Goal: Transaction & Acquisition: Purchase product/service

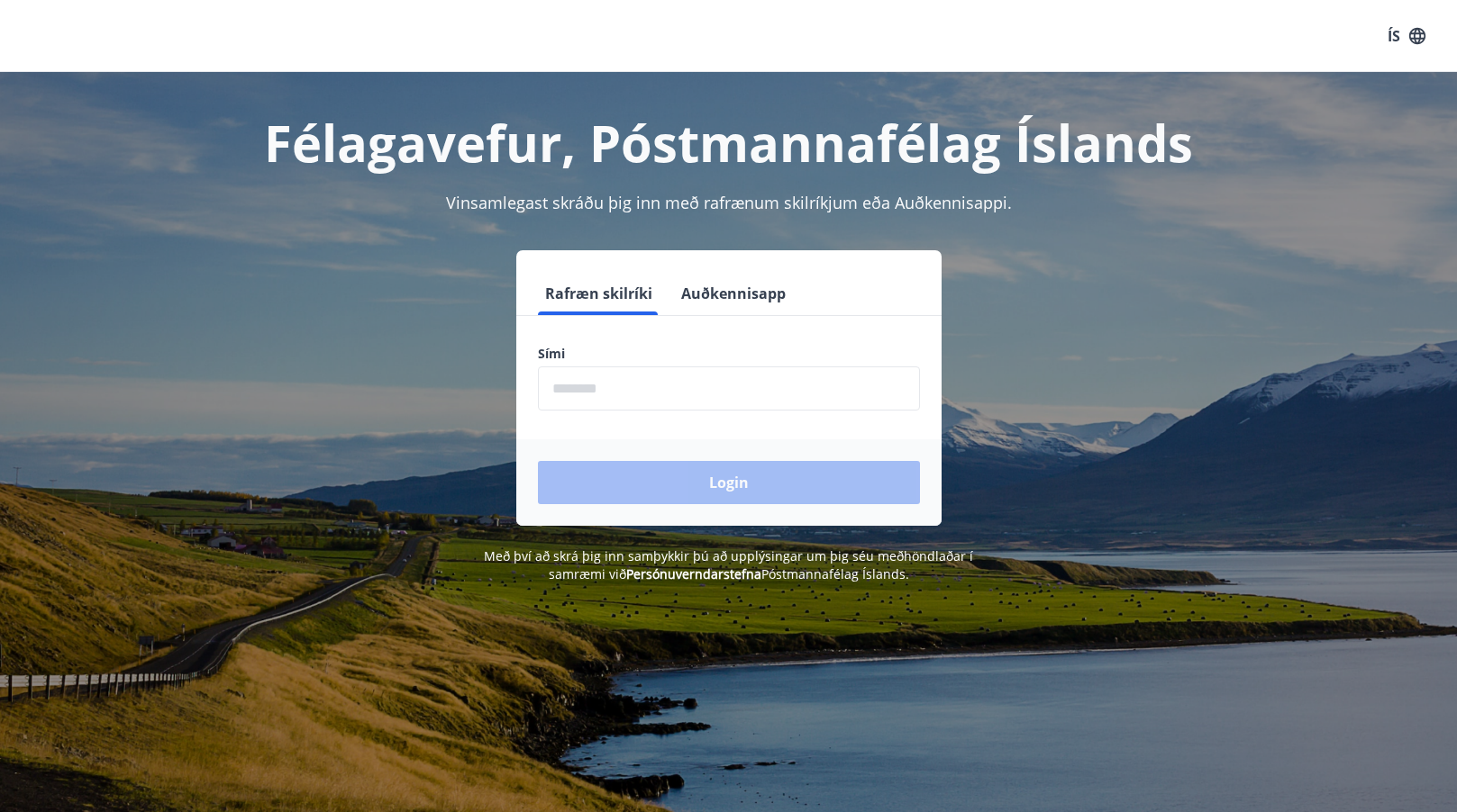
click at [565, 392] on input "phone" at bounding box center [728, 388] width 381 height 44
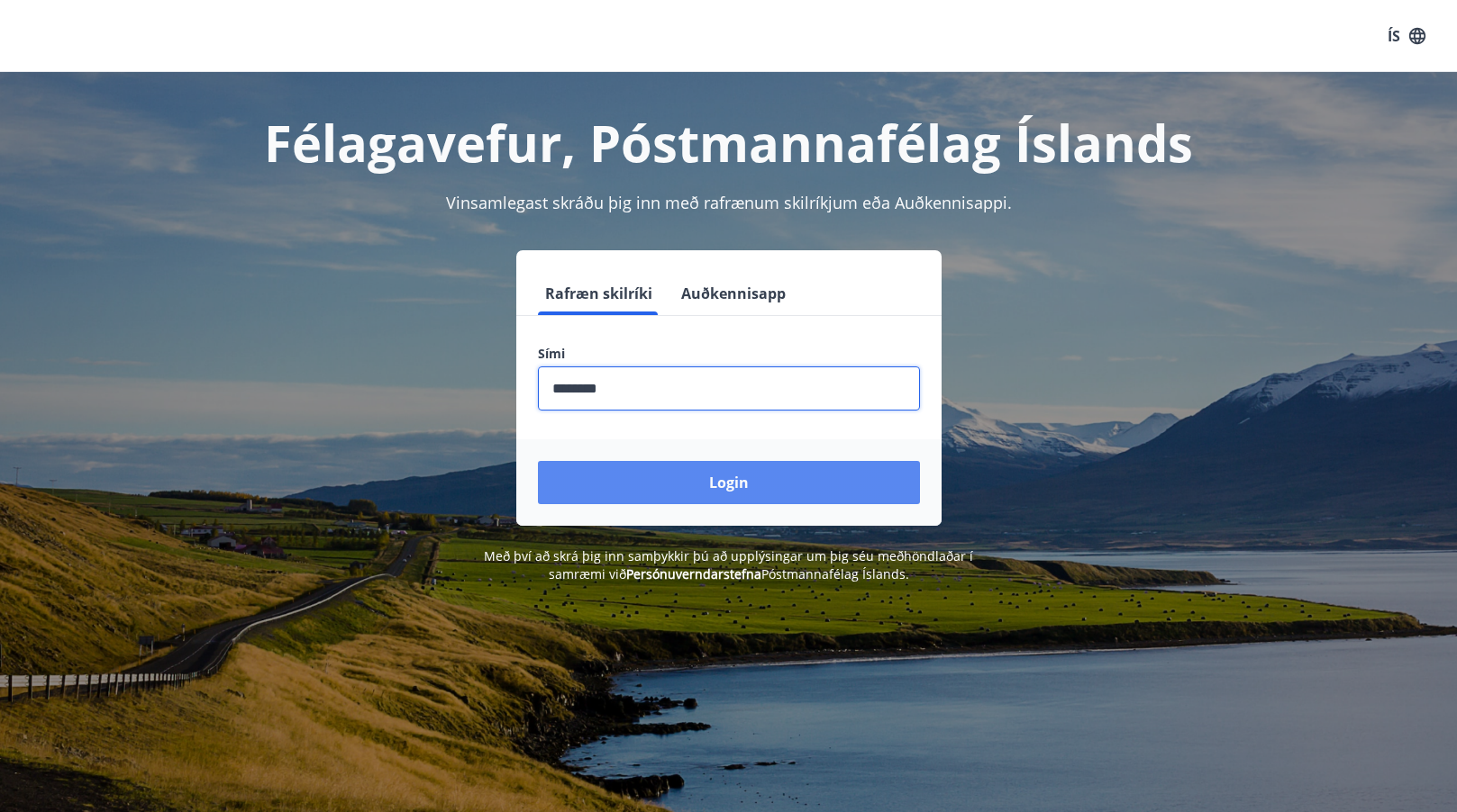
type input "********"
click at [623, 482] on button "Login" at bounding box center [728, 482] width 381 height 43
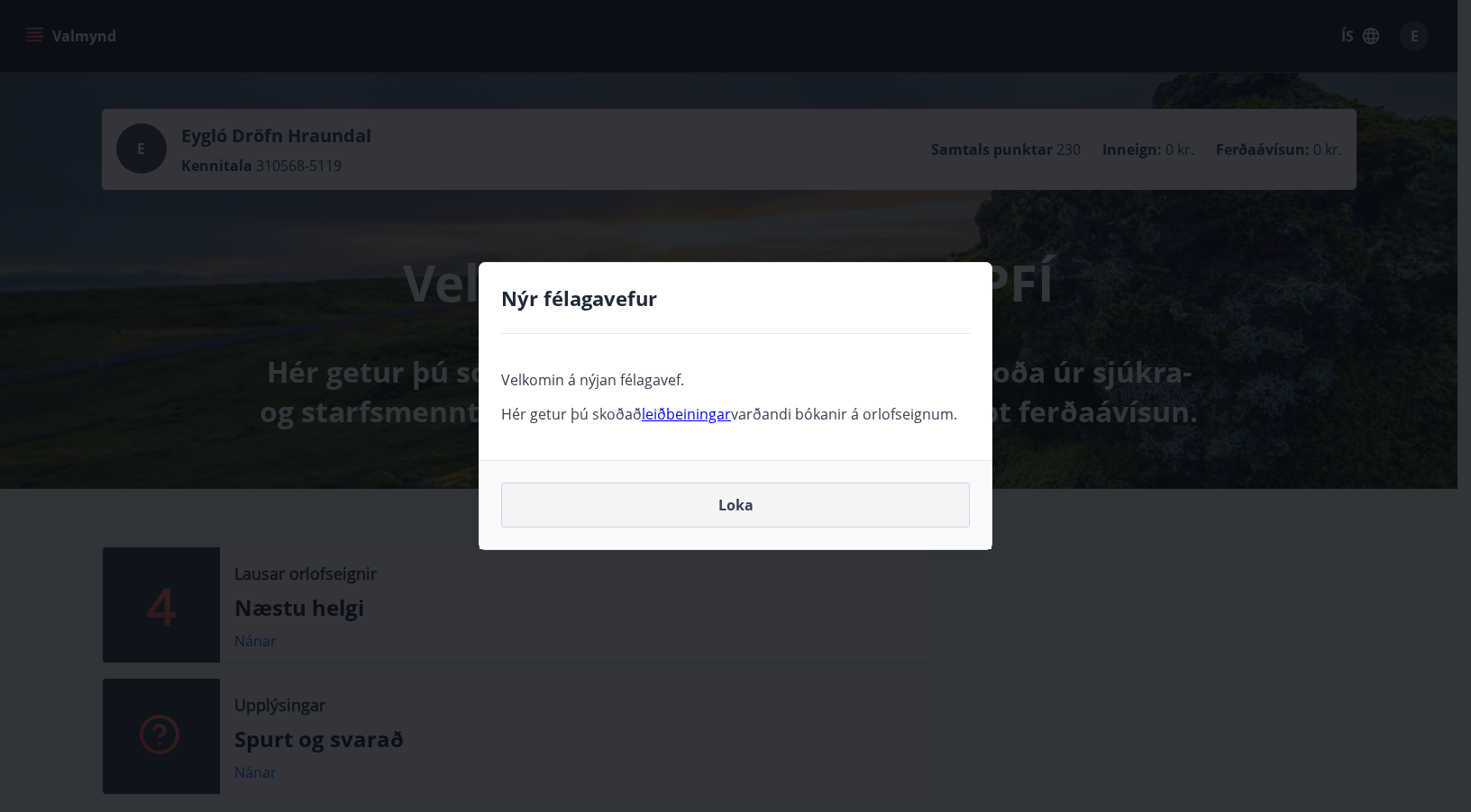
click at [726, 505] on button "Loka" at bounding box center [735, 505] width 469 height 45
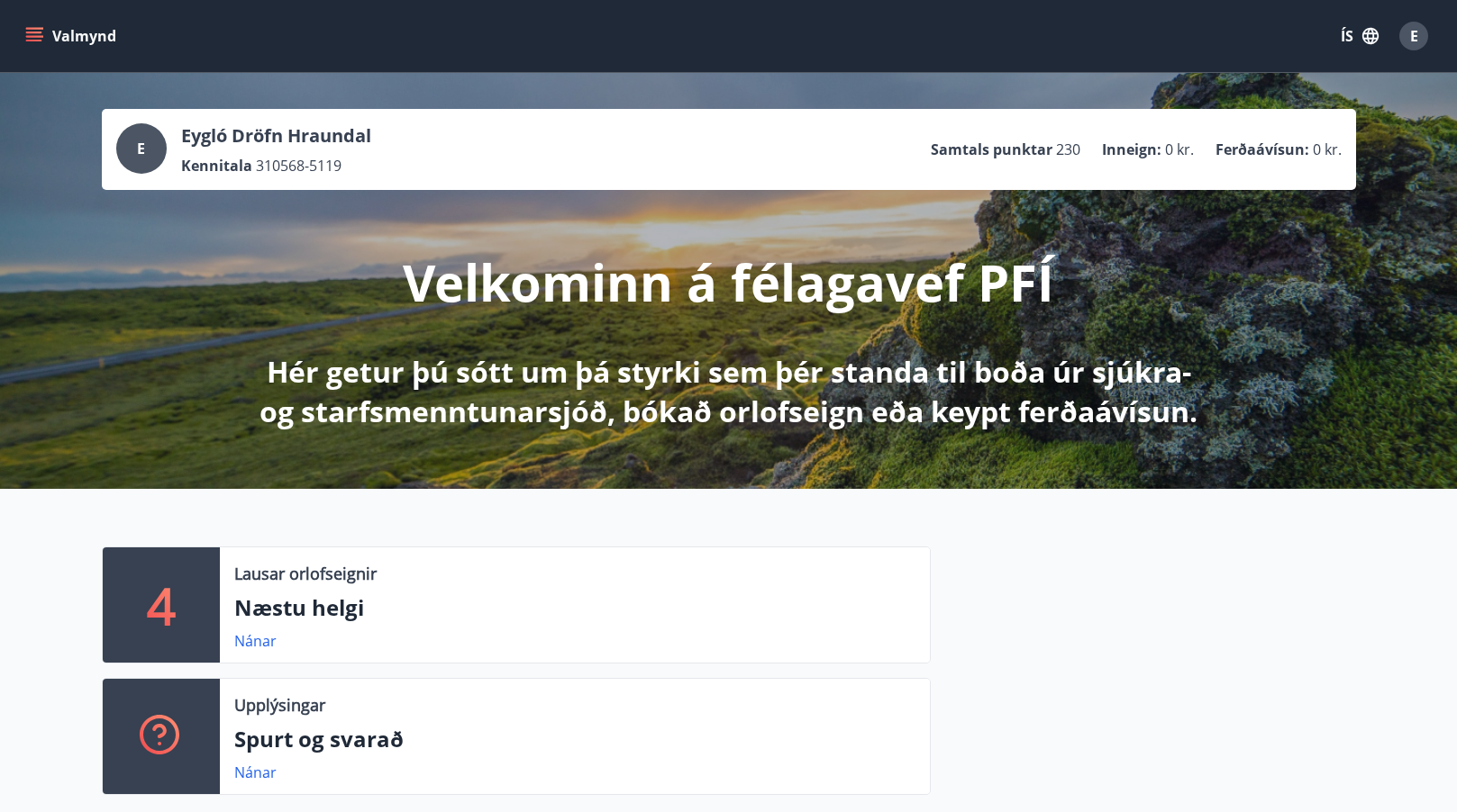
click at [35, 29] on icon "menu" at bounding box center [34, 36] width 18 height 18
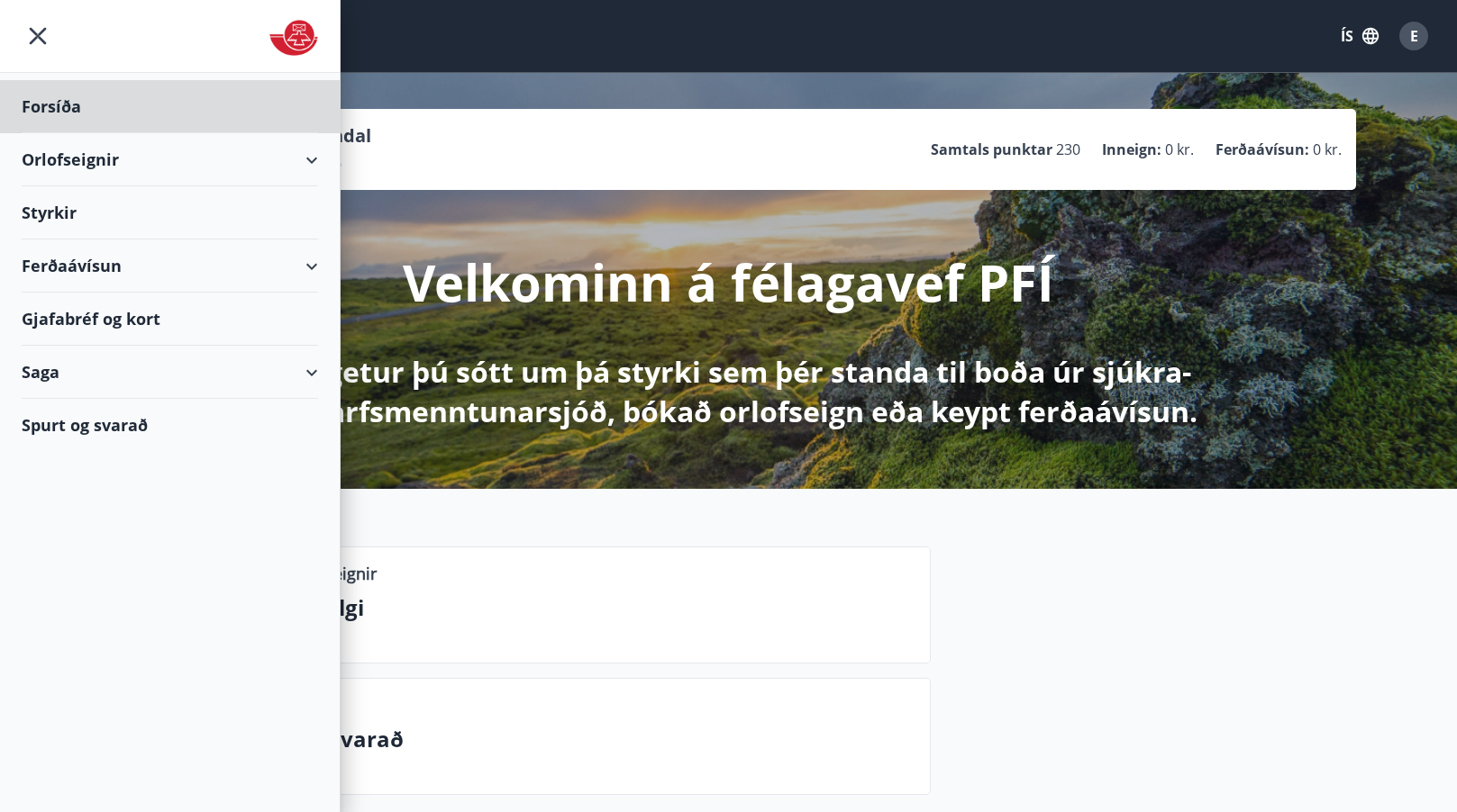
click at [91, 211] on div "Styrkir" at bounding box center [170, 212] width 296 height 53
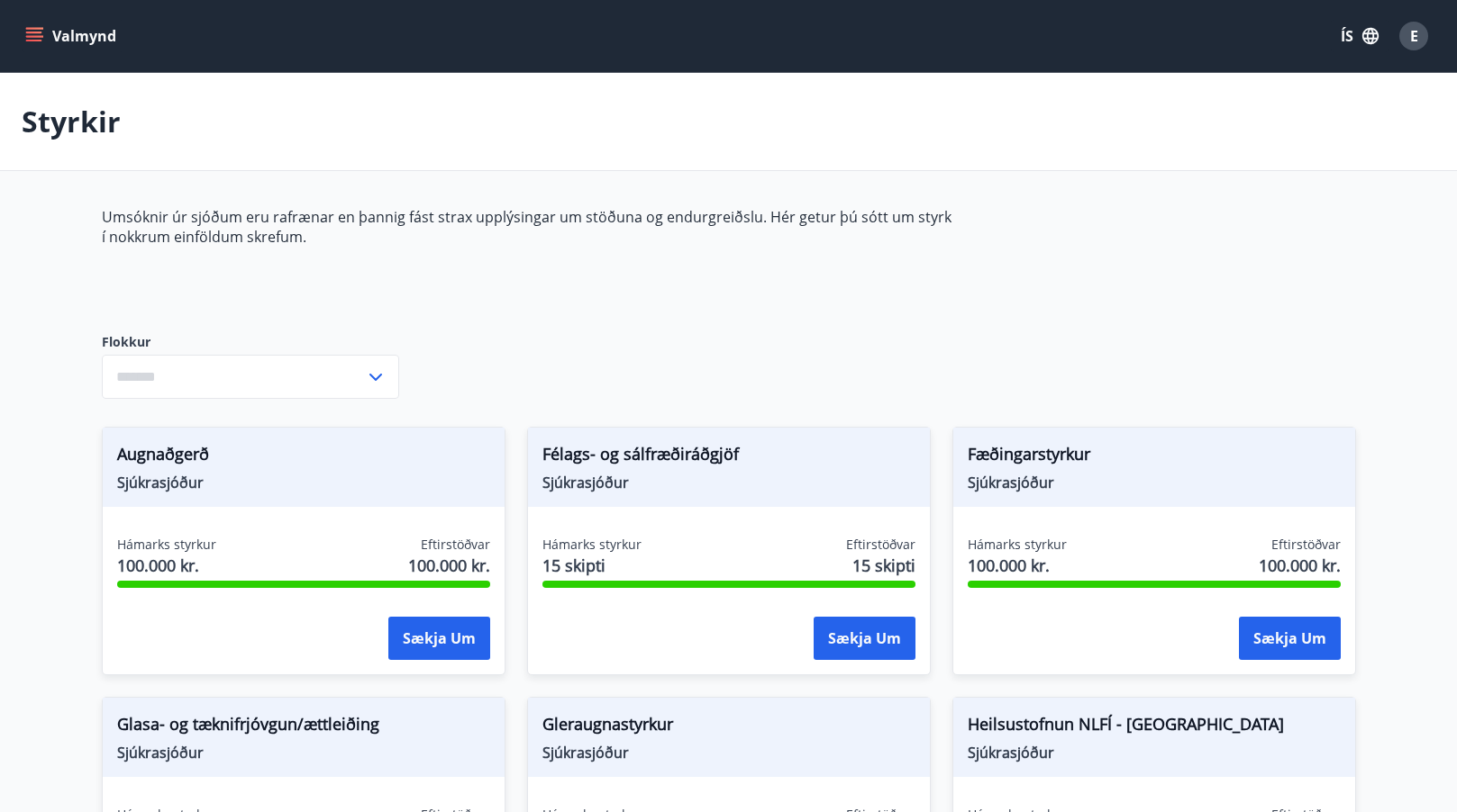
type input "***"
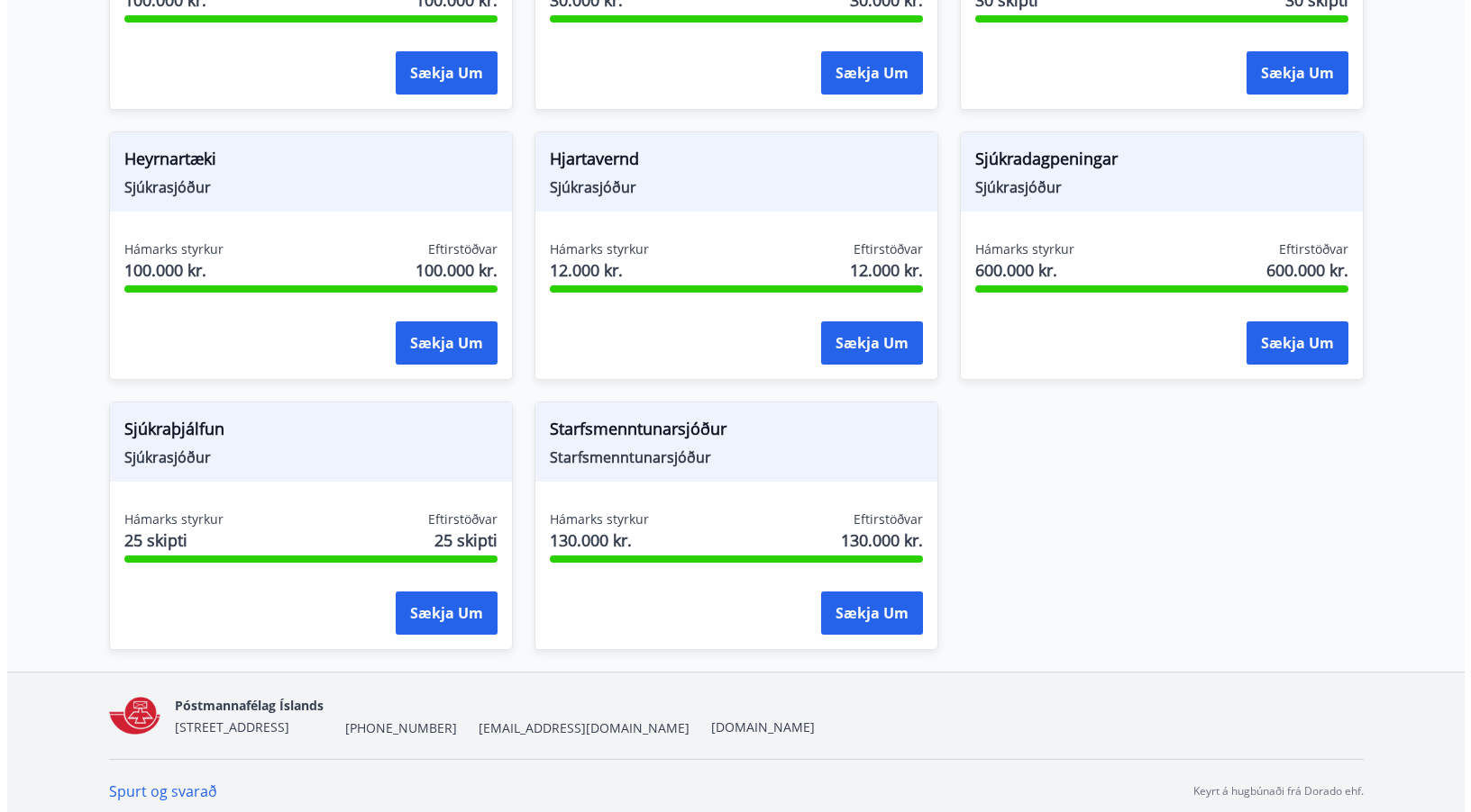
scroll to position [847, 0]
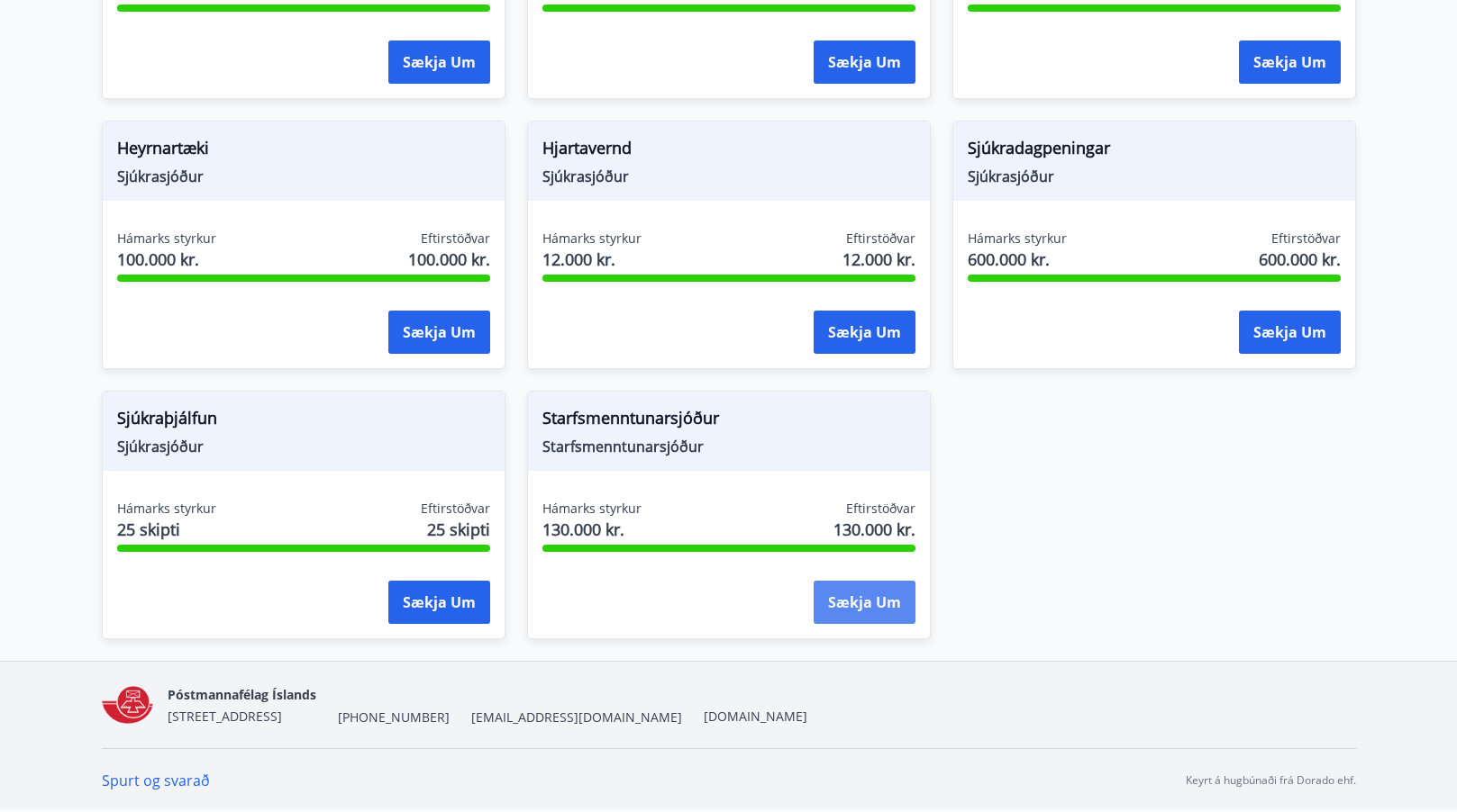
click at [840, 611] on button "Sækja um" at bounding box center [864, 602] width 102 height 43
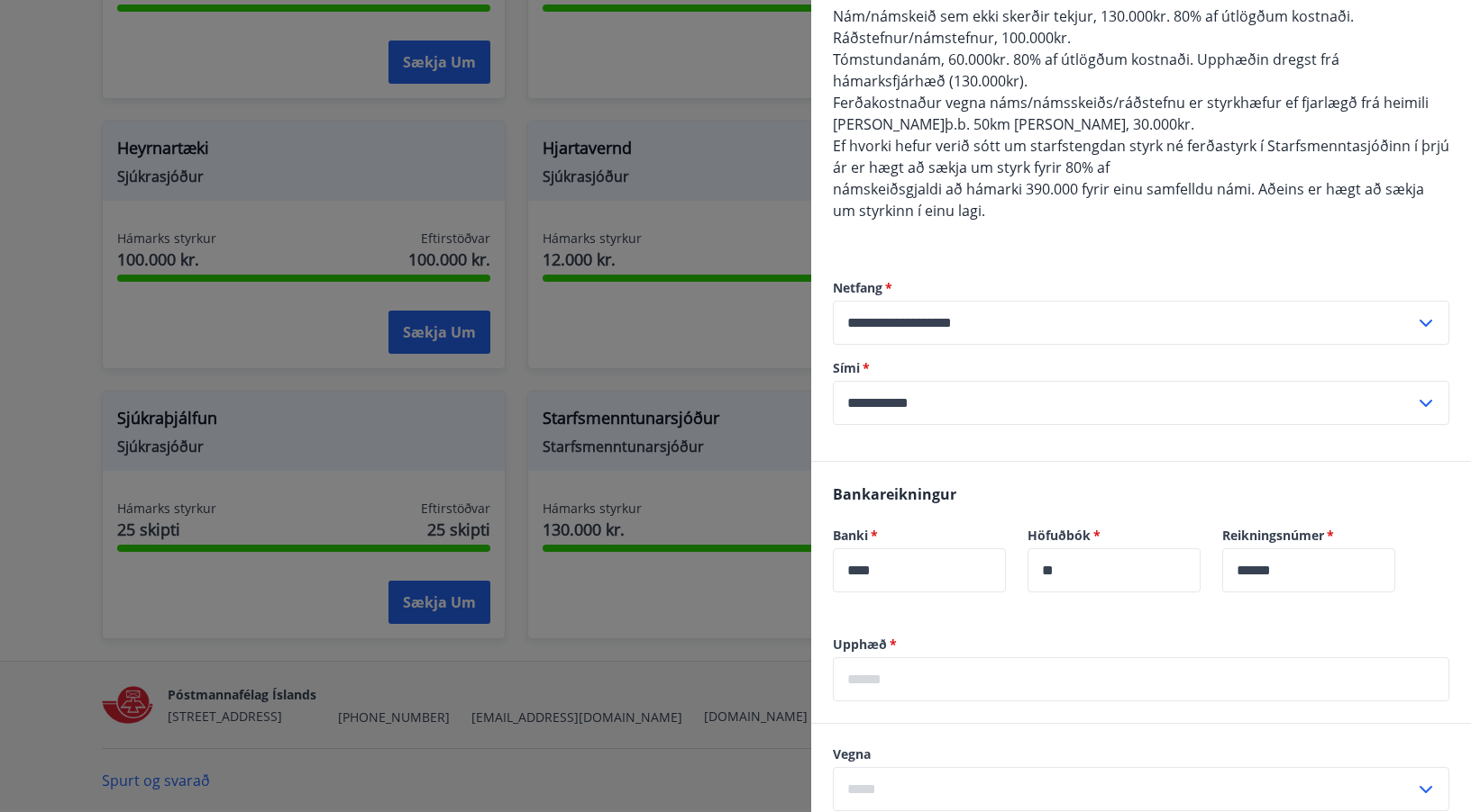
scroll to position [270, 0]
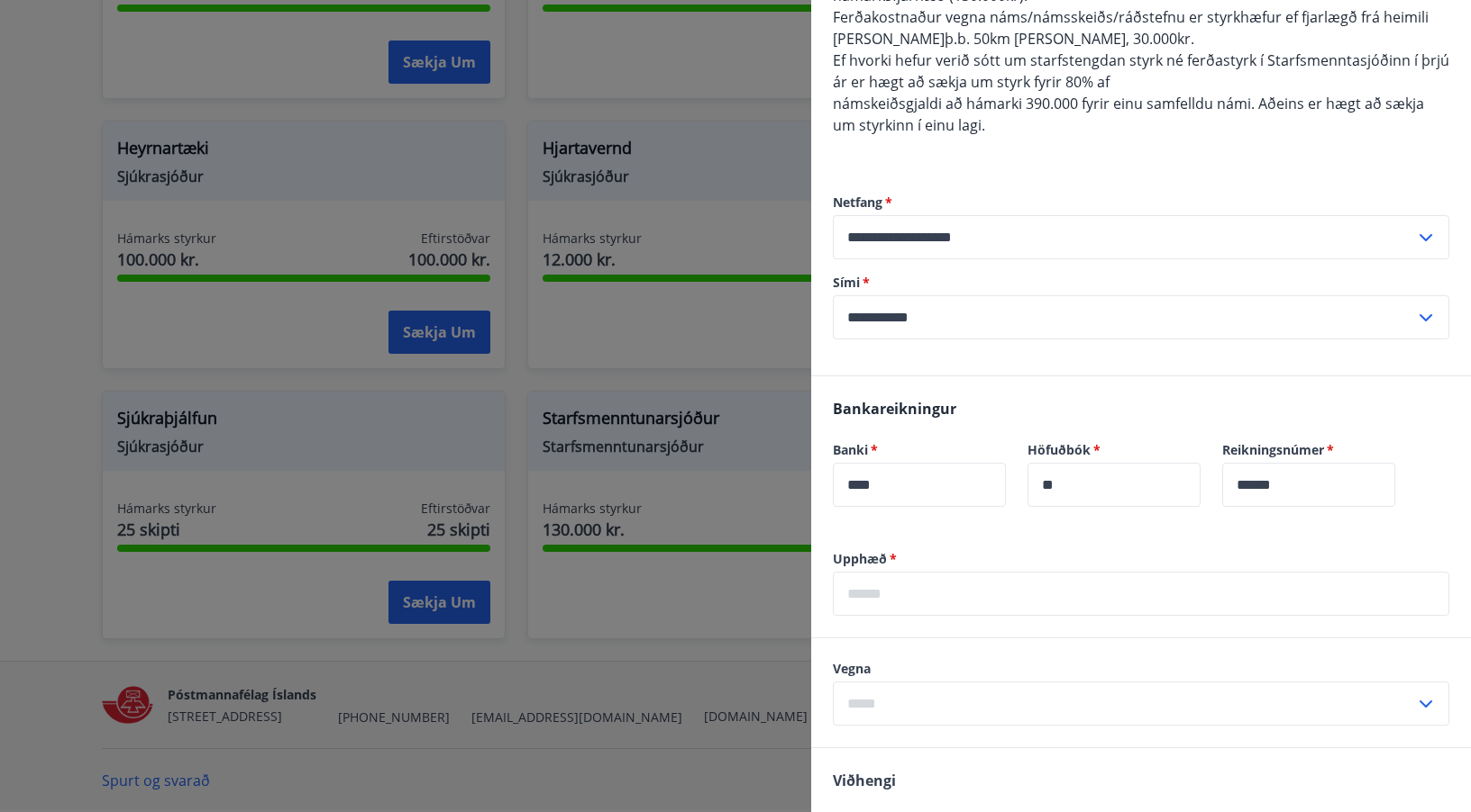
click at [852, 600] on input "text" at bounding box center [1140, 594] width 616 height 44
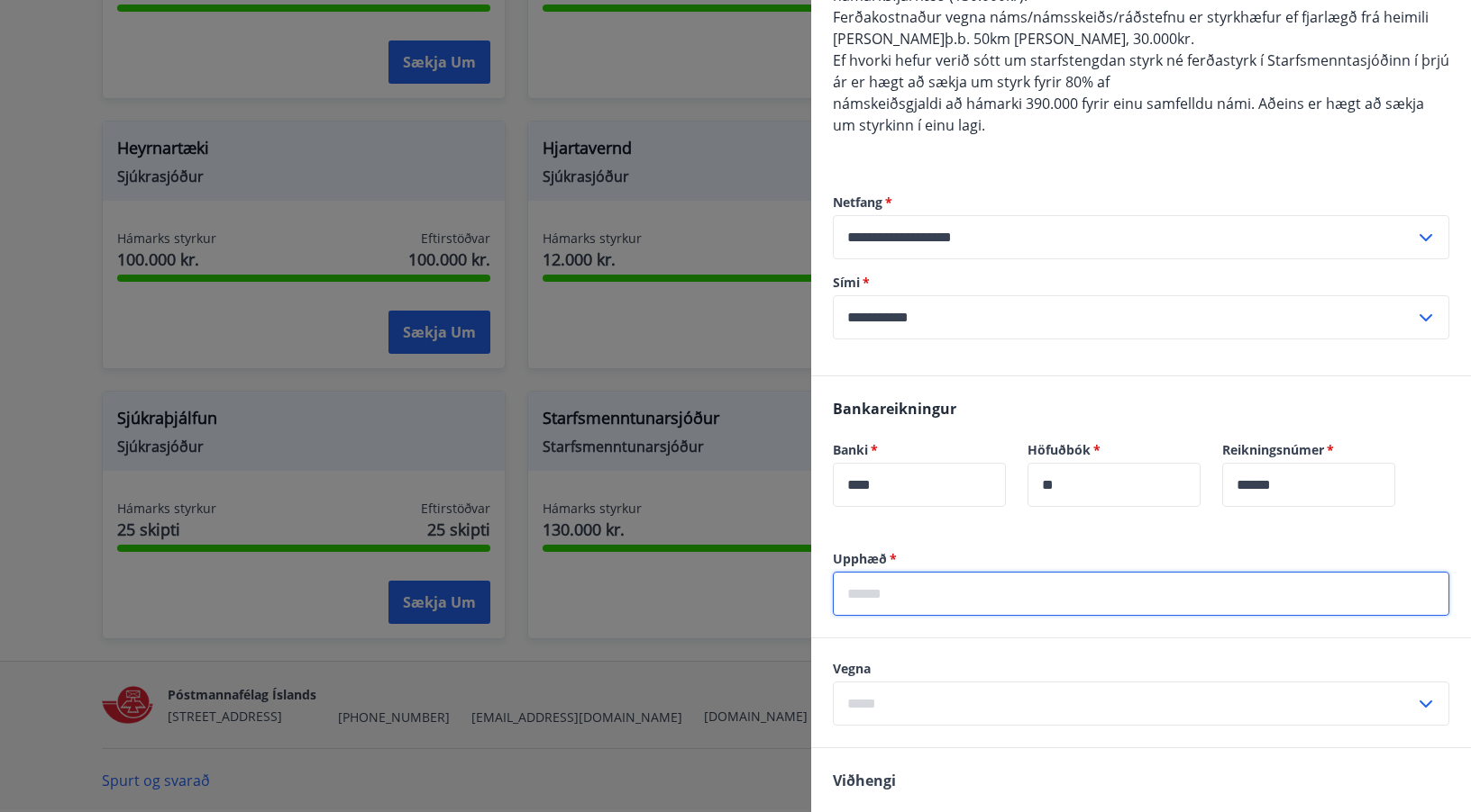
click at [909, 699] on div "Vegna ​" at bounding box center [1140, 693] width 616 height 66
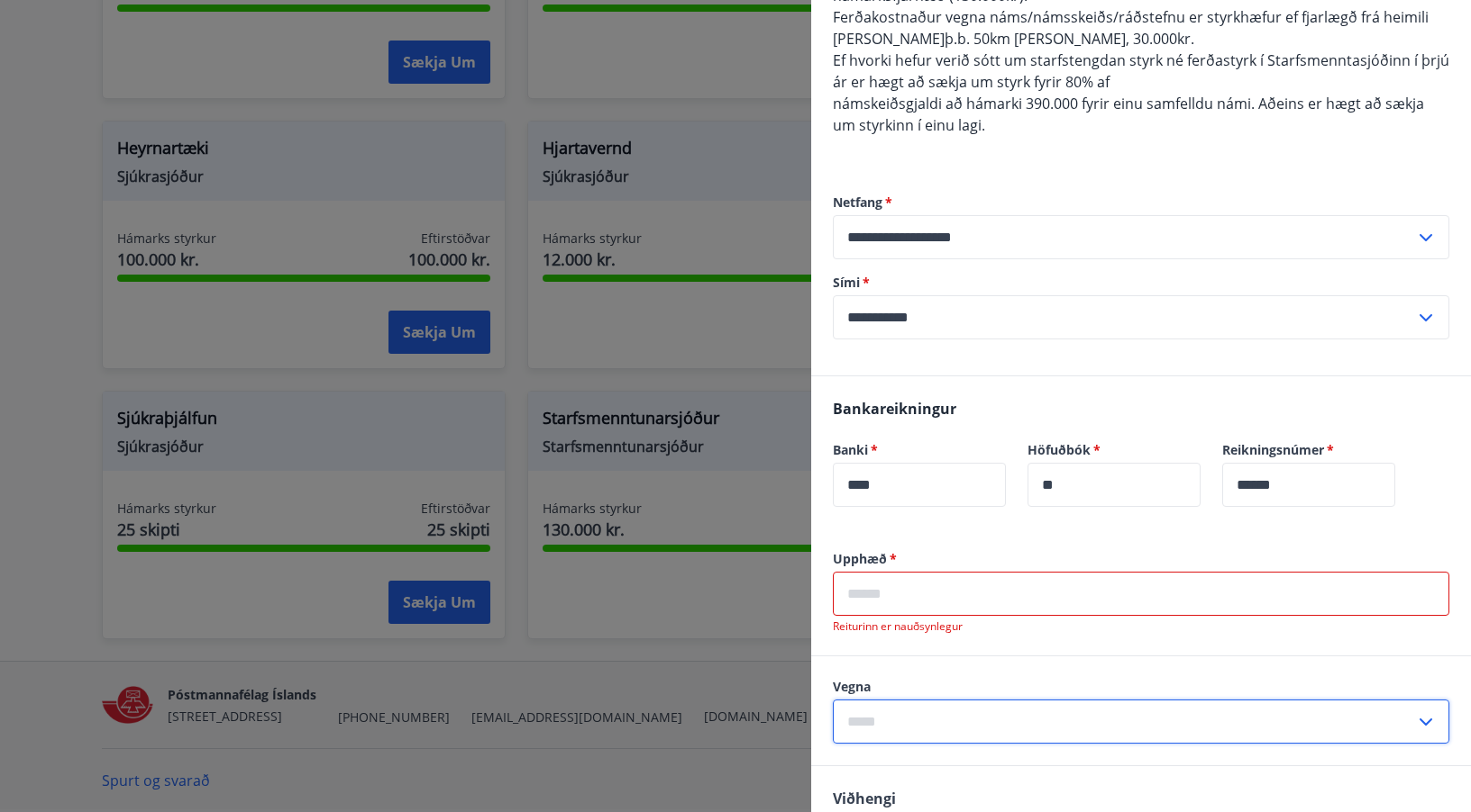
click at [910, 706] on input "text" at bounding box center [1123, 721] width 582 height 44
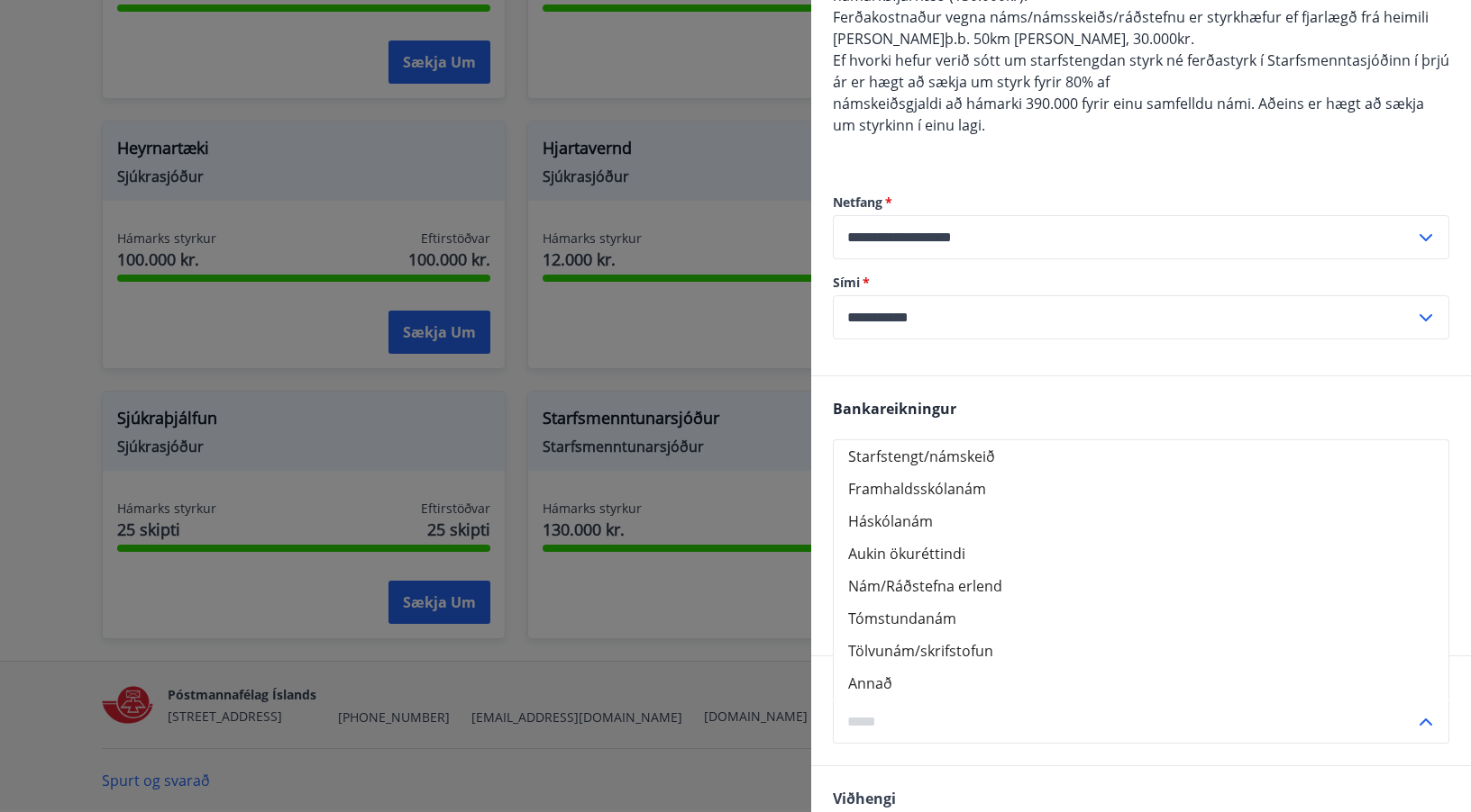
click at [883, 618] on li "Tómstundanám" at bounding box center [1140, 618] width 615 height 32
type input "**********"
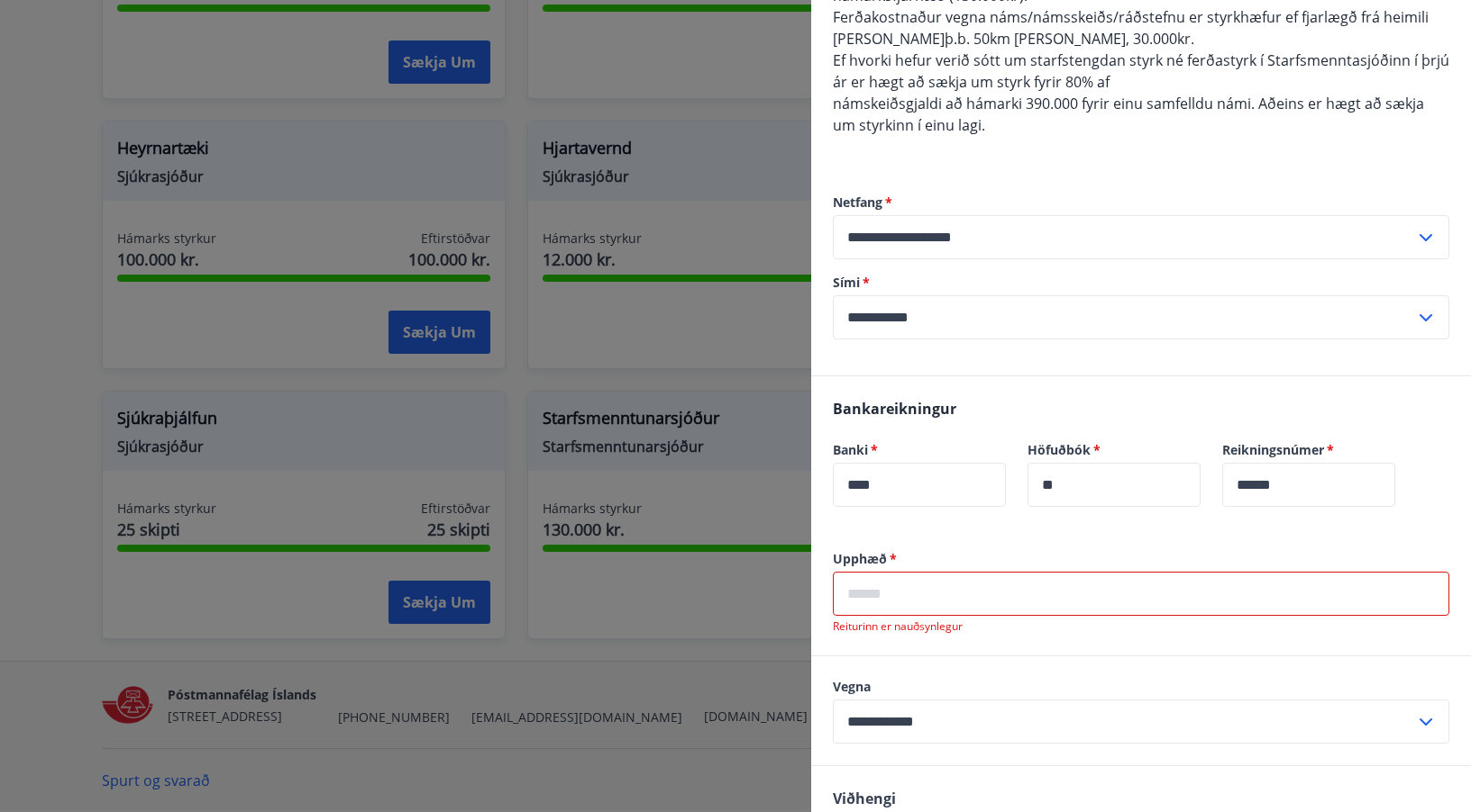
click at [864, 590] on input "text" at bounding box center [1140, 594] width 616 height 44
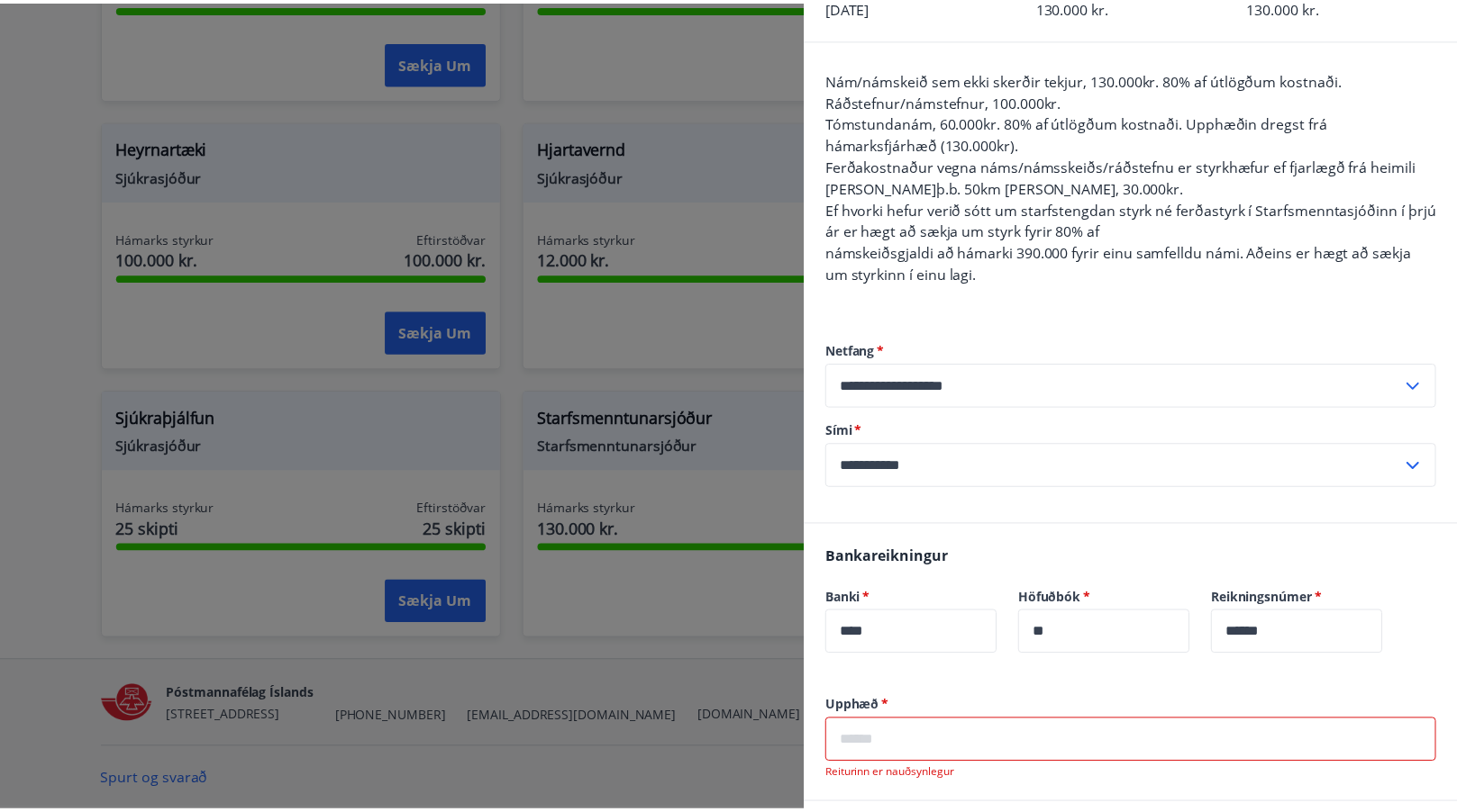
scroll to position [90, 0]
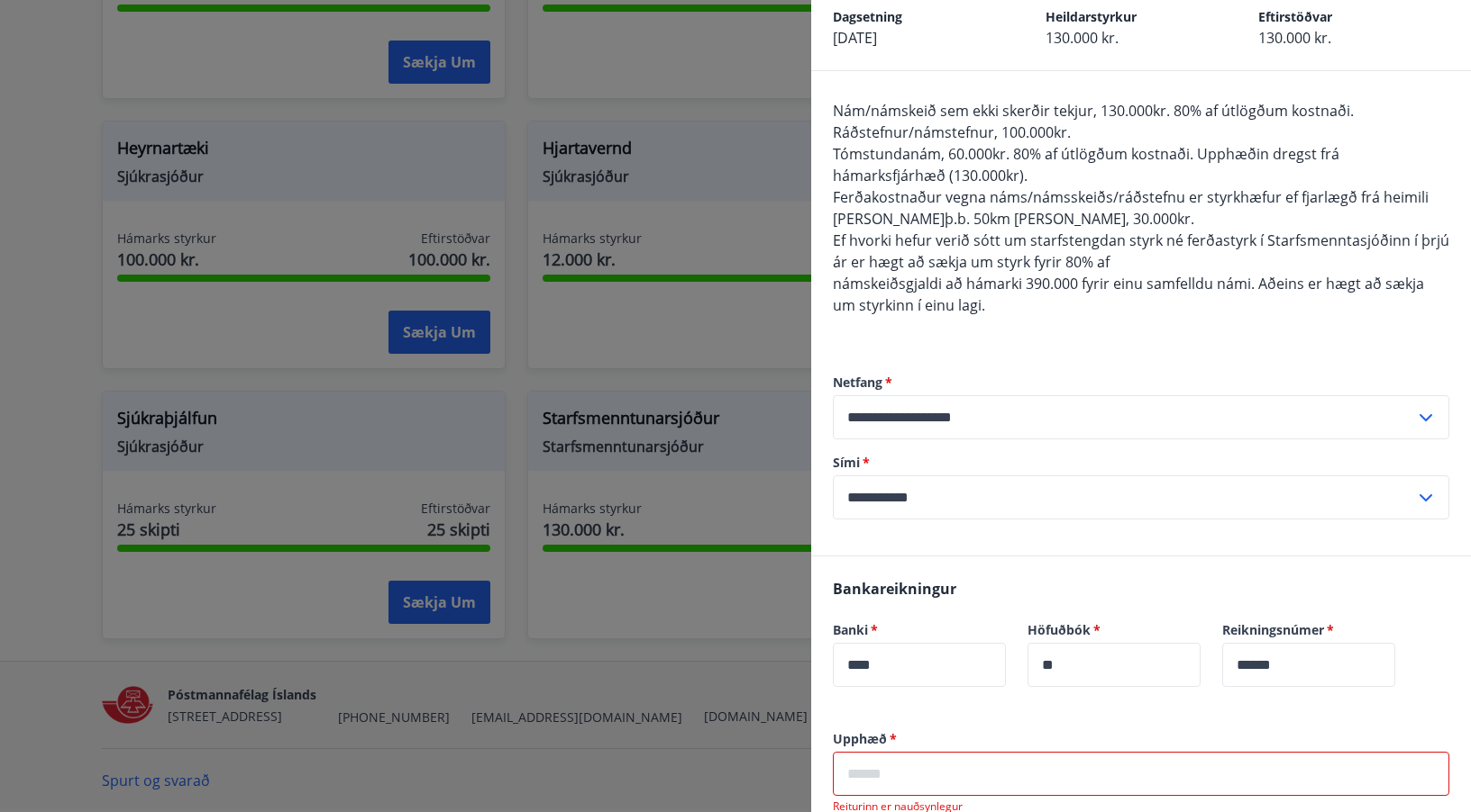
click at [51, 360] on div at bounding box center [735, 406] width 1471 height 812
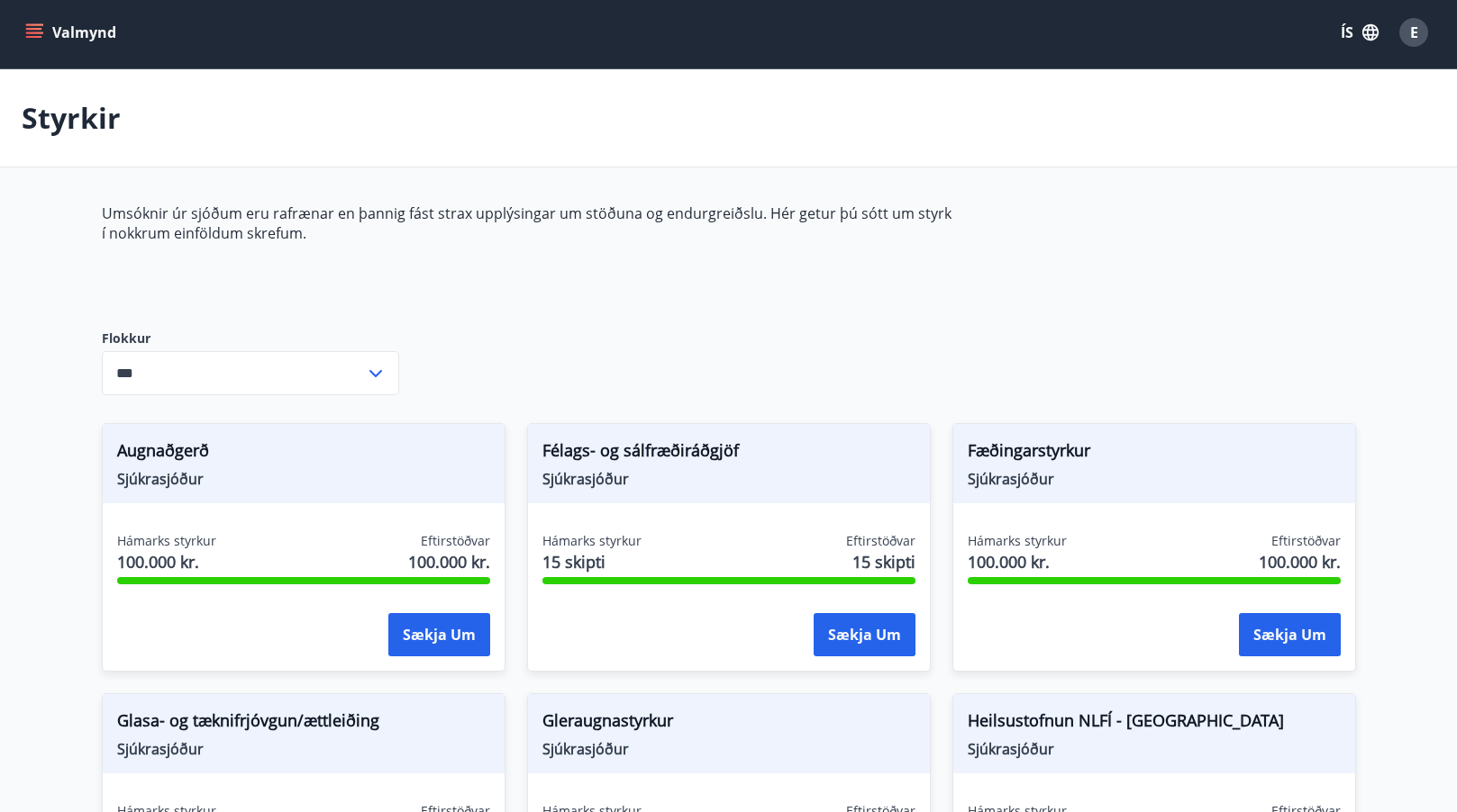
scroll to position [0, 0]
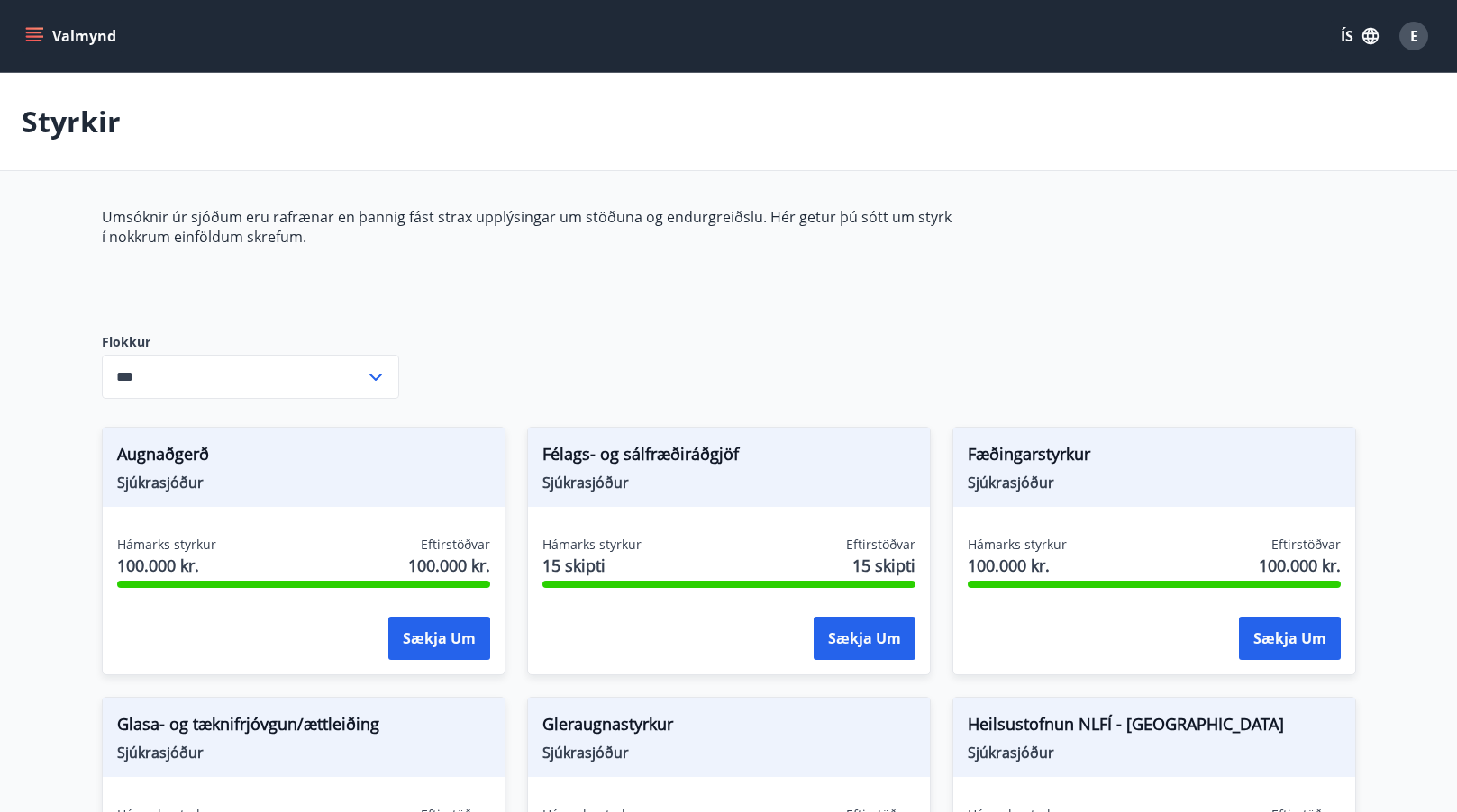
click at [374, 384] on icon at bounding box center [375, 377] width 22 height 22
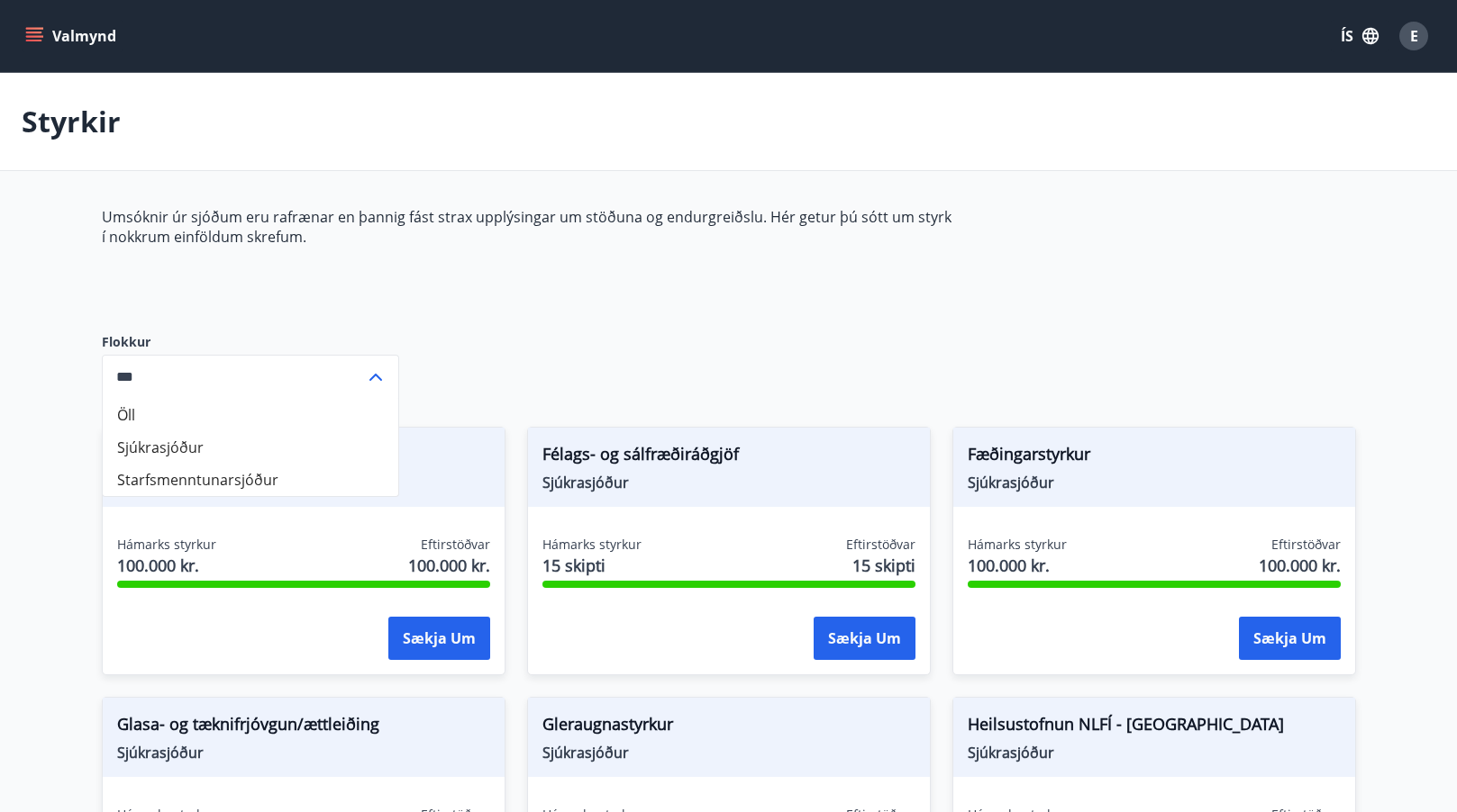
click at [334, 479] on li "Starfsmenntunarsjóður" at bounding box center [250, 480] width 296 height 32
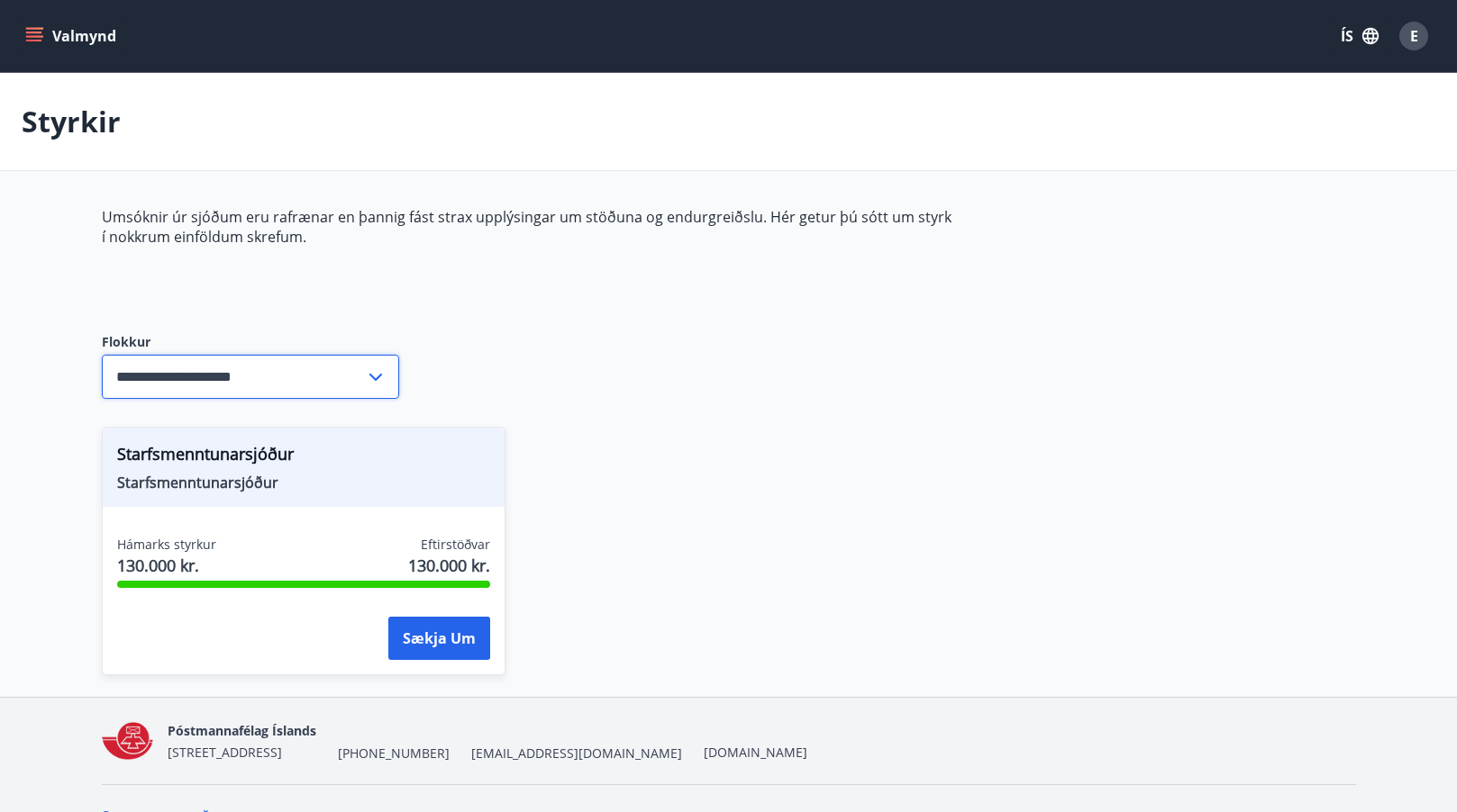
click at [353, 376] on input "**********" at bounding box center [233, 377] width 263 height 44
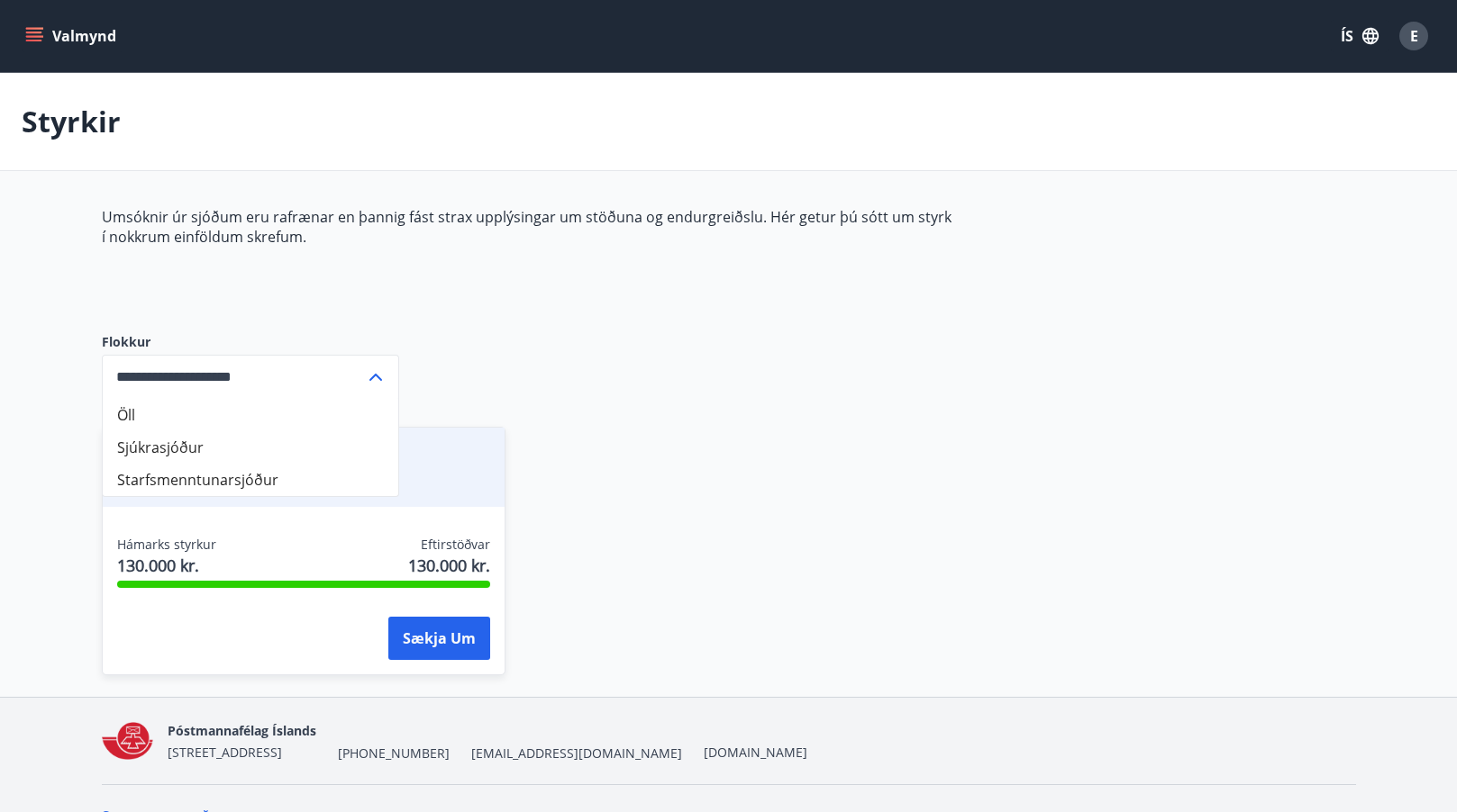
click at [227, 407] on li "Öll" at bounding box center [250, 415] width 296 height 32
type input "***"
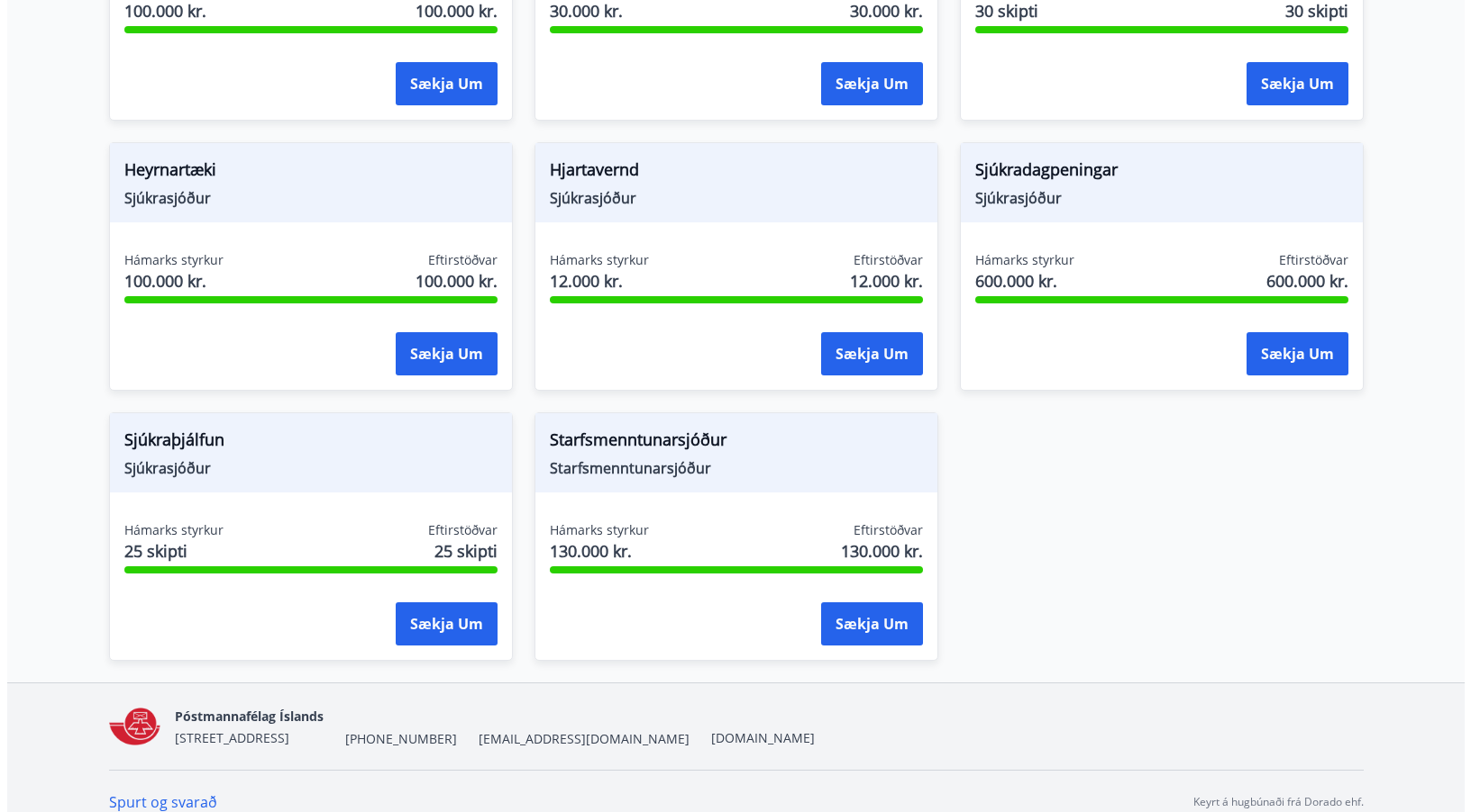
scroll to position [847, 0]
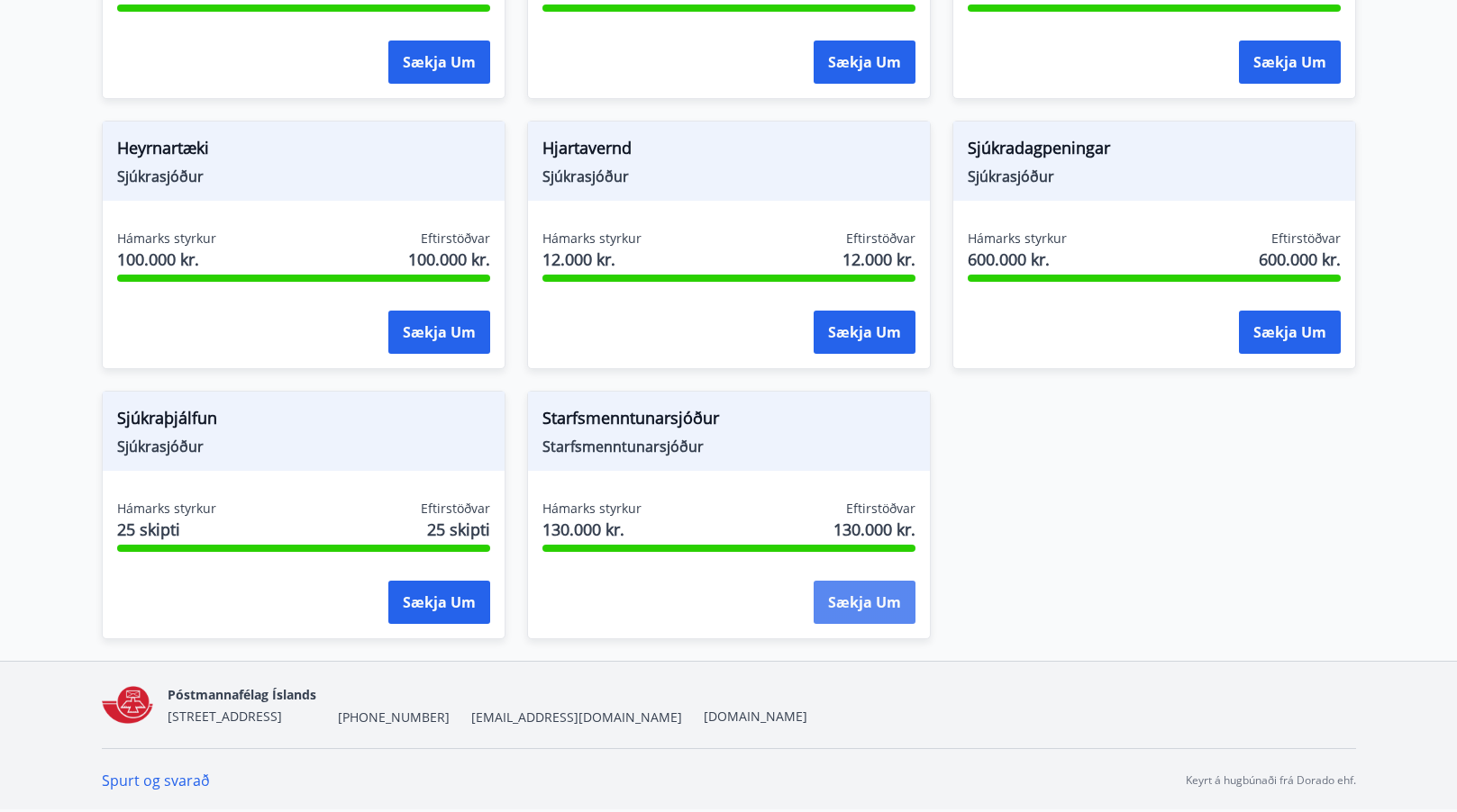
click at [884, 617] on button "Sækja um" at bounding box center [864, 602] width 102 height 43
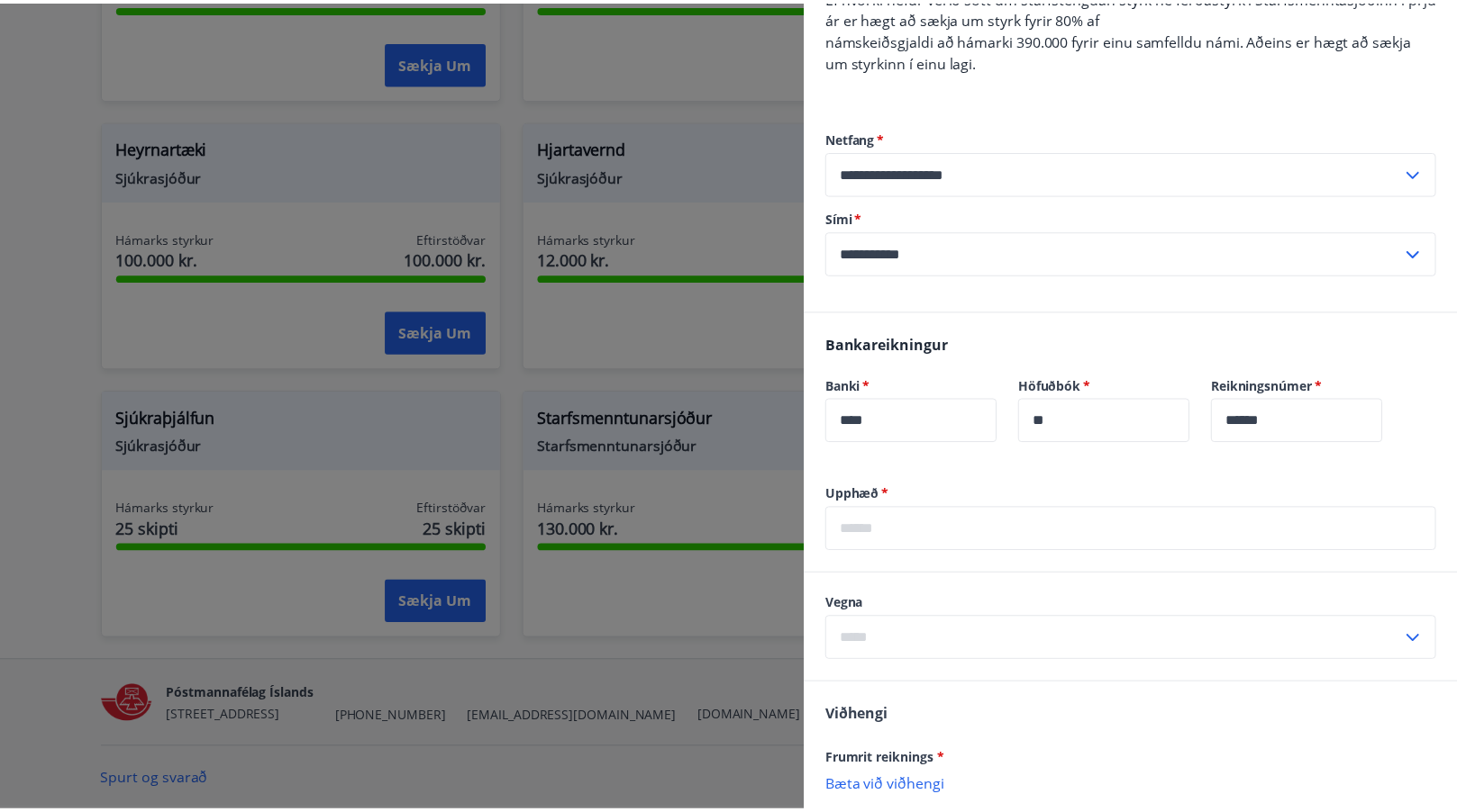
scroll to position [450, 0]
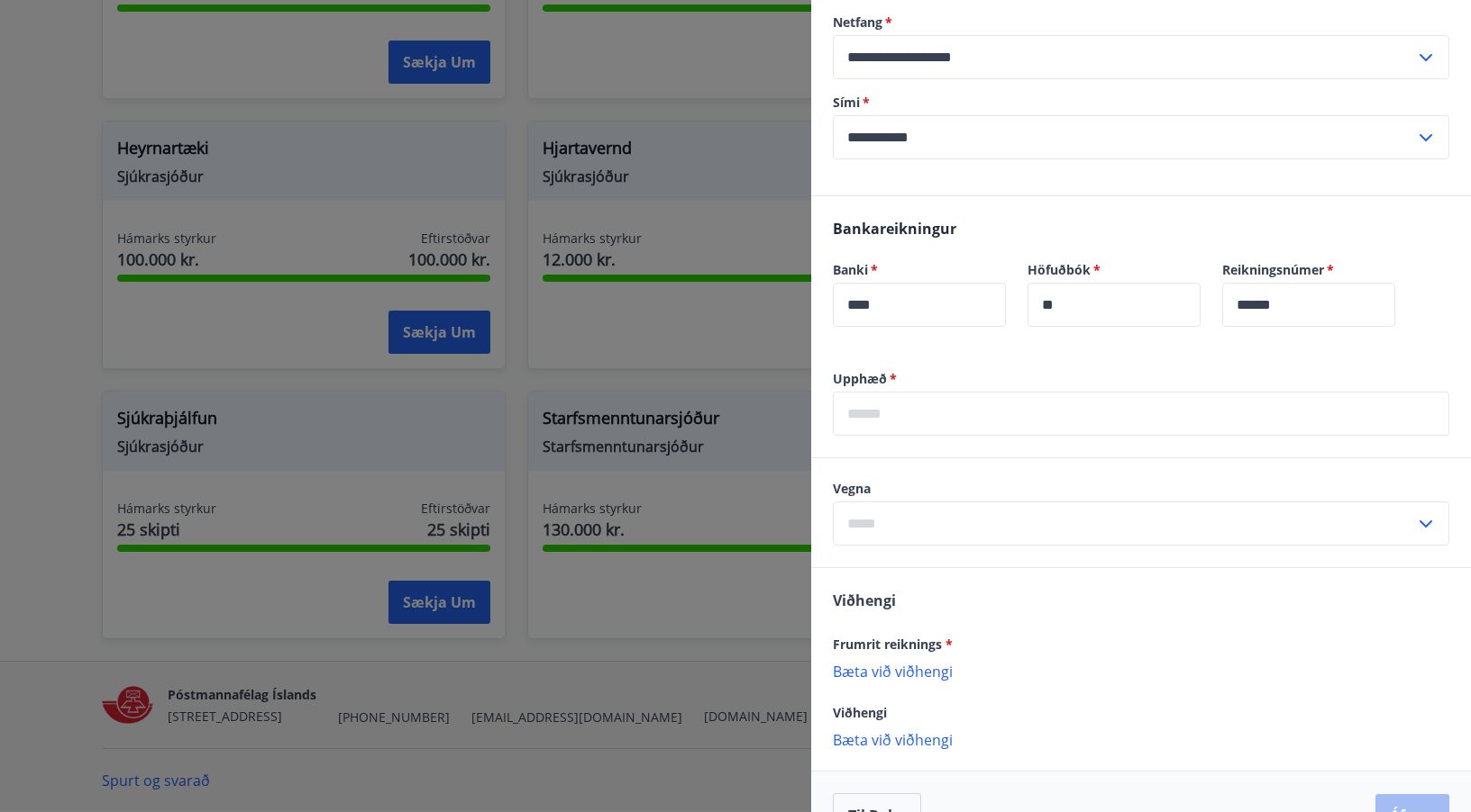
click at [12, 212] on div at bounding box center [735, 406] width 1471 height 812
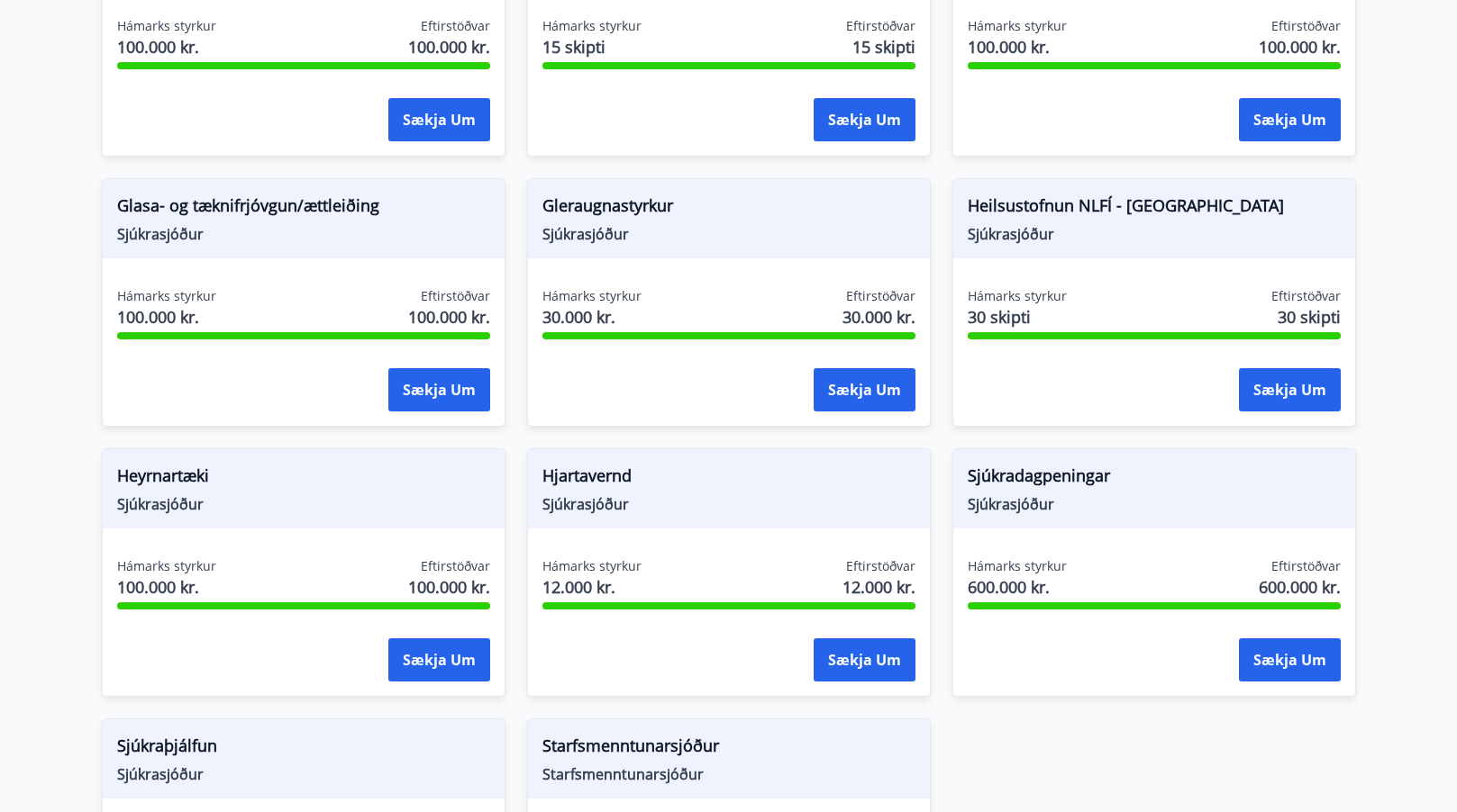
scroll to position [847, 0]
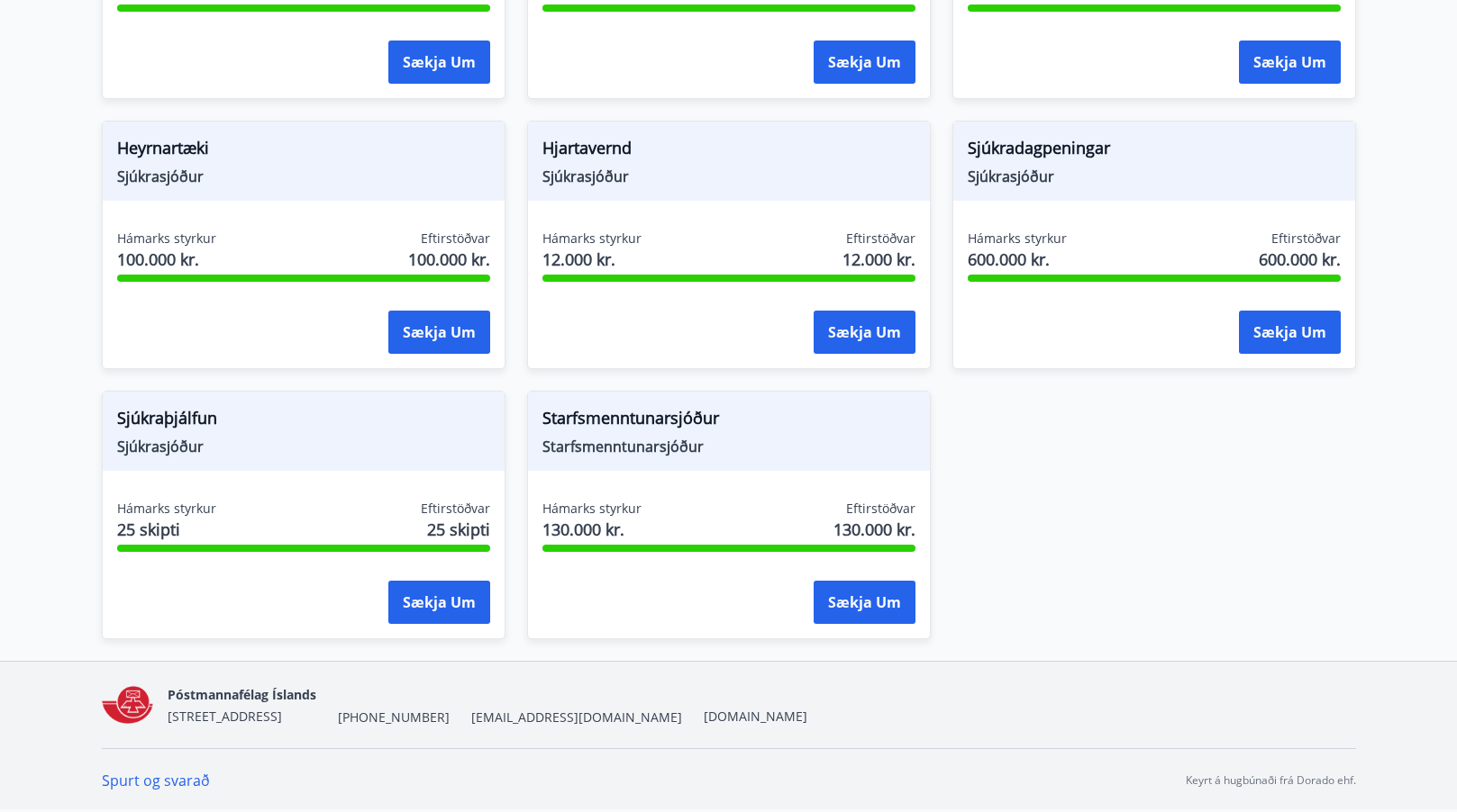
click at [121, 780] on link "Spurt og svarað" at bounding box center [156, 781] width 108 height 20
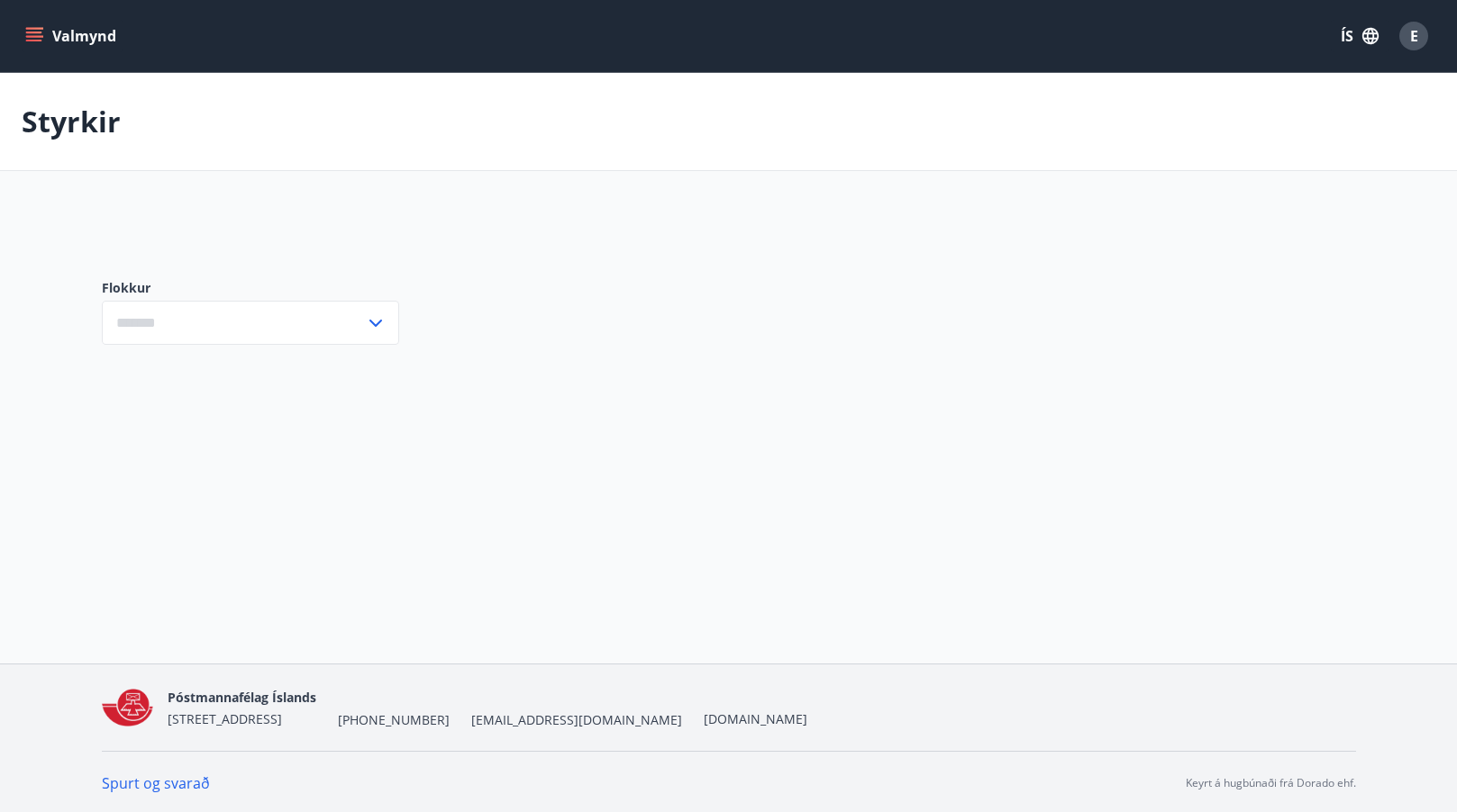
scroll to position [3, 0]
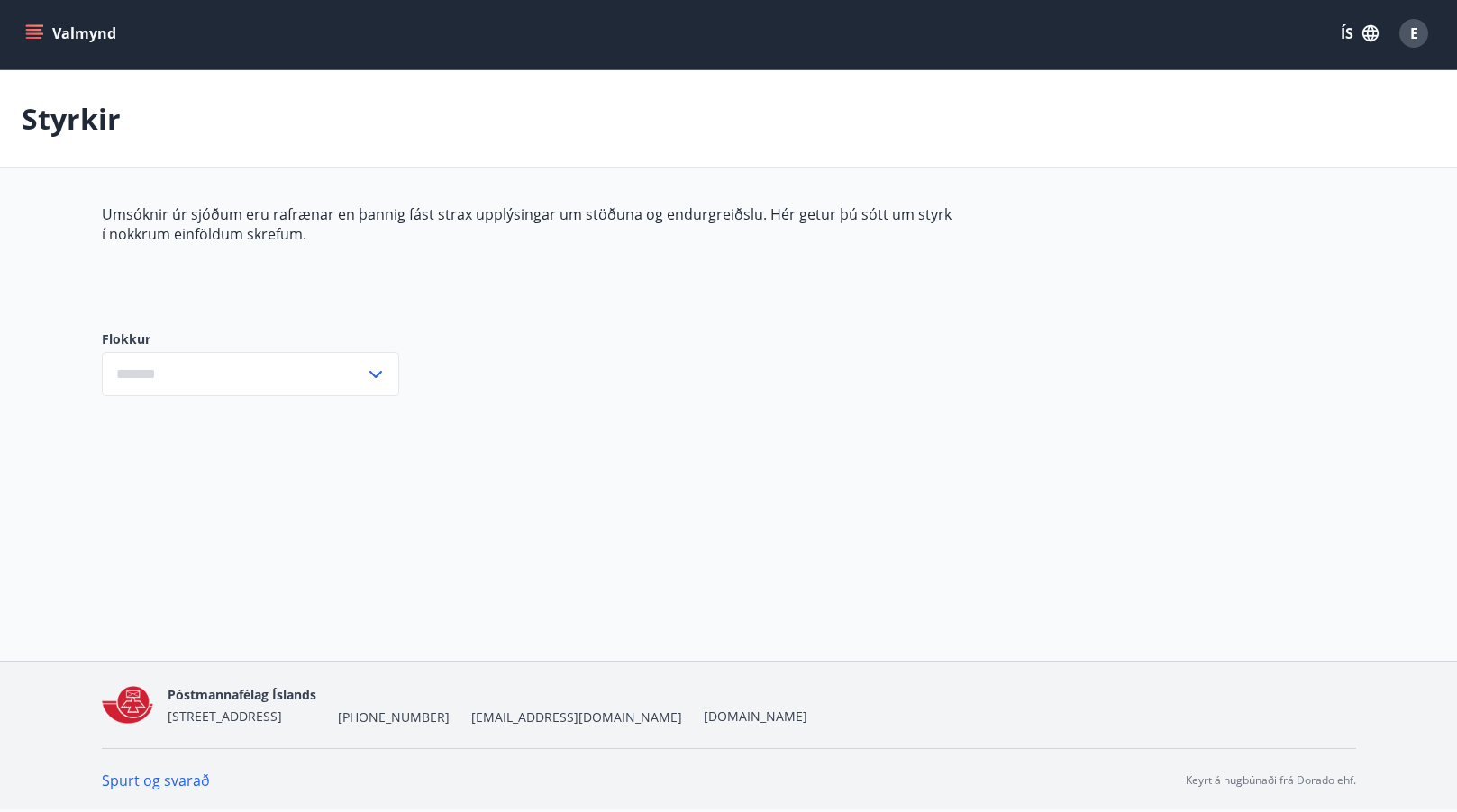
type input "***"
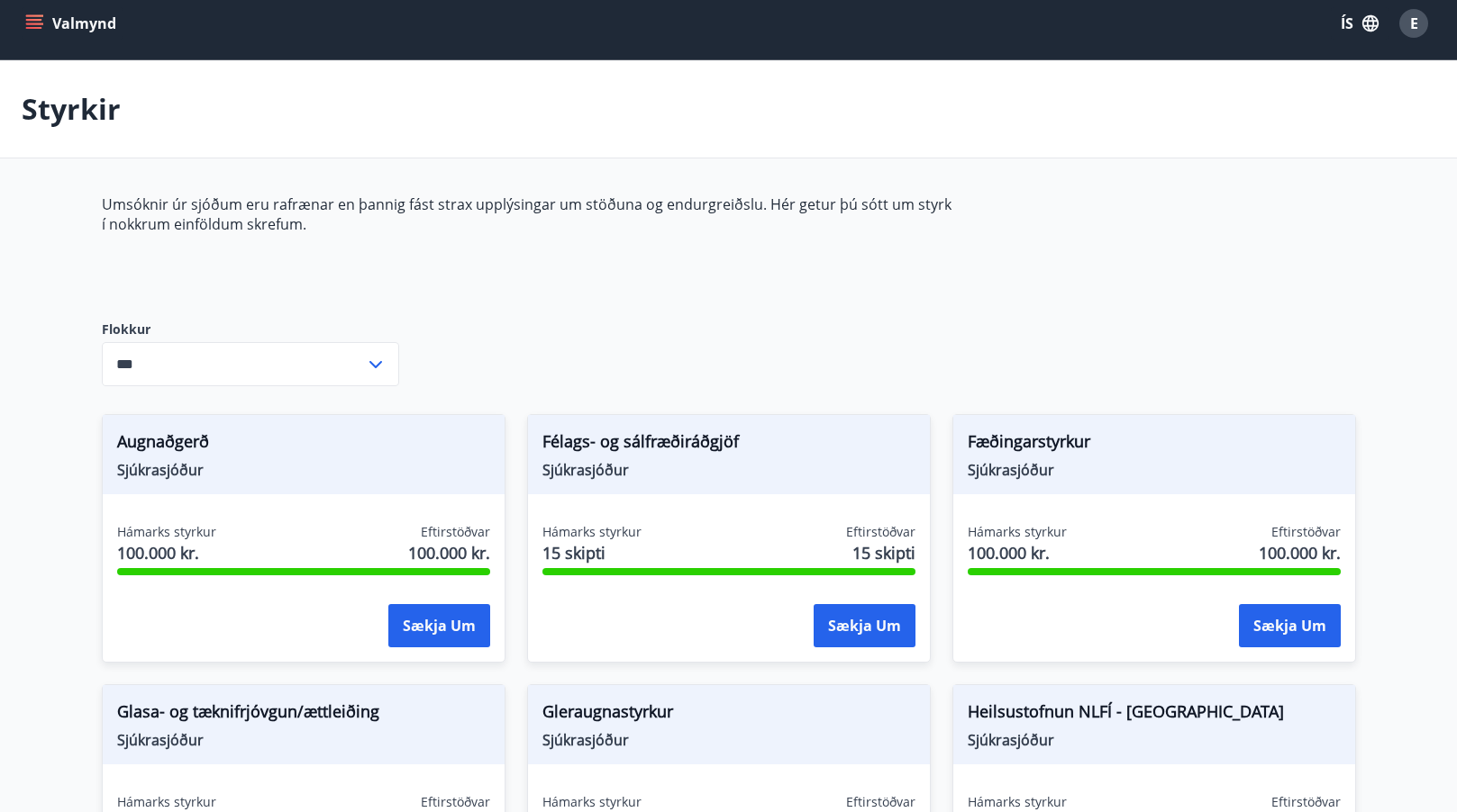
scroll to position [0, 0]
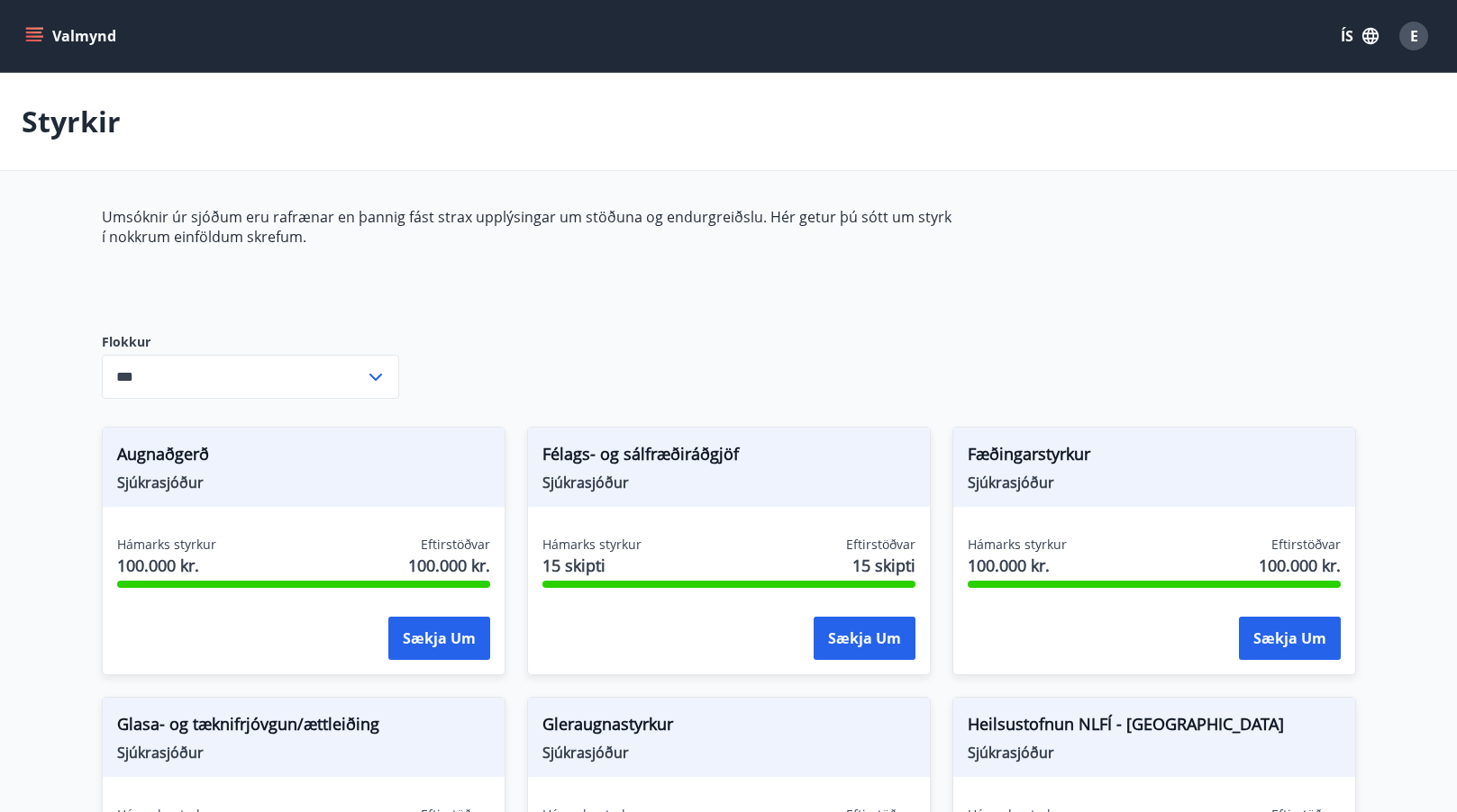
click at [34, 44] on icon "menu" at bounding box center [34, 36] width 18 height 18
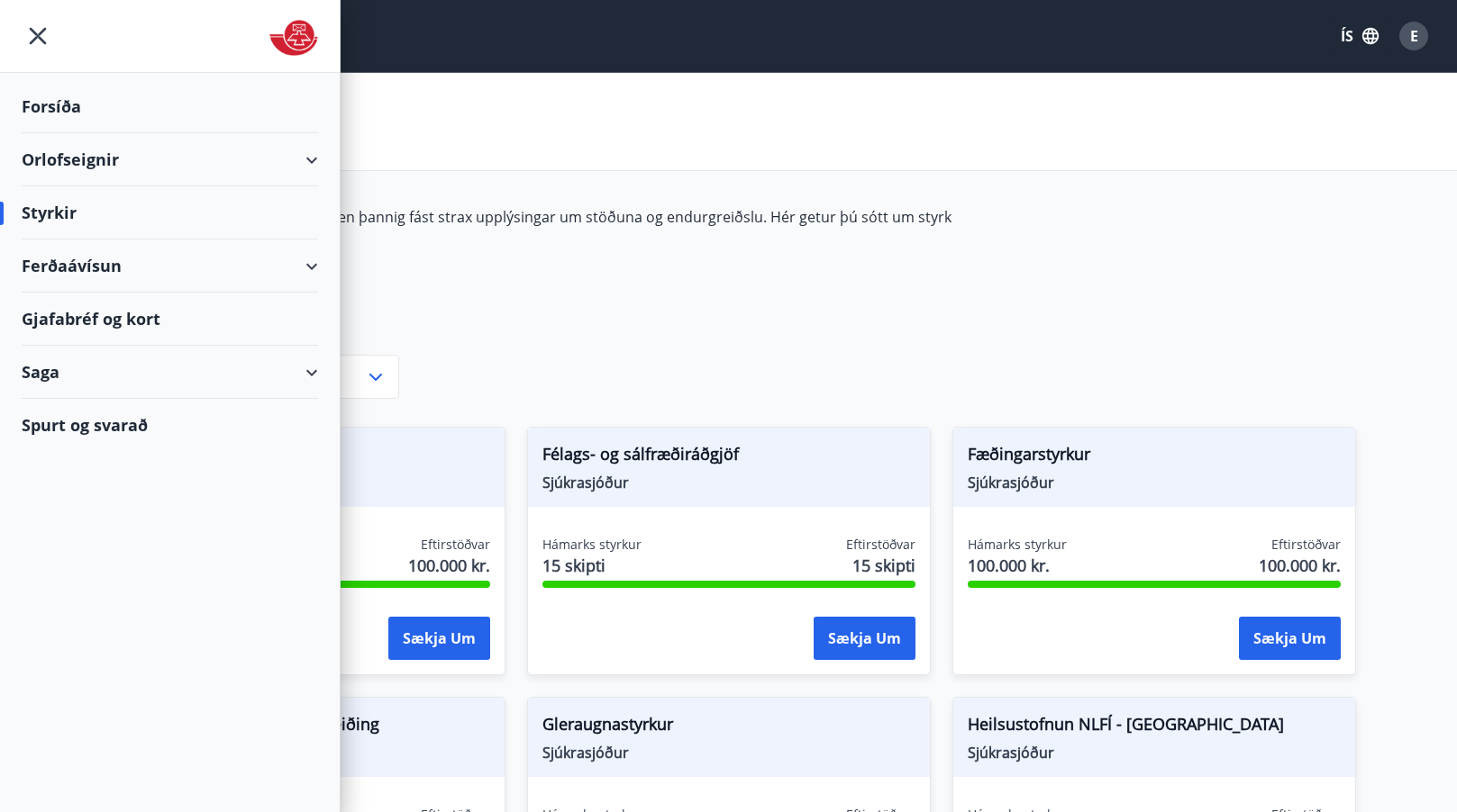
click at [87, 268] on div "Ferðaávísun" at bounding box center [170, 266] width 296 height 53
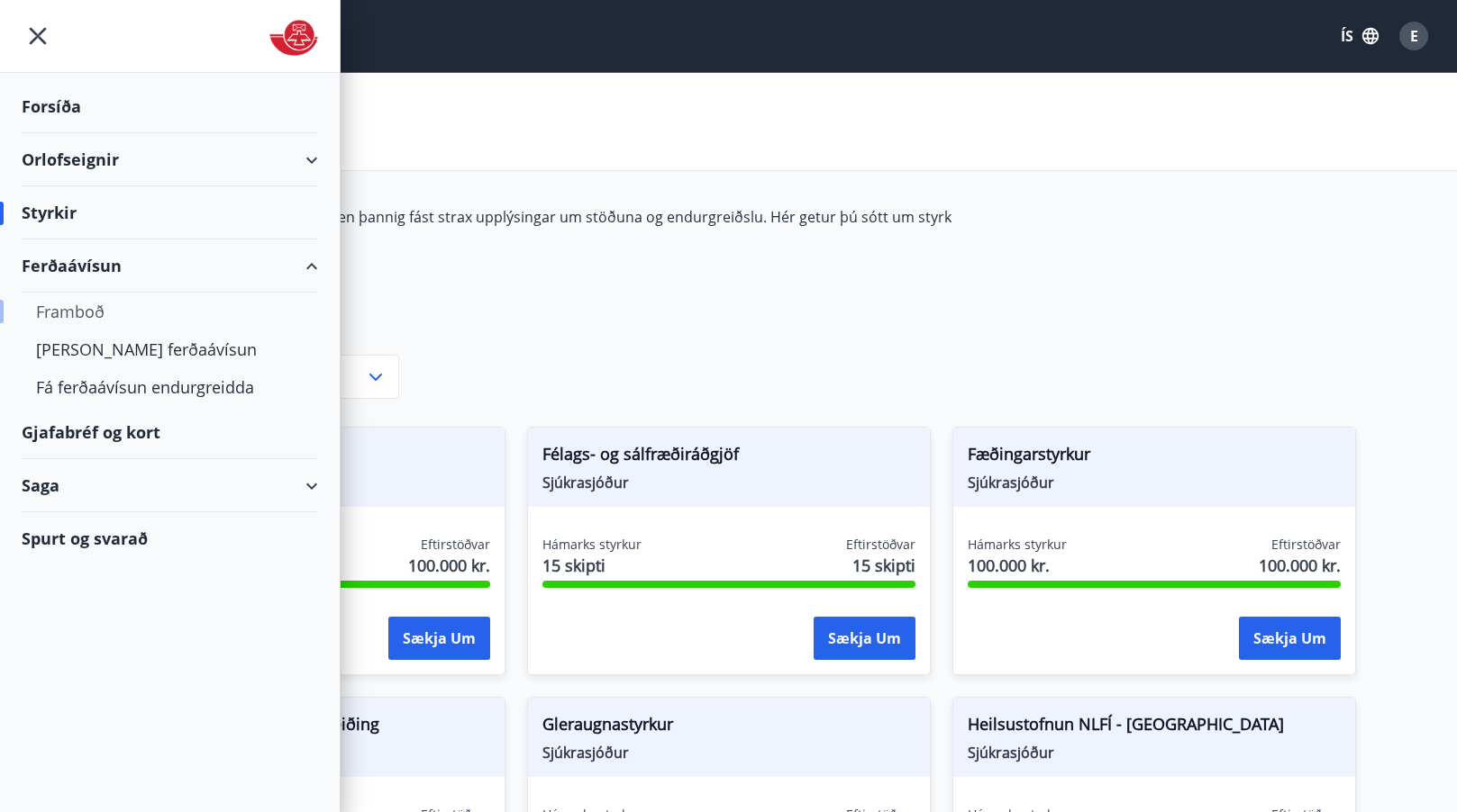
click at [70, 309] on div "Framboð" at bounding box center [169, 312] width 267 height 38
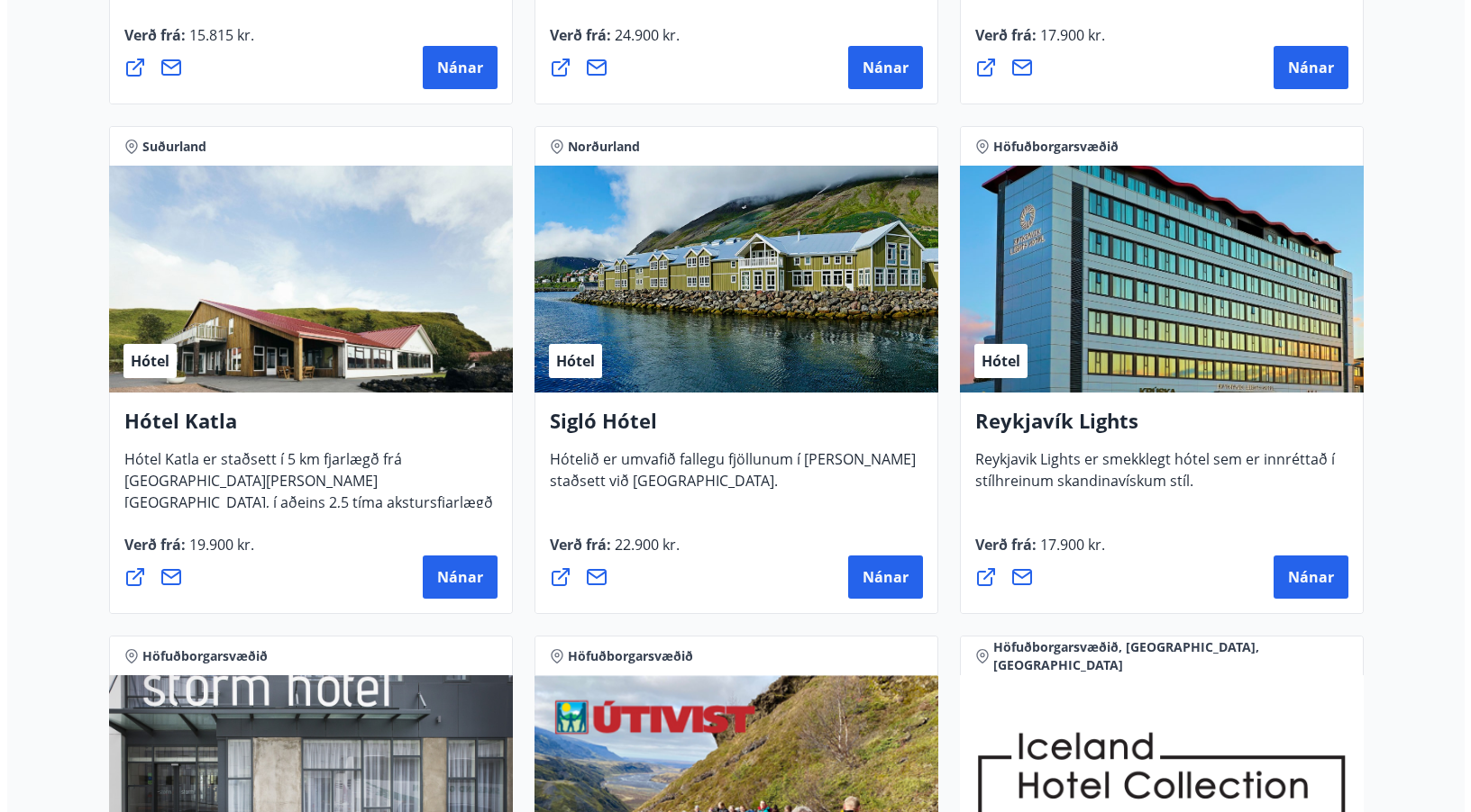
scroll to position [1261, 0]
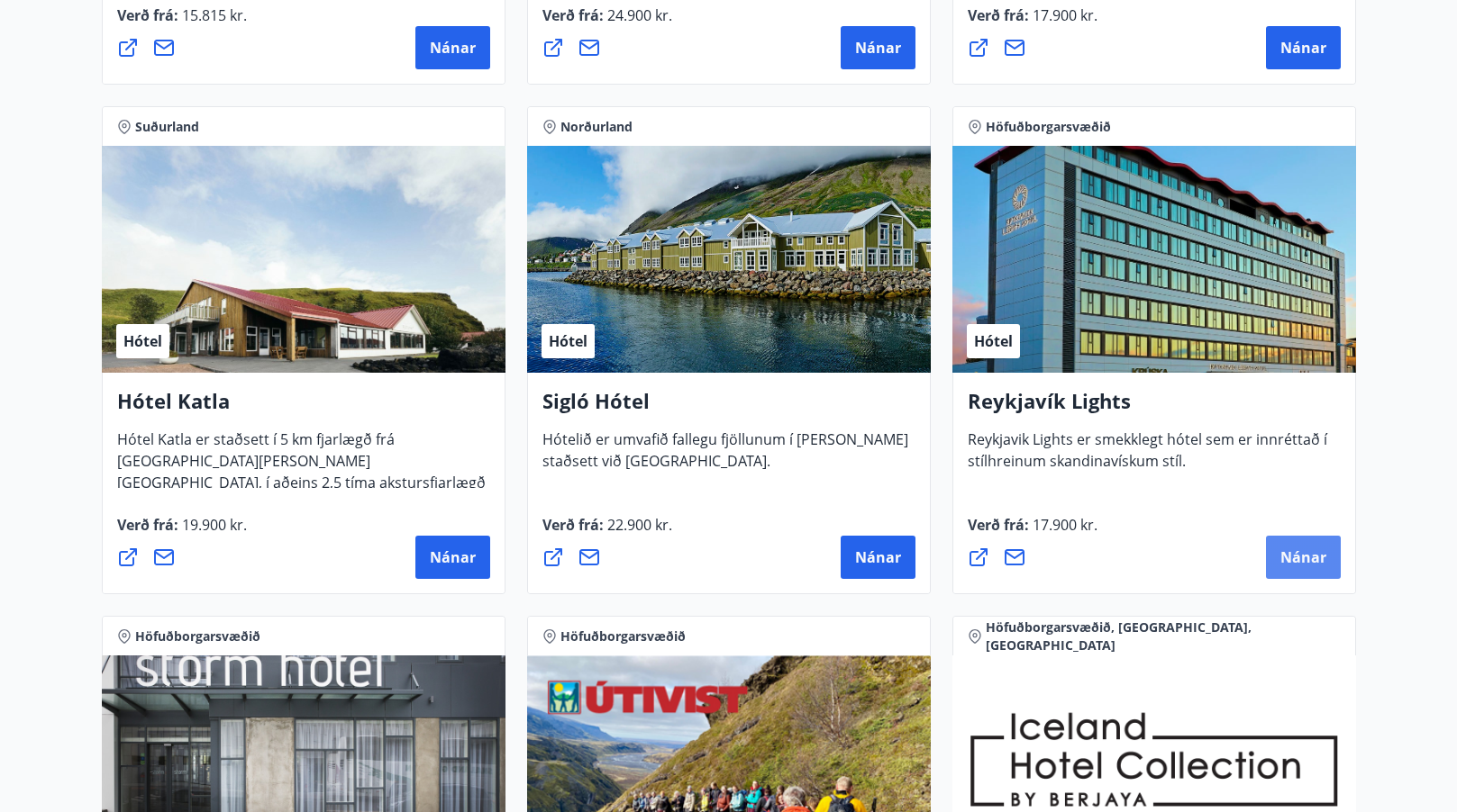
click at [1312, 560] on span "Nánar" at bounding box center [1303, 557] width 46 height 20
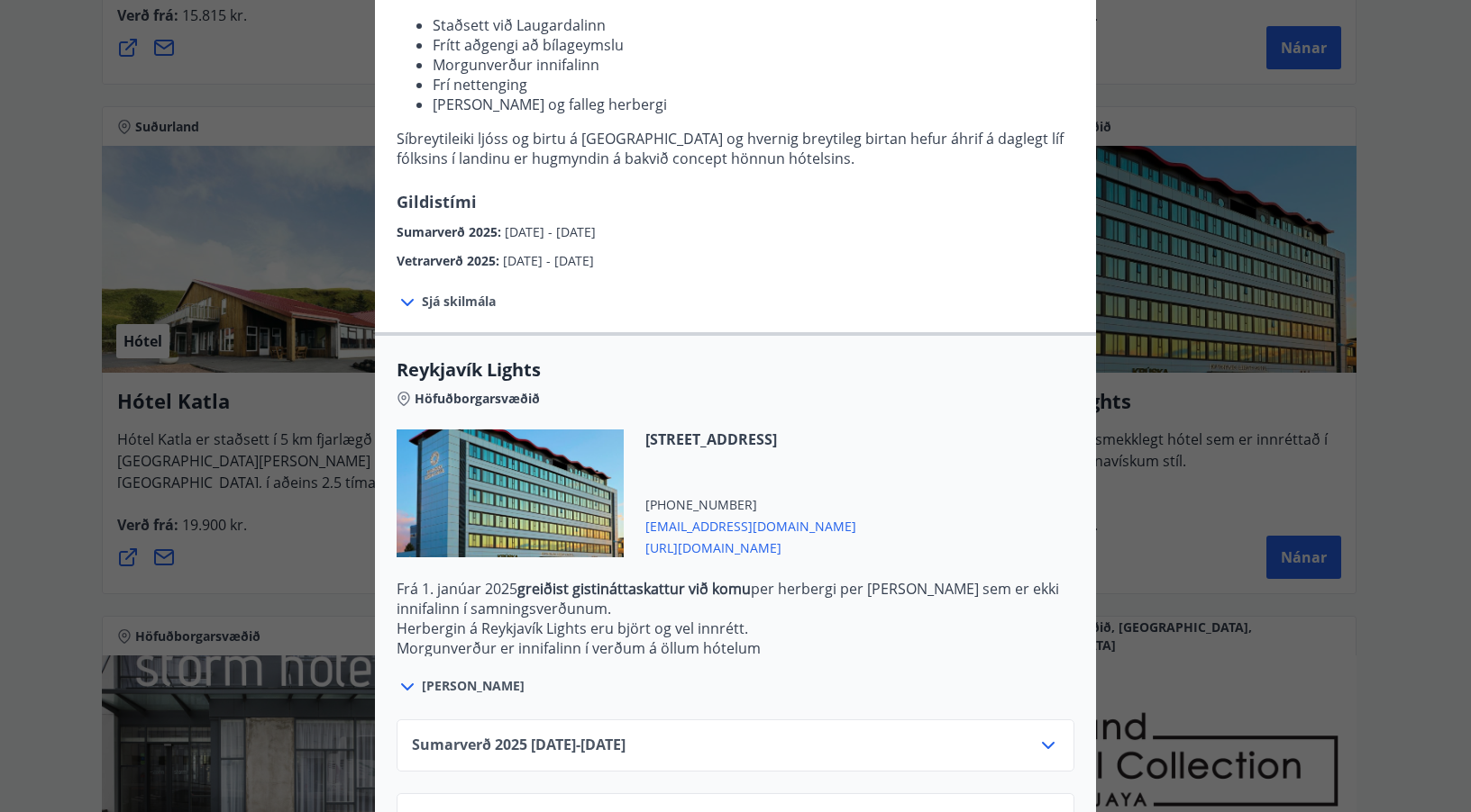
scroll to position [270, 0]
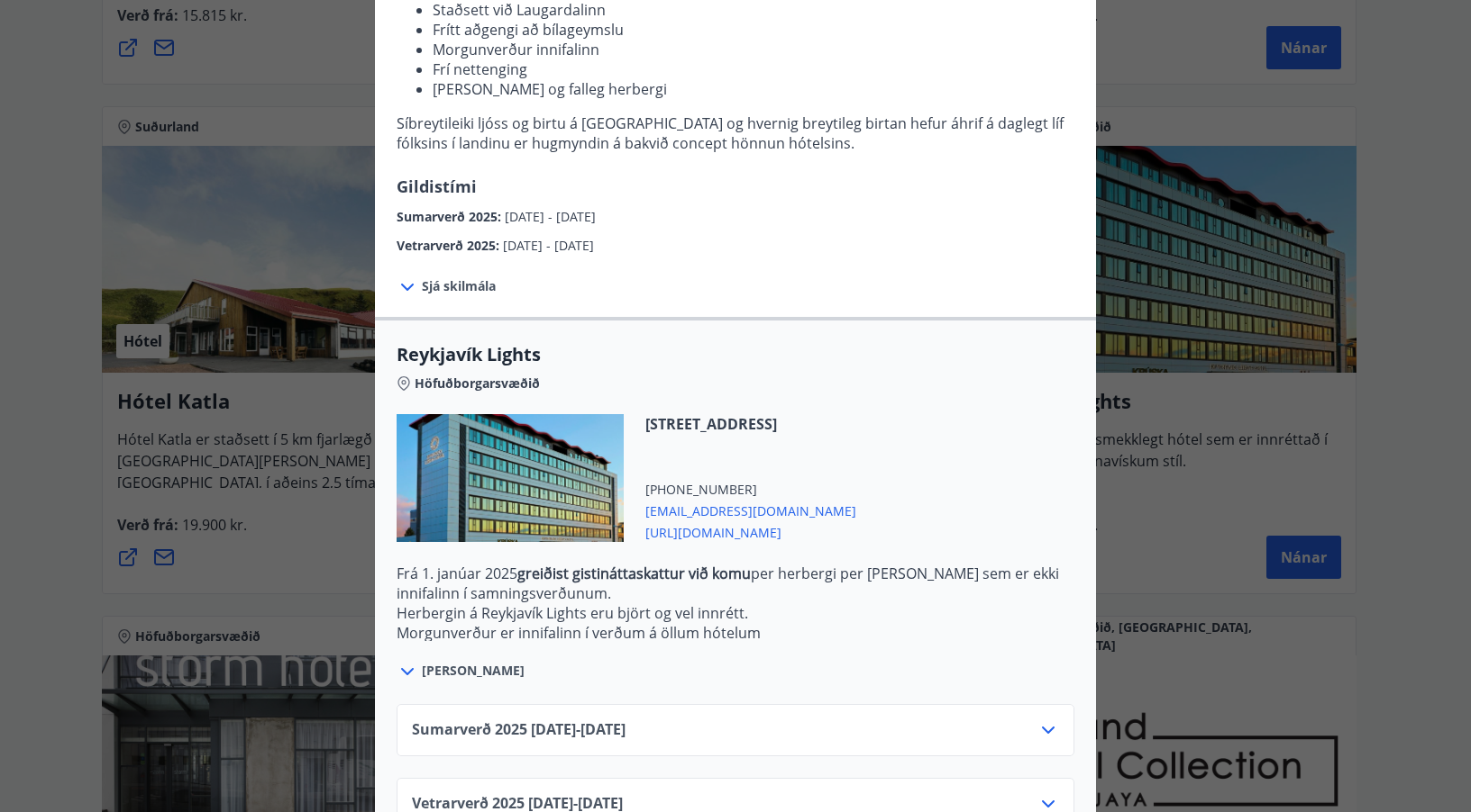
click at [402, 288] on icon at bounding box center [407, 287] width 12 height 8
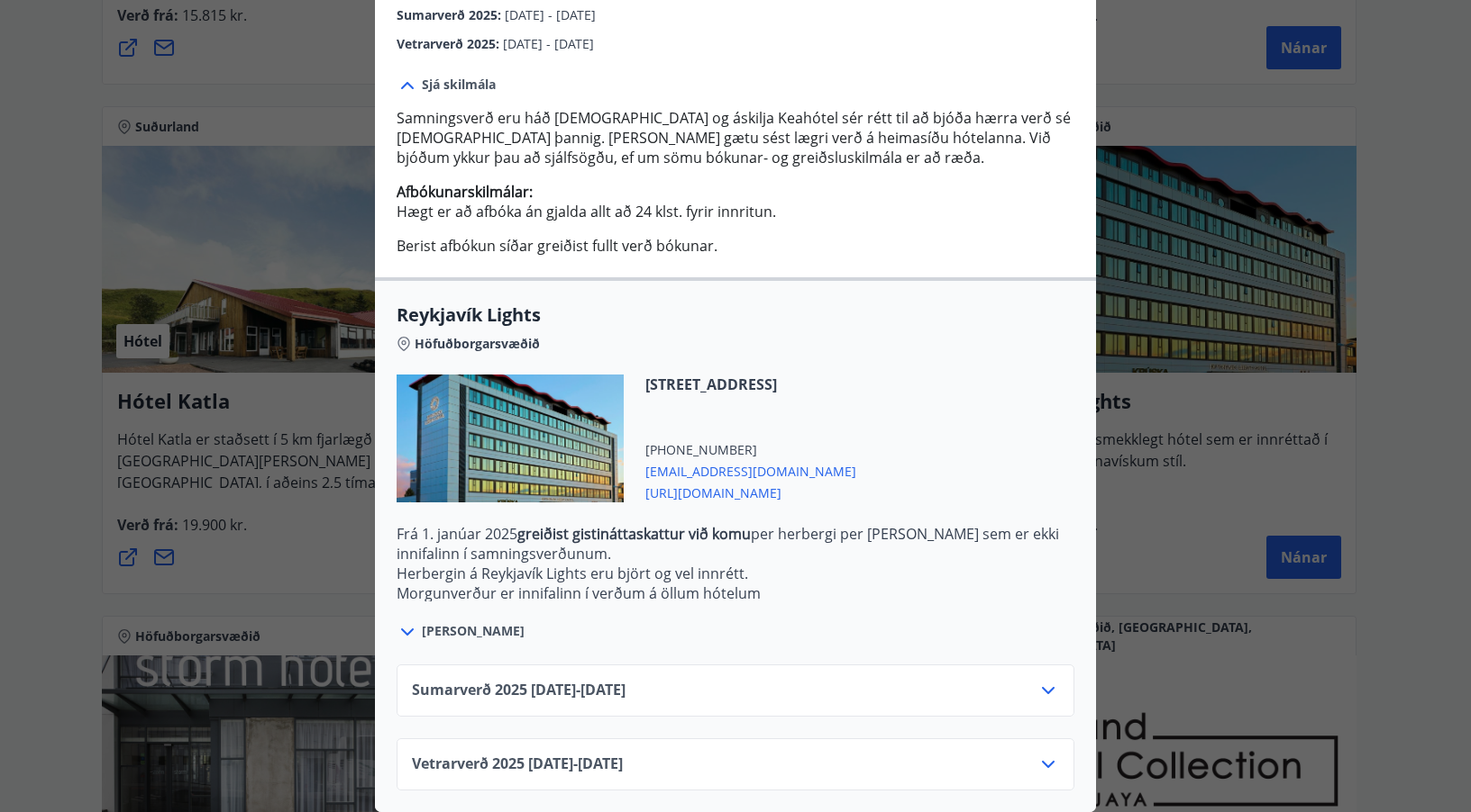
scroll to position [485, 0]
click at [1042, 761] on icon at bounding box center [1048, 765] width 12 height 8
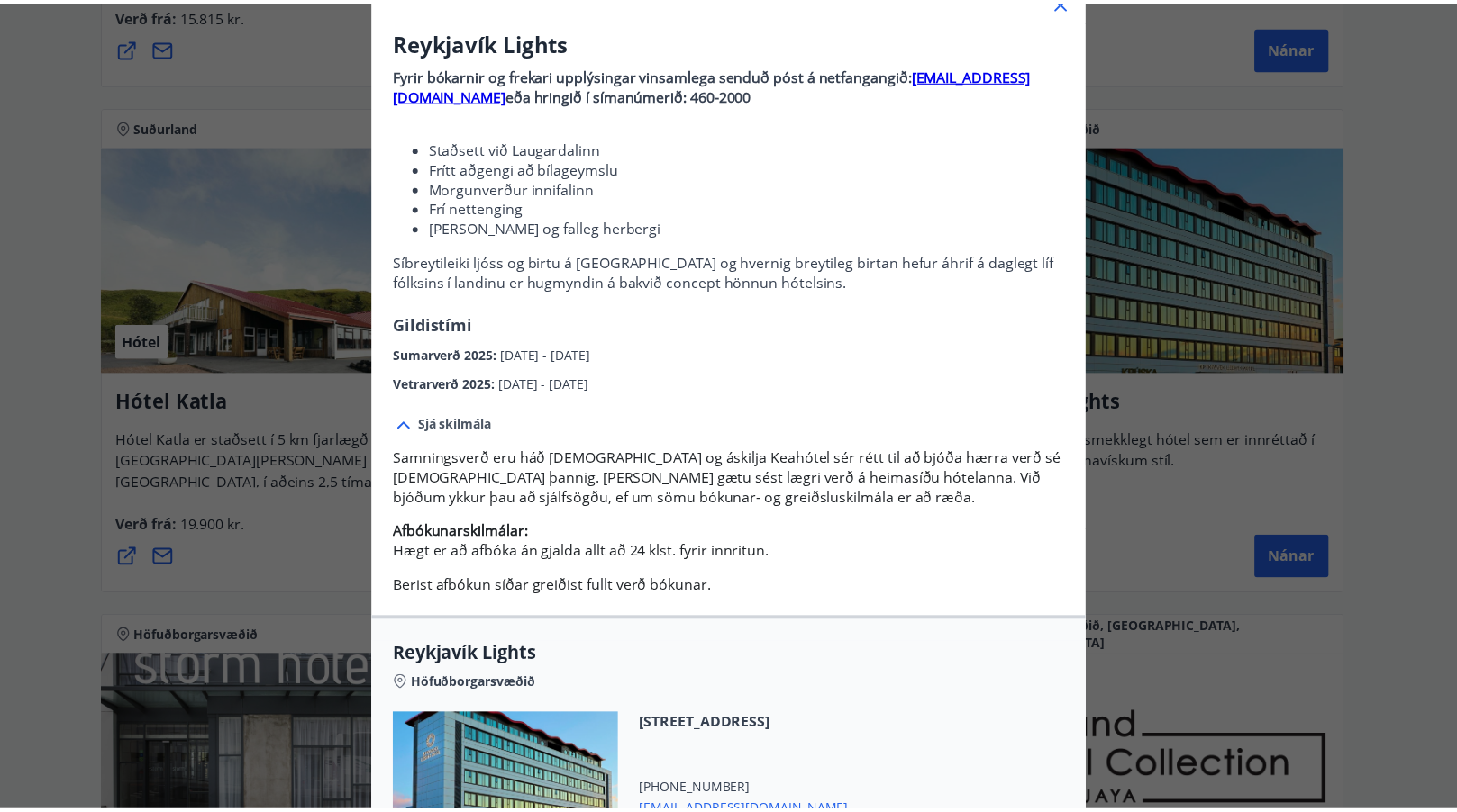
scroll to position [91, 0]
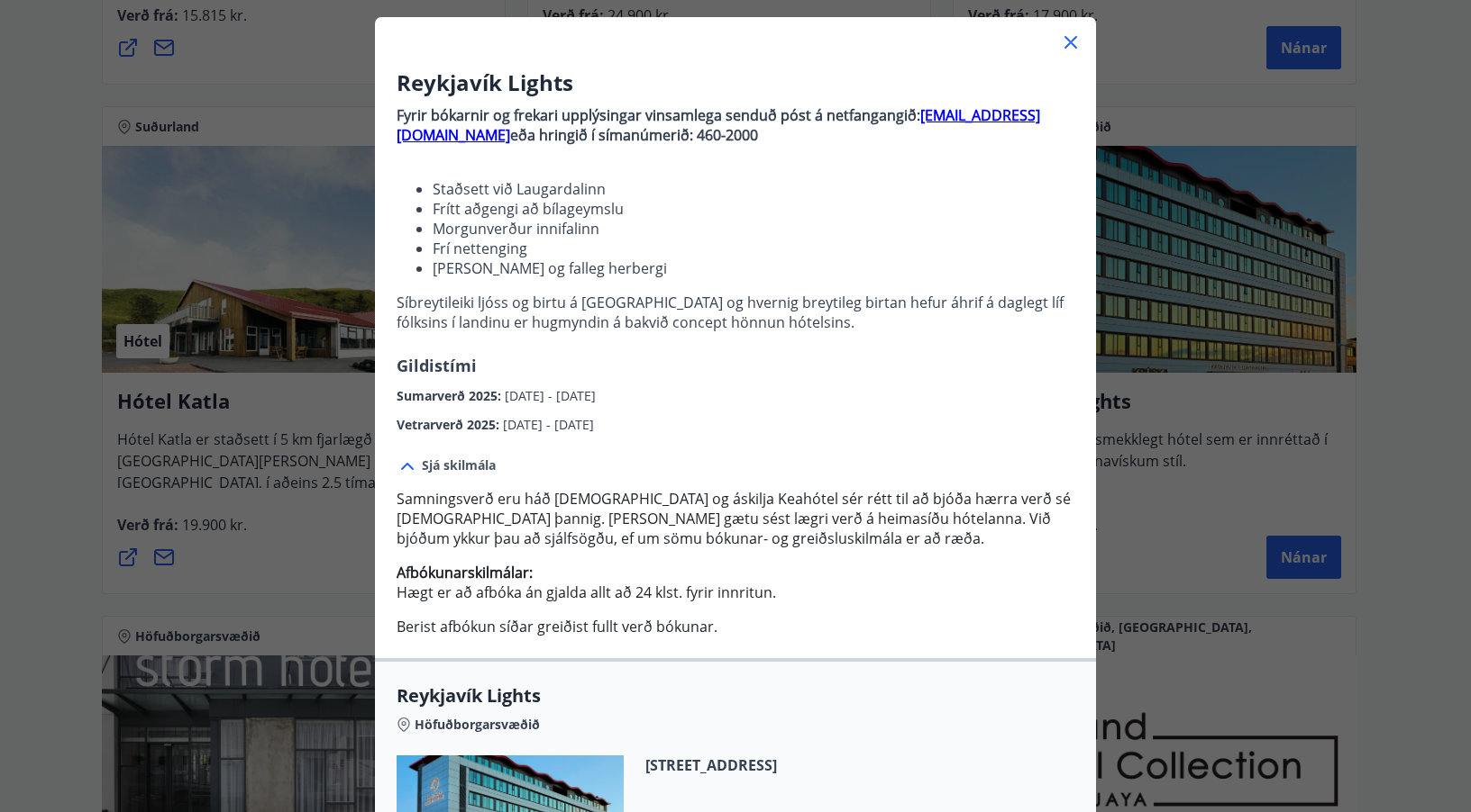
click at [1064, 39] on icon at bounding box center [1070, 42] width 22 height 22
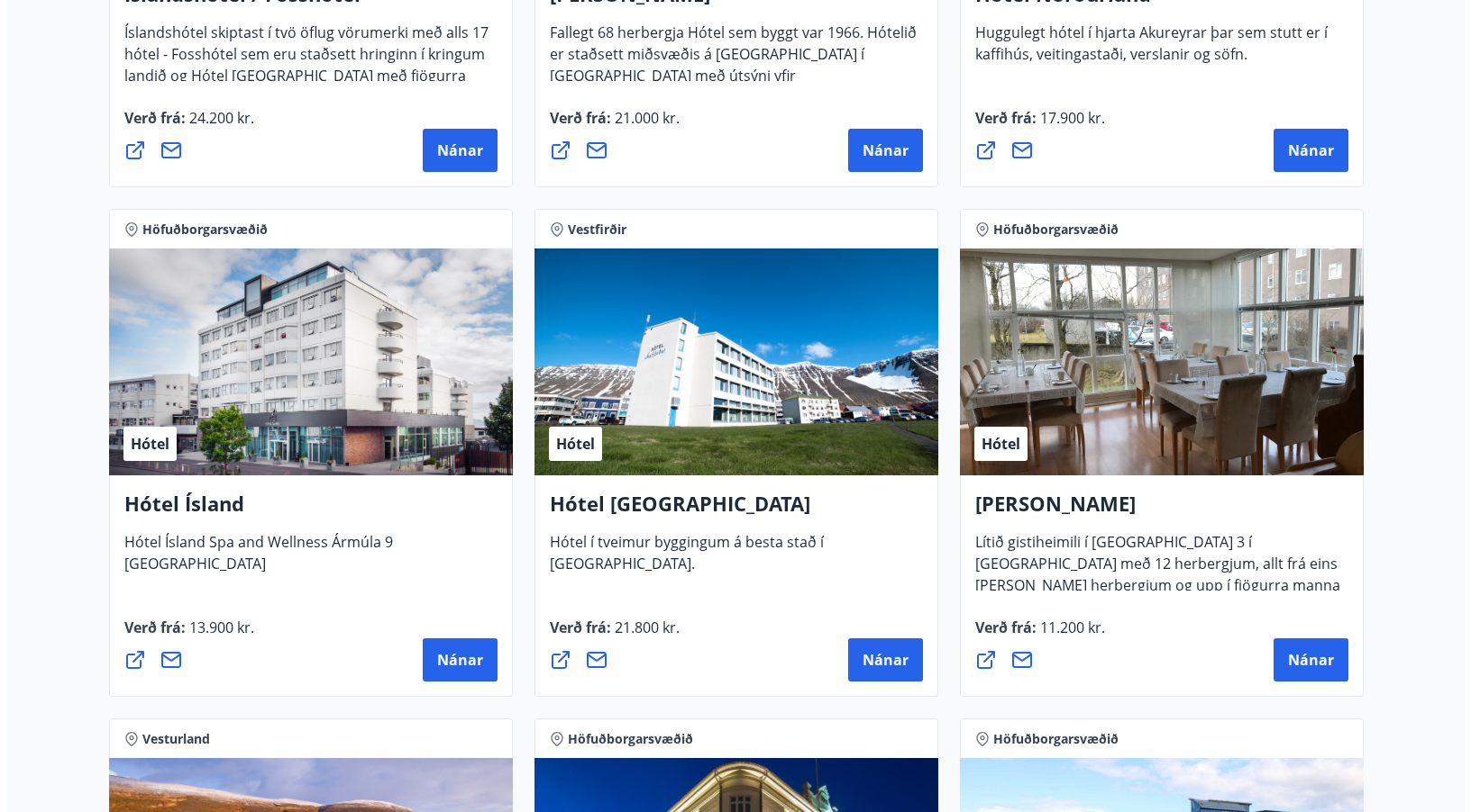
scroll to position [2702, 0]
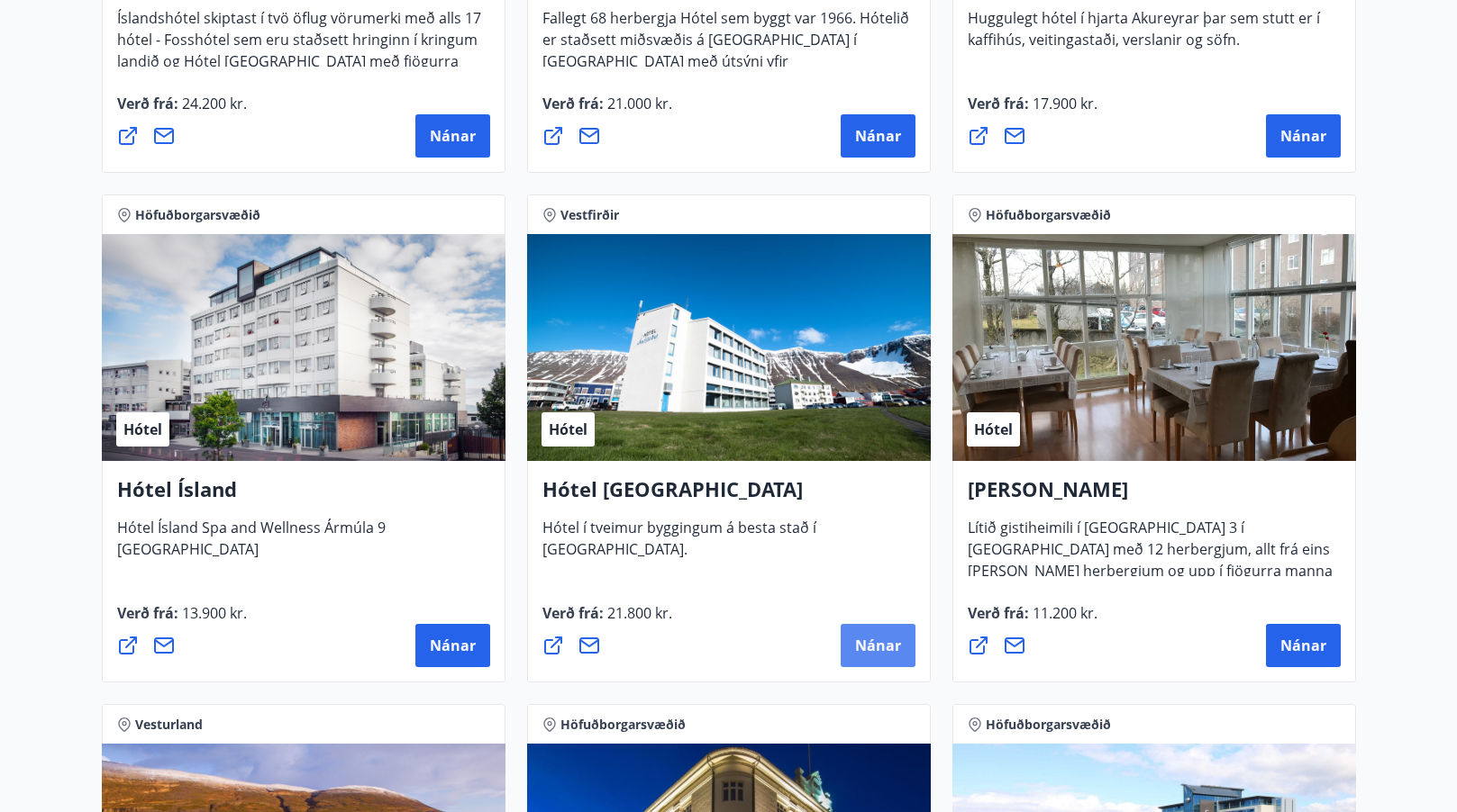
click at [867, 642] on span "Nánar" at bounding box center [877, 645] width 46 height 20
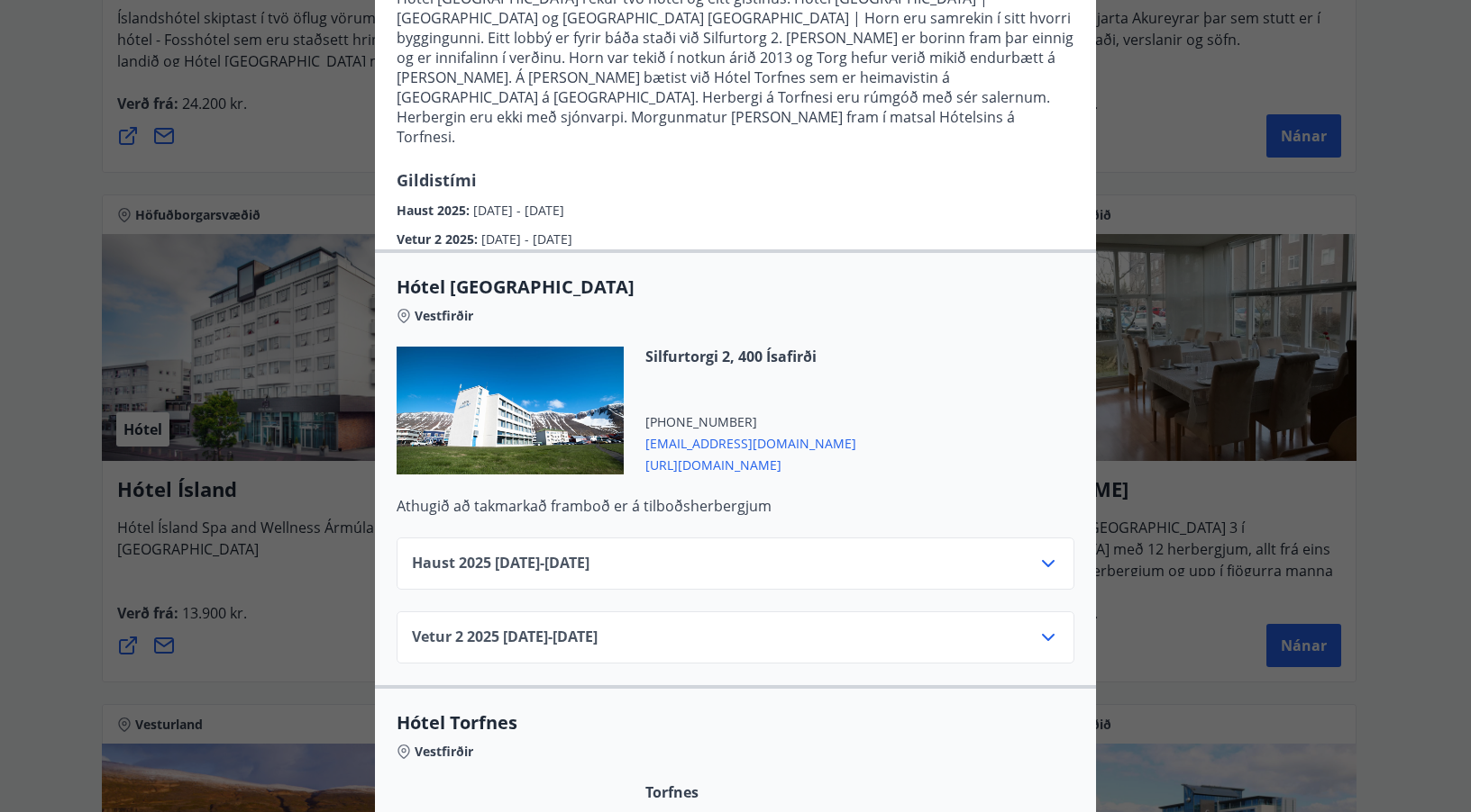
scroll to position [270, 0]
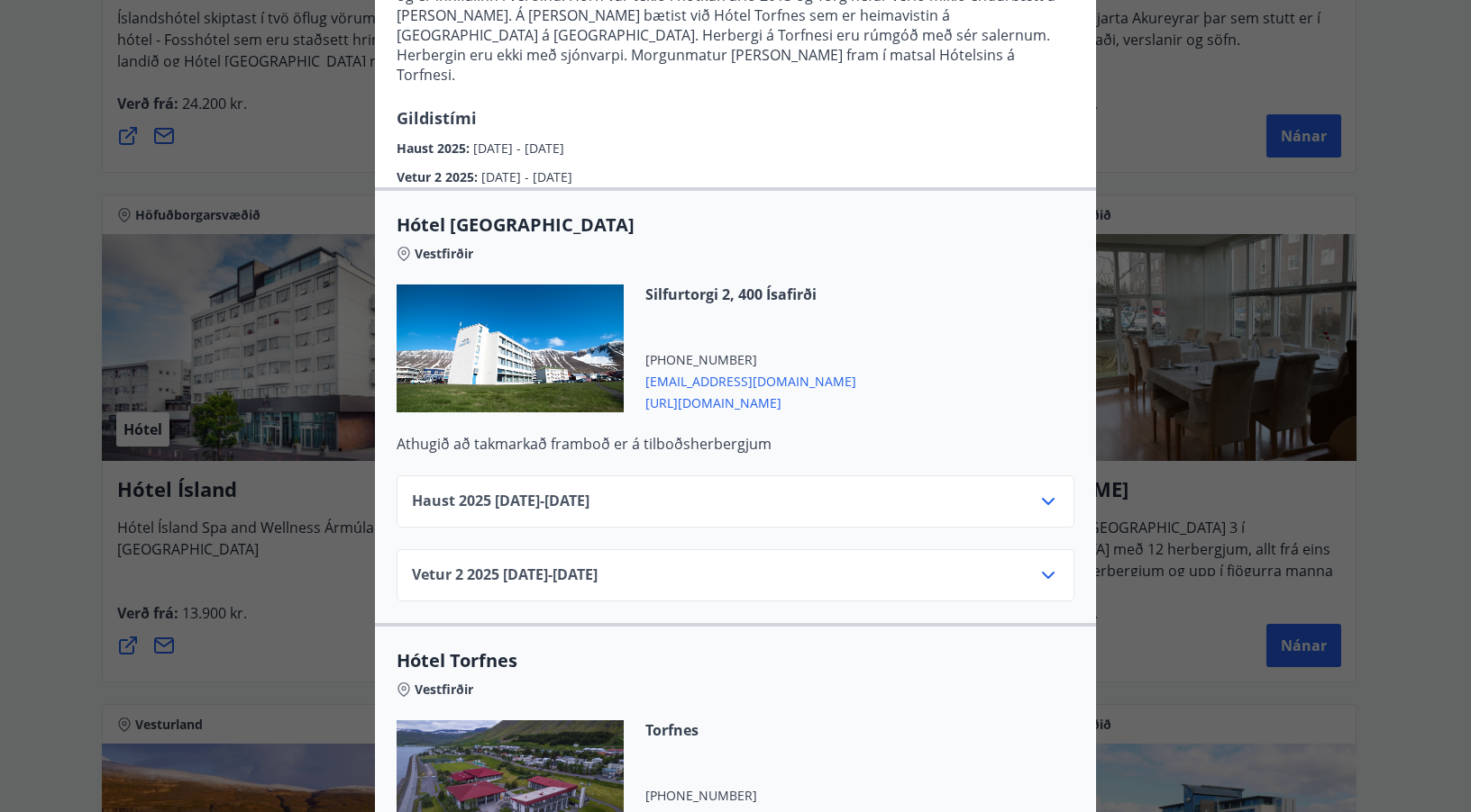
click at [1046, 565] on icon at bounding box center [1048, 575] width 22 height 22
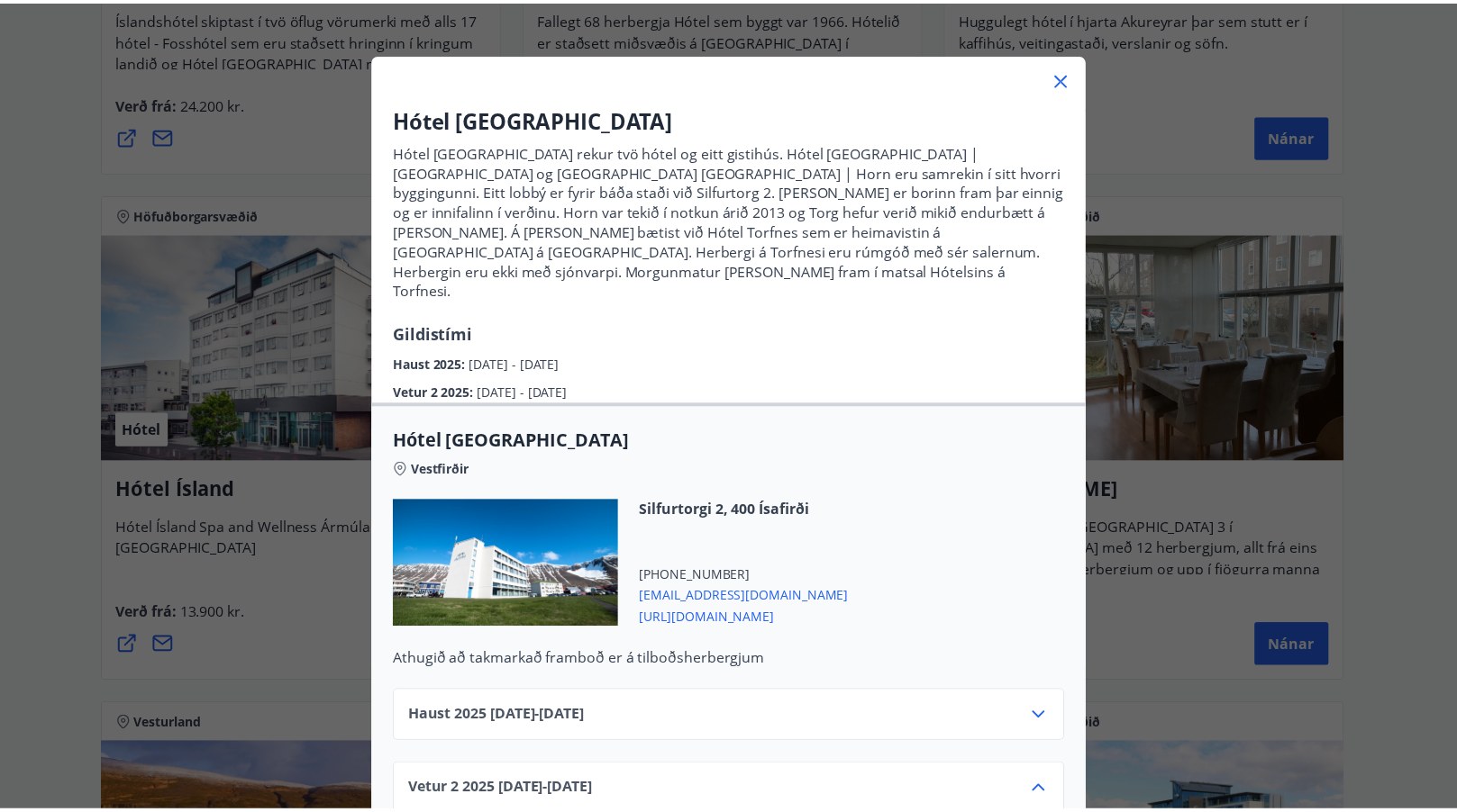
scroll to position [0, 0]
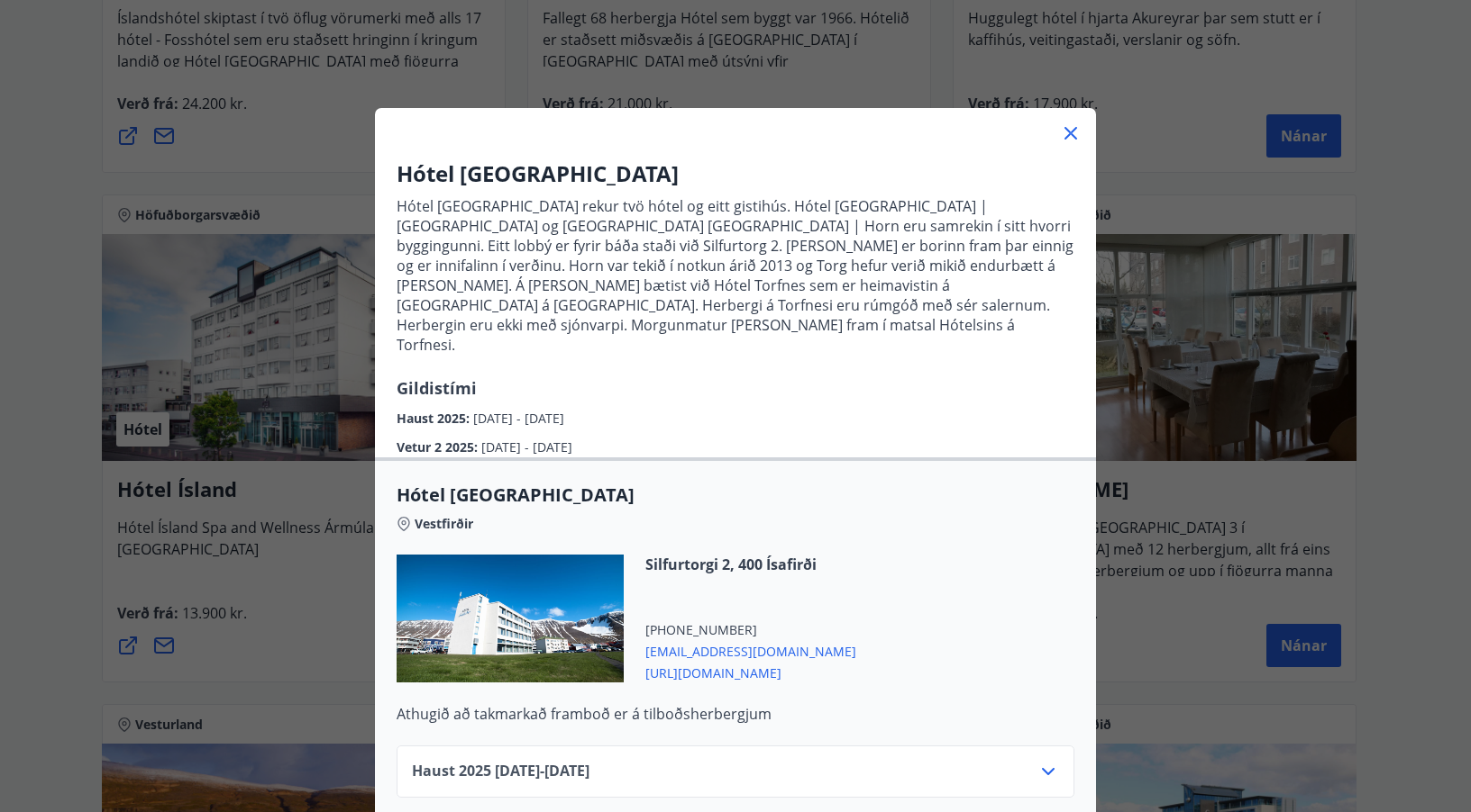
click at [1065, 128] on icon at bounding box center [1070, 133] width 12 height 12
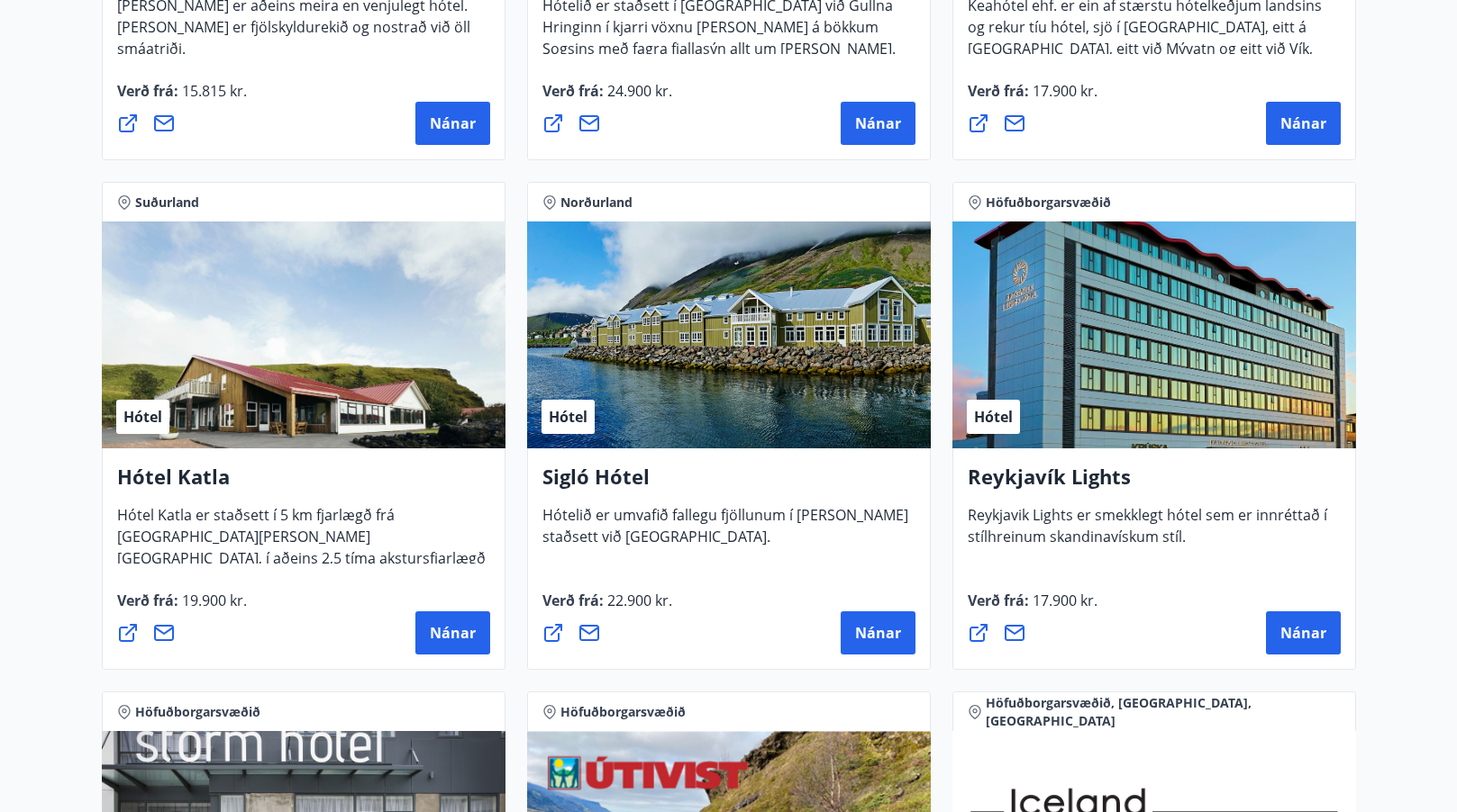
scroll to position [1261, 0]
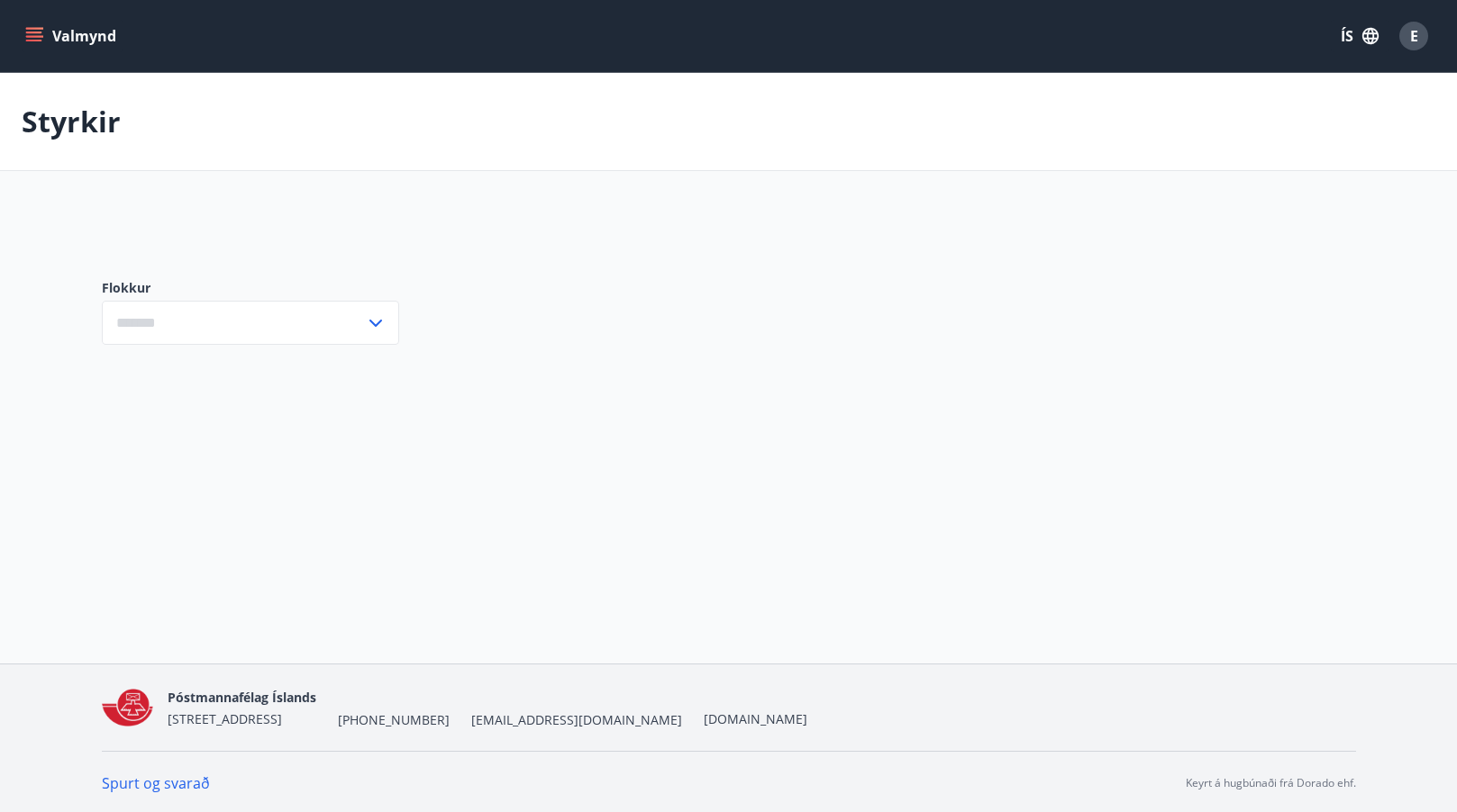
type input "***"
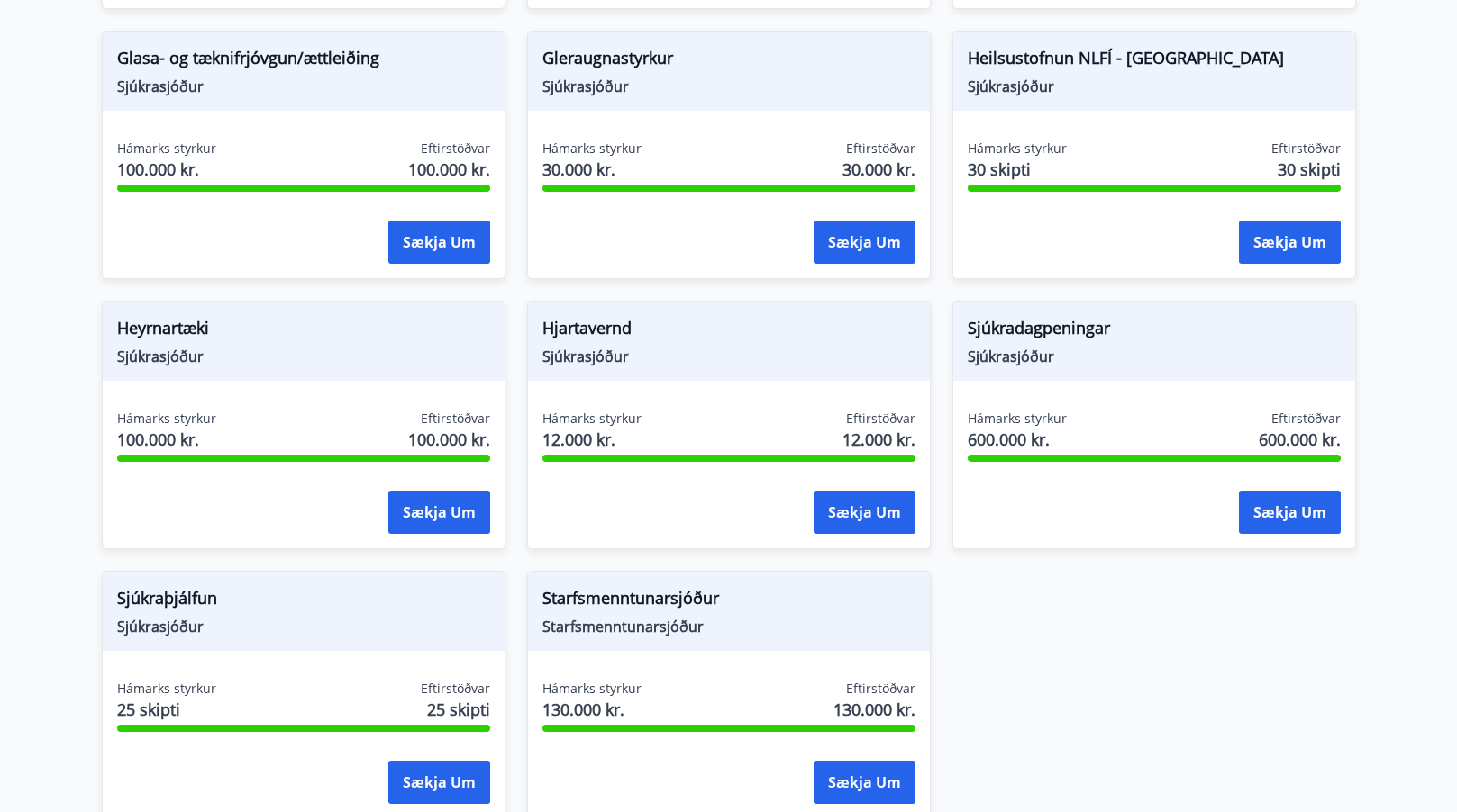
scroll to position [847, 0]
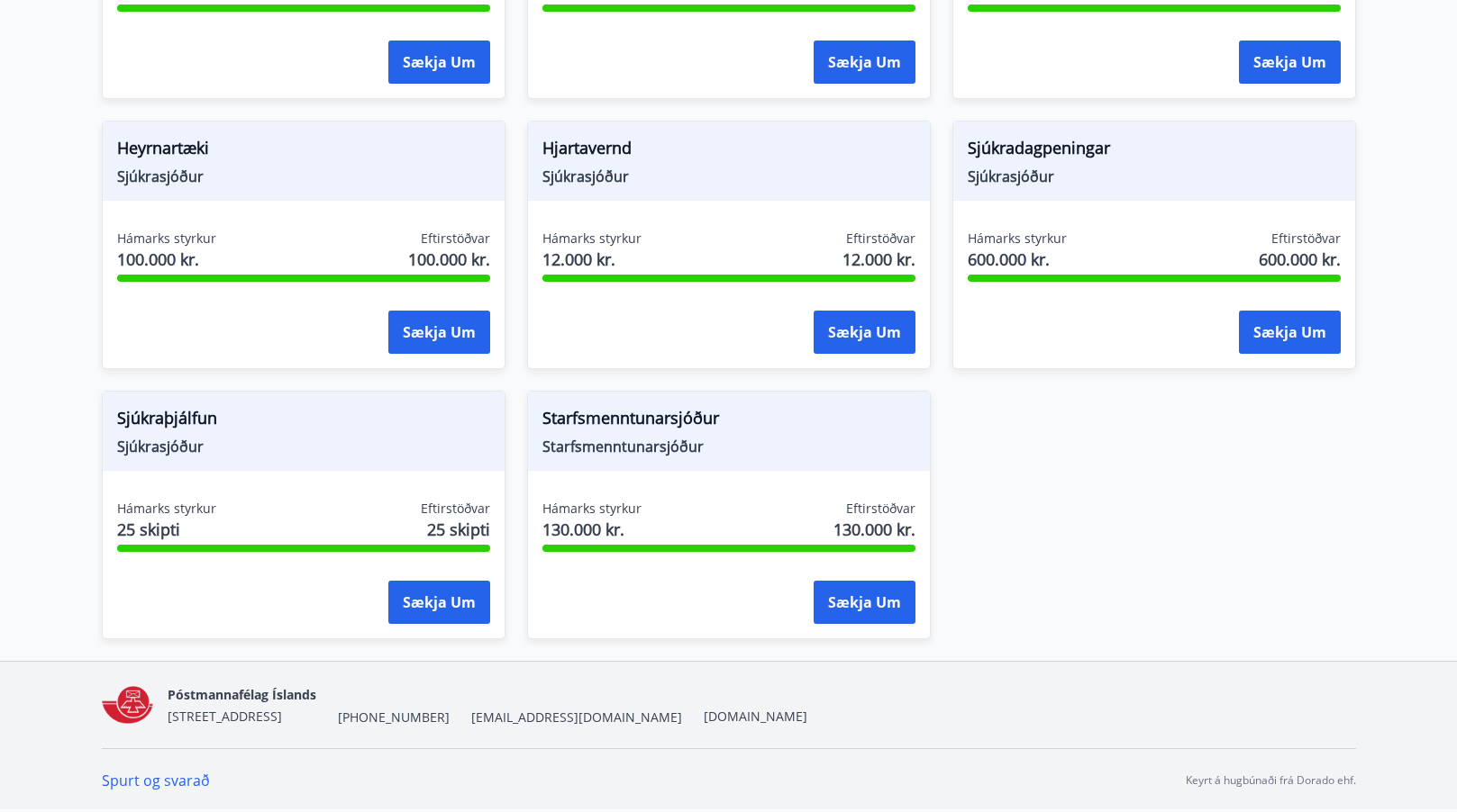
click at [128, 781] on link "Spurt og svarað" at bounding box center [156, 781] width 108 height 20
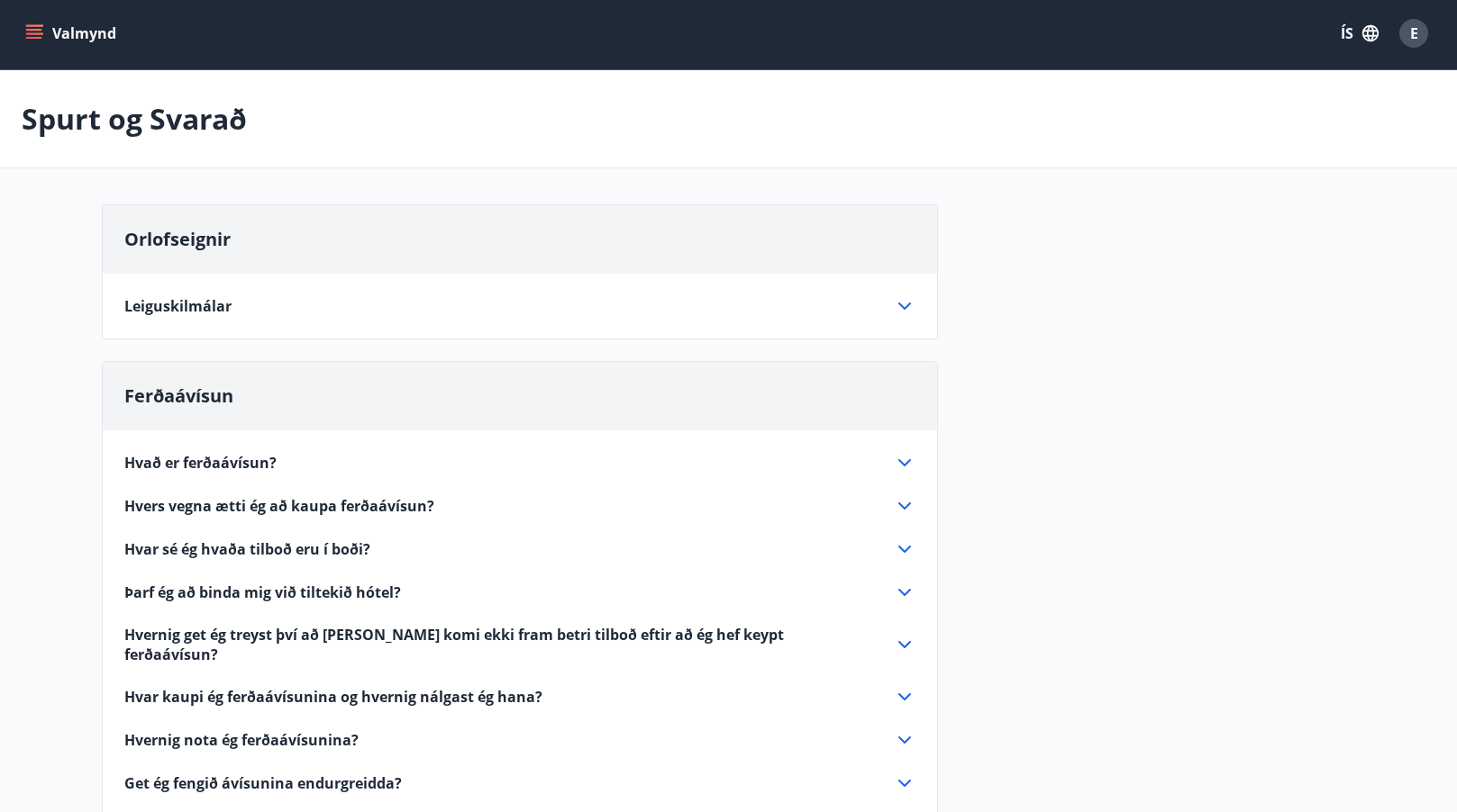
scroll to position [381, 0]
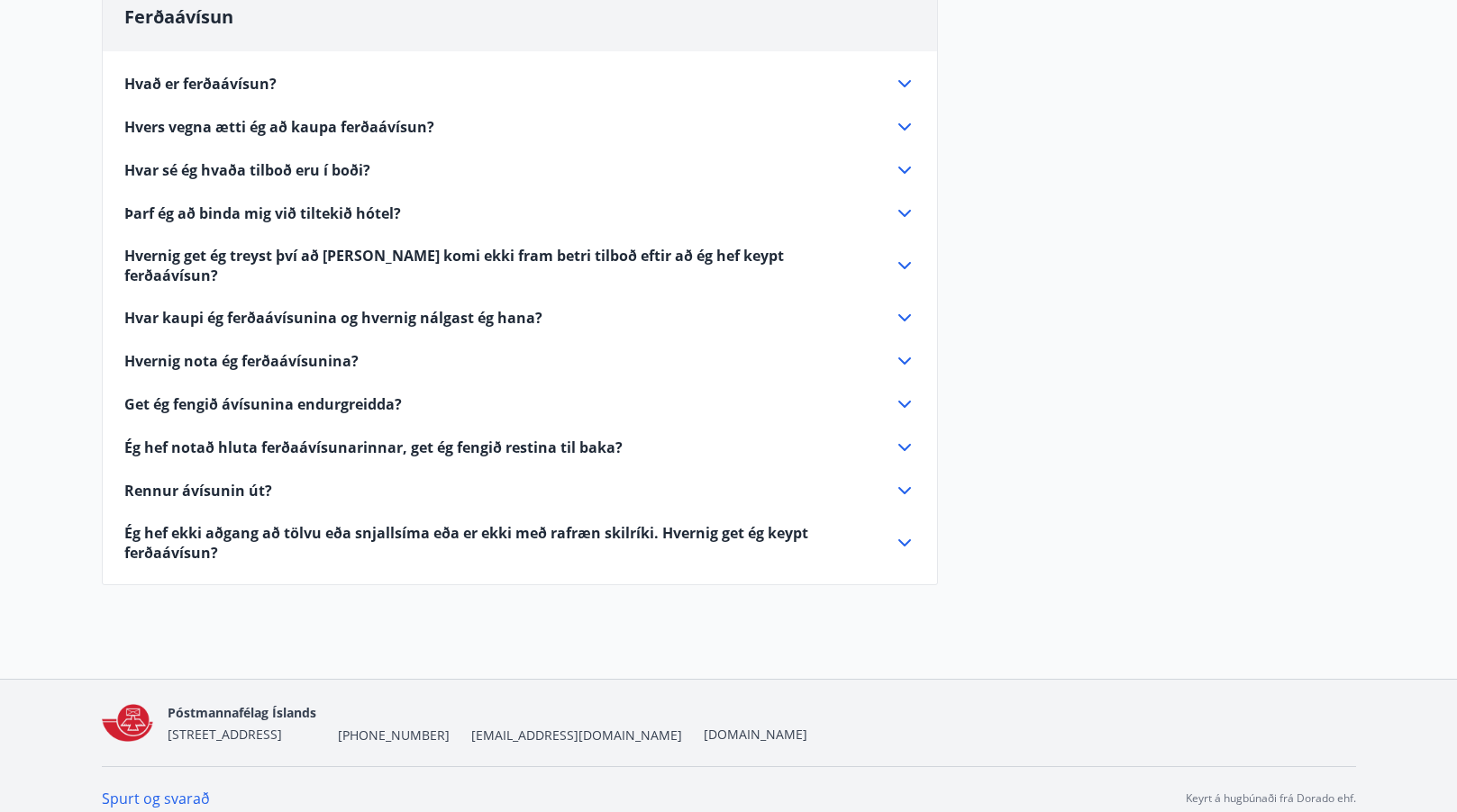
click at [907, 80] on icon at bounding box center [904, 83] width 22 height 22
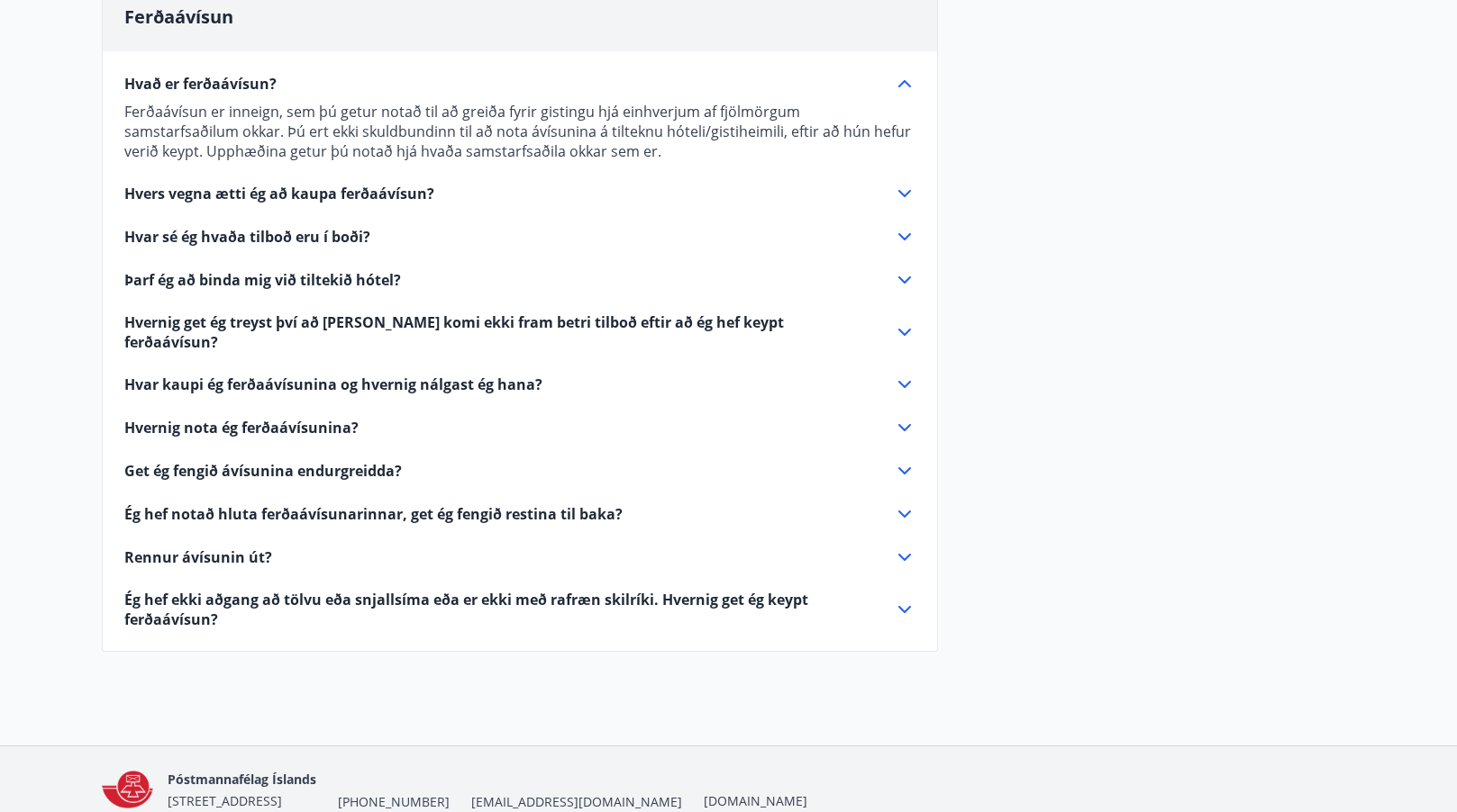
click at [907, 191] on icon at bounding box center [904, 194] width 22 height 22
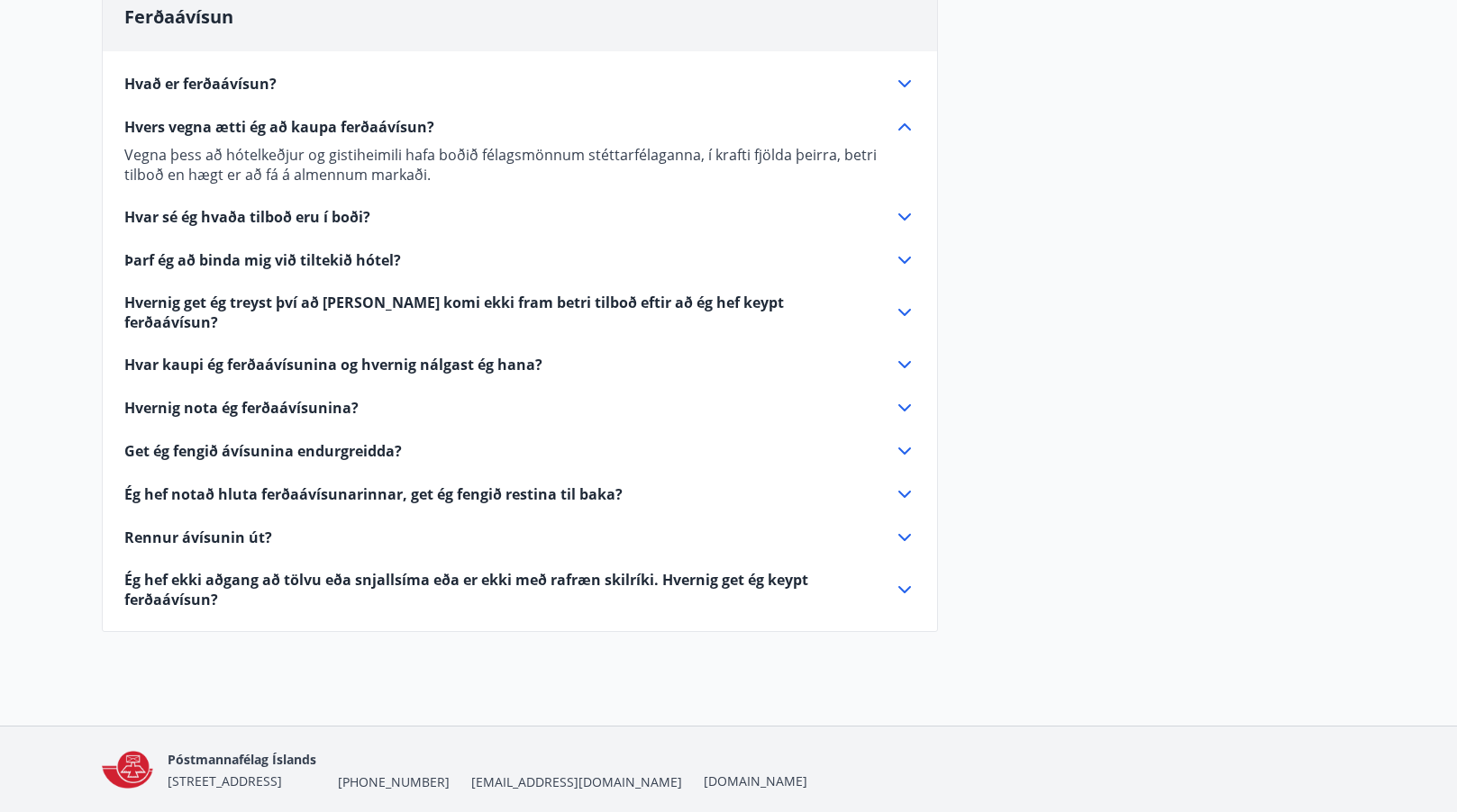
click at [904, 216] on icon at bounding box center [904, 216] width 22 height 22
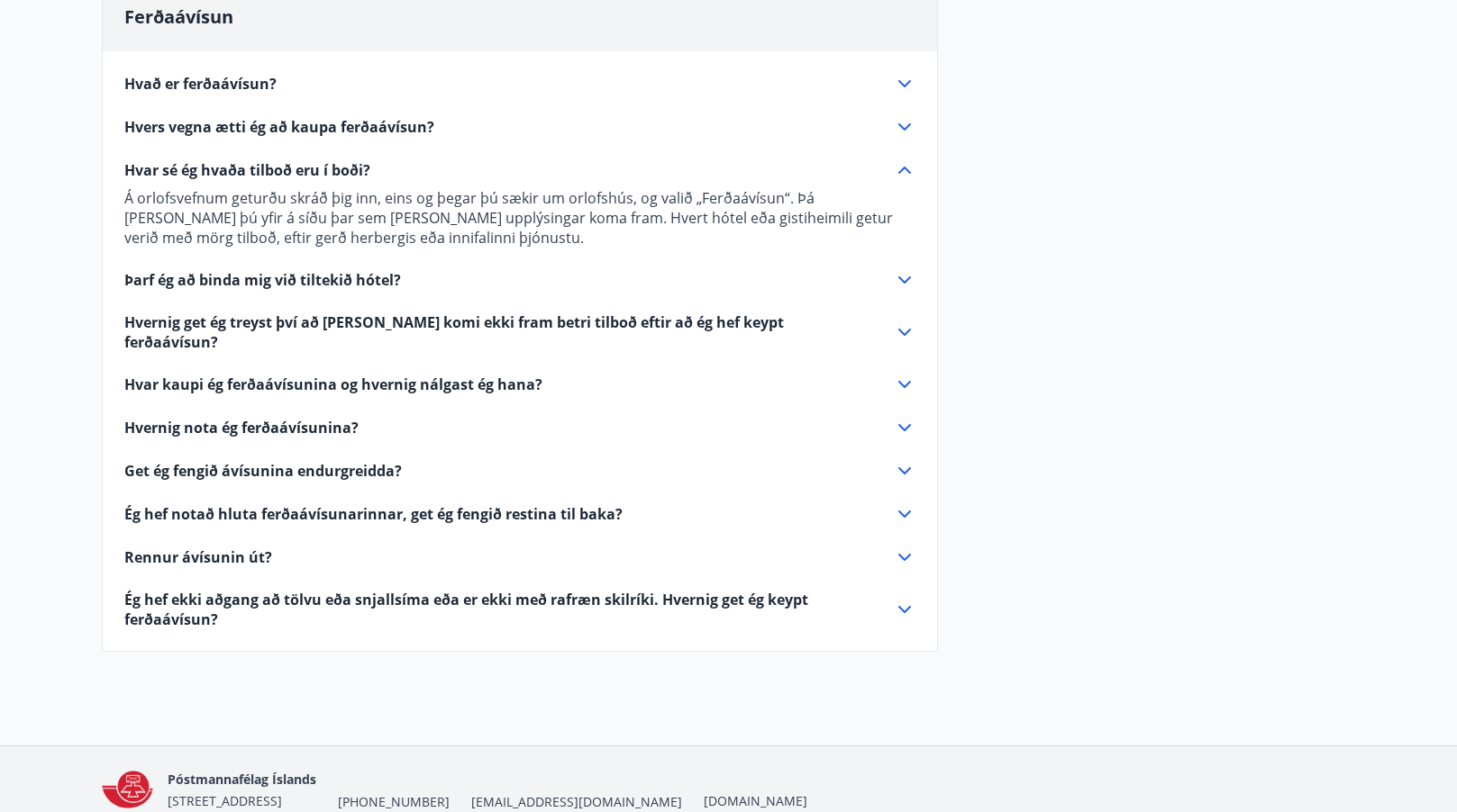
click at [899, 279] on icon at bounding box center [904, 280] width 12 height 8
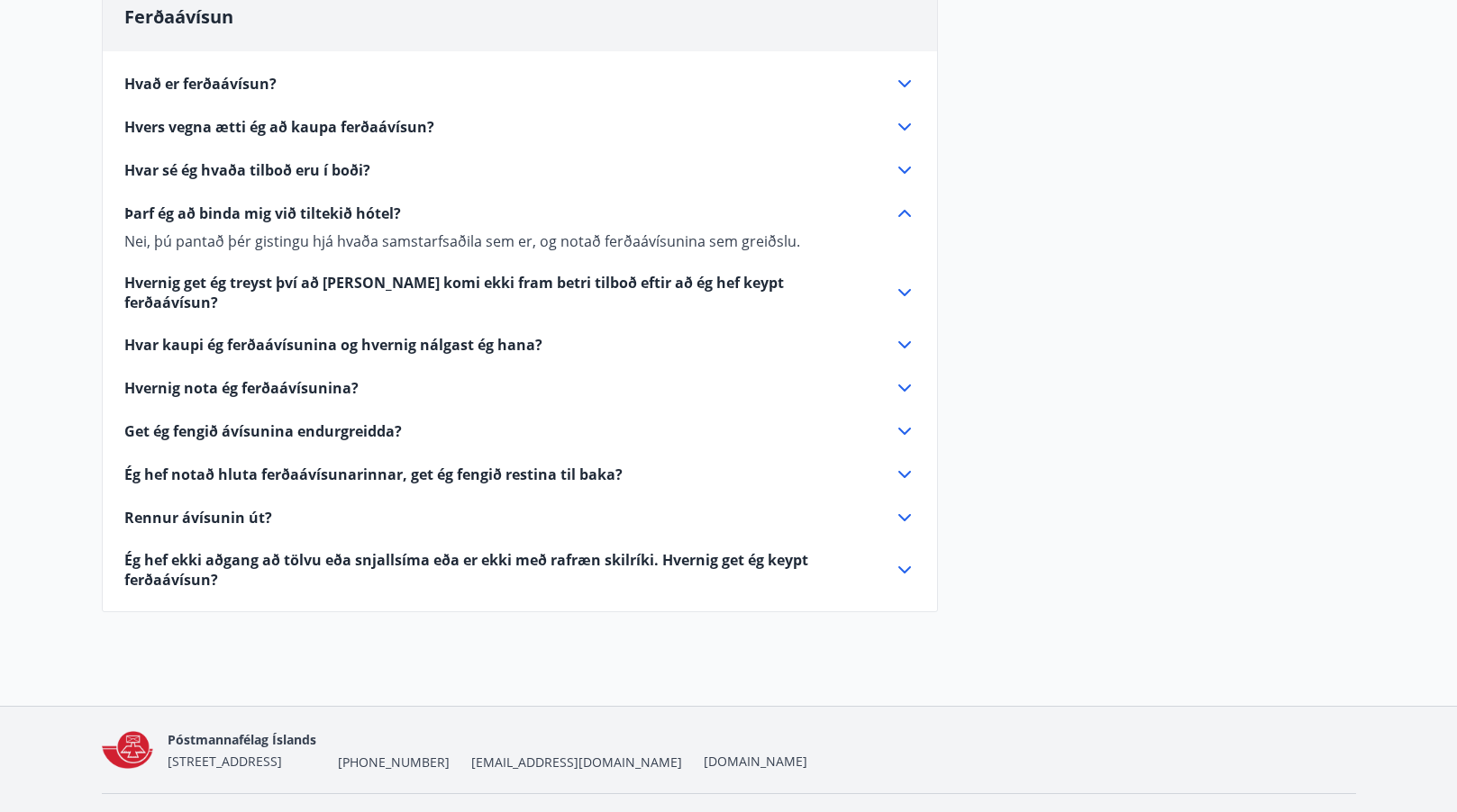
click at [898, 283] on icon at bounding box center [904, 293] width 22 height 22
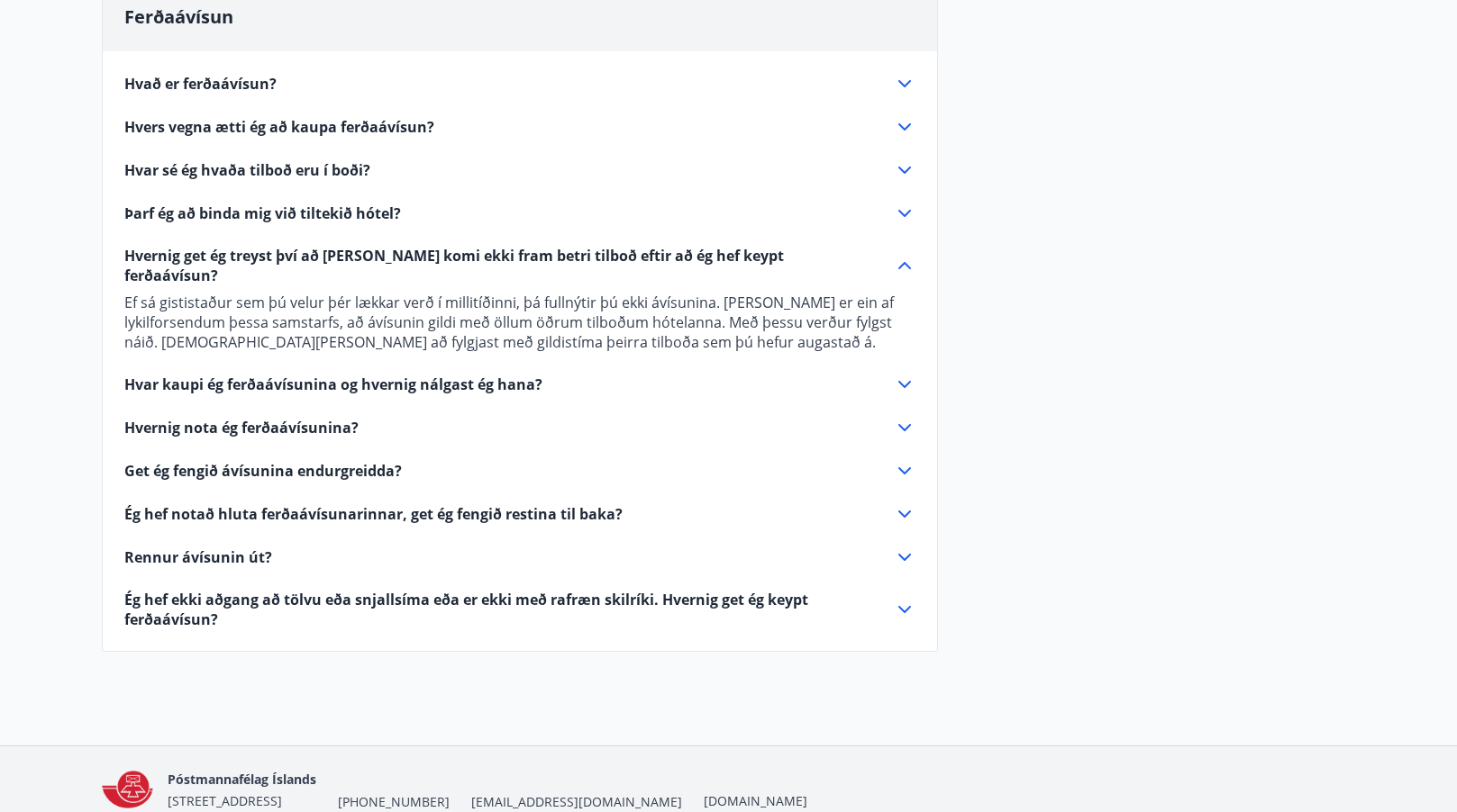
click at [906, 374] on icon at bounding box center [904, 384] width 22 height 22
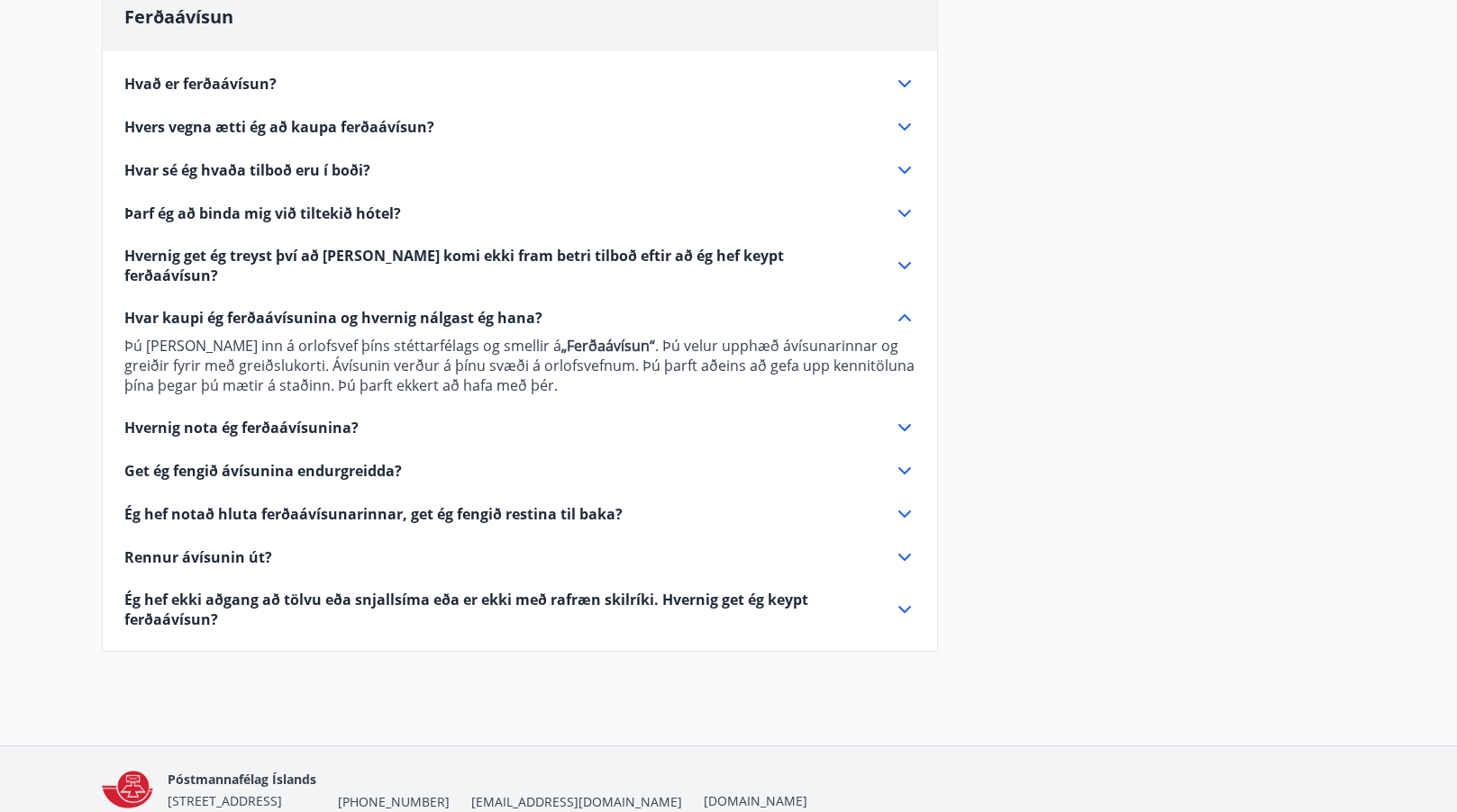
click at [898, 424] on icon at bounding box center [904, 428] width 12 height 8
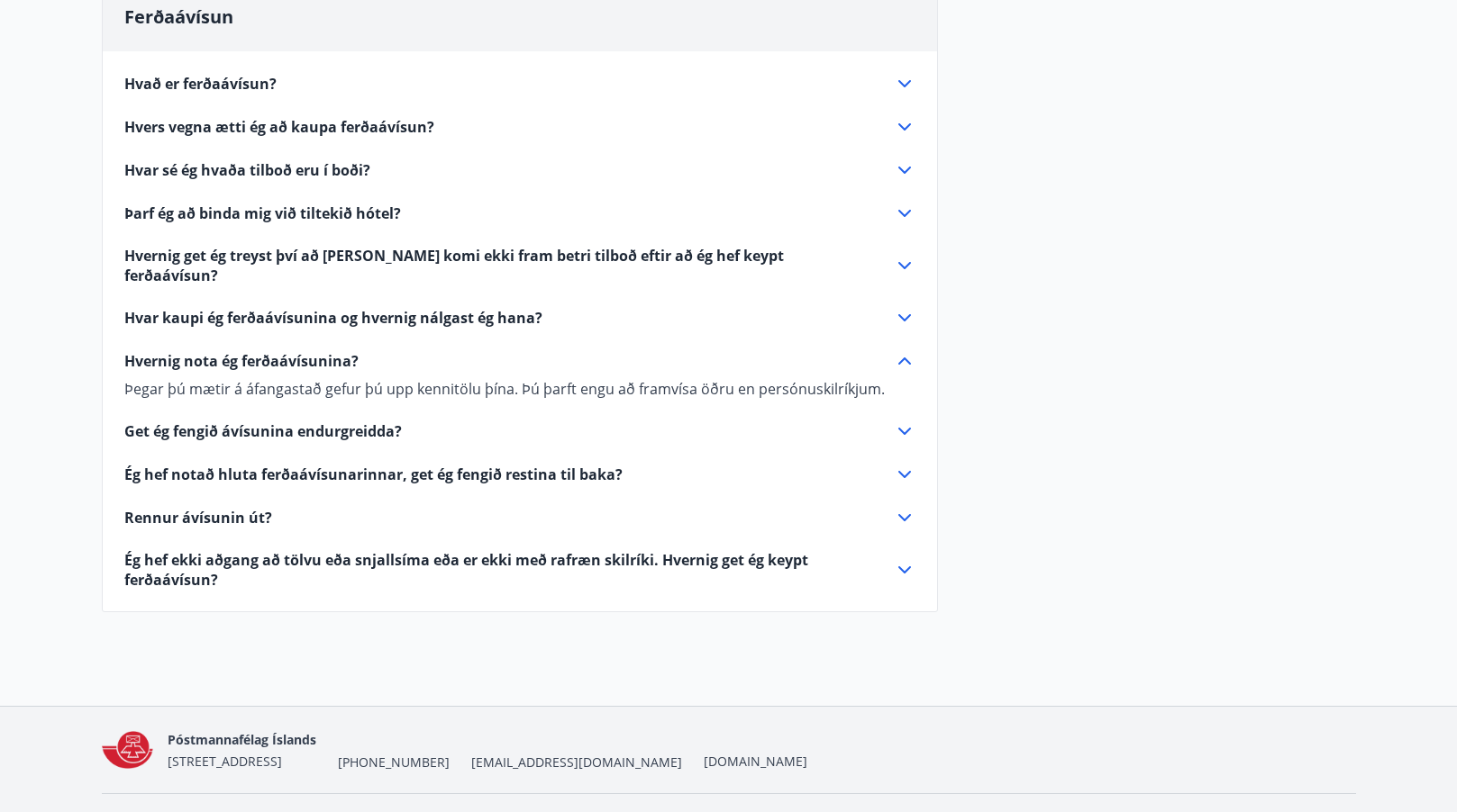
click at [899, 420] on icon at bounding box center [904, 431] width 22 height 22
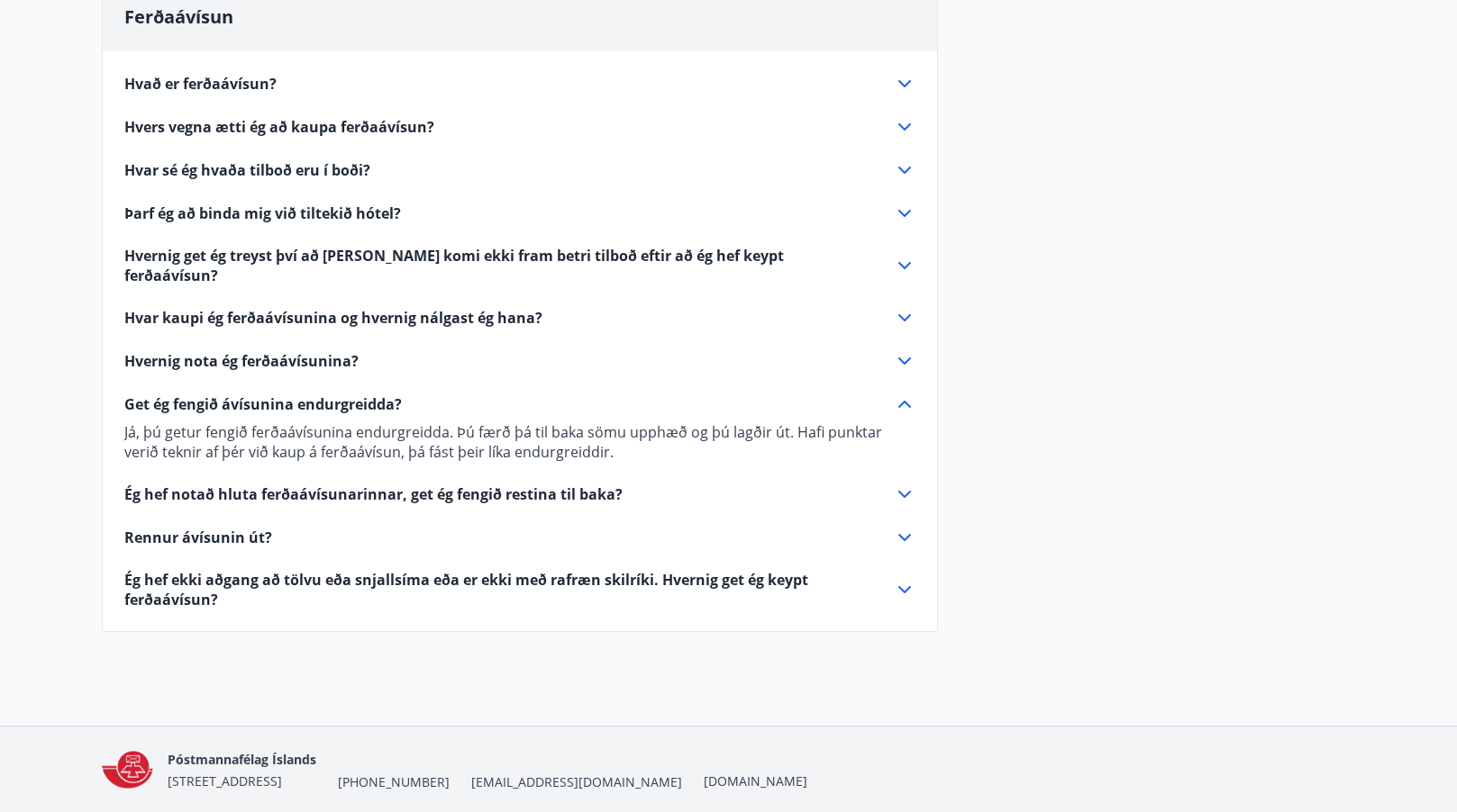
click at [905, 491] on icon at bounding box center [904, 495] width 12 height 8
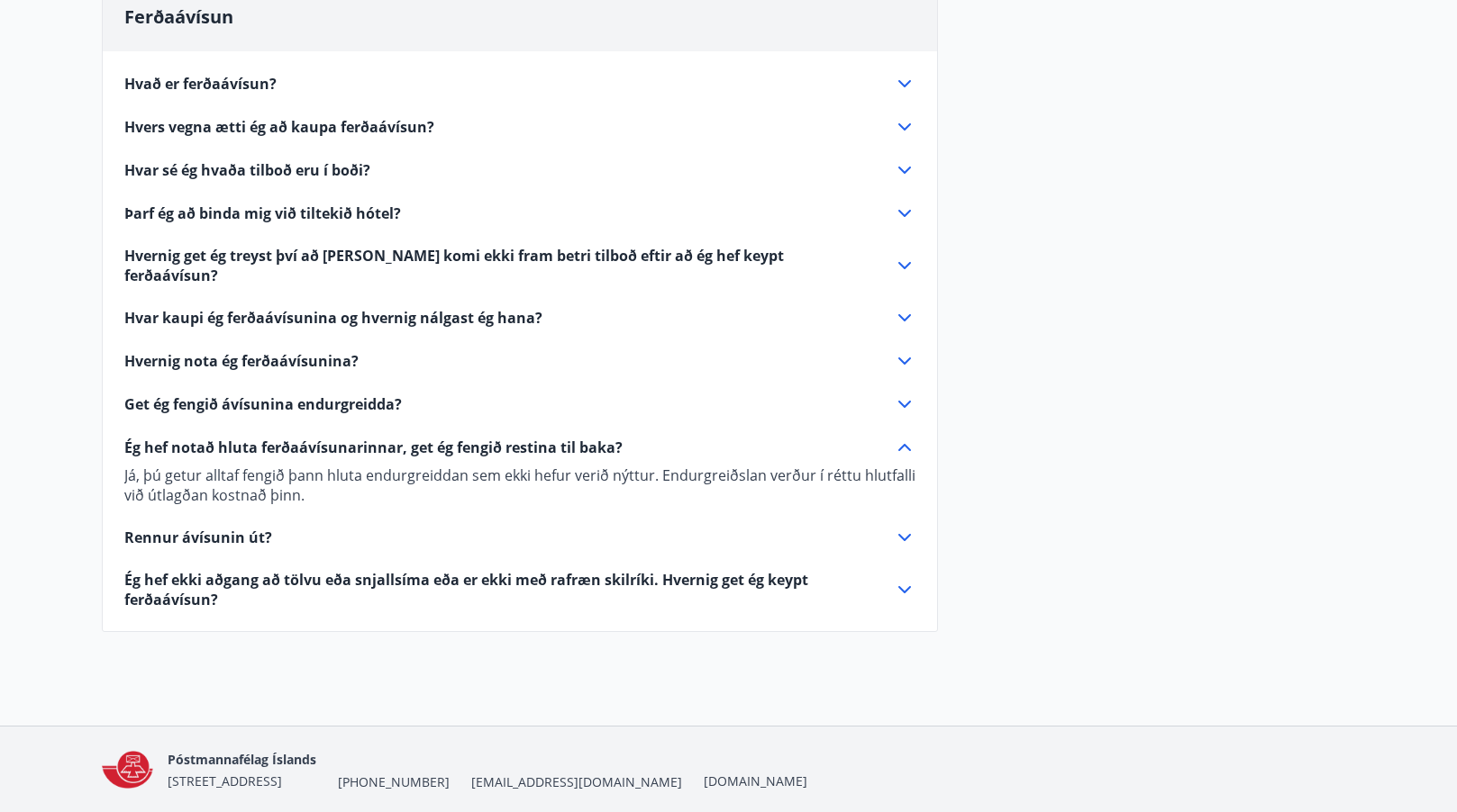
click at [897, 527] on icon at bounding box center [904, 537] width 22 height 22
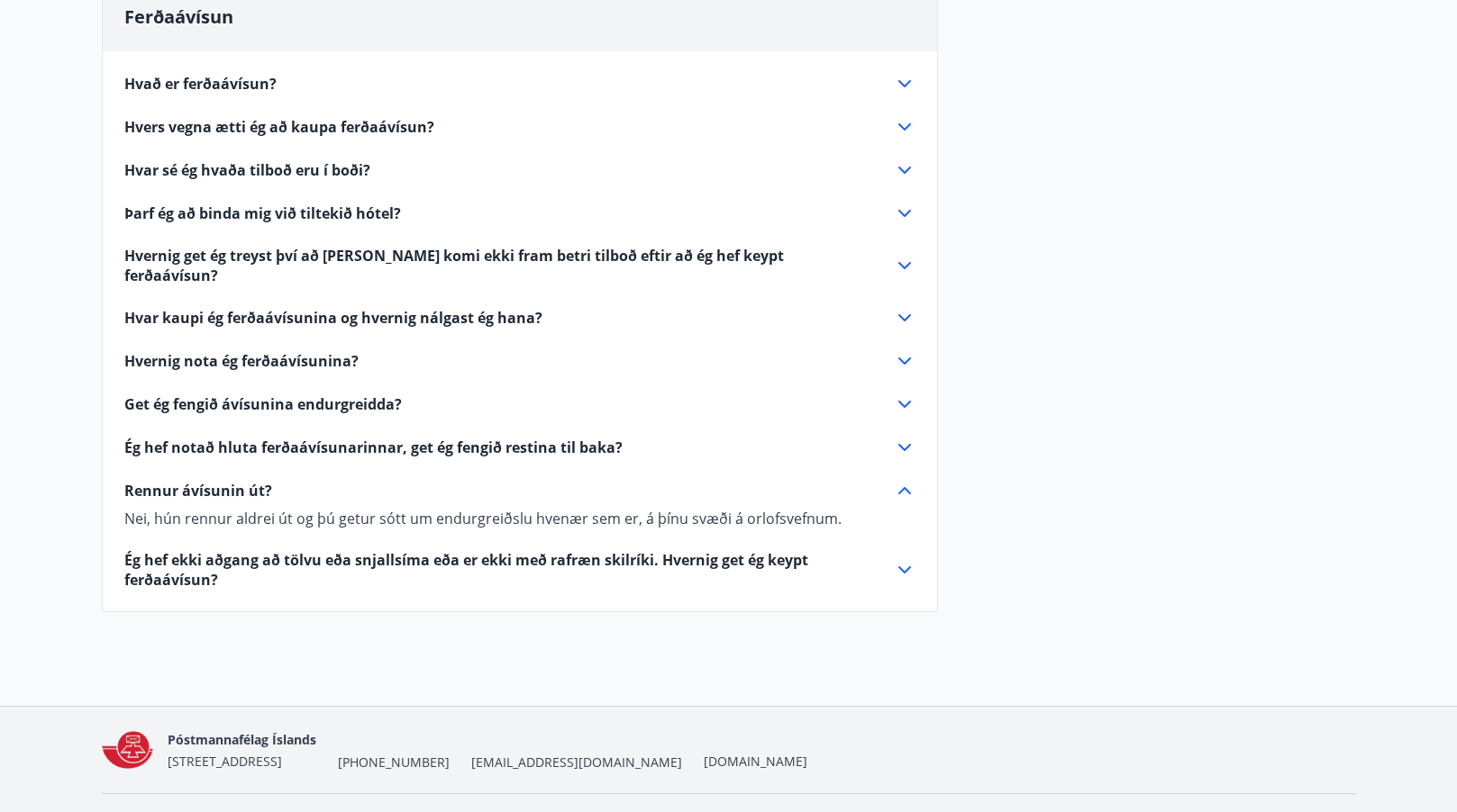
click at [900, 437] on icon at bounding box center [904, 448] width 22 height 22
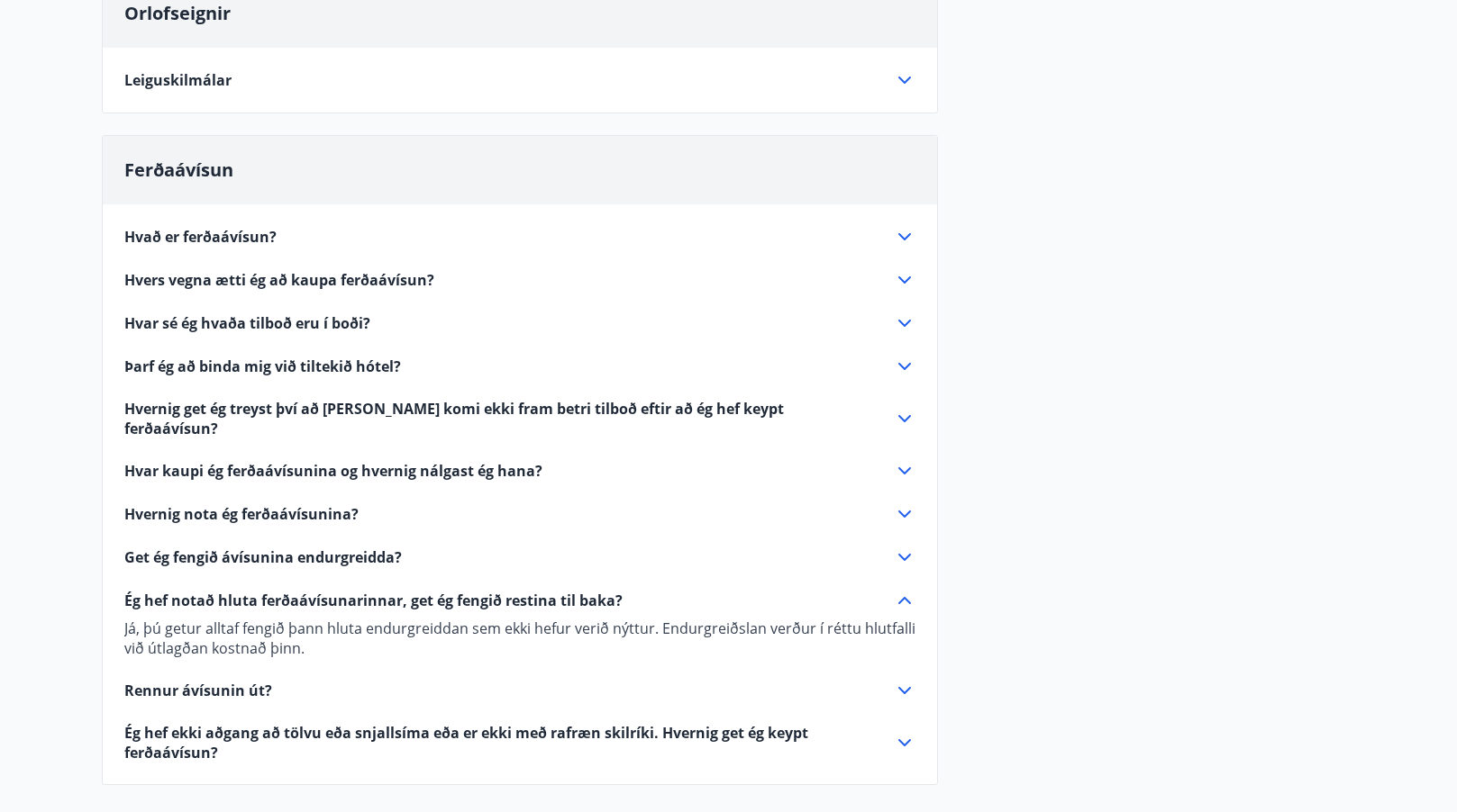
scroll to position [159, 0]
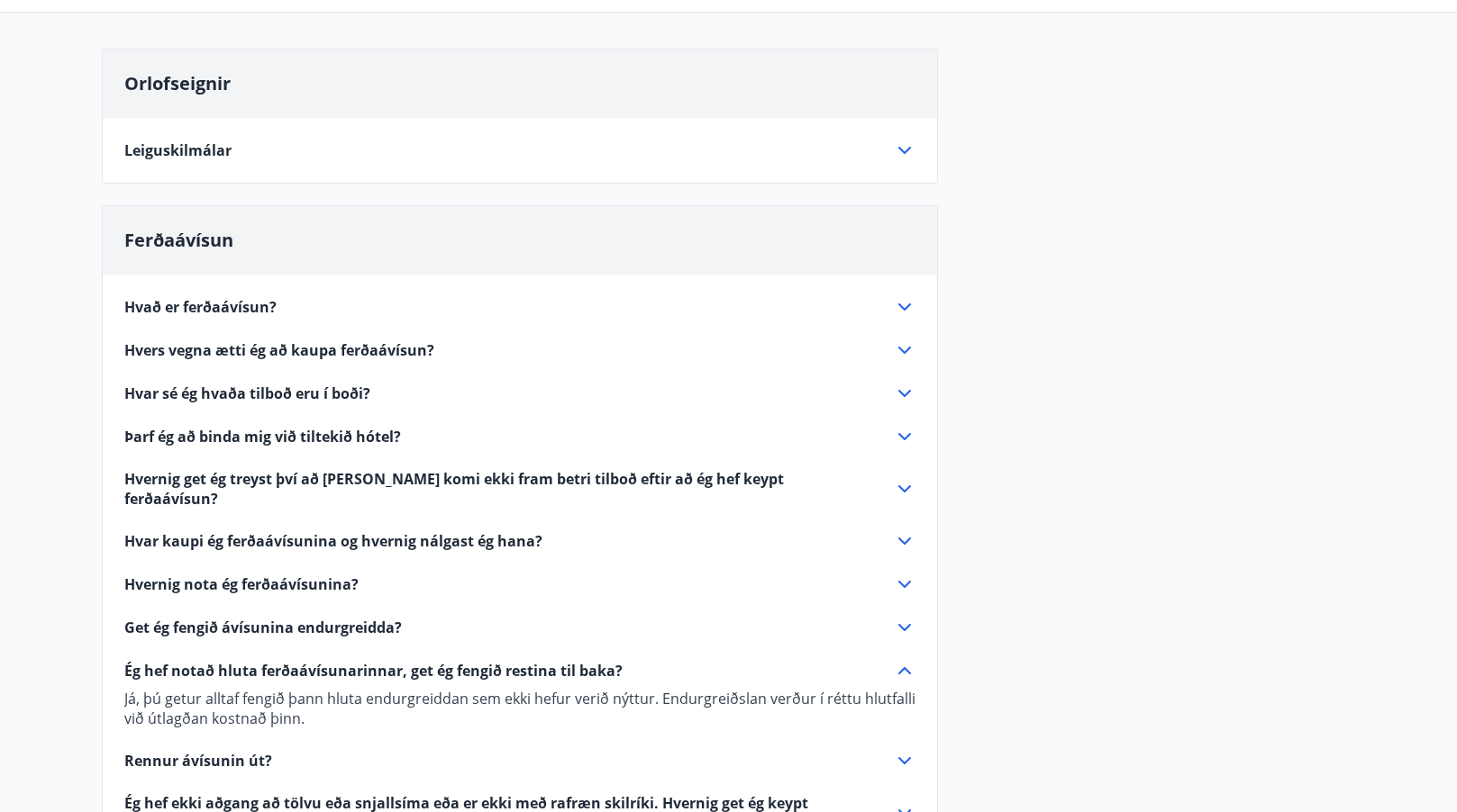
click at [905, 531] on icon at bounding box center [904, 541] width 22 height 22
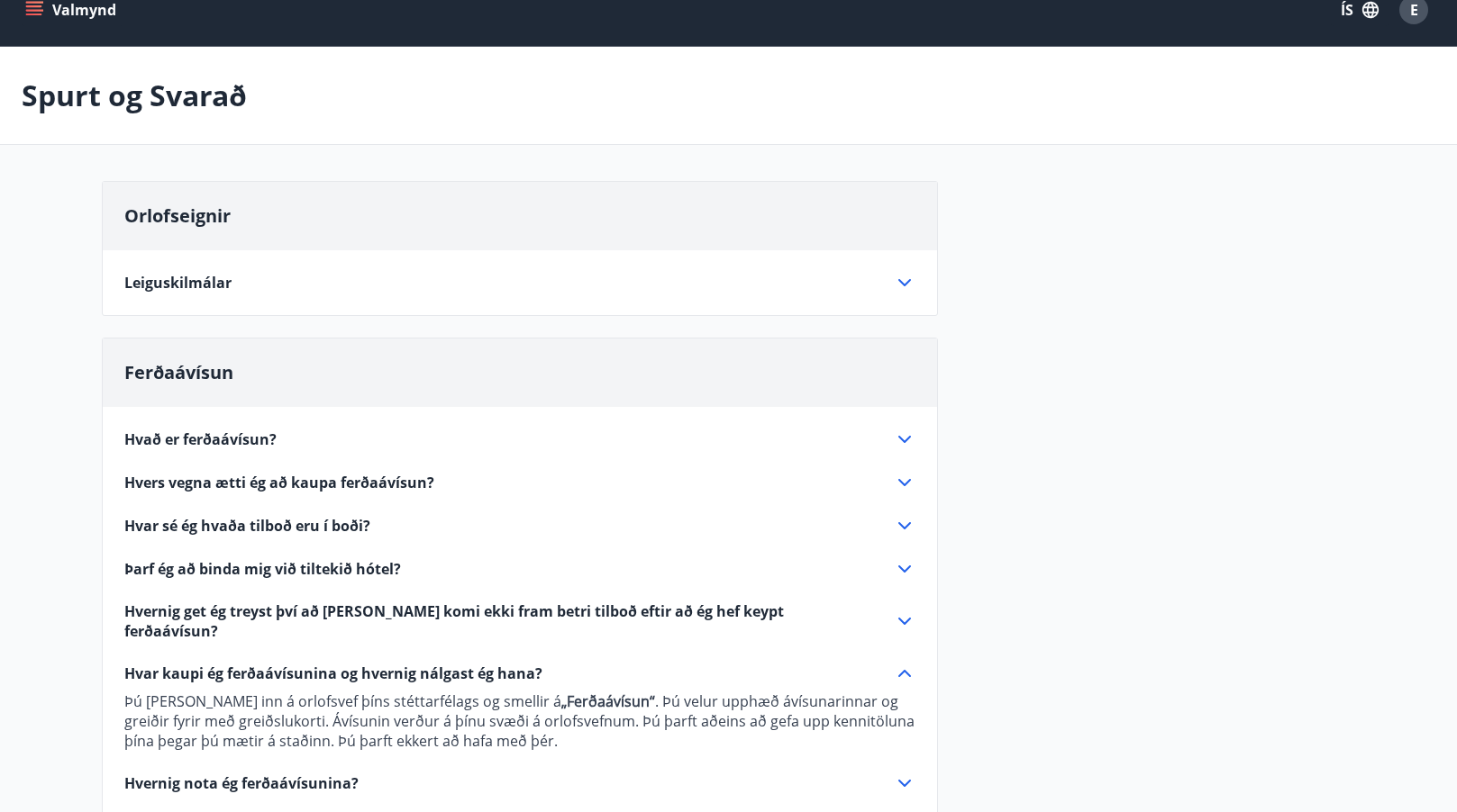
scroll to position [0, 0]
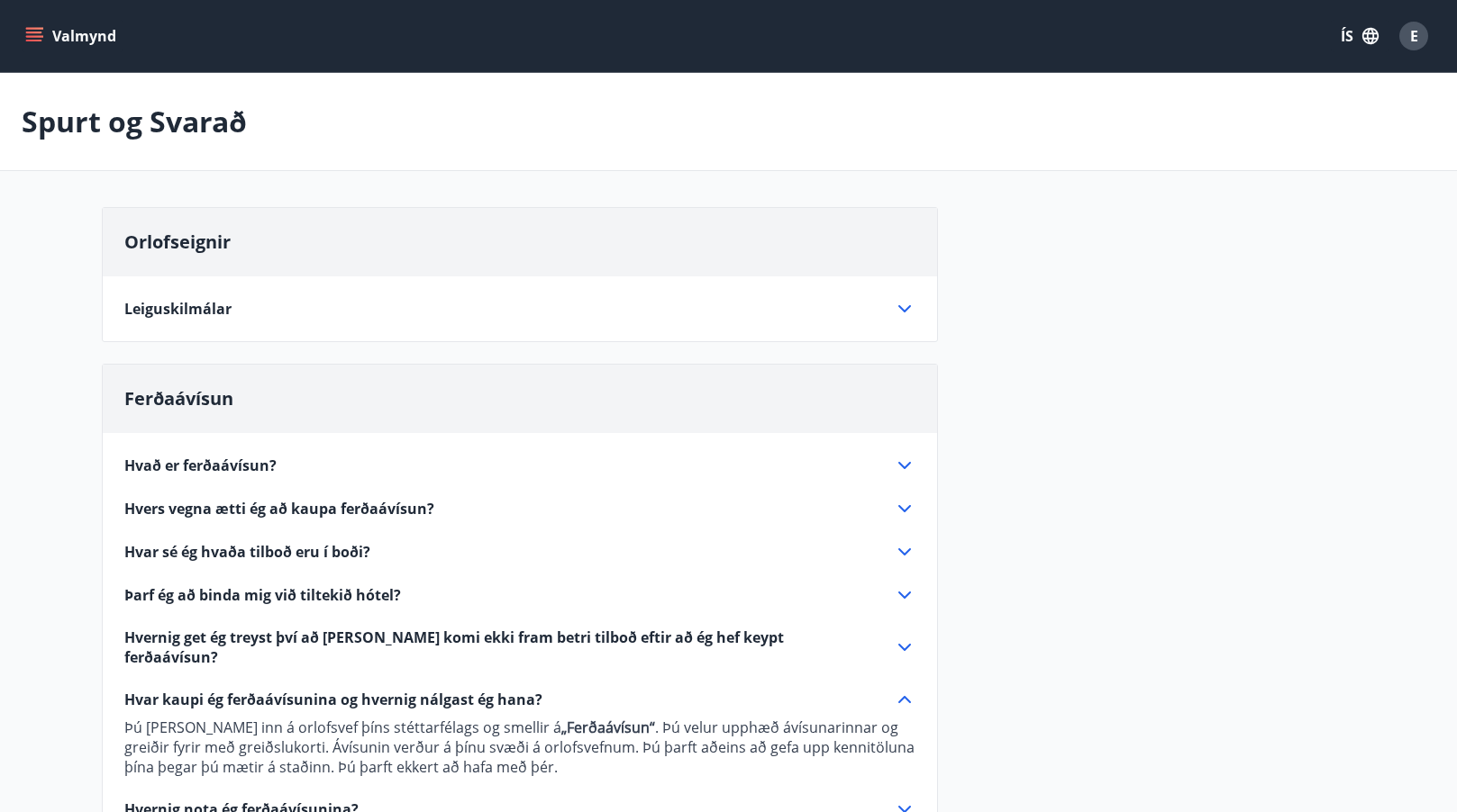
click at [25, 32] on button "Valmynd" at bounding box center [73, 36] width 102 height 32
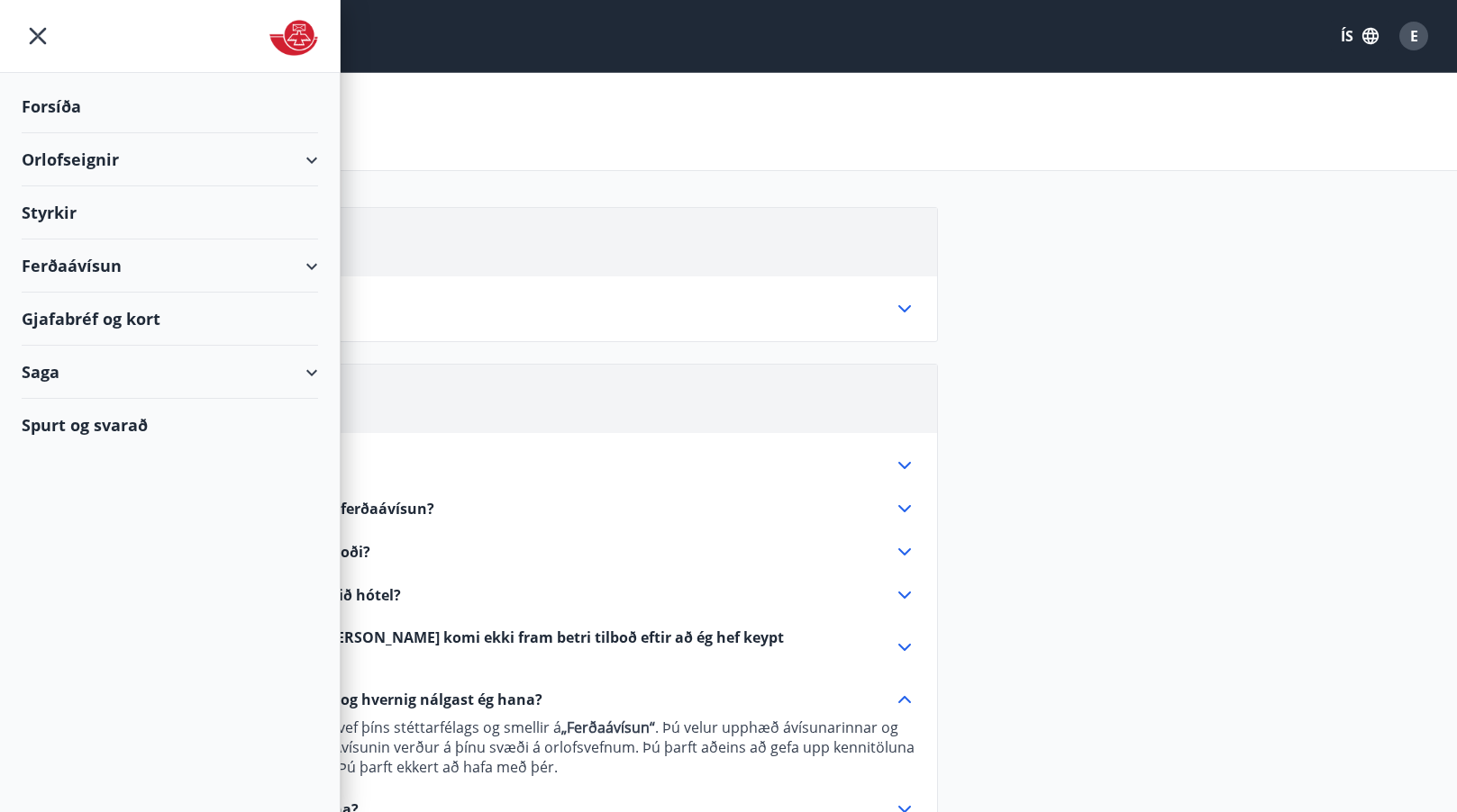
click at [304, 260] on div "Ferðaávísun" at bounding box center [170, 266] width 296 height 53
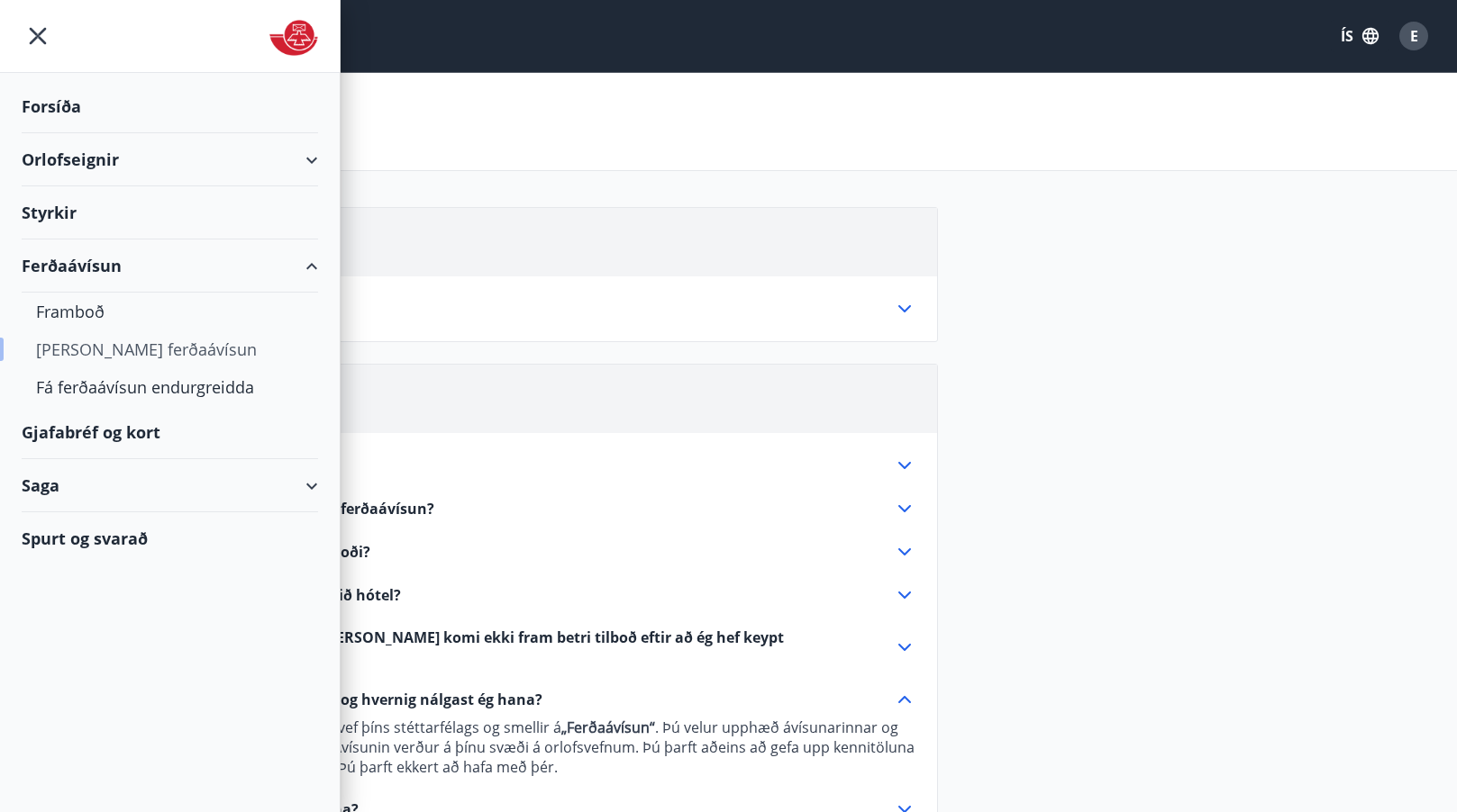
click at [107, 358] on div "[PERSON_NAME] ferðaávísun" at bounding box center [169, 349] width 267 height 38
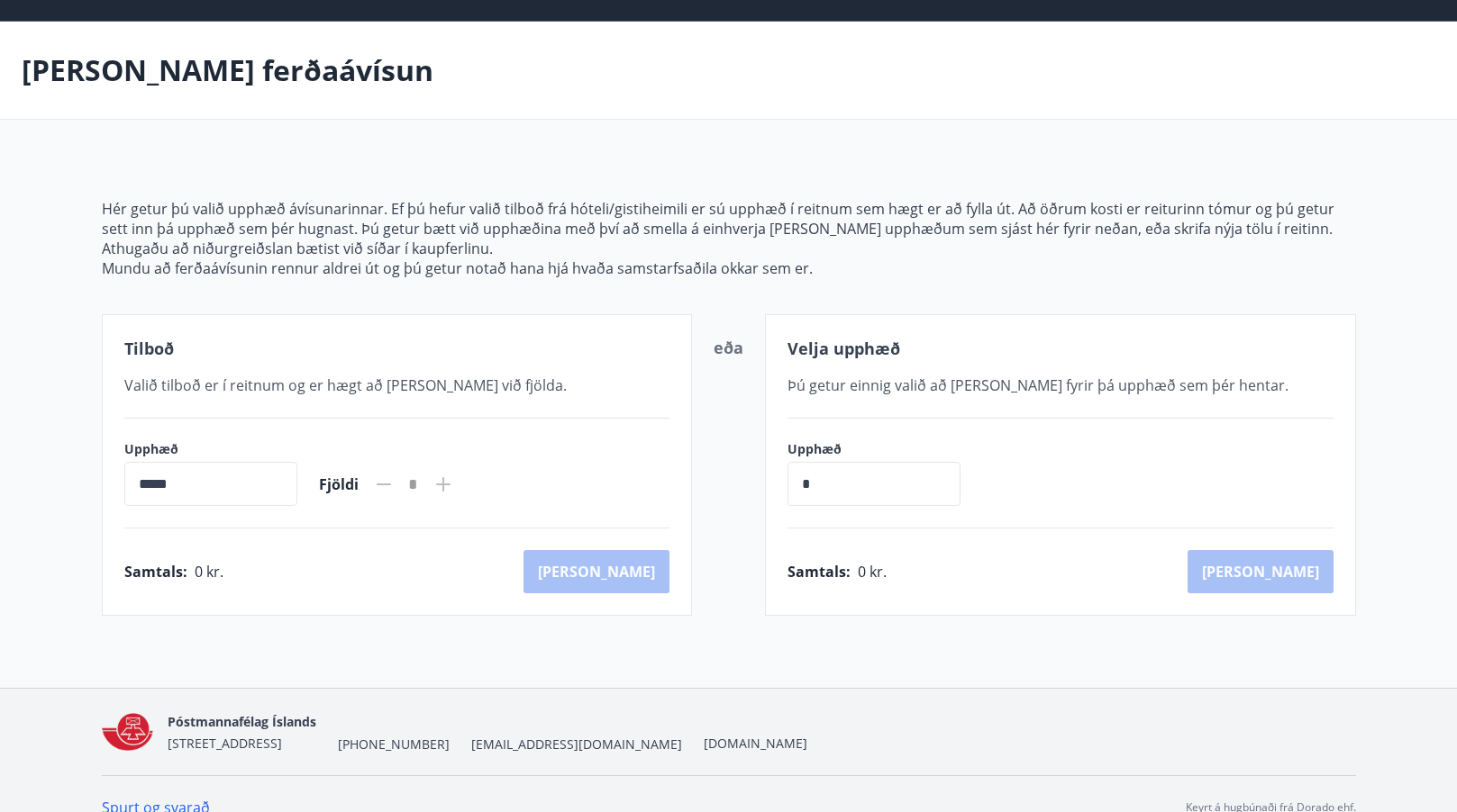
scroll to position [78, 0]
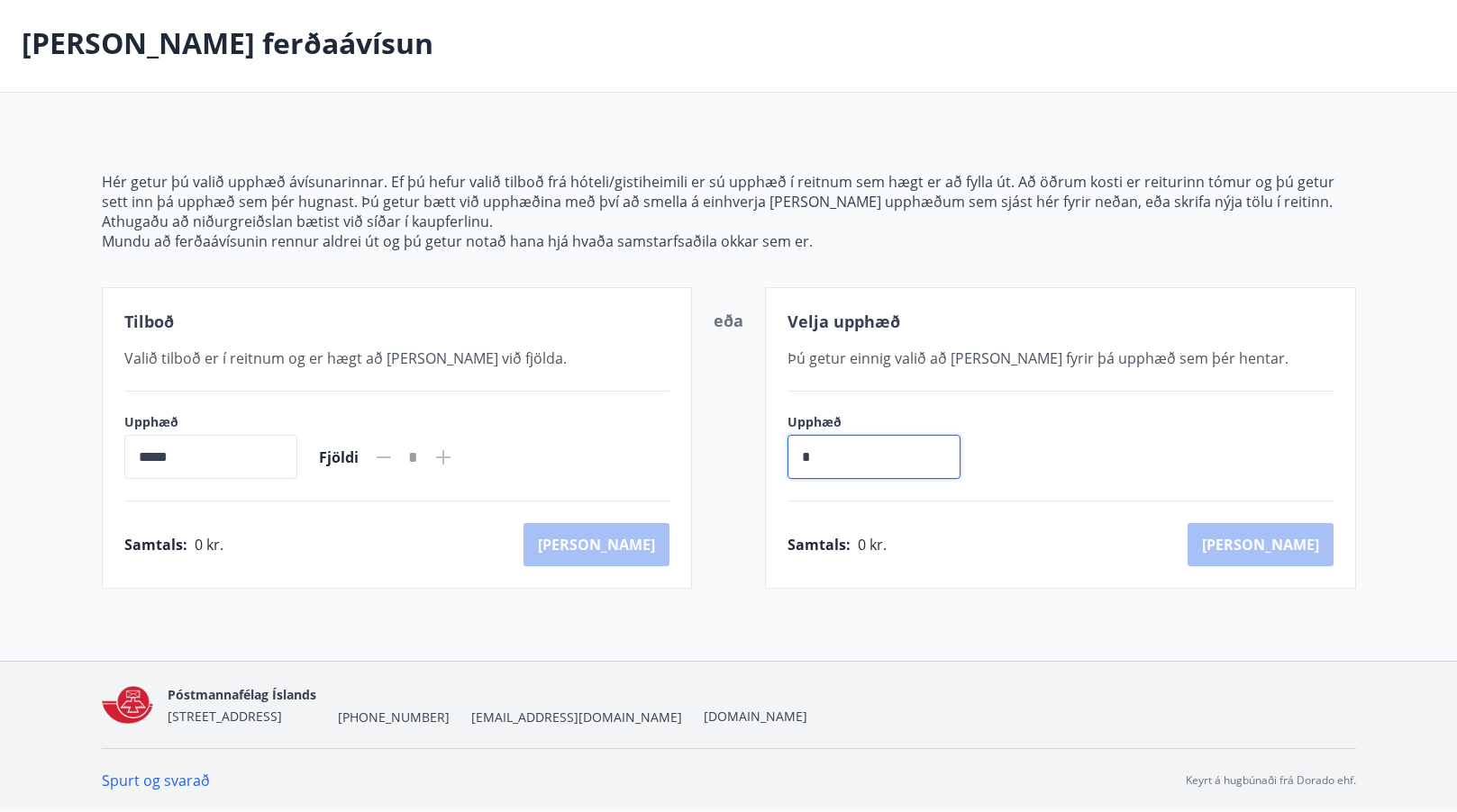
drag, startPoint x: 833, startPoint y: 457, endPoint x: 779, endPoint y: 459, distance: 54.0
click at [779, 459] on div "Velja upphæð Þú getur einnig valið að [PERSON_NAME] fyrir þá upphæð sem þér hen…" at bounding box center [1060, 438] width 591 height 302
type input "******"
click at [1279, 549] on button "[PERSON_NAME]" at bounding box center [1260, 545] width 146 height 43
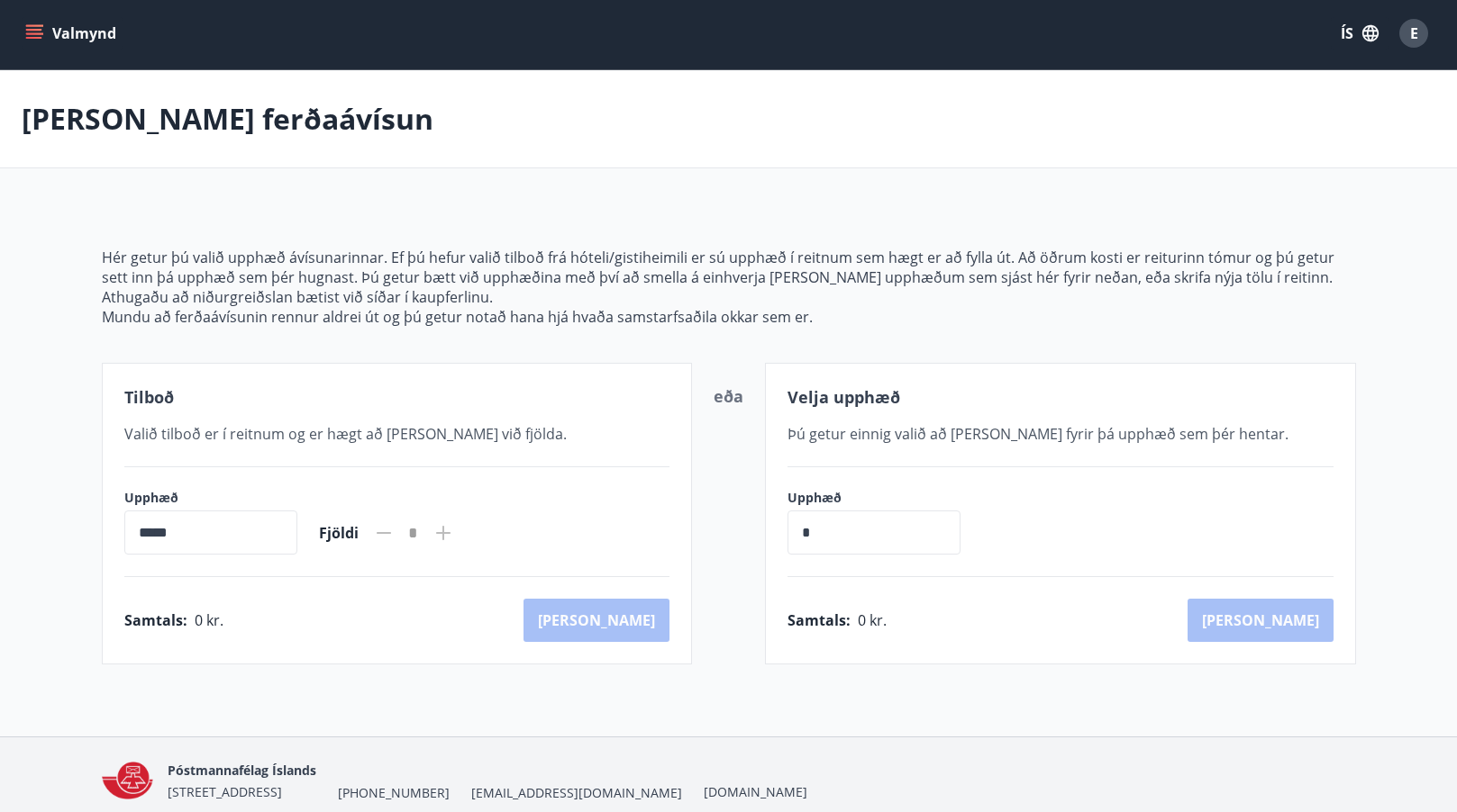
scroll to position [78, 0]
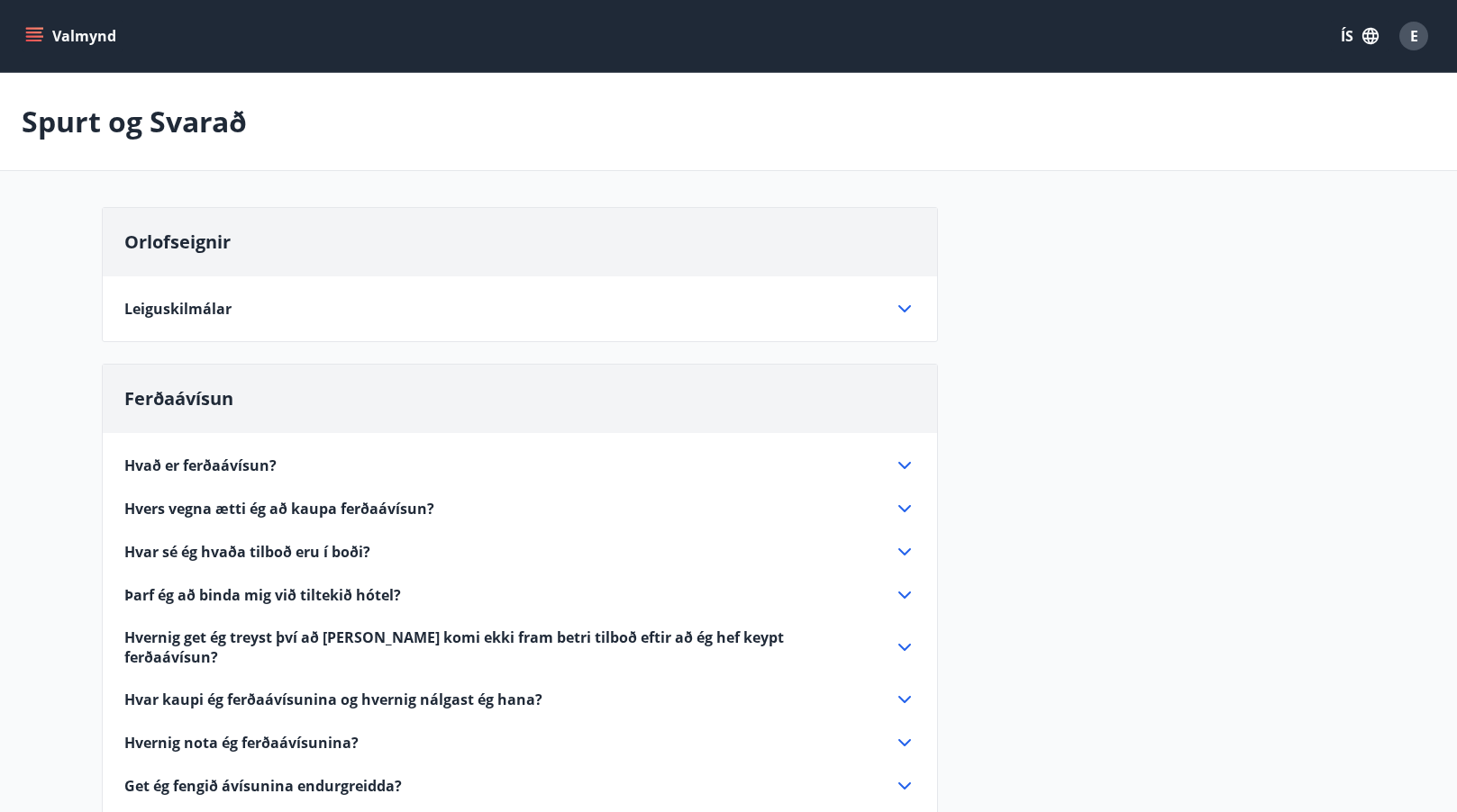
click at [32, 37] on icon "menu" at bounding box center [36, 36] width 20 height 2
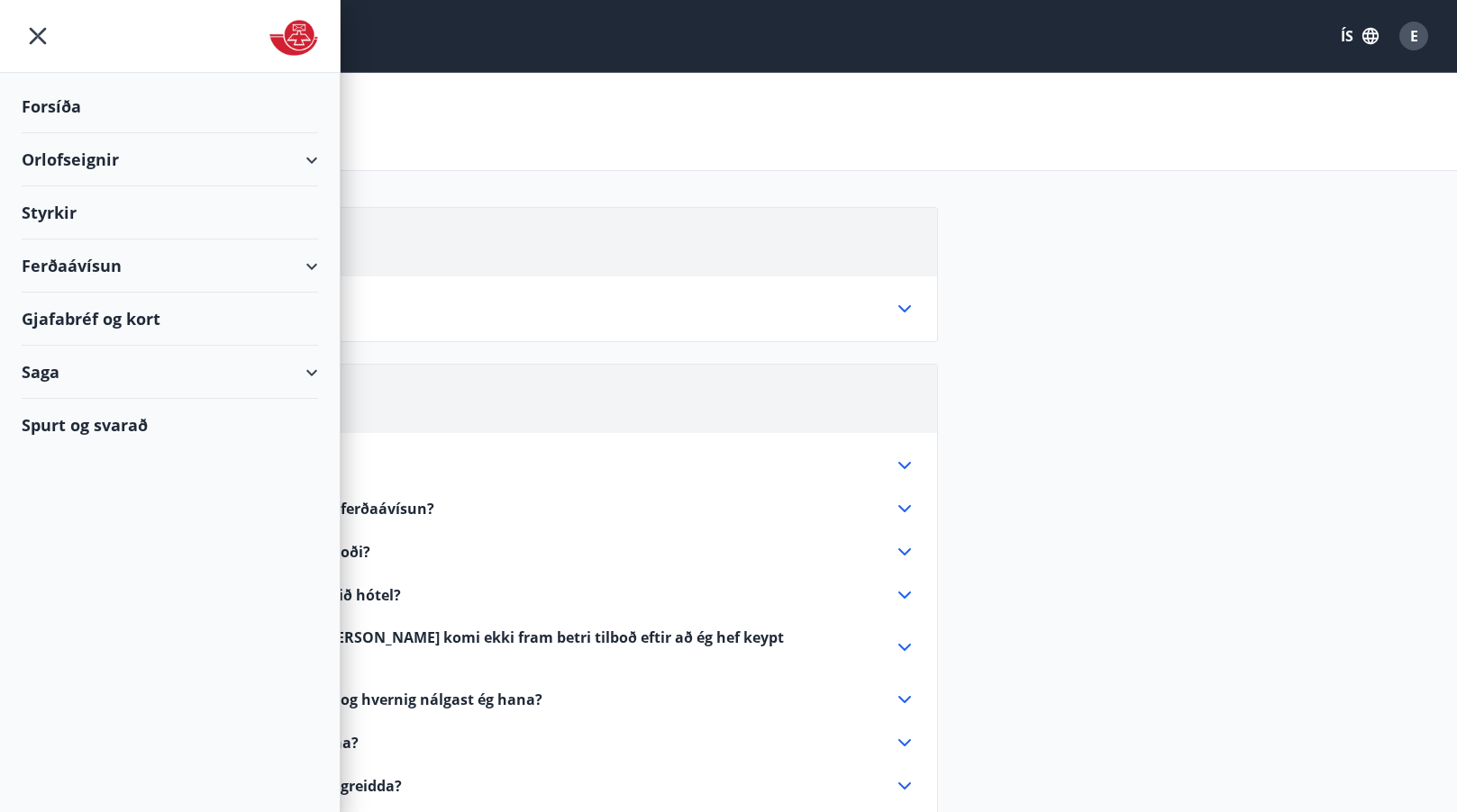
click at [56, 271] on div "Ferðaávísun" at bounding box center [170, 266] width 296 height 53
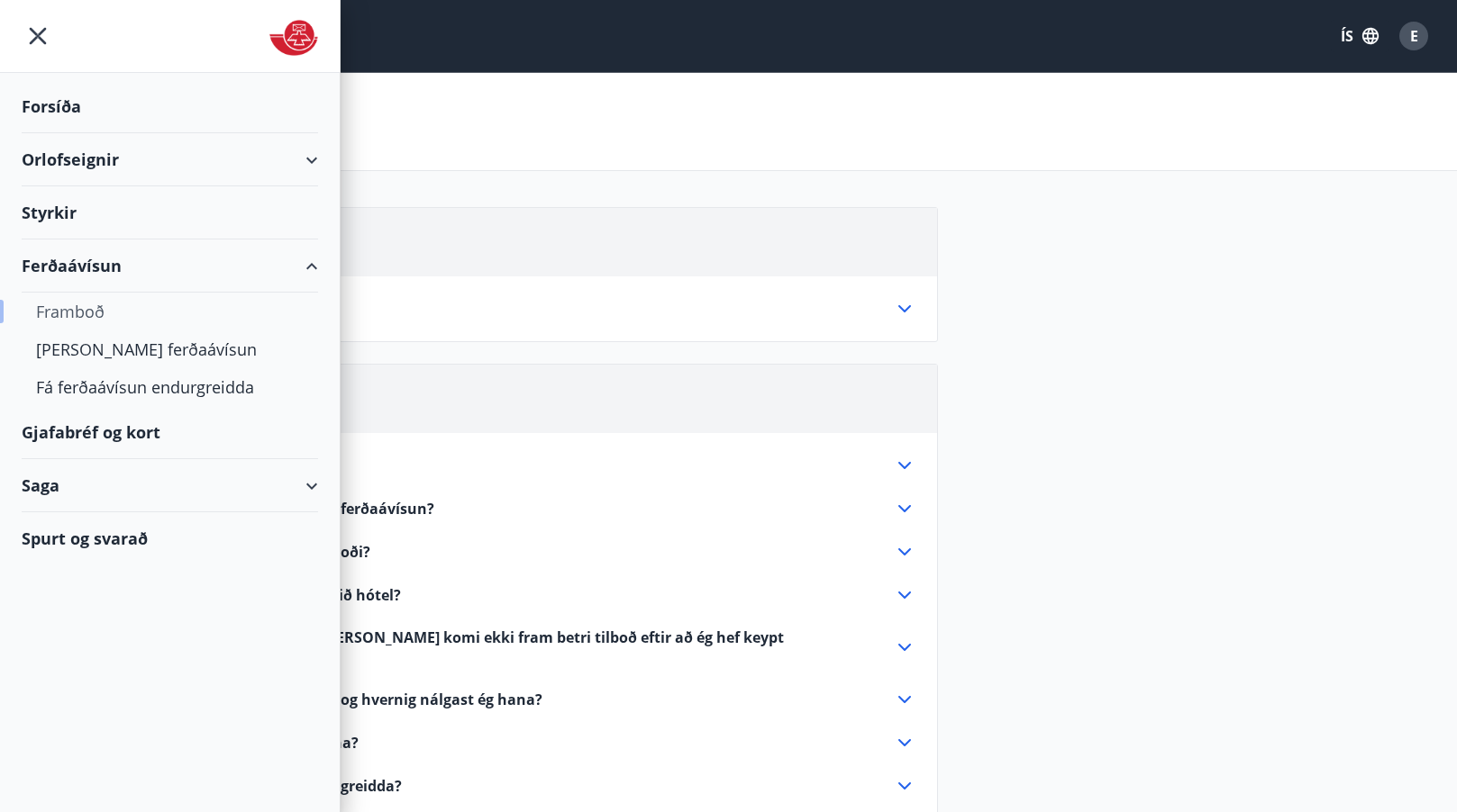
click at [57, 308] on div "Framboð" at bounding box center [169, 312] width 267 height 38
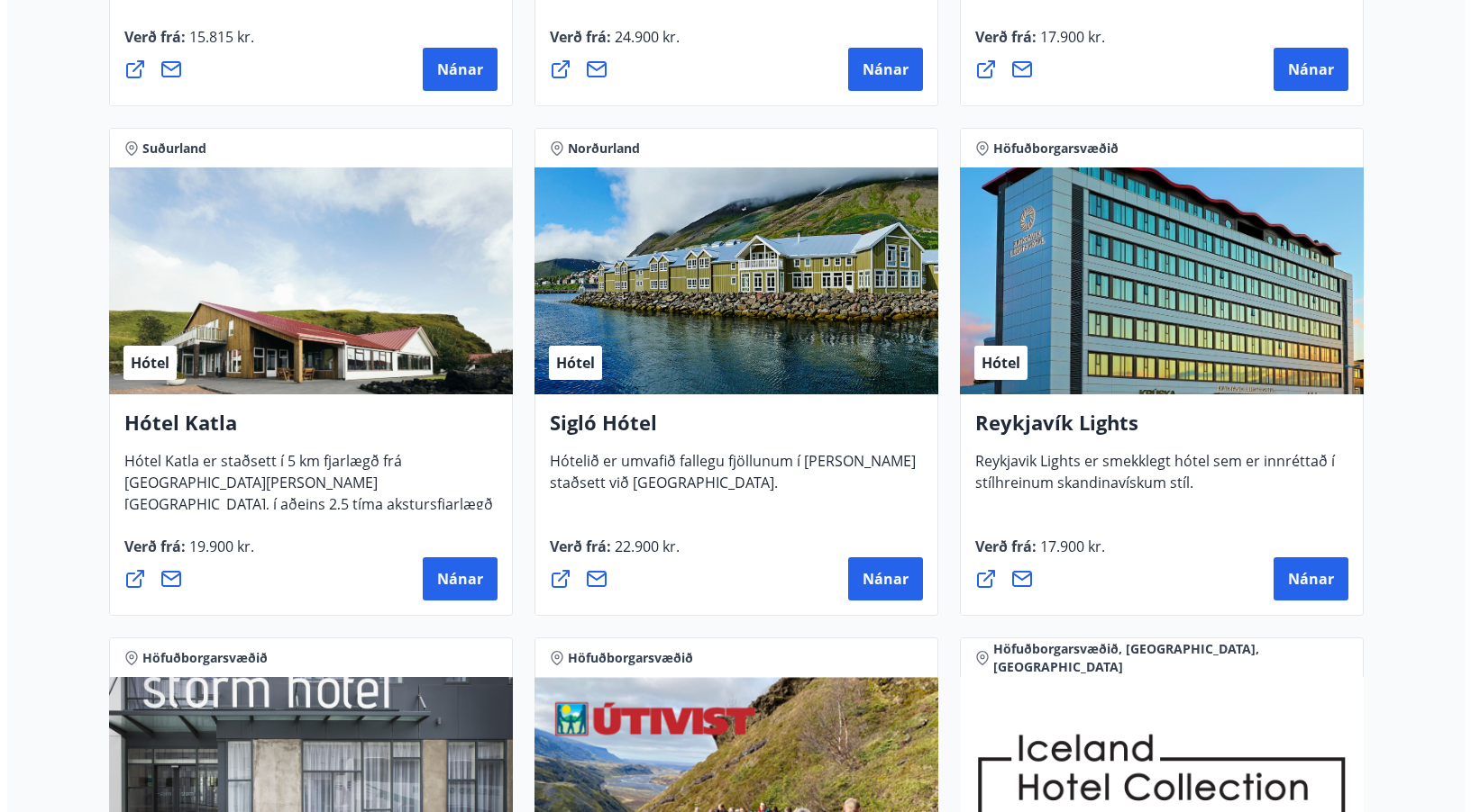
scroll to position [1261, 0]
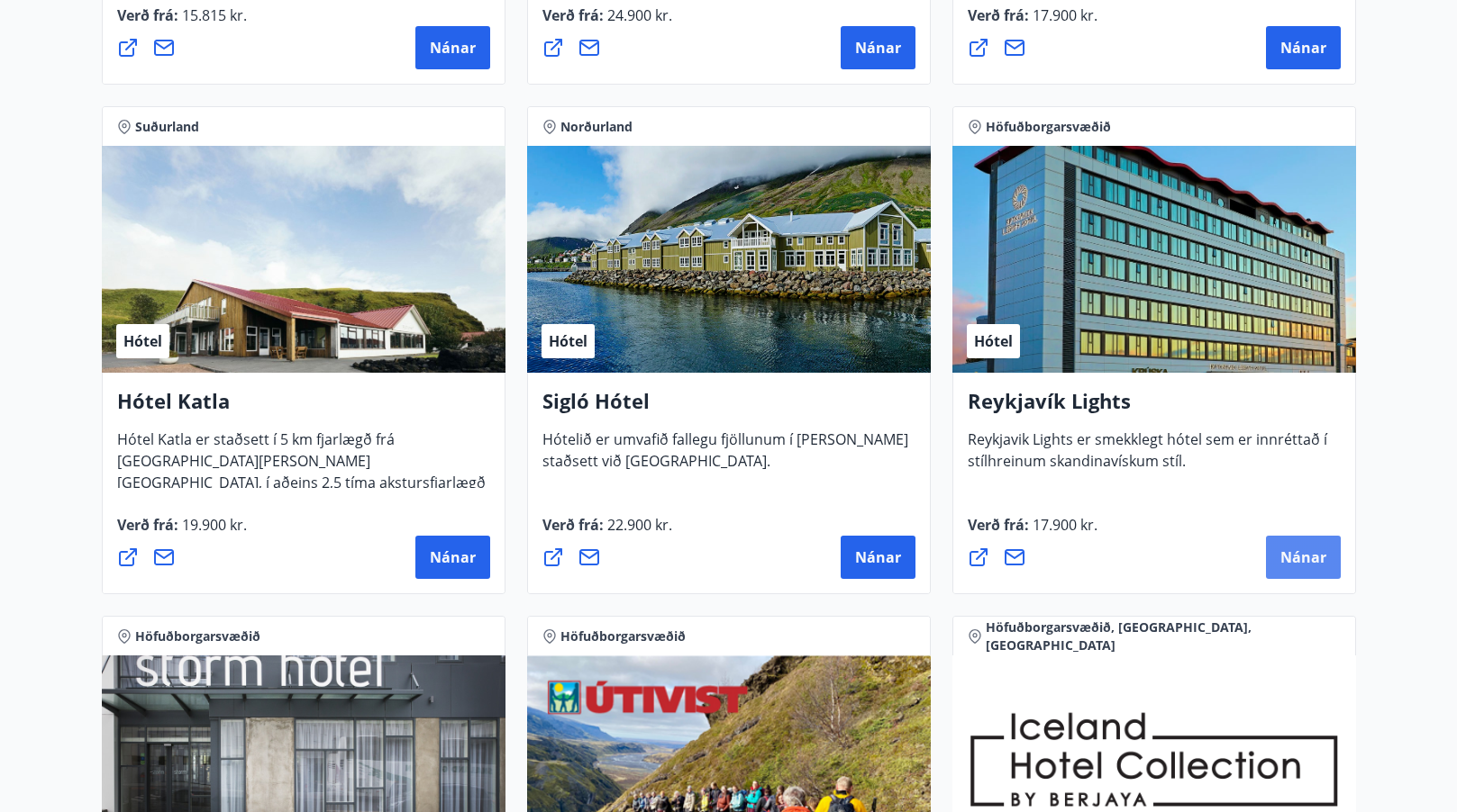
click at [1306, 553] on span "Nánar" at bounding box center [1303, 557] width 46 height 20
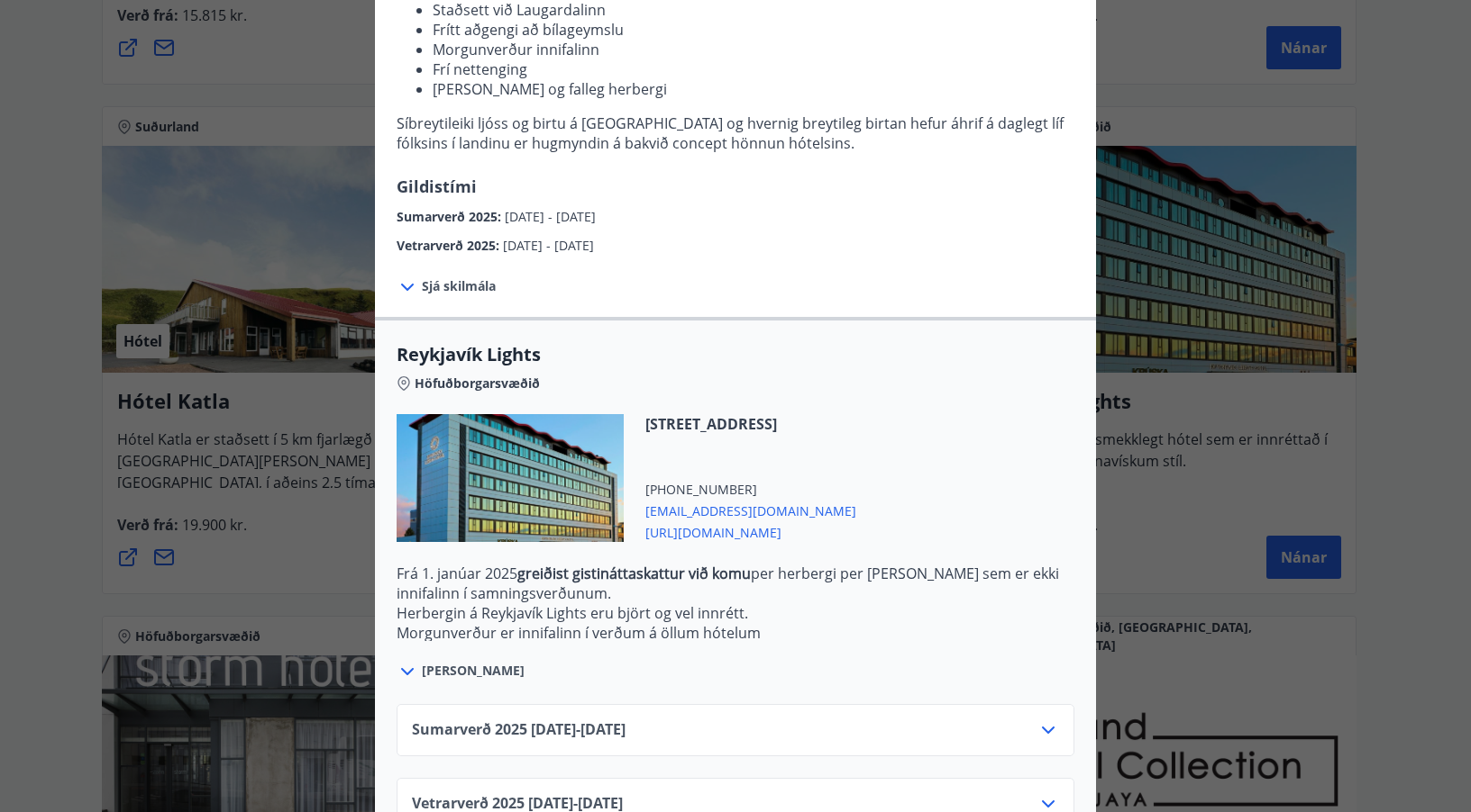
scroll to position [323, 0]
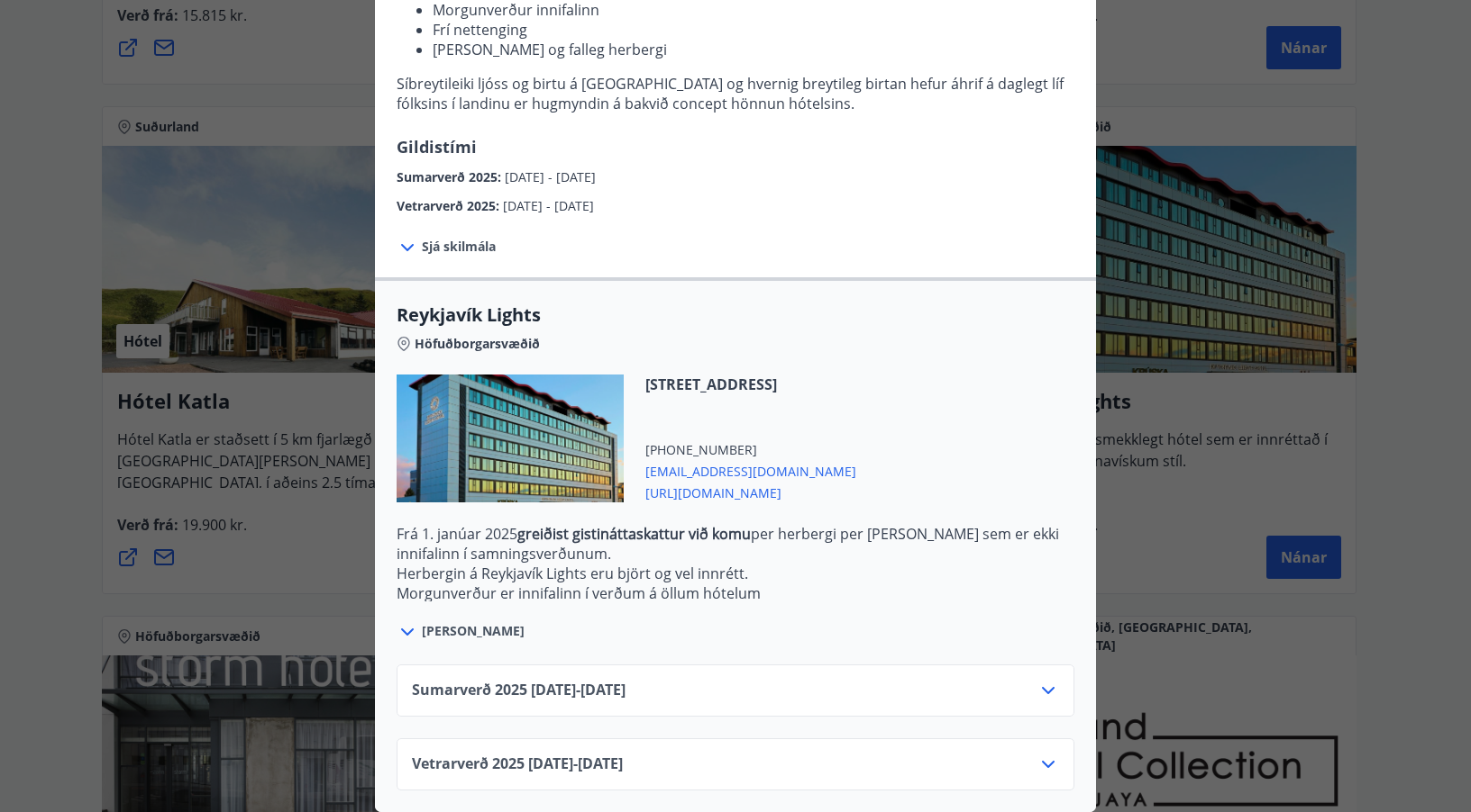
click at [999, 753] on div "Vetrarverð [PHONE_NUMBER][DATE] - [DATE]" at bounding box center [735, 771] width 647 height 36
click at [1039, 753] on icon at bounding box center [1048, 764] width 22 height 22
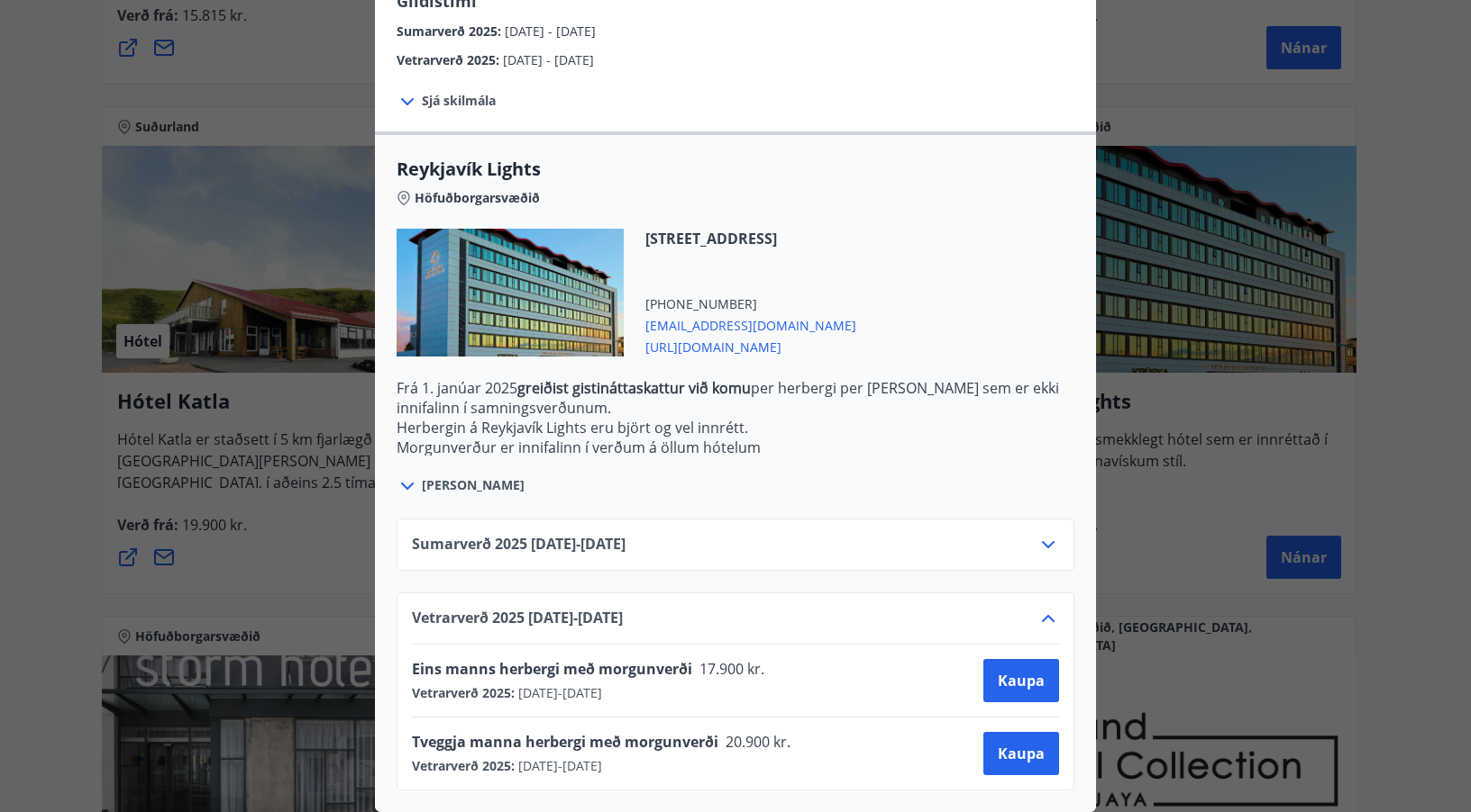
scroll to position [469, 0]
click at [998, 749] on span "Kaupa" at bounding box center [1021, 753] width 47 height 20
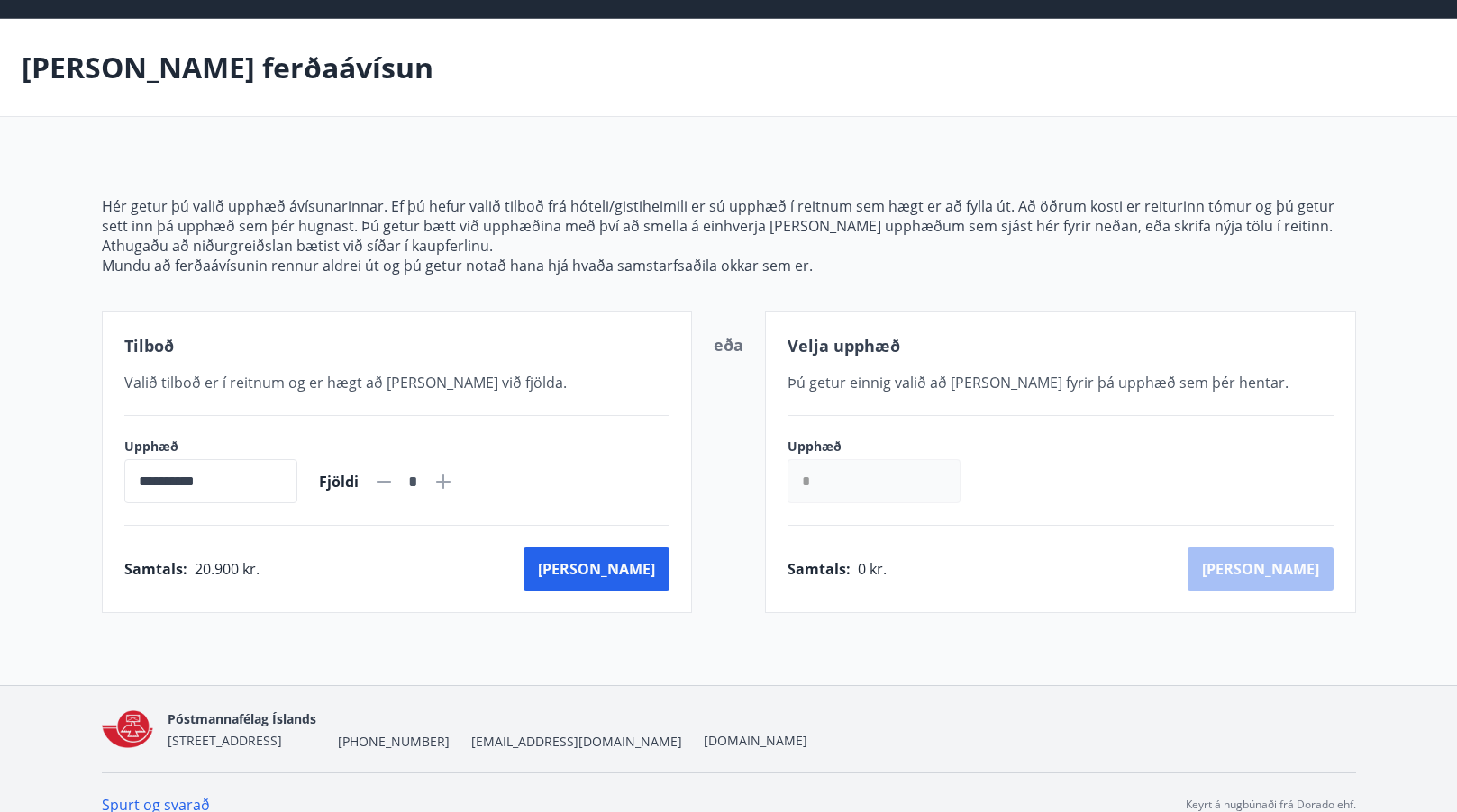
scroll to position [78, 0]
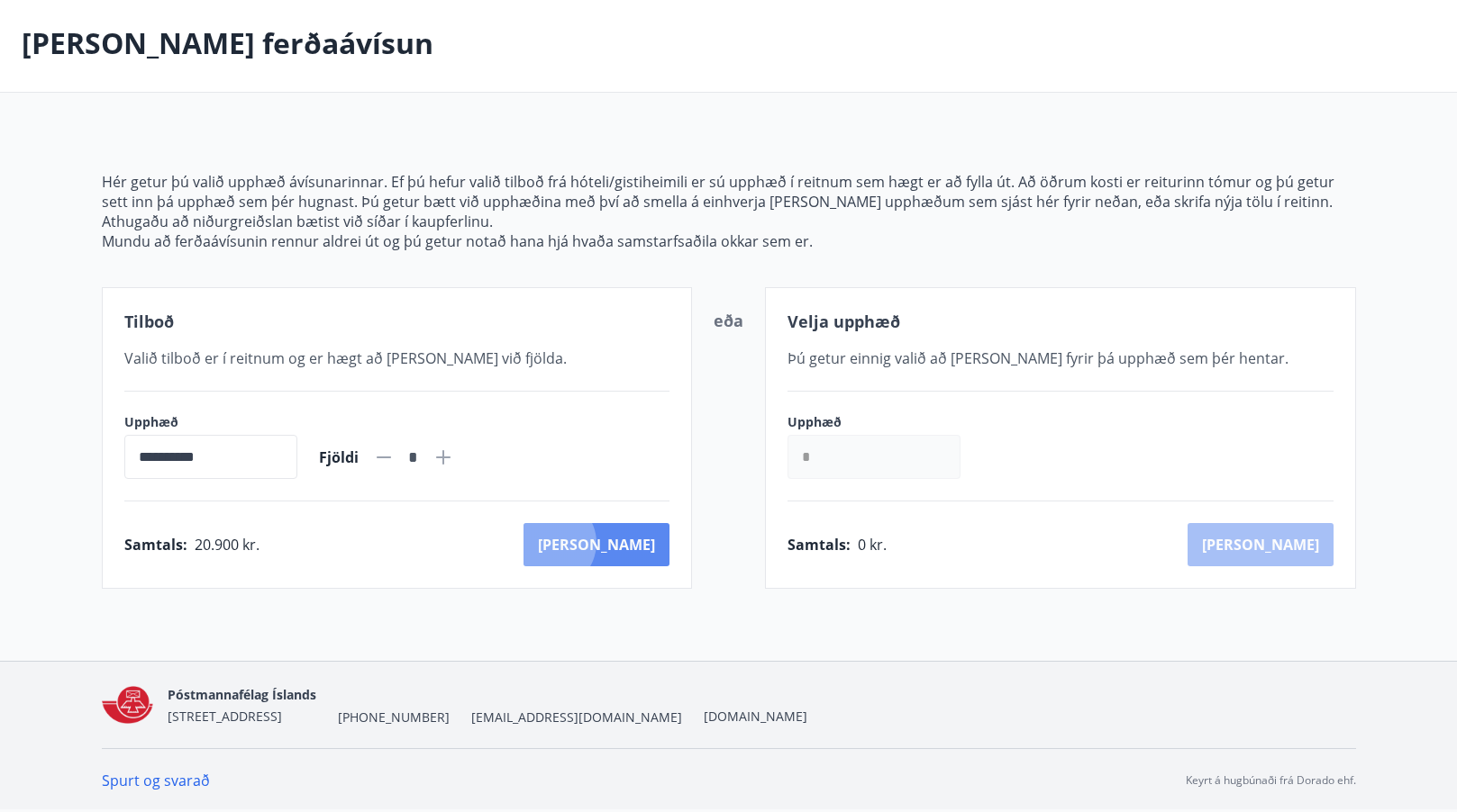
click at [630, 543] on button "[PERSON_NAME]" at bounding box center [596, 545] width 146 height 43
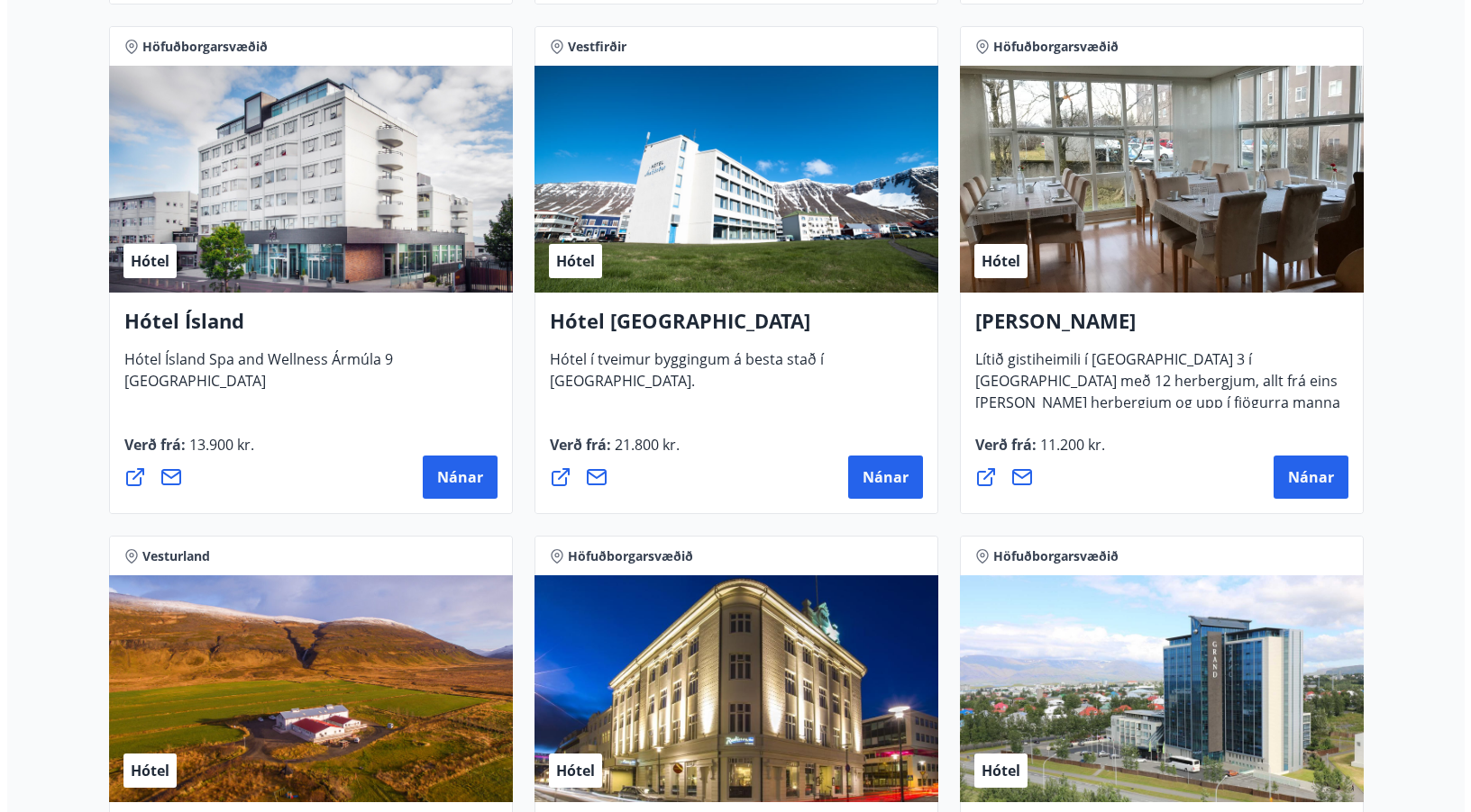
scroll to position [2961, 0]
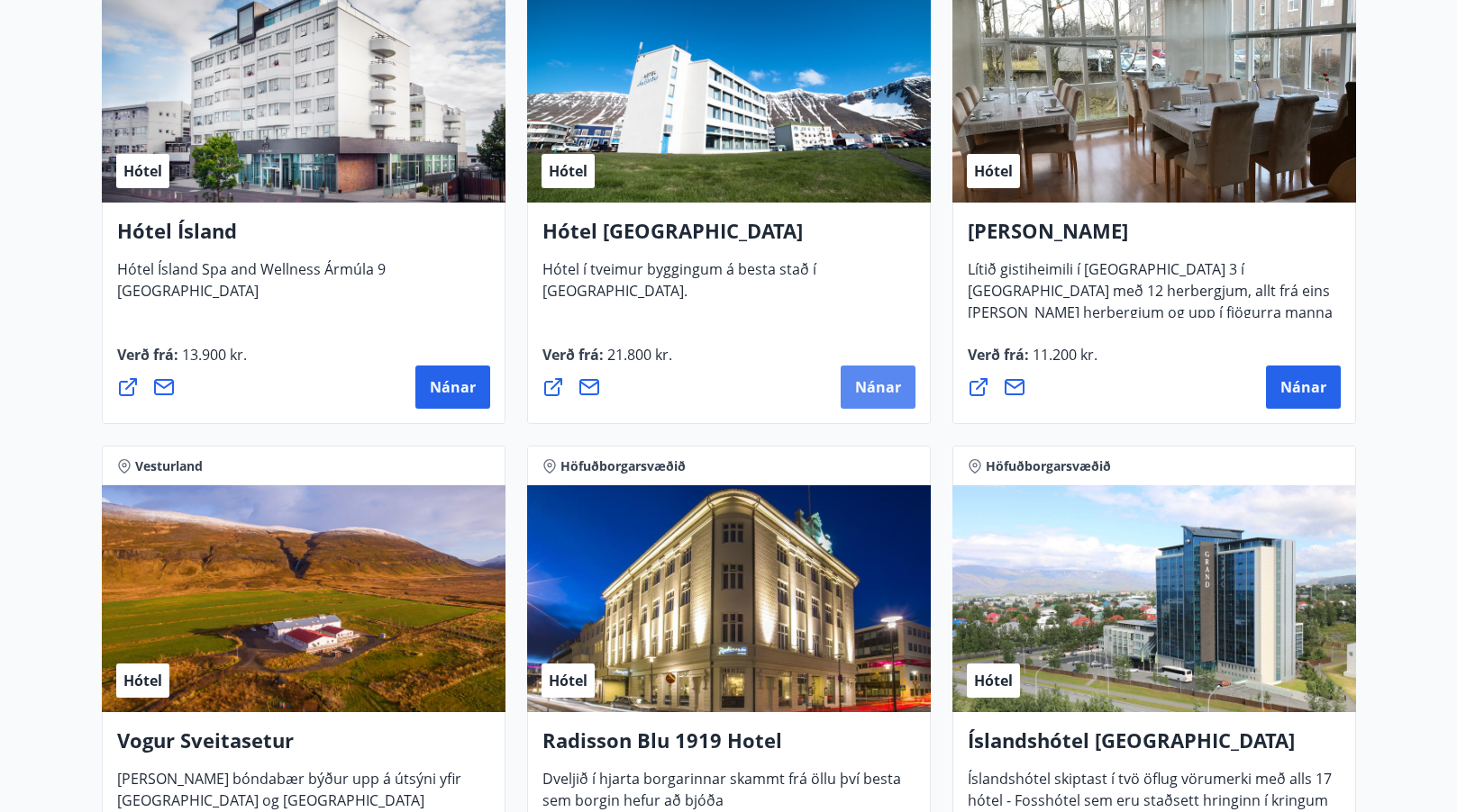
click at [856, 385] on span "Nánar" at bounding box center [877, 387] width 46 height 20
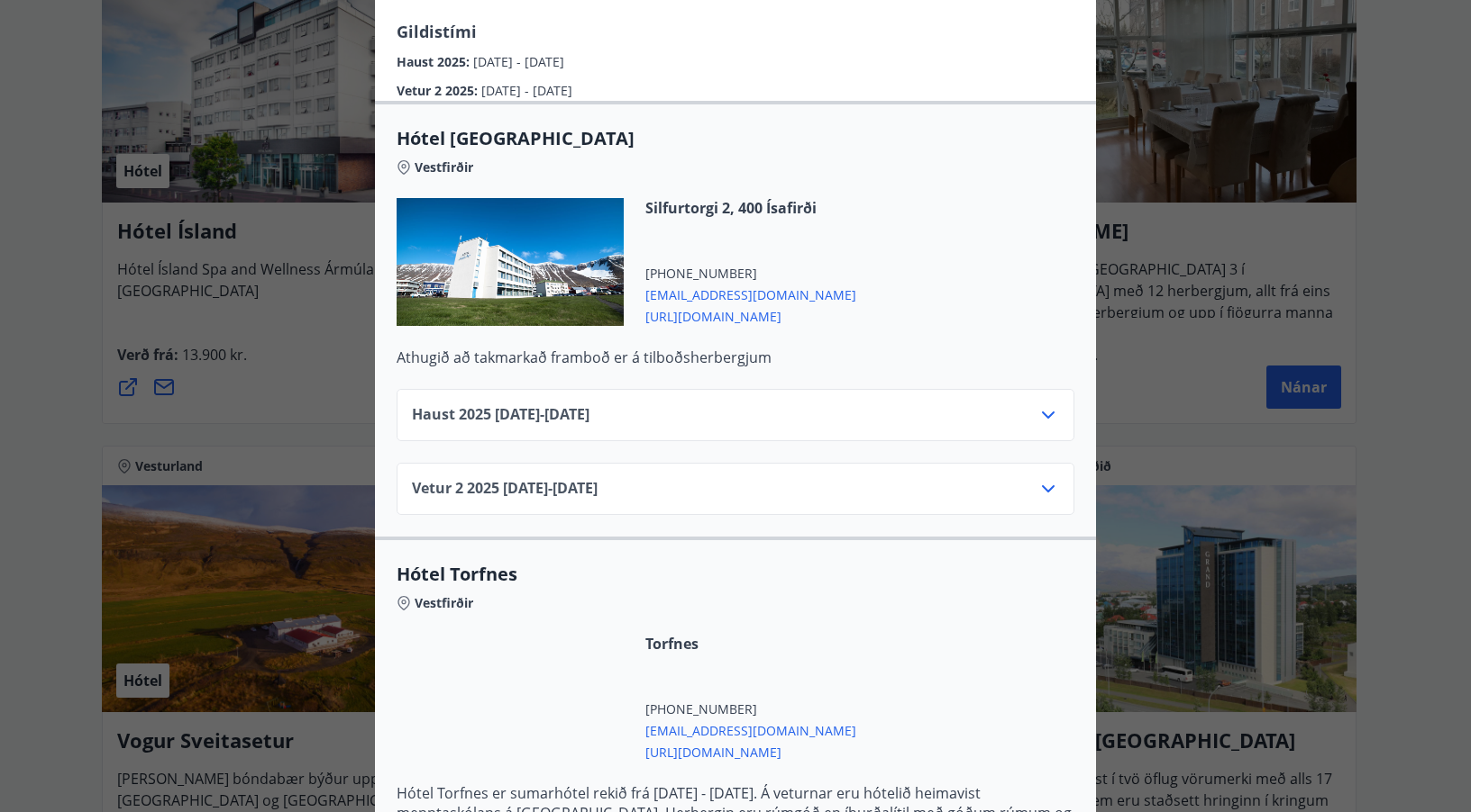
scroll to position [382, 0]
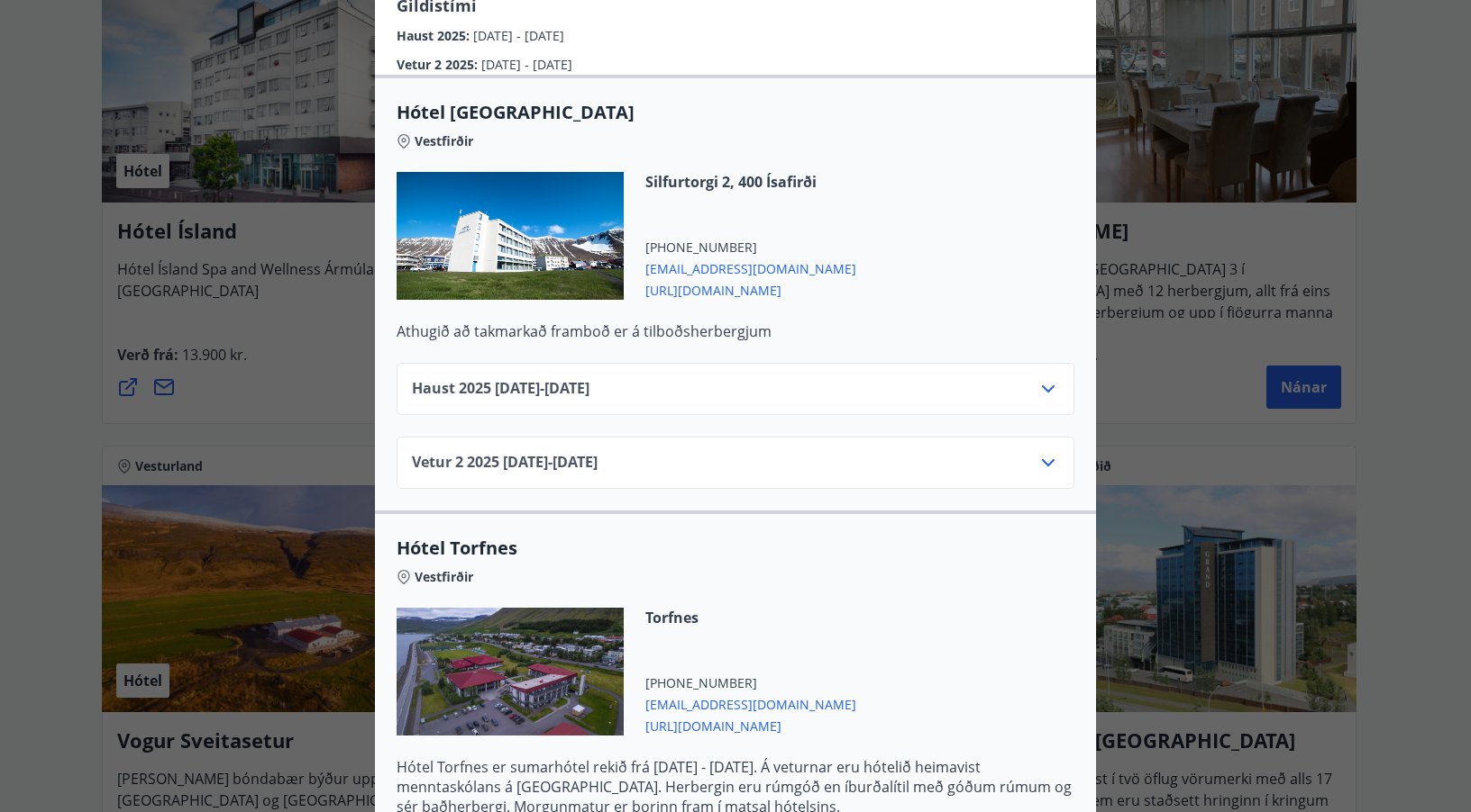
click at [1023, 452] on div "Vetur [PHONE_NUMBER][DATE] - [DATE]" at bounding box center [735, 470] width 647 height 36
click at [1037, 452] on icon at bounding box center [1048, 463] width 22 height 22
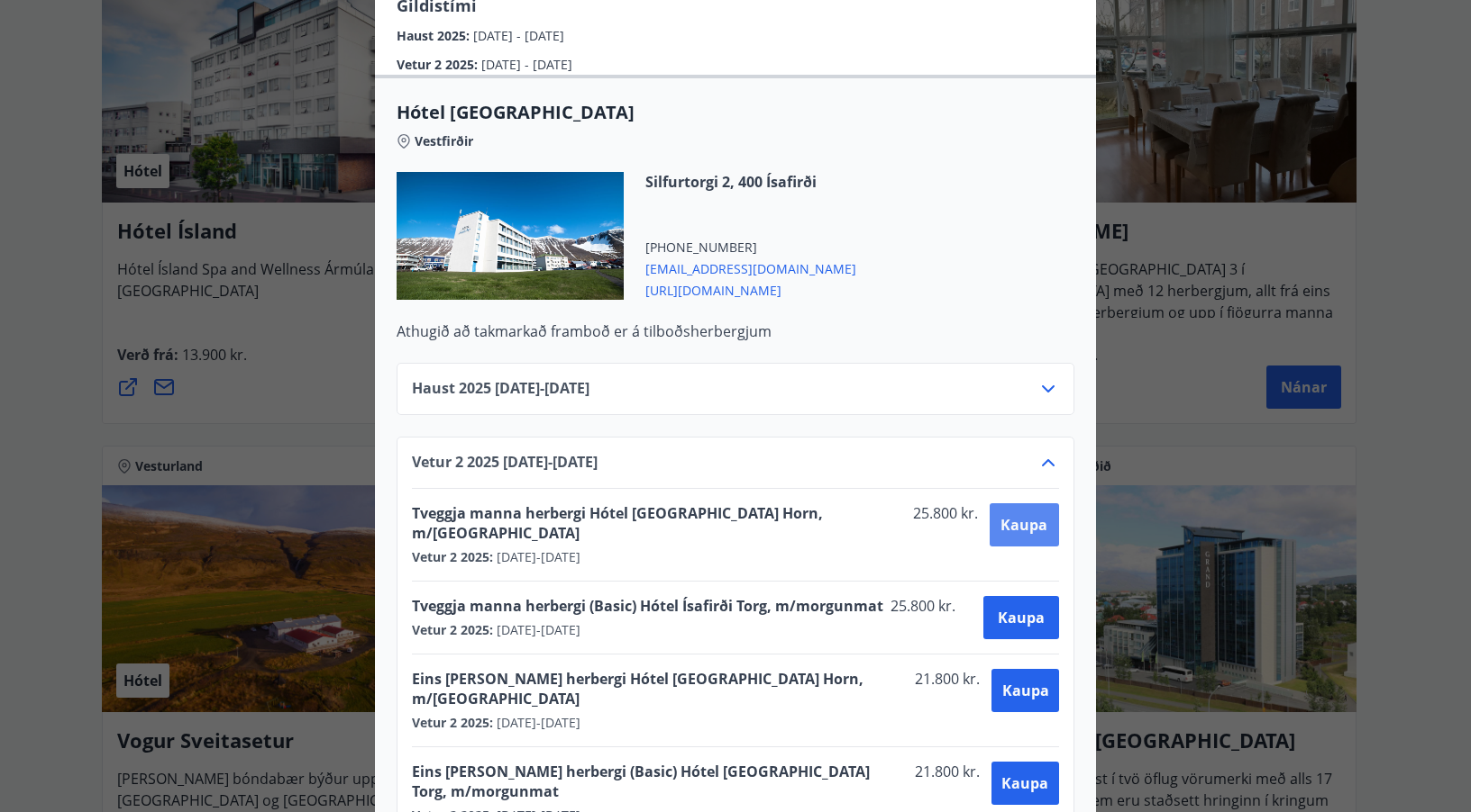
click at [989, 503] on button "Kaupa" at bounding box center [1023, 525] width 69 height 43
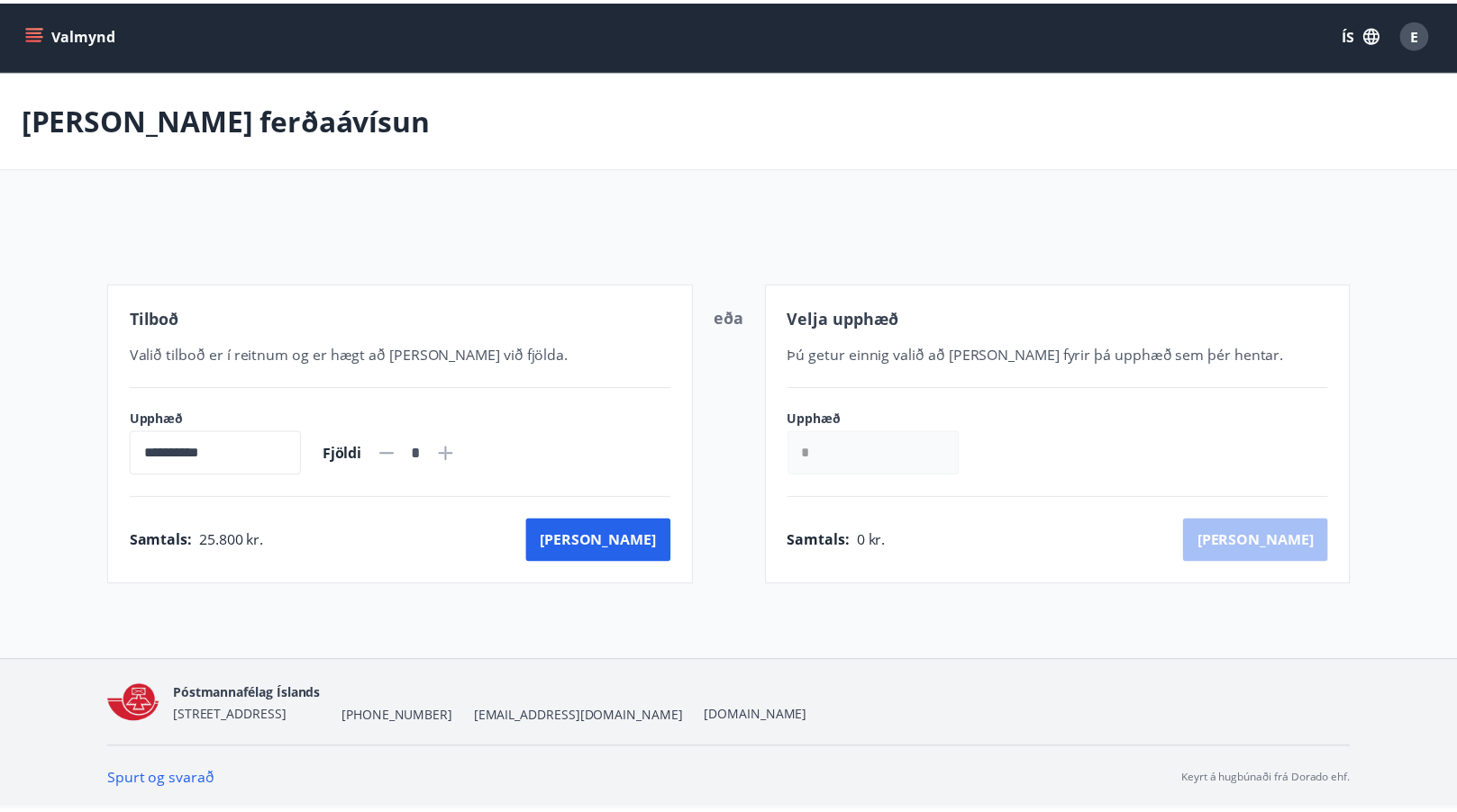
scroll to position [3, 0]
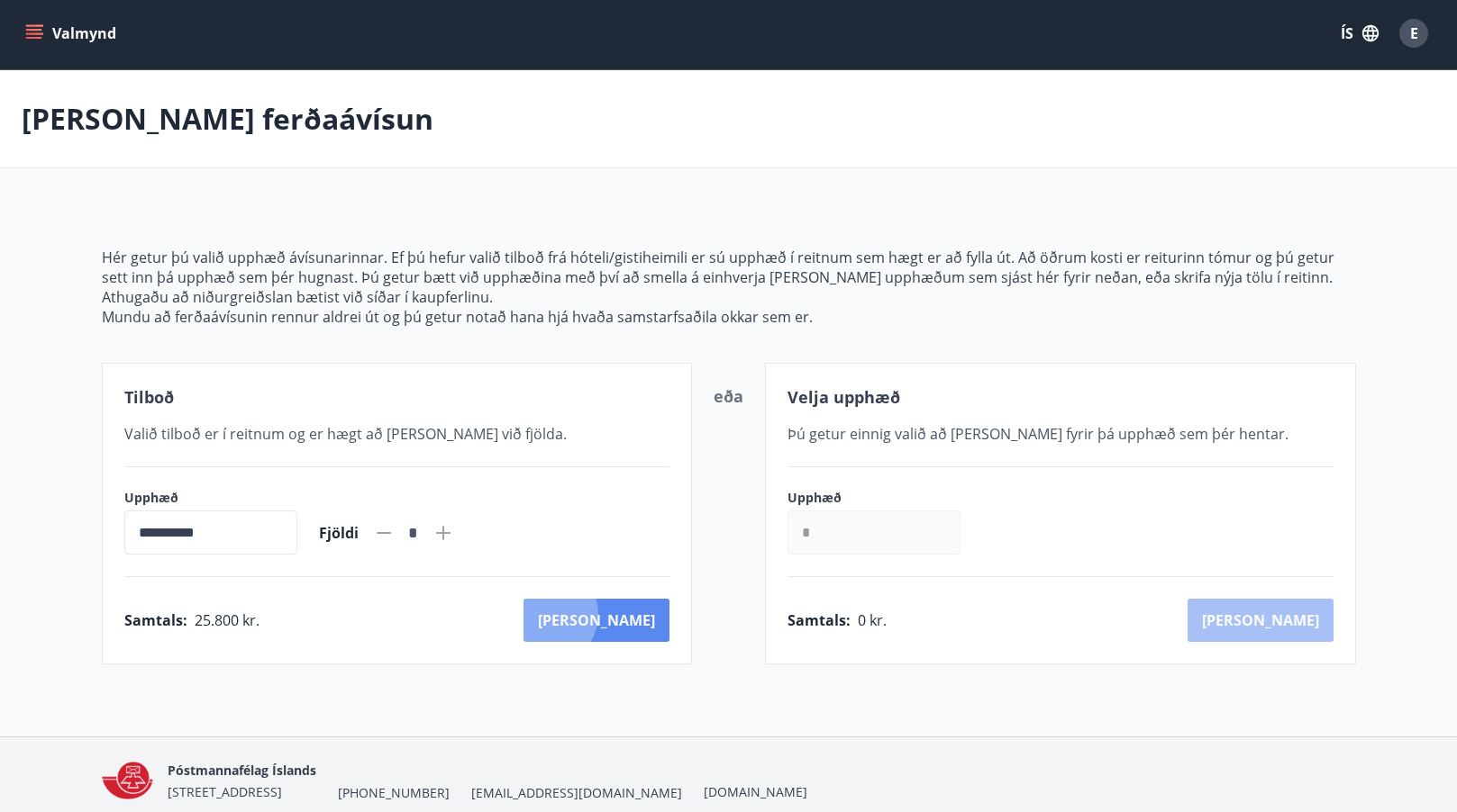
click at [624, 615] on button "[PERSON_NAME]" at bounding box center [596, 620] width 146 height 43
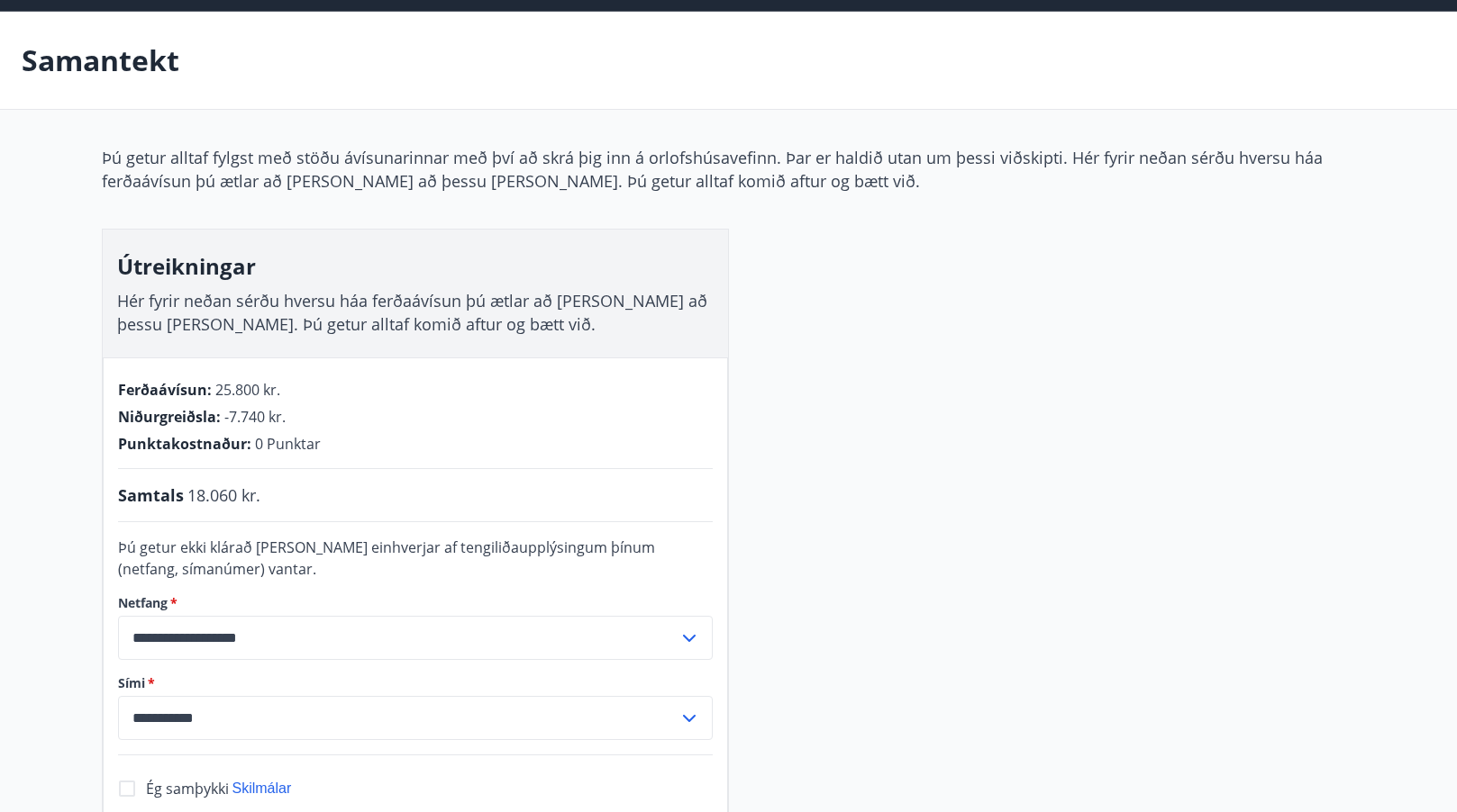
scroll to position [93, 0]
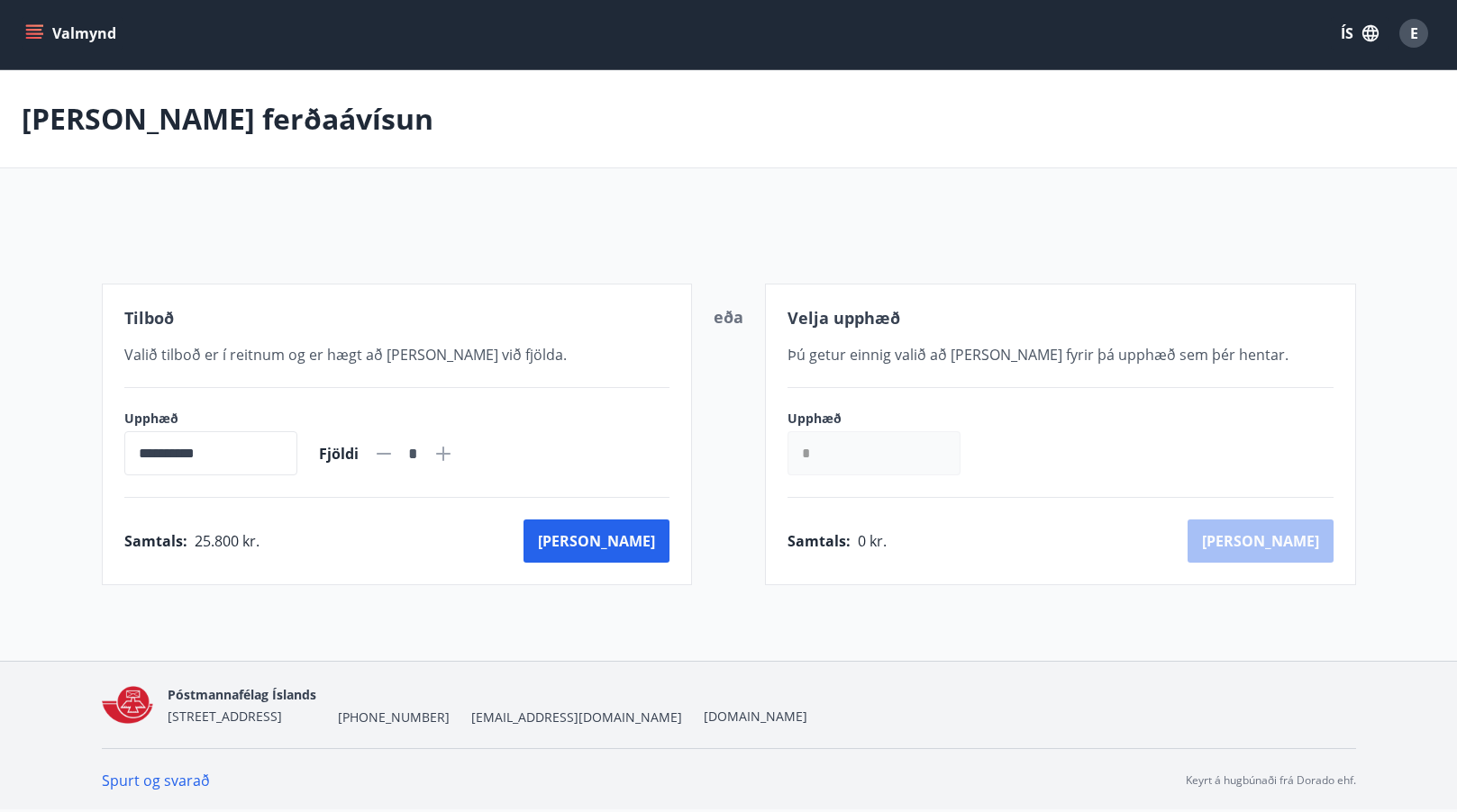
scroll to position [78, 0]
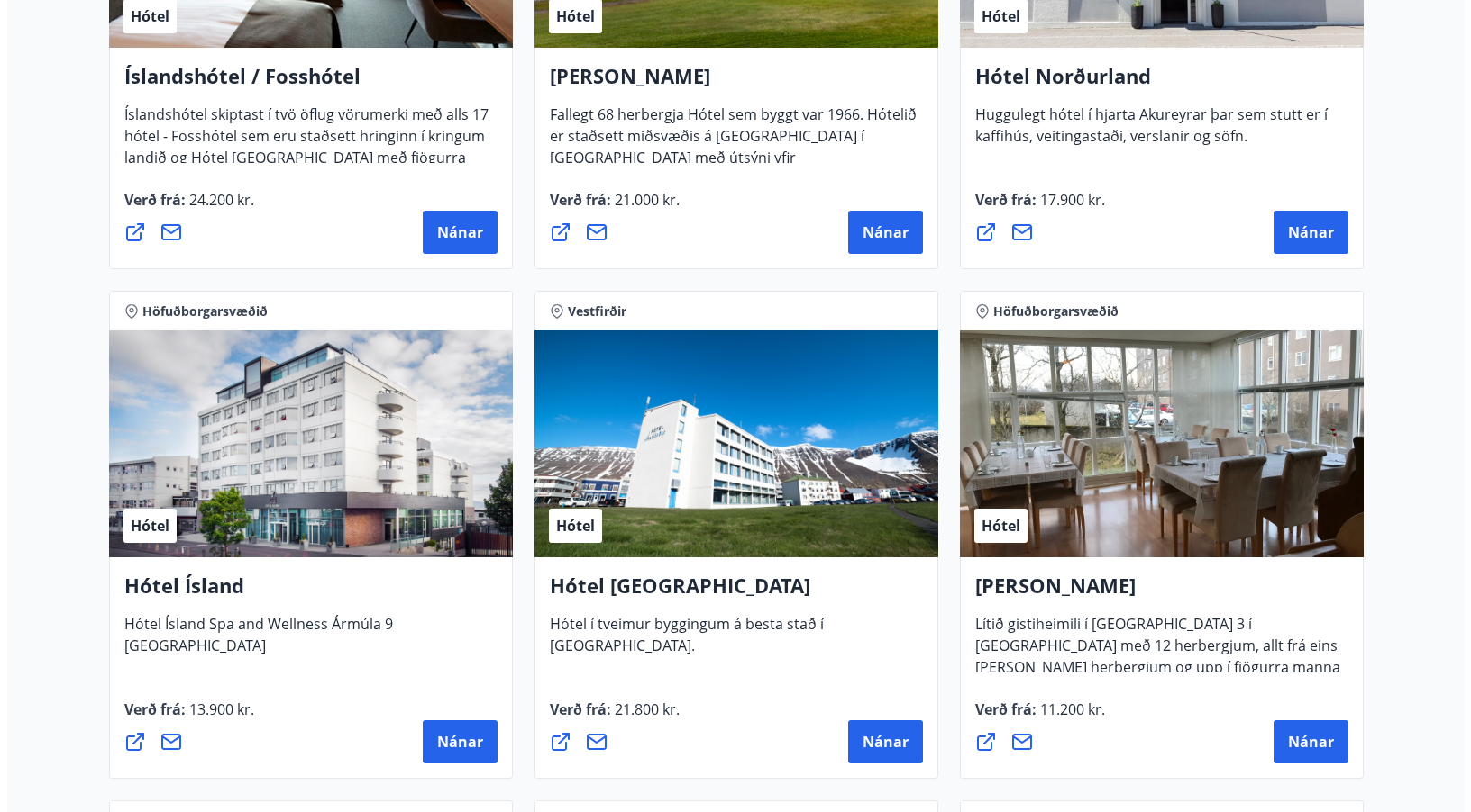
scroll to position [2614, 0]
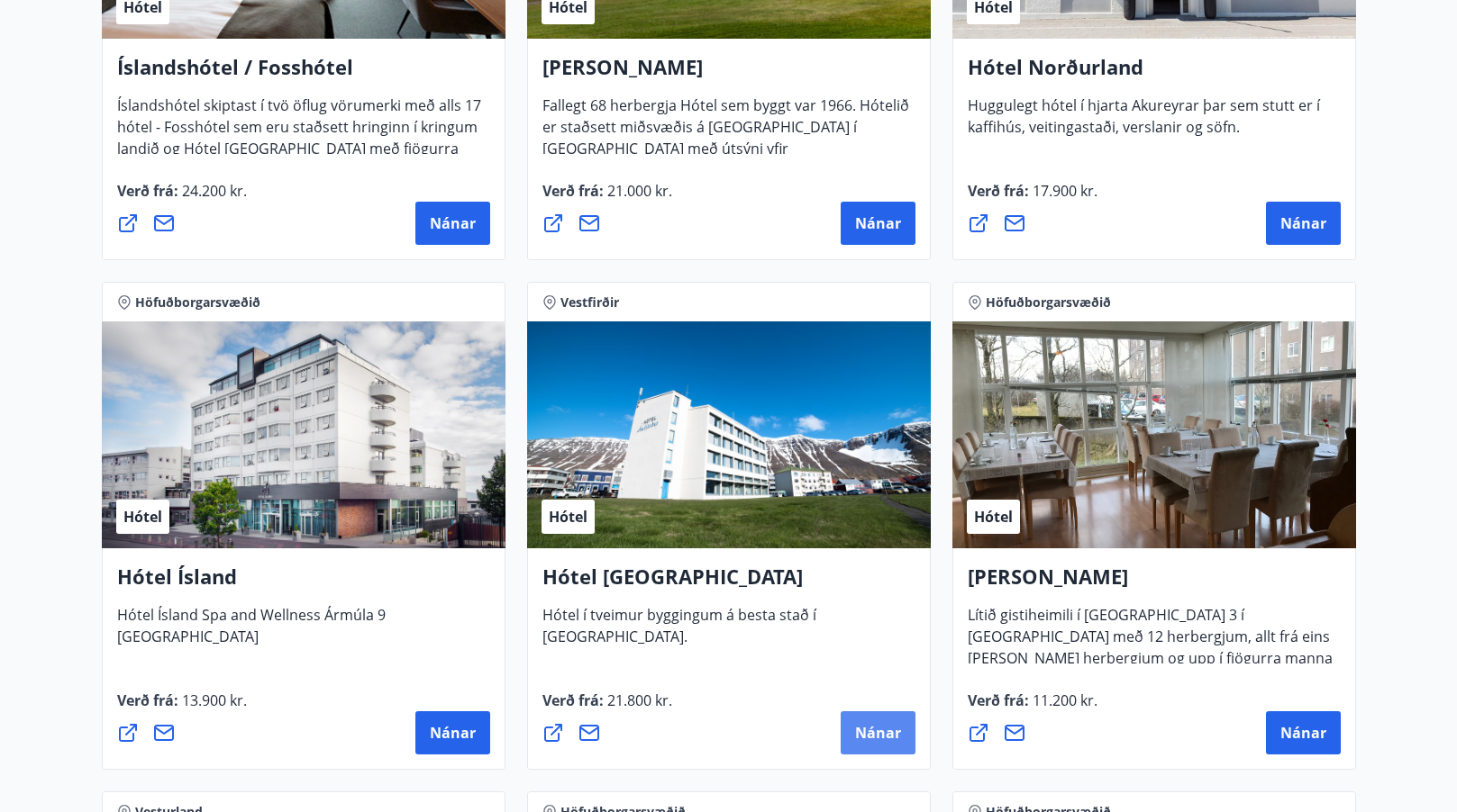
click at [871, 736] on span "Nánar" at bounding box center [877, 733] width 46 height 20
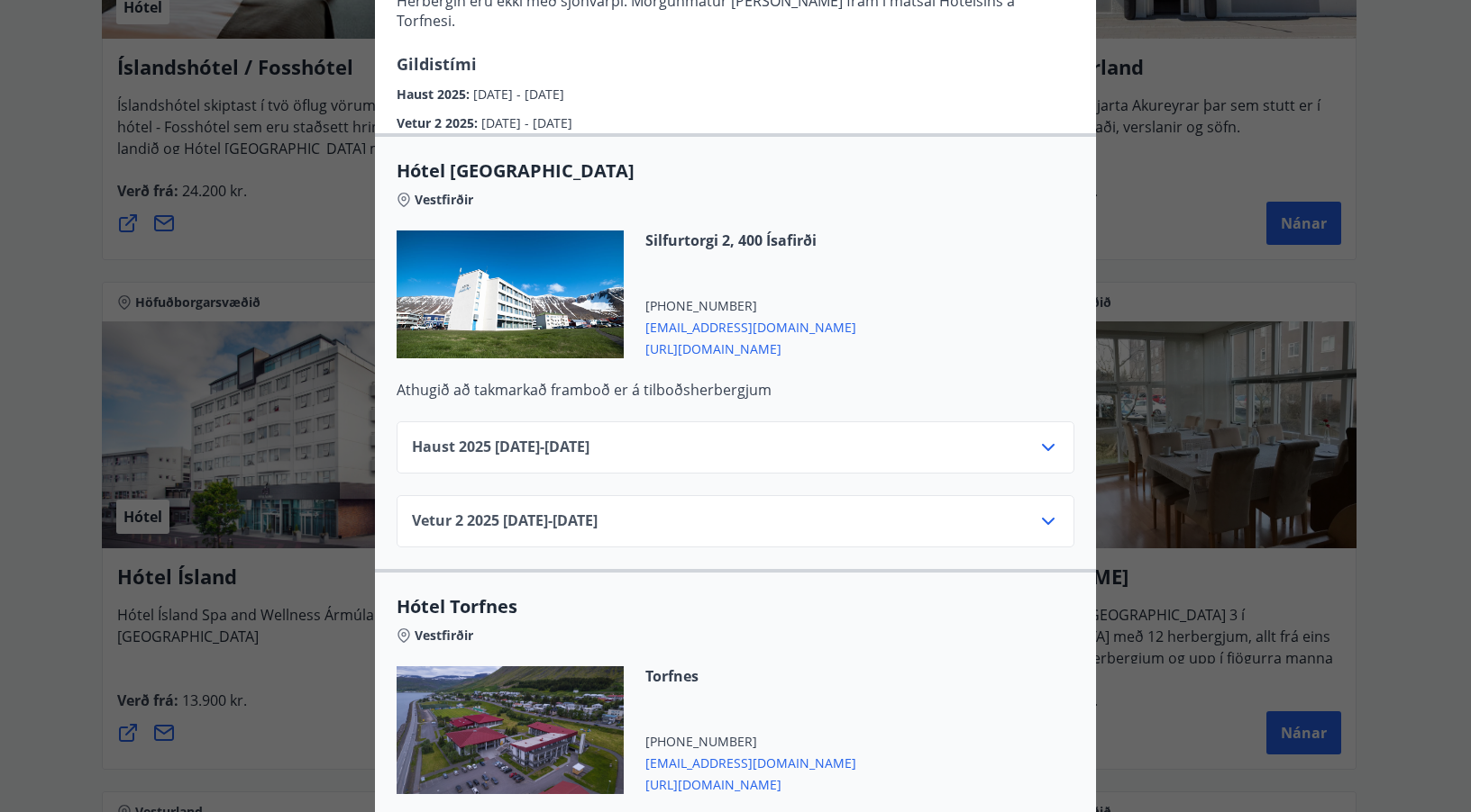
scroll to position [382, 0]
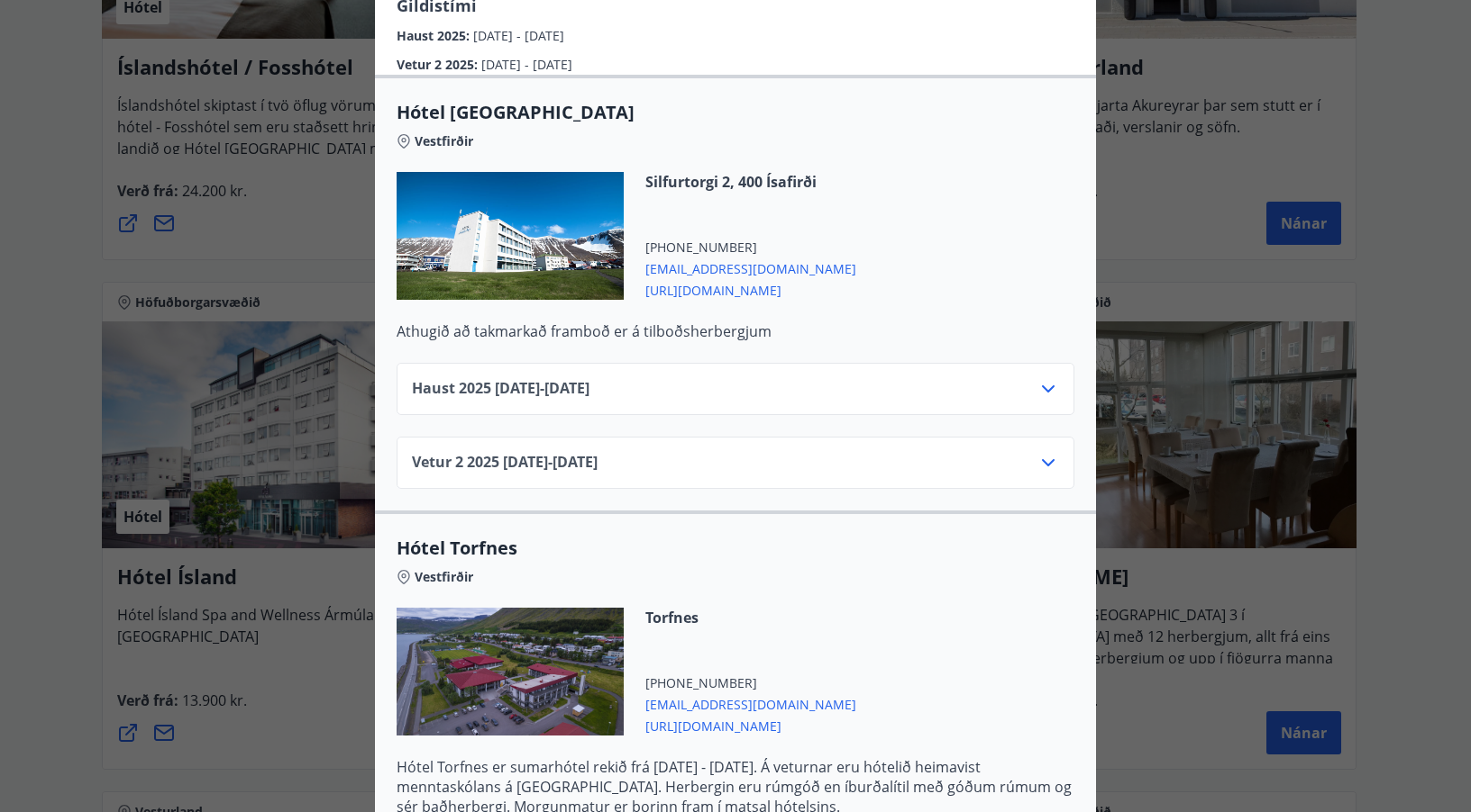
click at [1038, 452] on icon at bounding box center [1048, 463] width 22 height 22
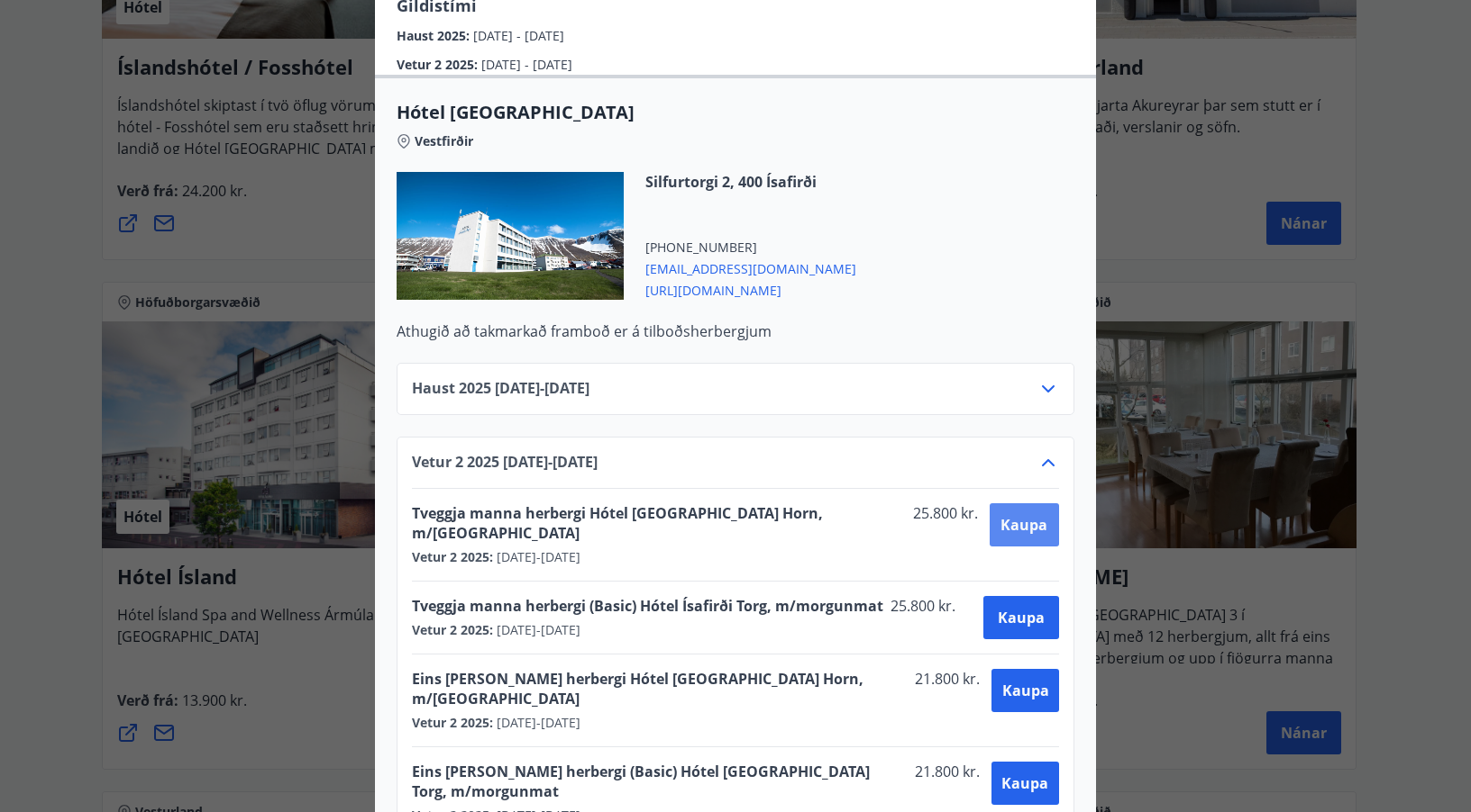
click at [1014, 516] on span "Kaupa" at bounding box center [1024, 525] width 47 height 20
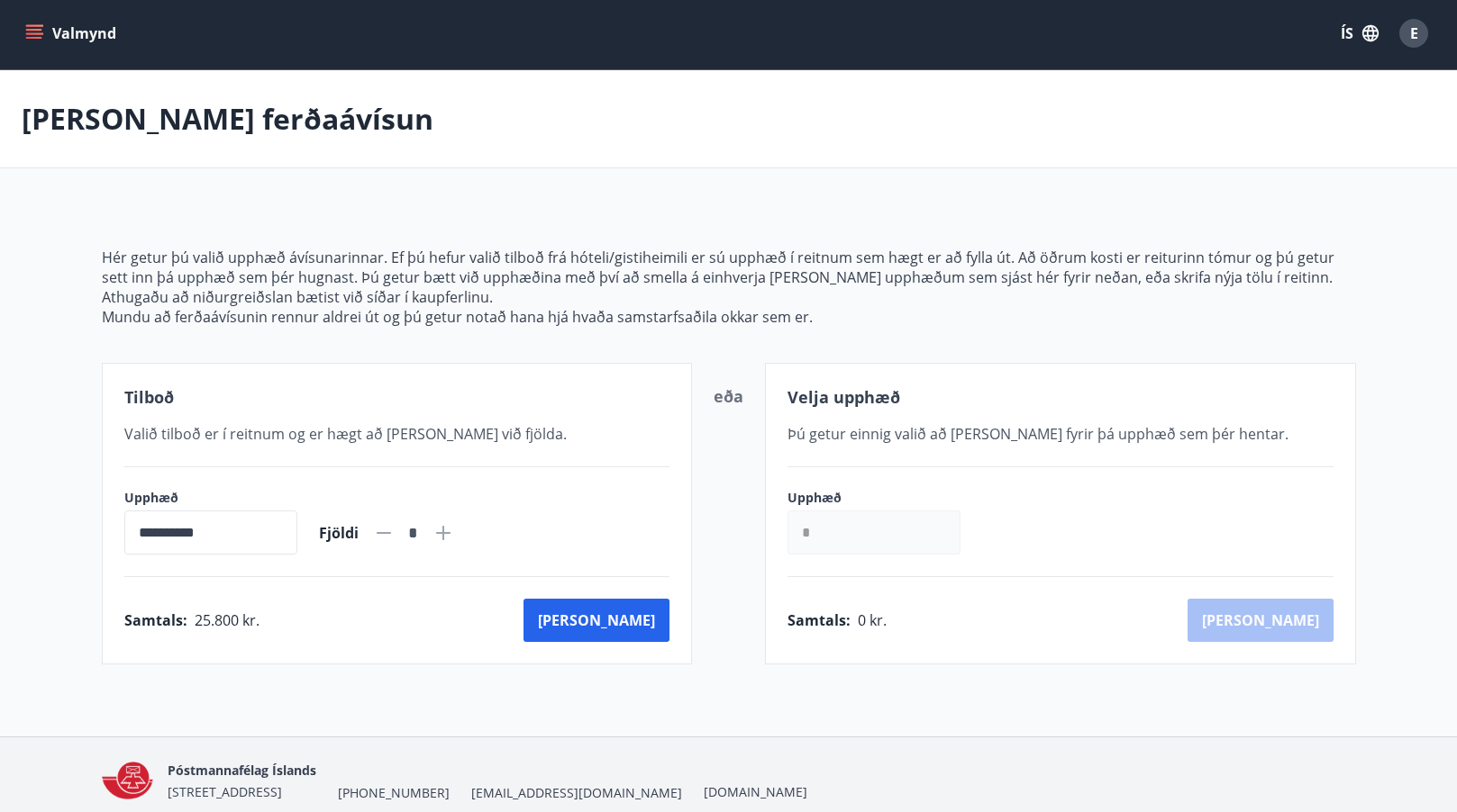
scroll to position [78, 0]
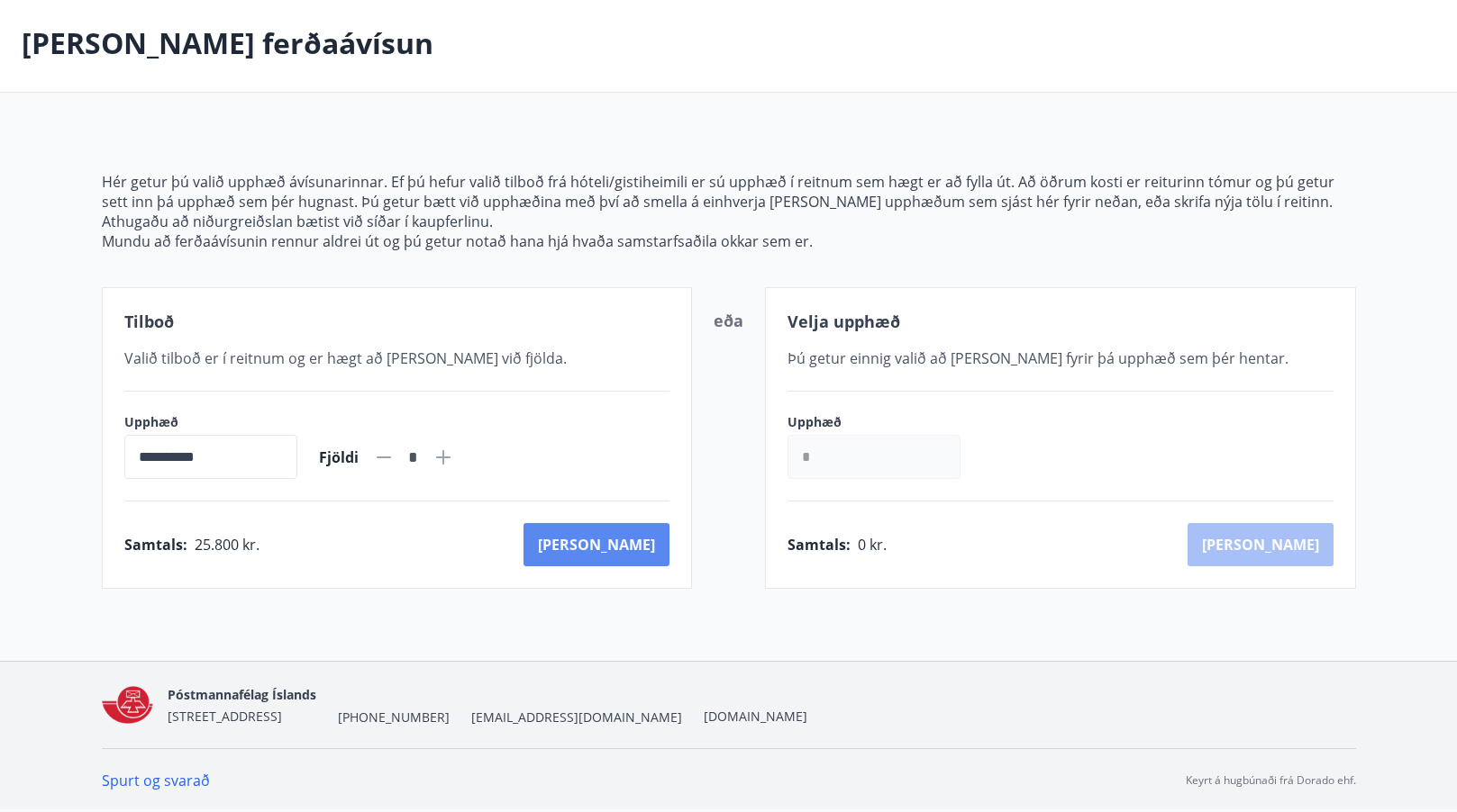
click at [638, 541] on button "[PERSON_NAME]" at bounding box center [596, 545] width 146 height 43
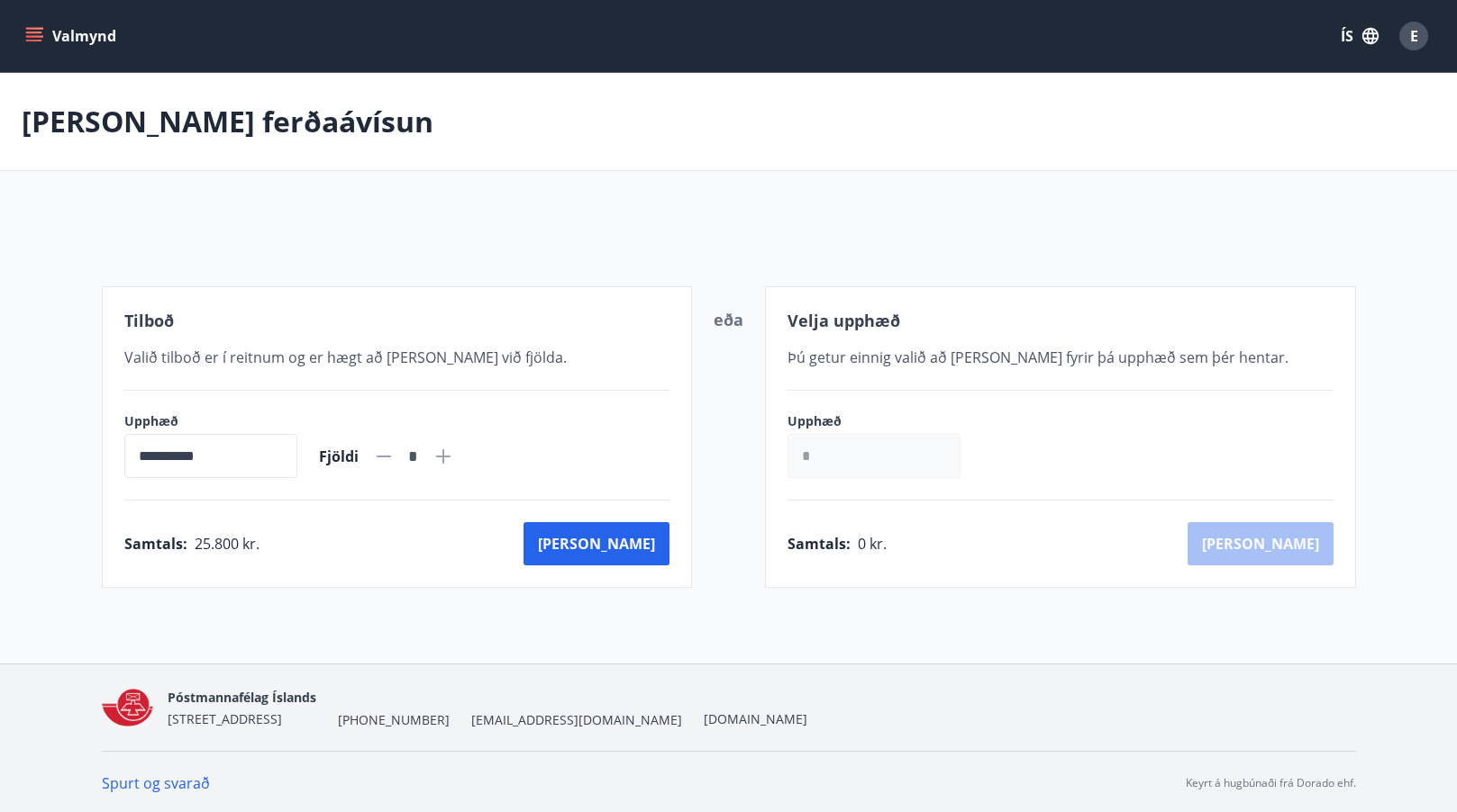
scroll to position [3, 0]
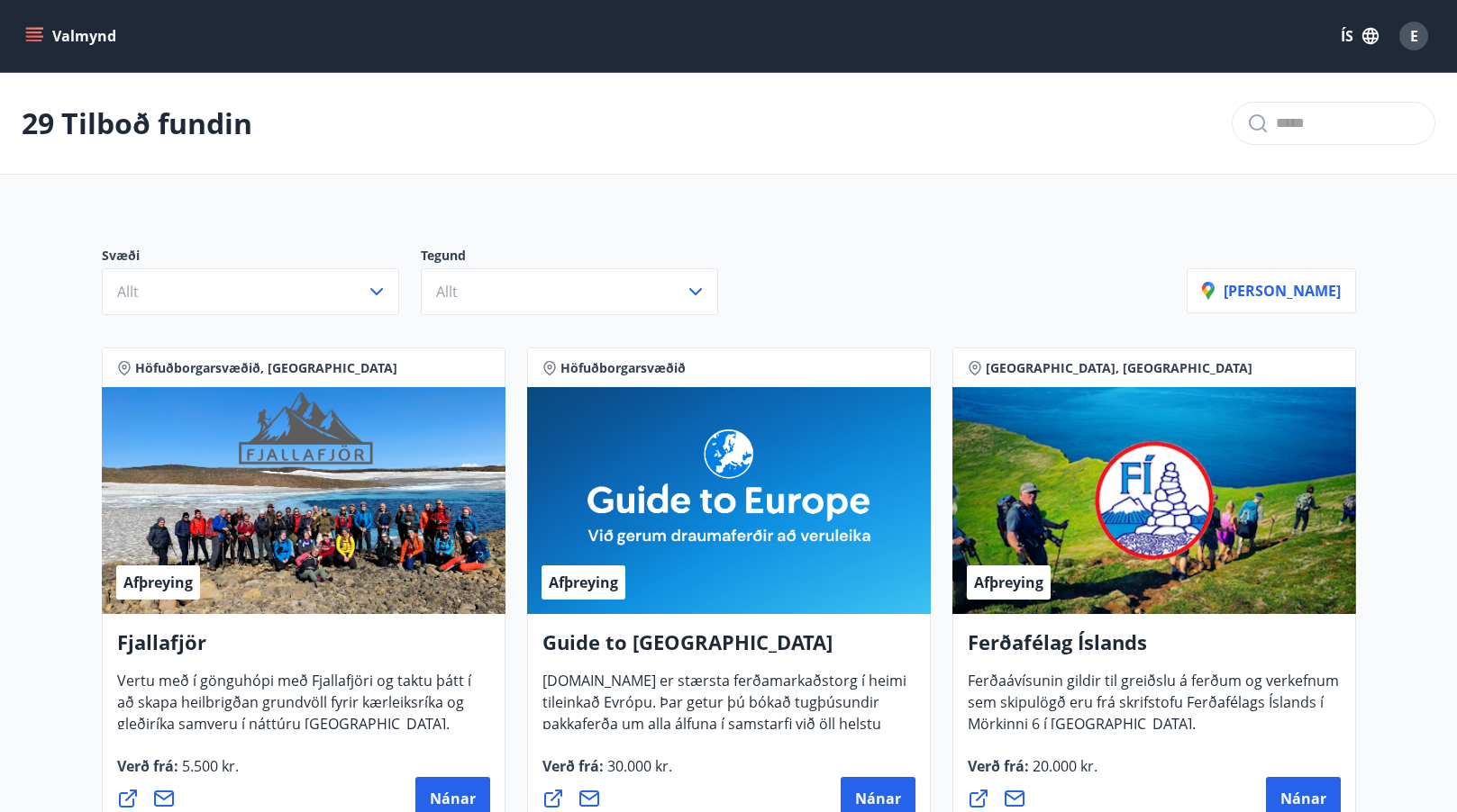
click at [31, 31] on icon "menu" at bounding box center [34, 32] width 16 height 2
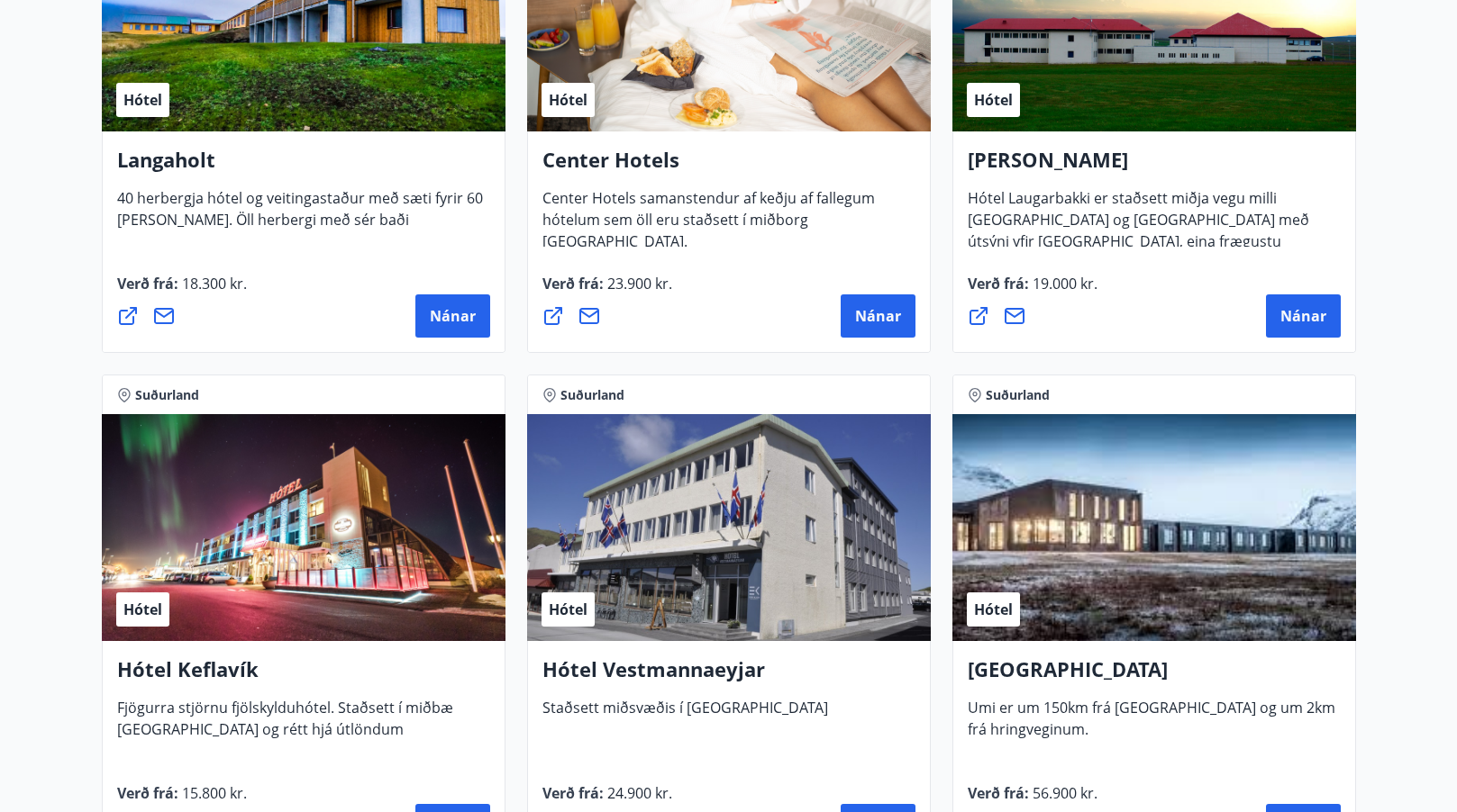
scroll to position [3693, 0]
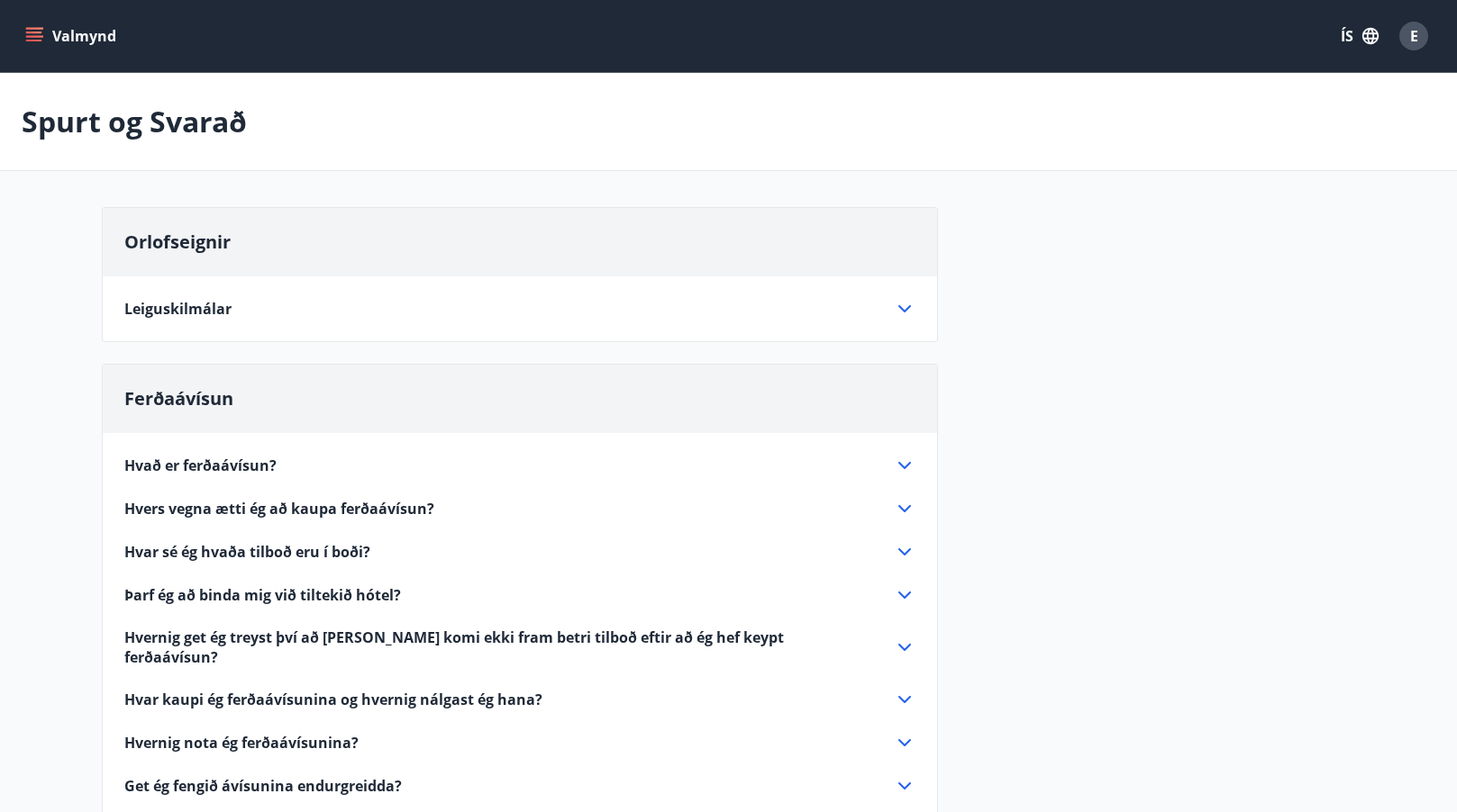
click at [29, 36] on icon "menu" at bounding box center [36, 36] width 20 height 2
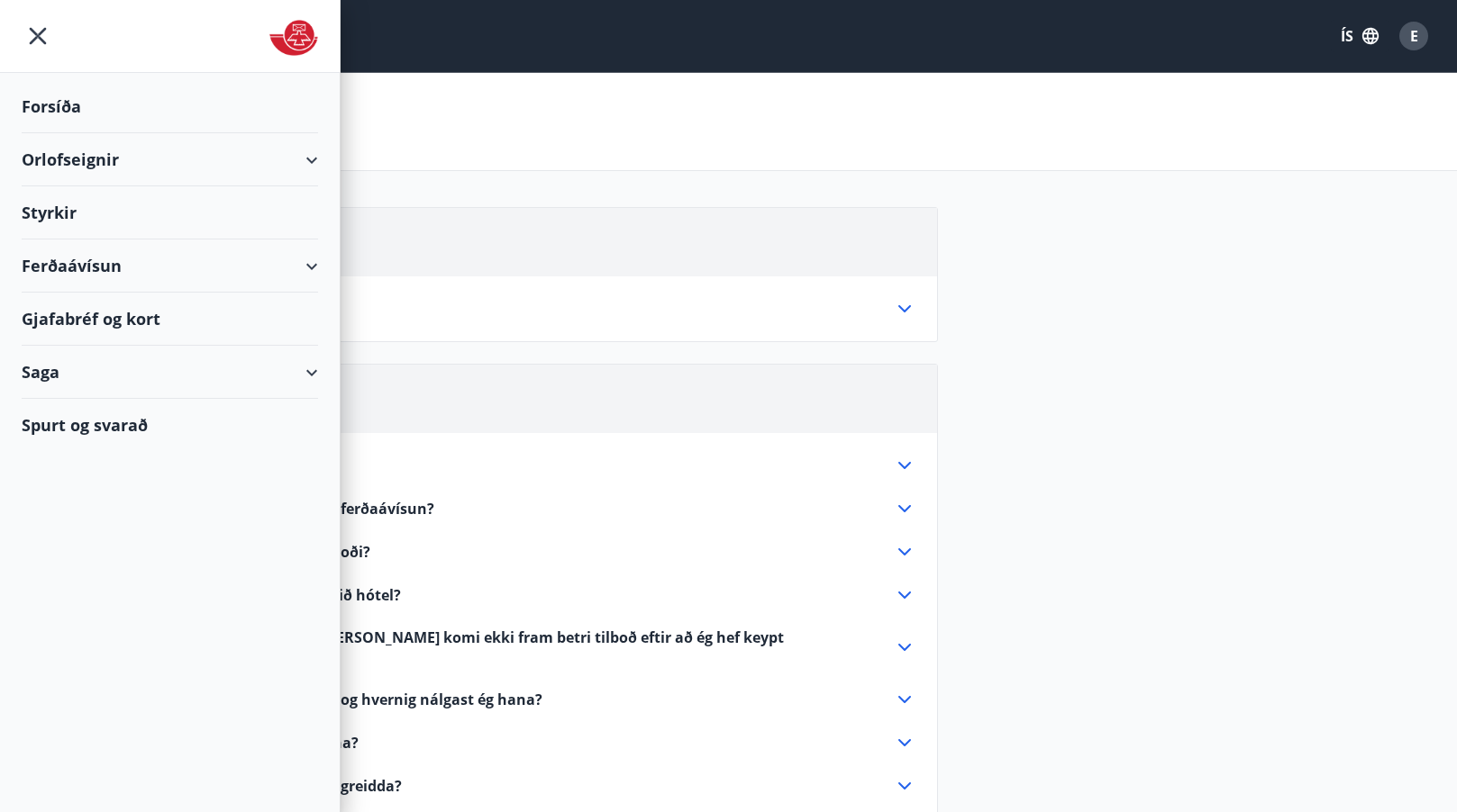
click at [304, 266] on div "Ferðaávísun" at bounding box center [170, 266] width 296 height 53
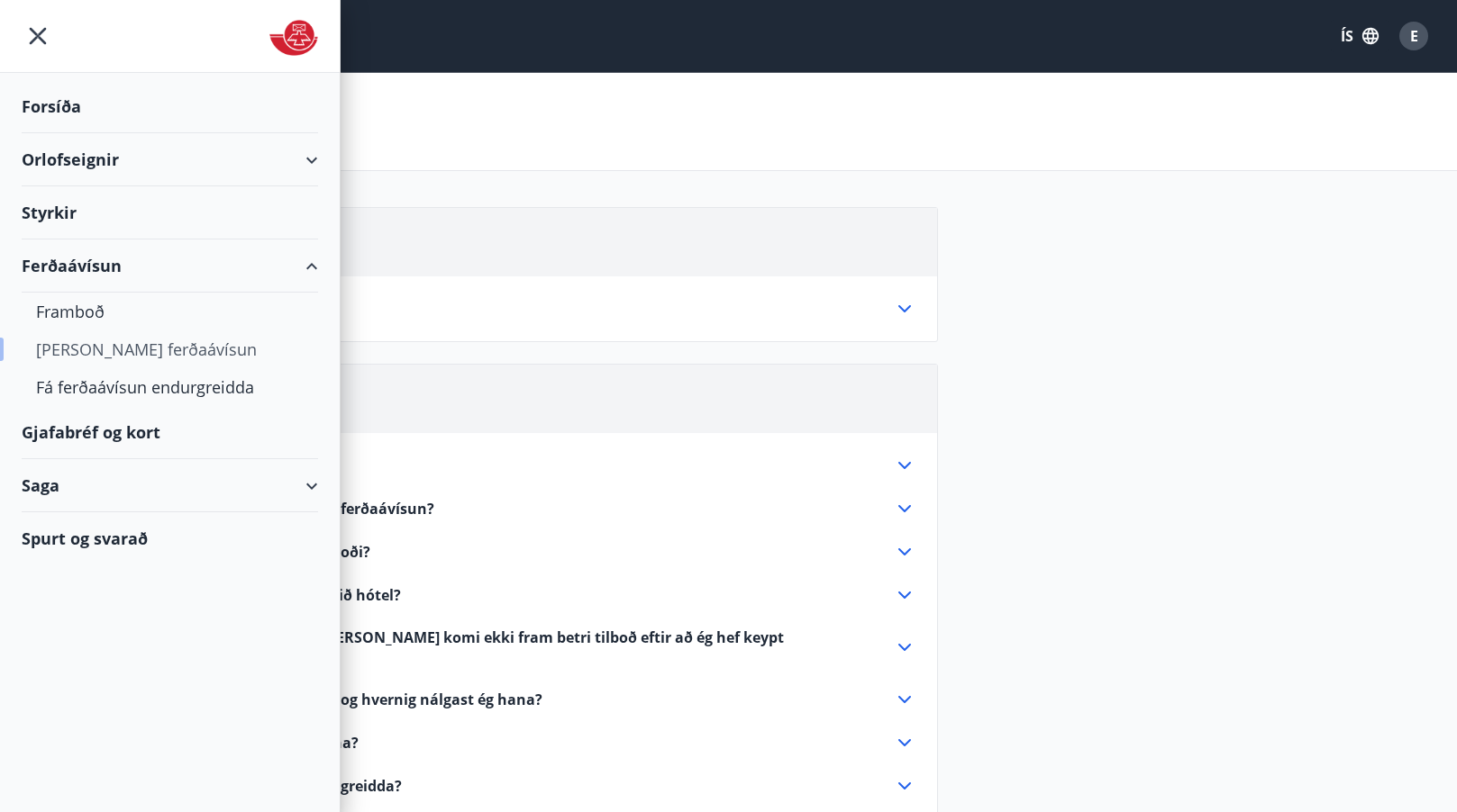
click at [53, 359] on div "[PERSON_NAME] ferðaávísun" at bounding box center [169, 349] width 267 height 38
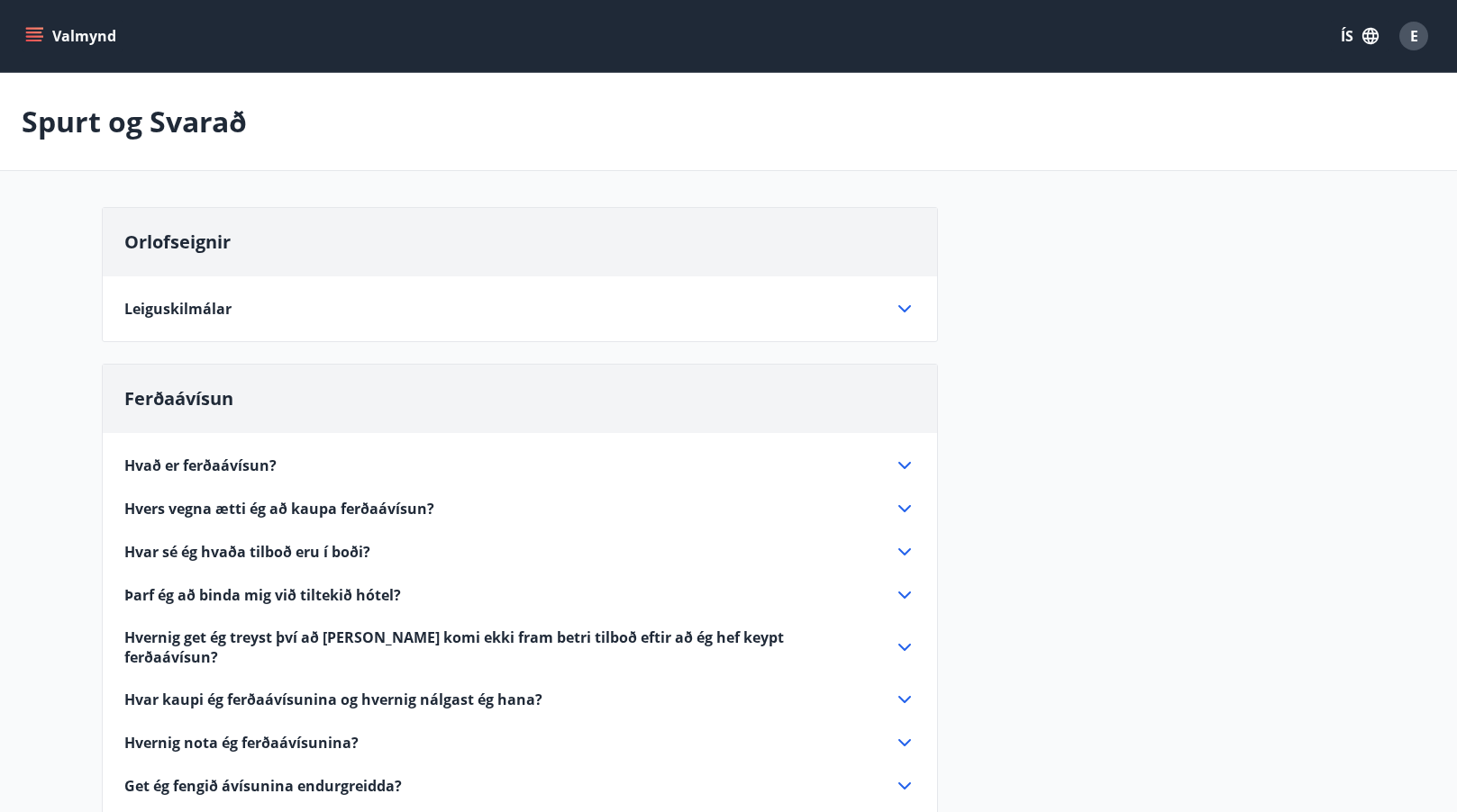
click at [913, 589] on icon at bounding box center [904, 595] width 22 height 22
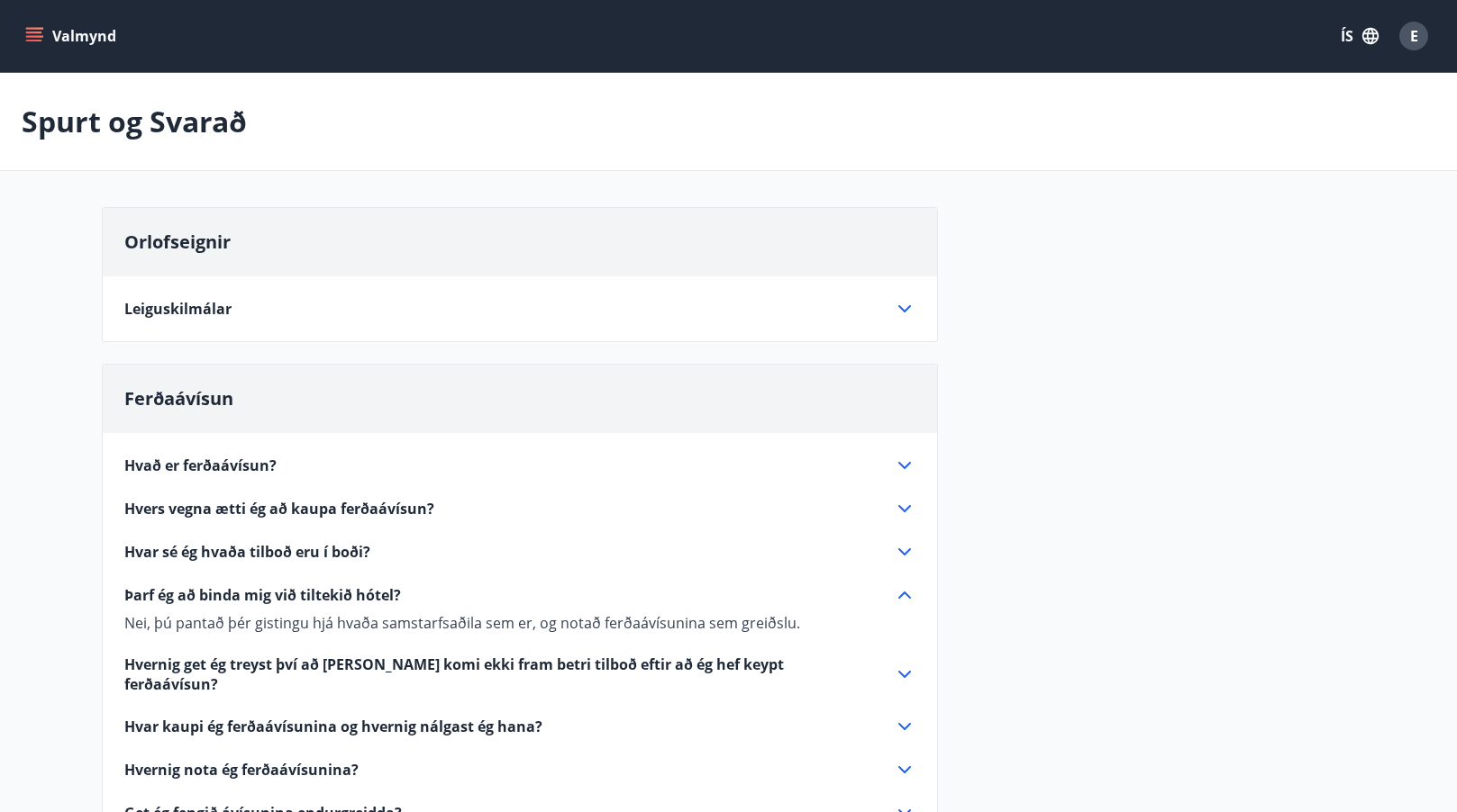
click at [29, 32] on icon "menu" at bounding box center [34, 32] width 16 height 2
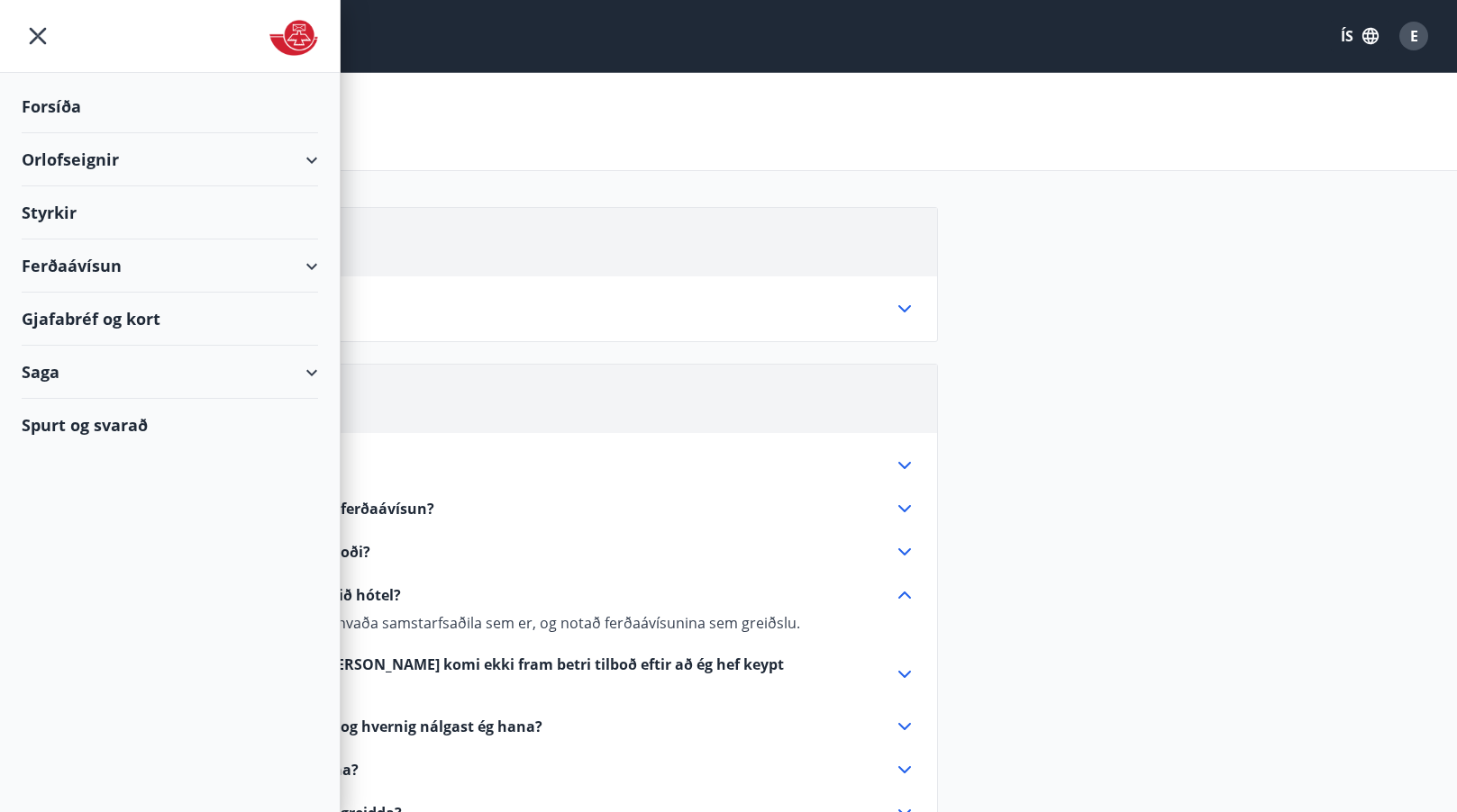
click at [93, 161] on div "Orlofseignir" at bounding box center [170, 160] width 296 height 53
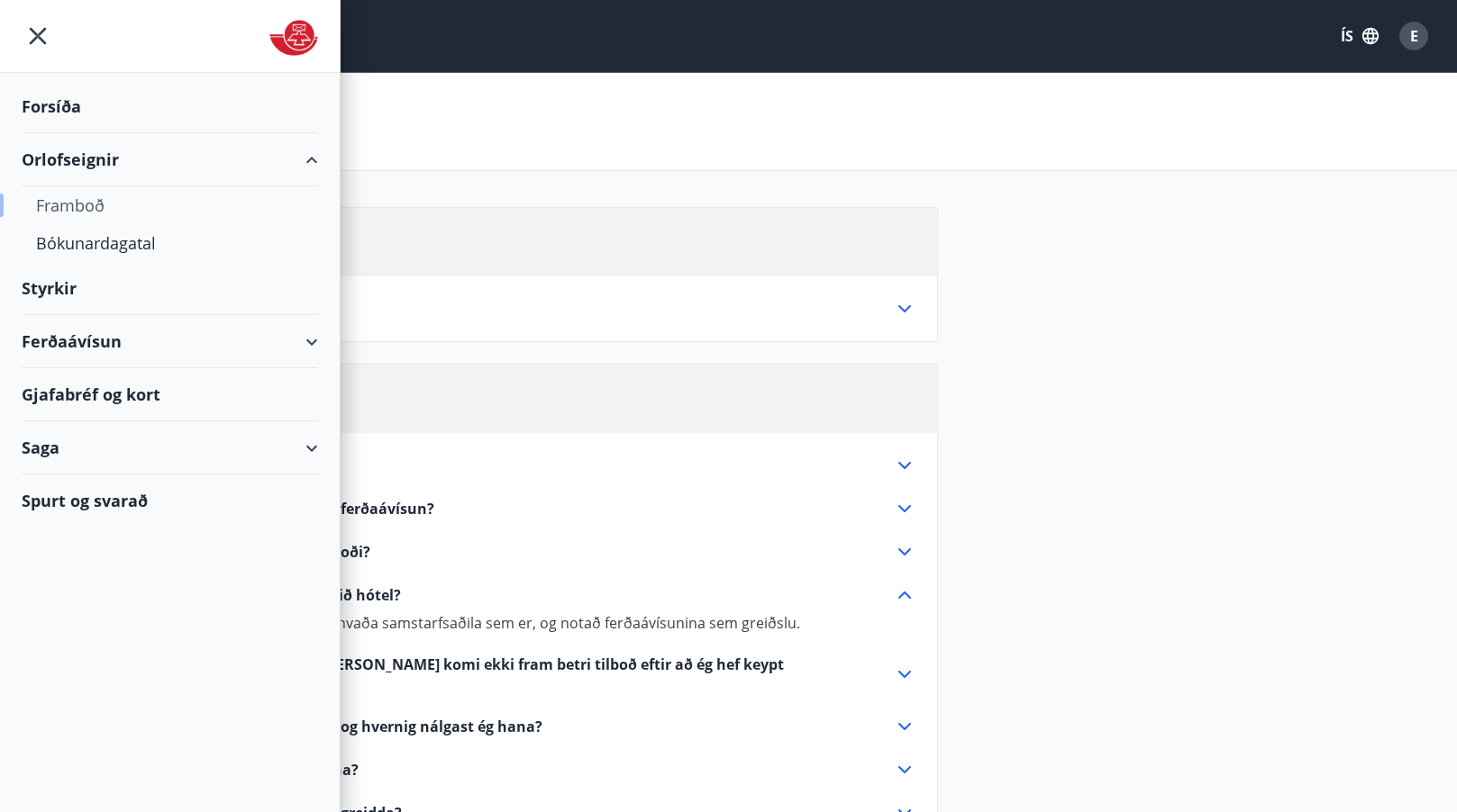
click at [77, 213] on div "Framboð" at bounding box center [169, 205] width 267 height 38
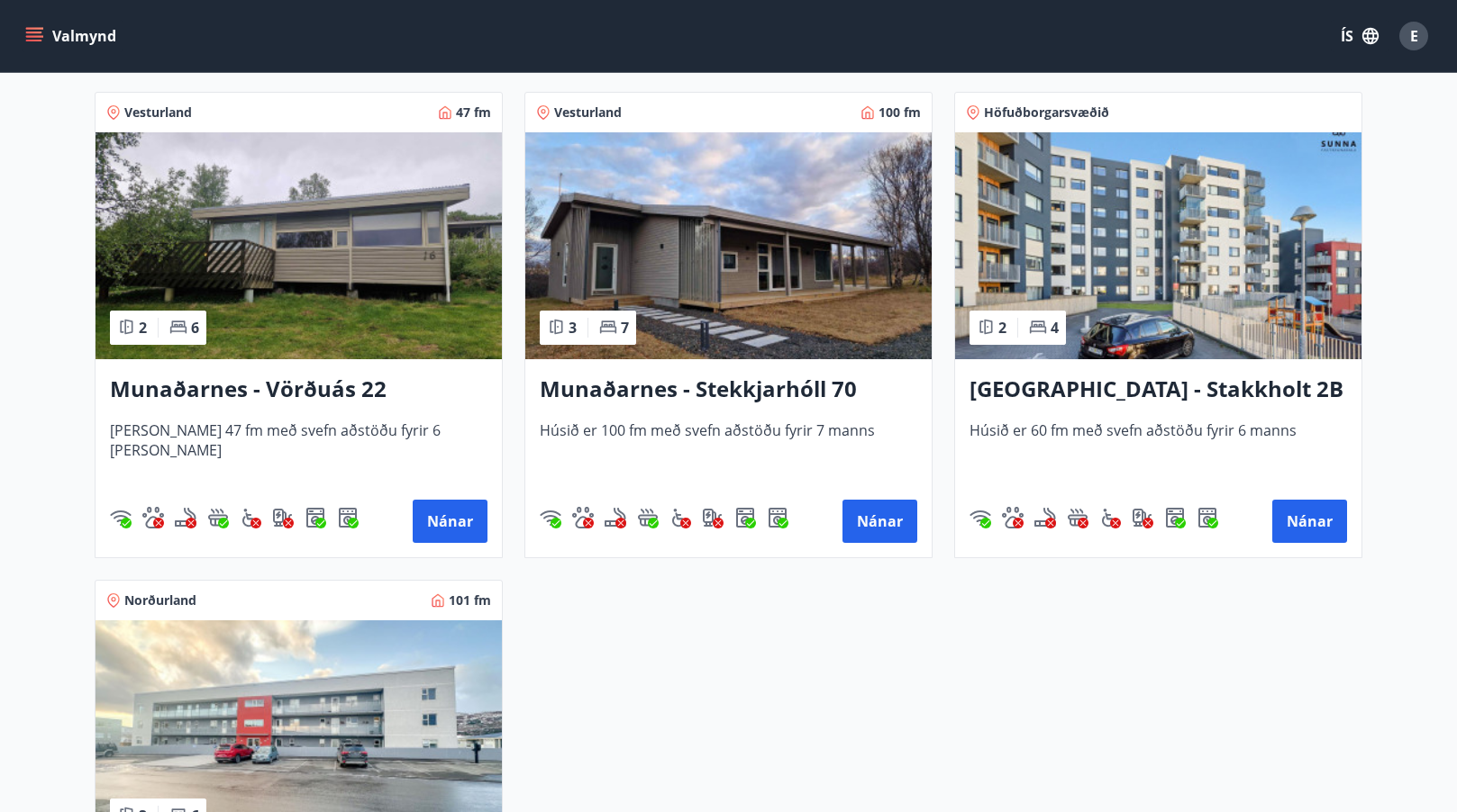
scroll to position [811, 0]
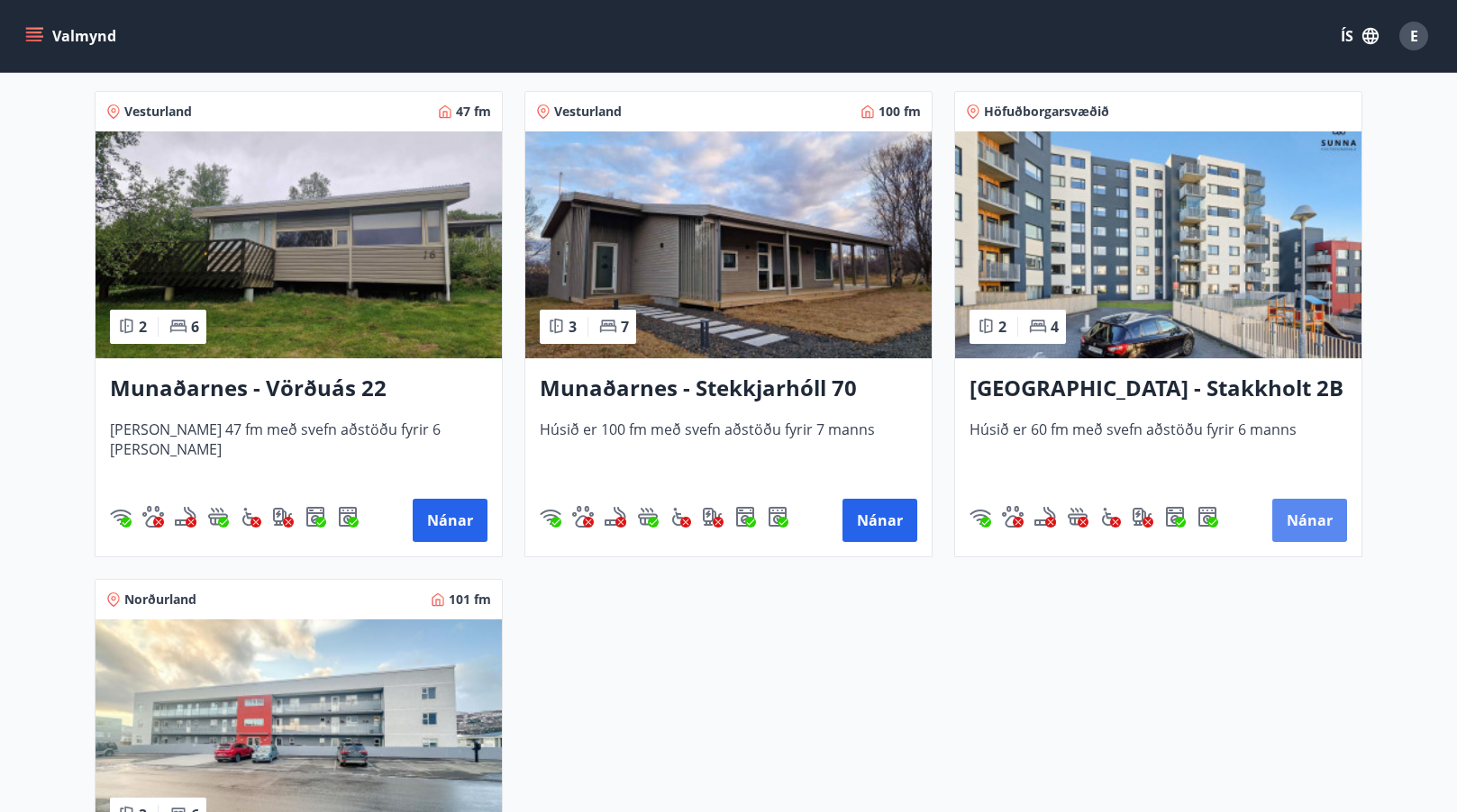
click at [1291, 519] on button "Nánar" at bounding box center [1309, 520] width 75 height 43
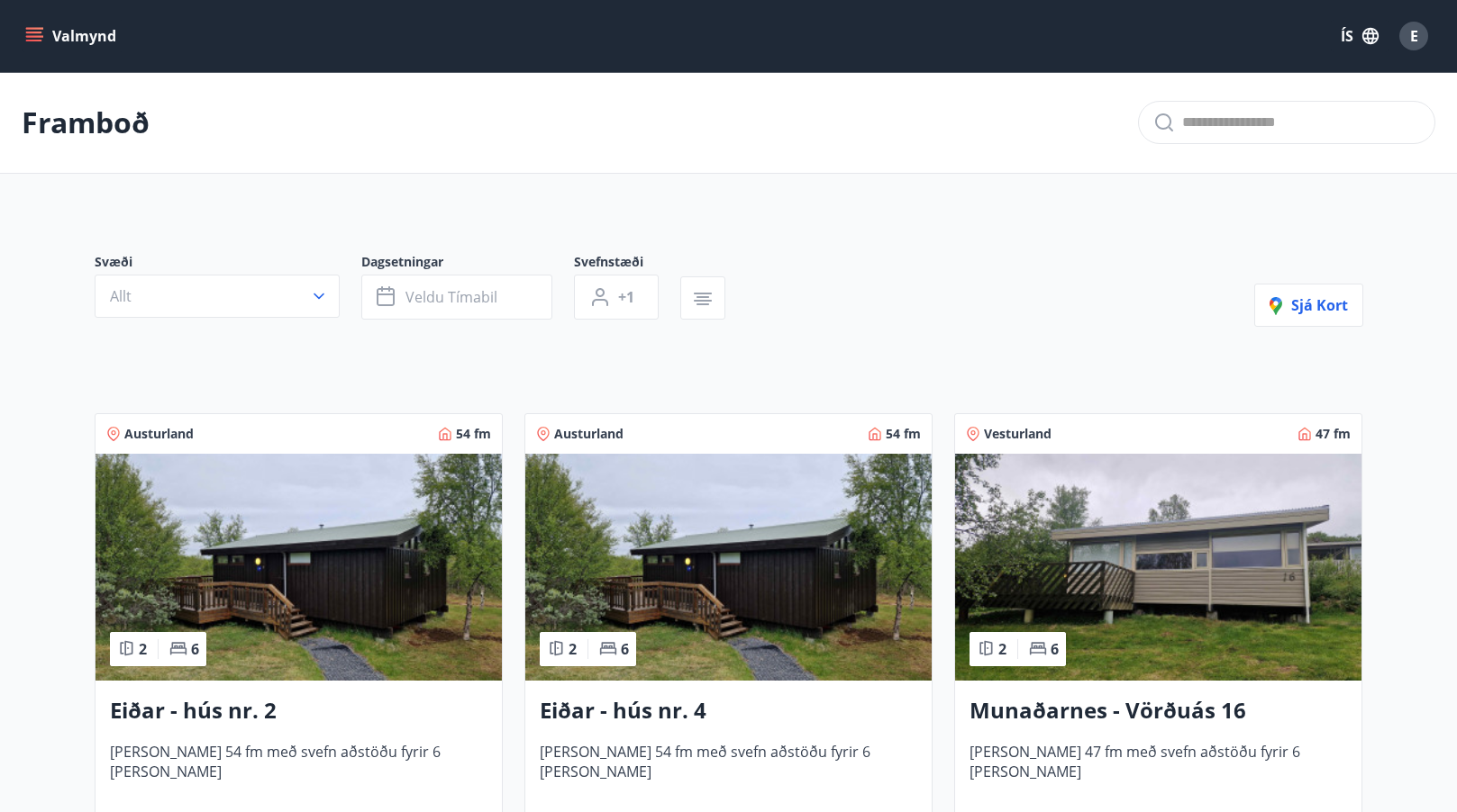
click at [31, 37] on icon "menu" at bounding box center [36, 36] width 20 height 2
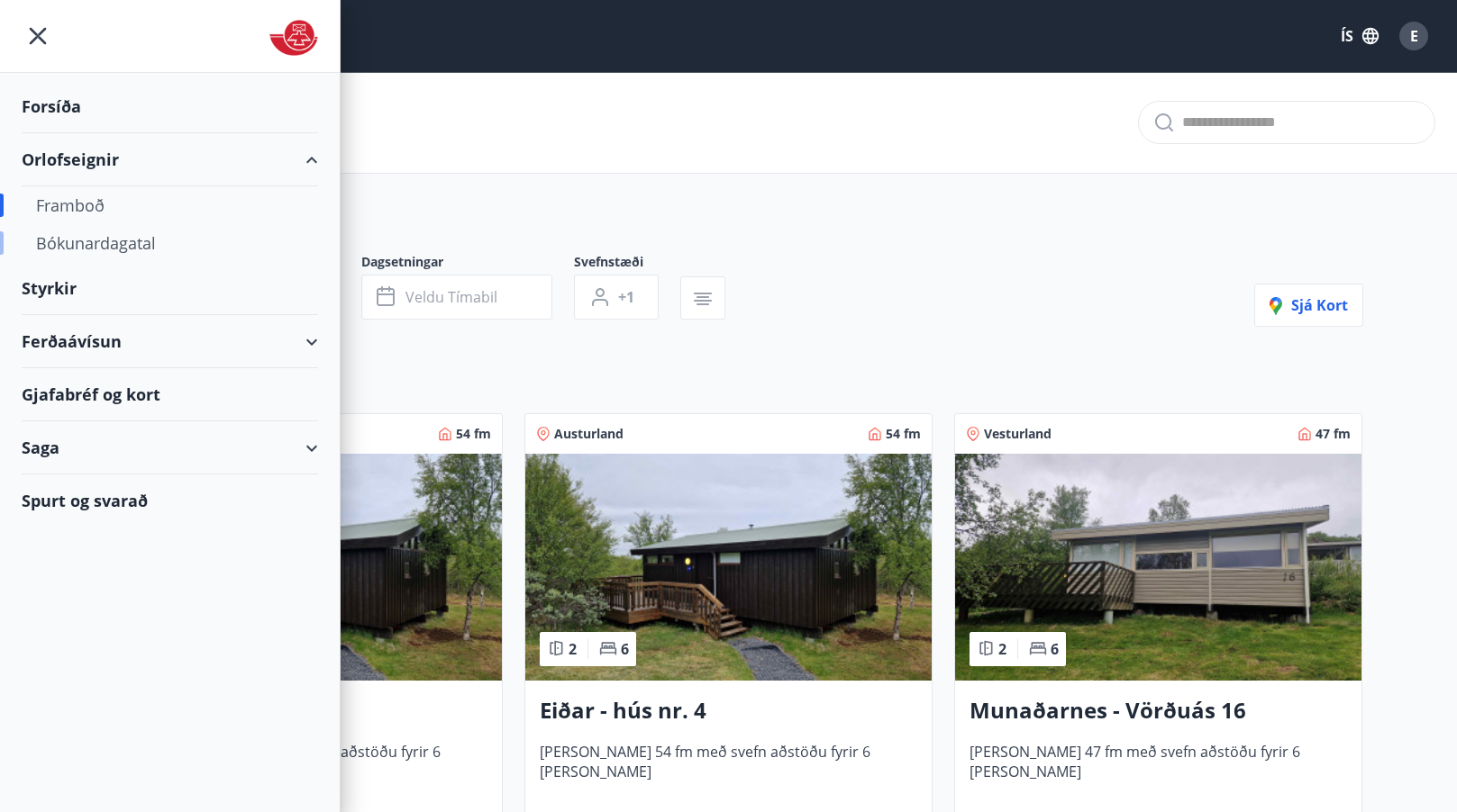
click at [61, 242] on div "Bókunardagatal" at bounding box center [169, 244] width 267 height 38
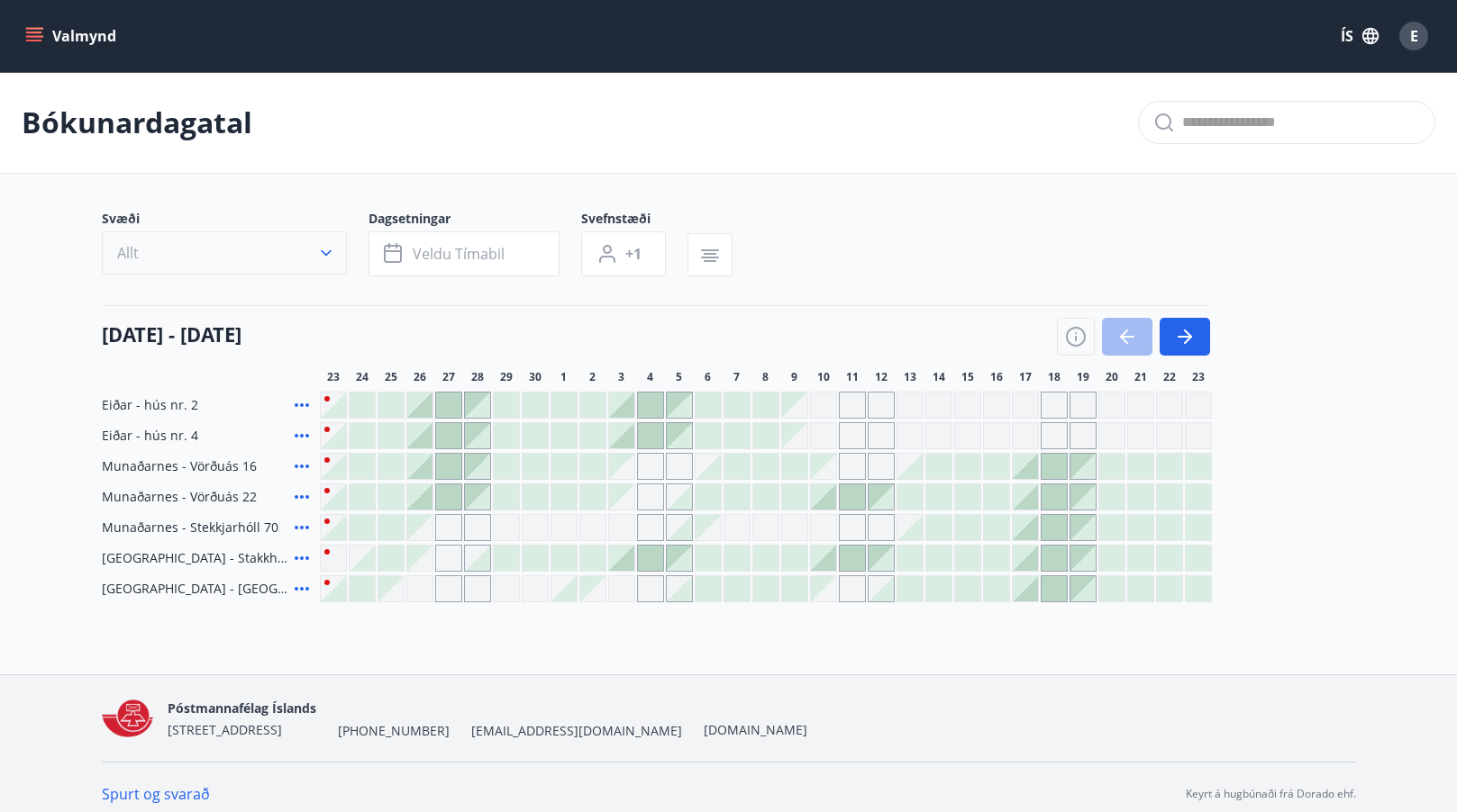
click at [315, 252] on button "Allt" at bounding box center [224, 253] width 245 height 43
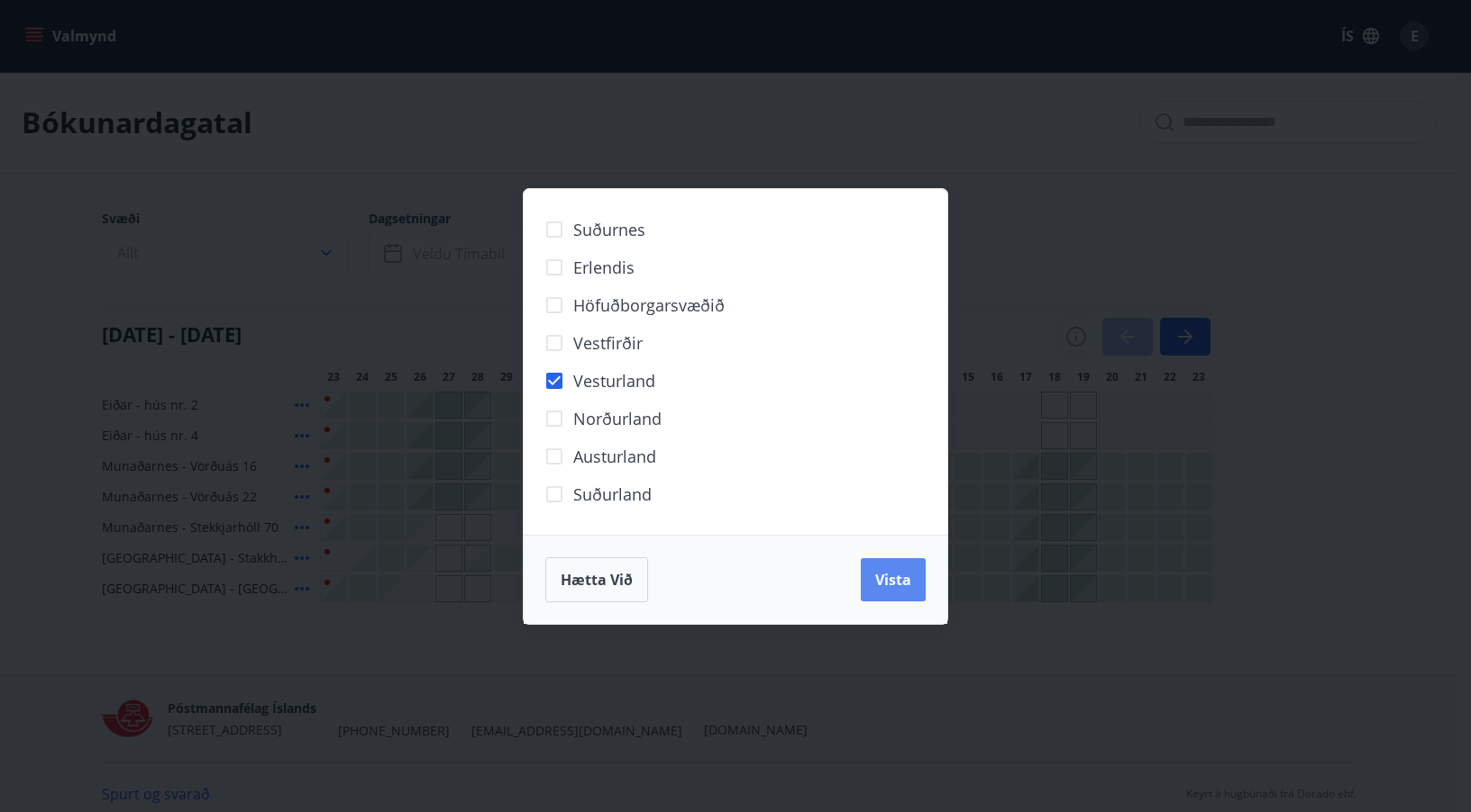
click at [889, 587] on span "Vista" at bounding box center [893, 580] width 36 height 20
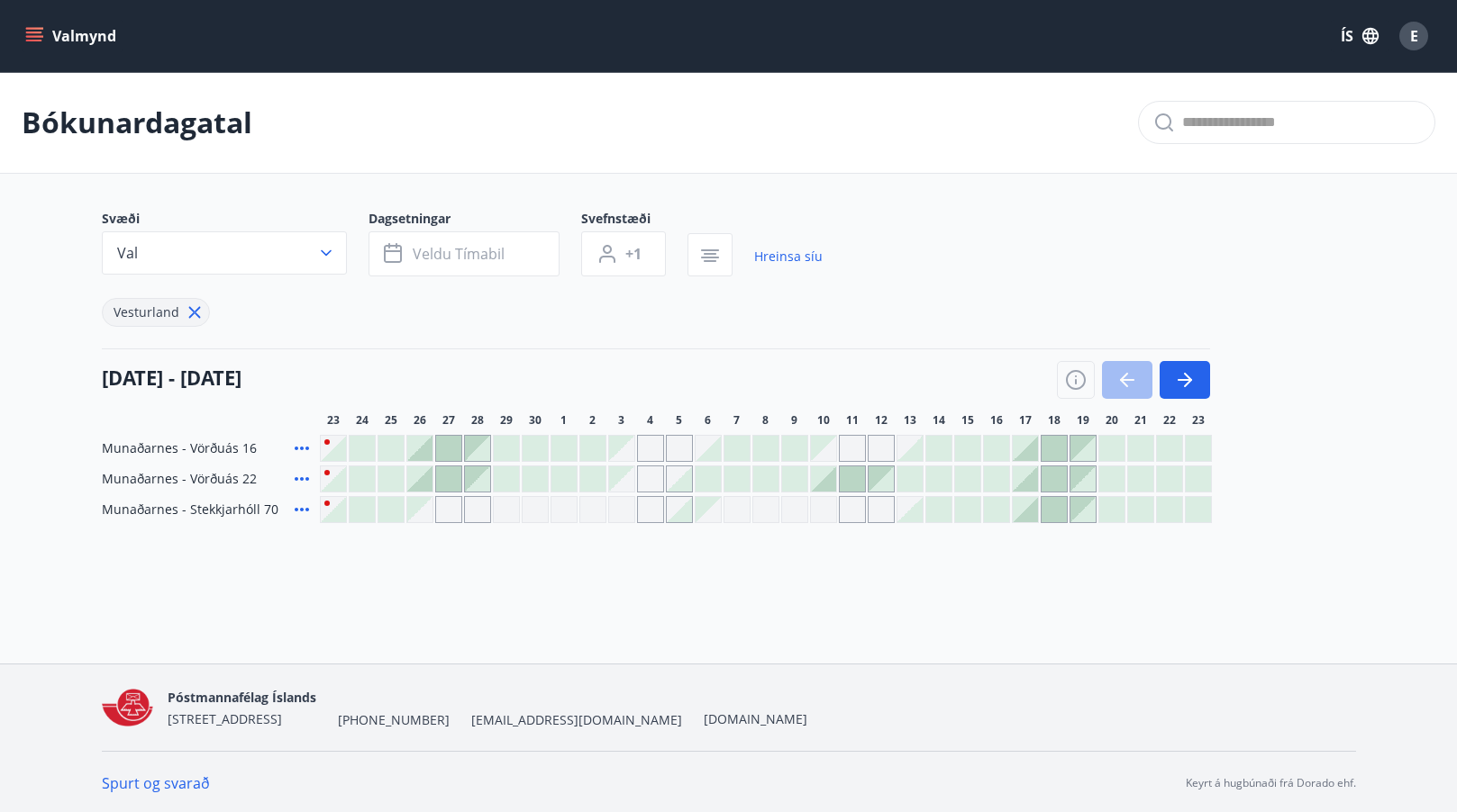
click at [360, 441] on div at bounding box center [362, 448] width 25 height 25
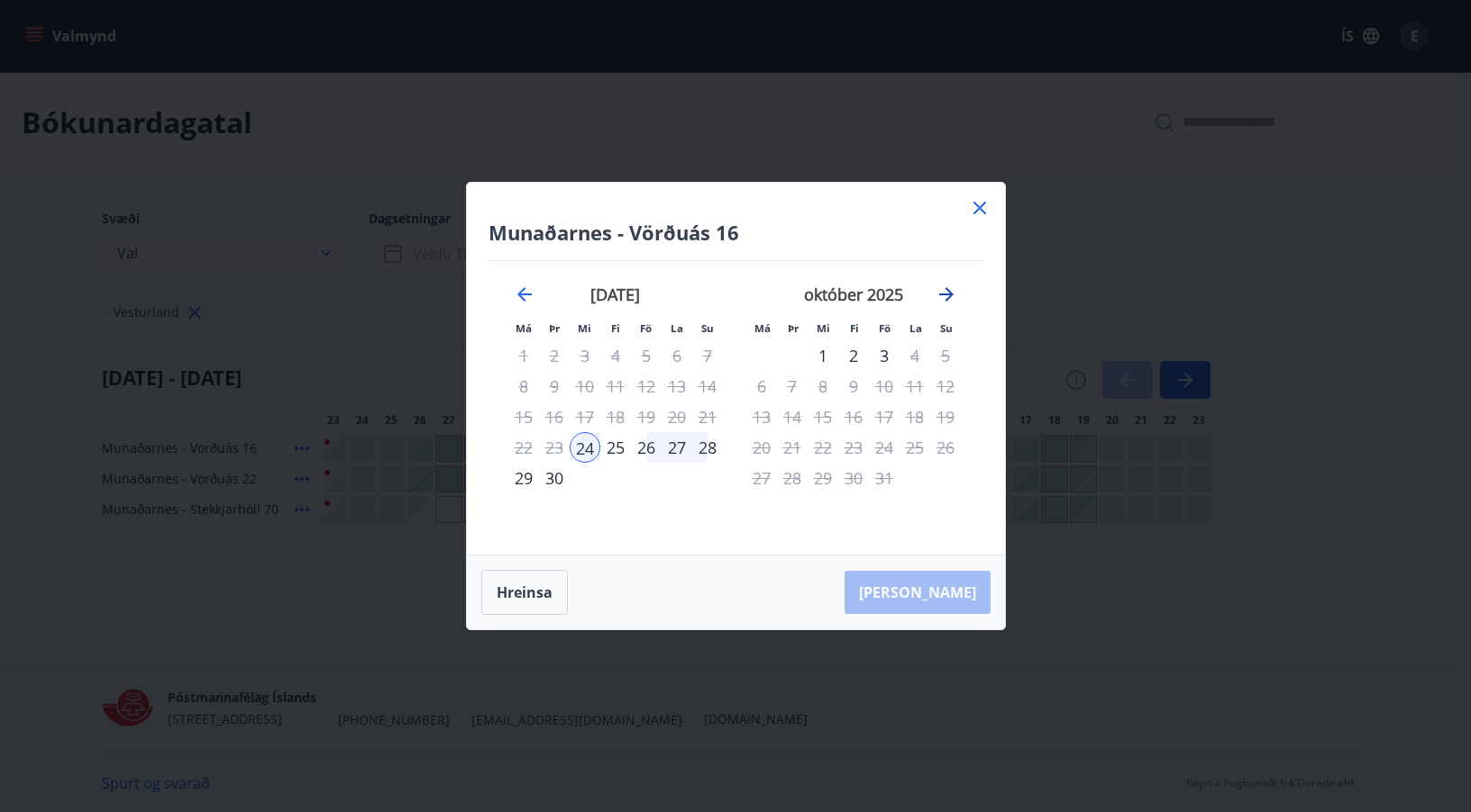
click at [949, 295] on icon "Move forward to switch to the next month." at bounding box center [946, 294] width 14 height 14
click at [979, 205] on icon at bounding box center [979, 208] width 22 height 22
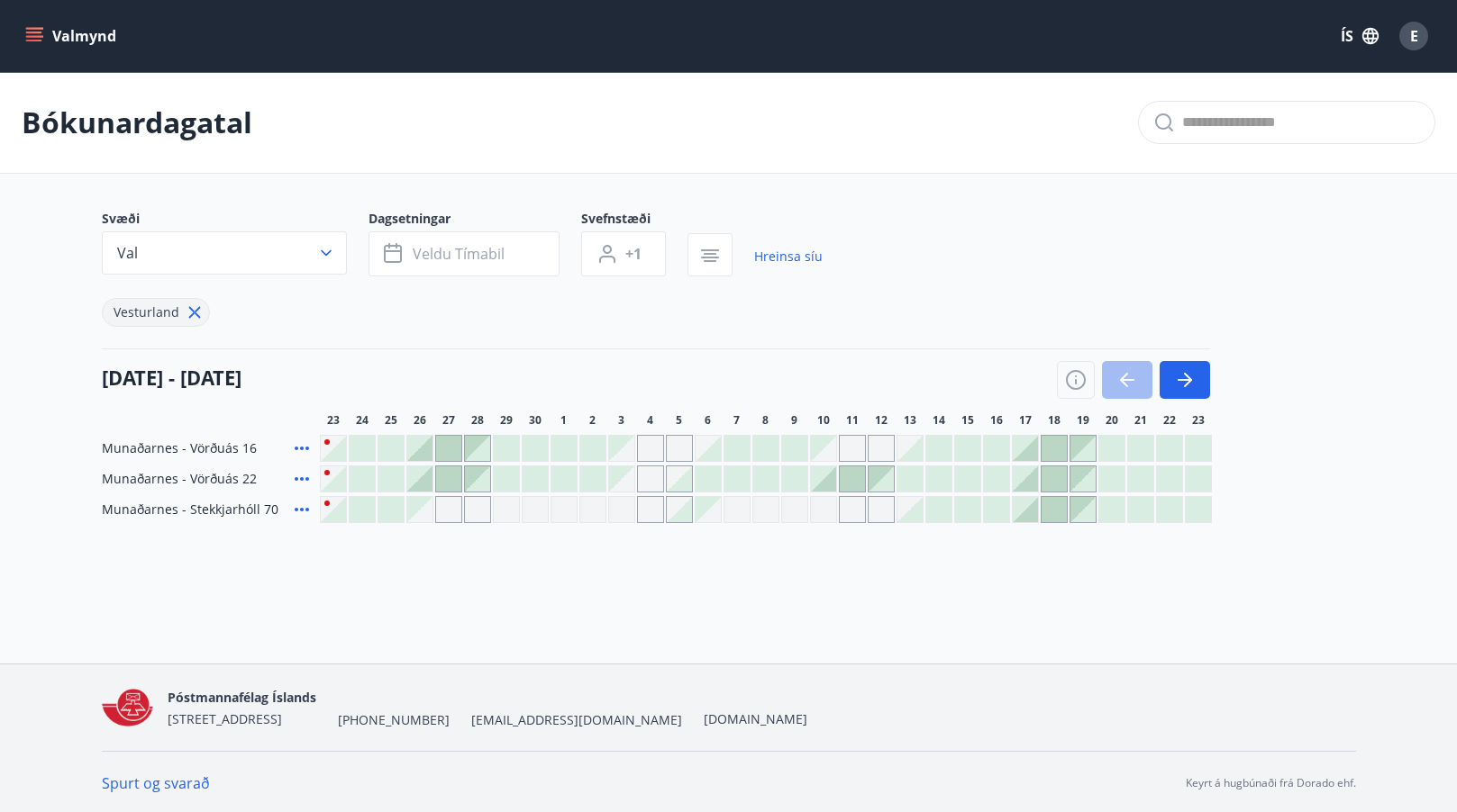
click at [383, 510] on div at bounding box center [391, 510] width 25 height 25
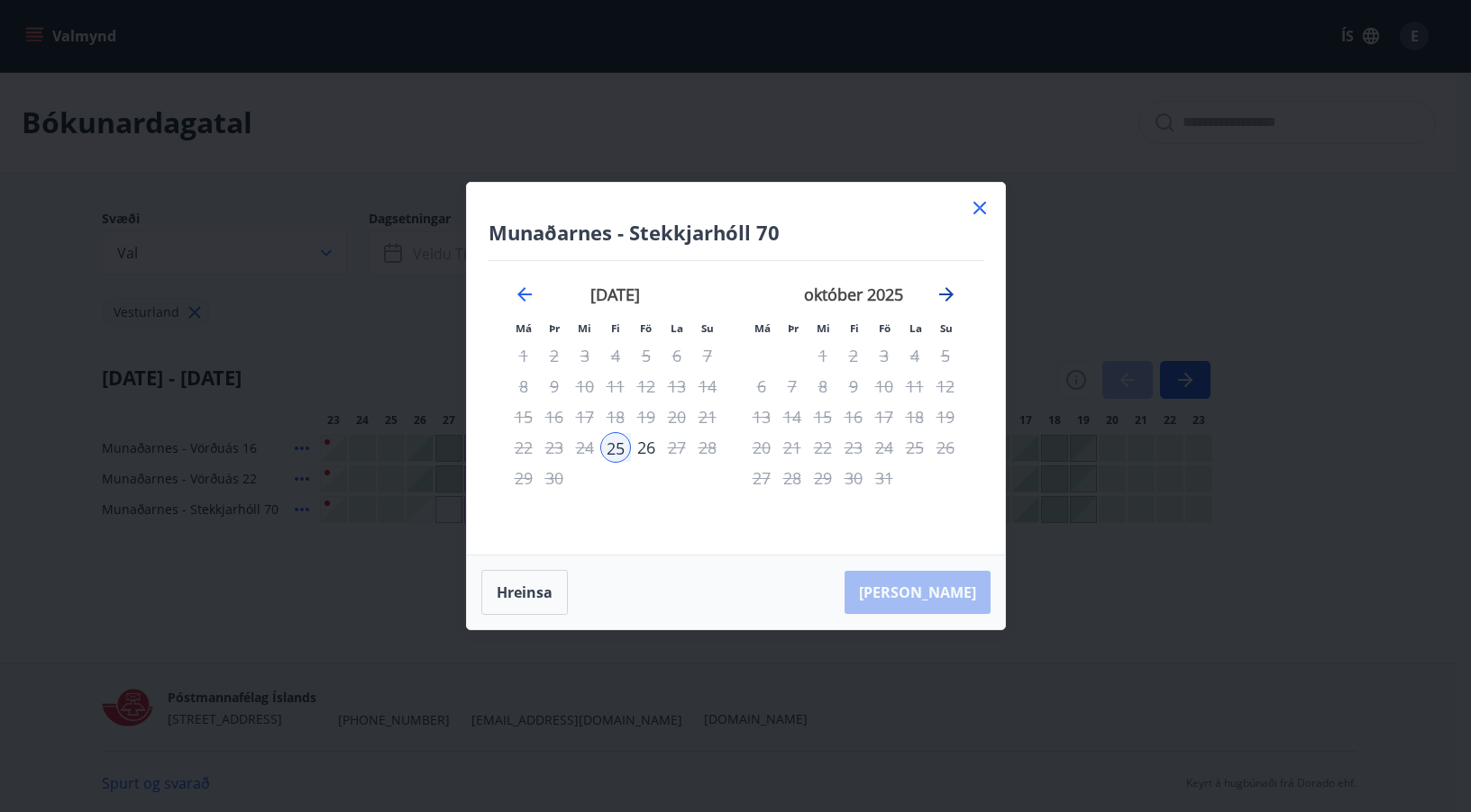
click at [948, 286] on icon "Move forward to switch to the next month." at bounding box center [946, 294] width 22 height 22
click at [981, 202] on icon at bounding box center [979, 208] width 22 height 22
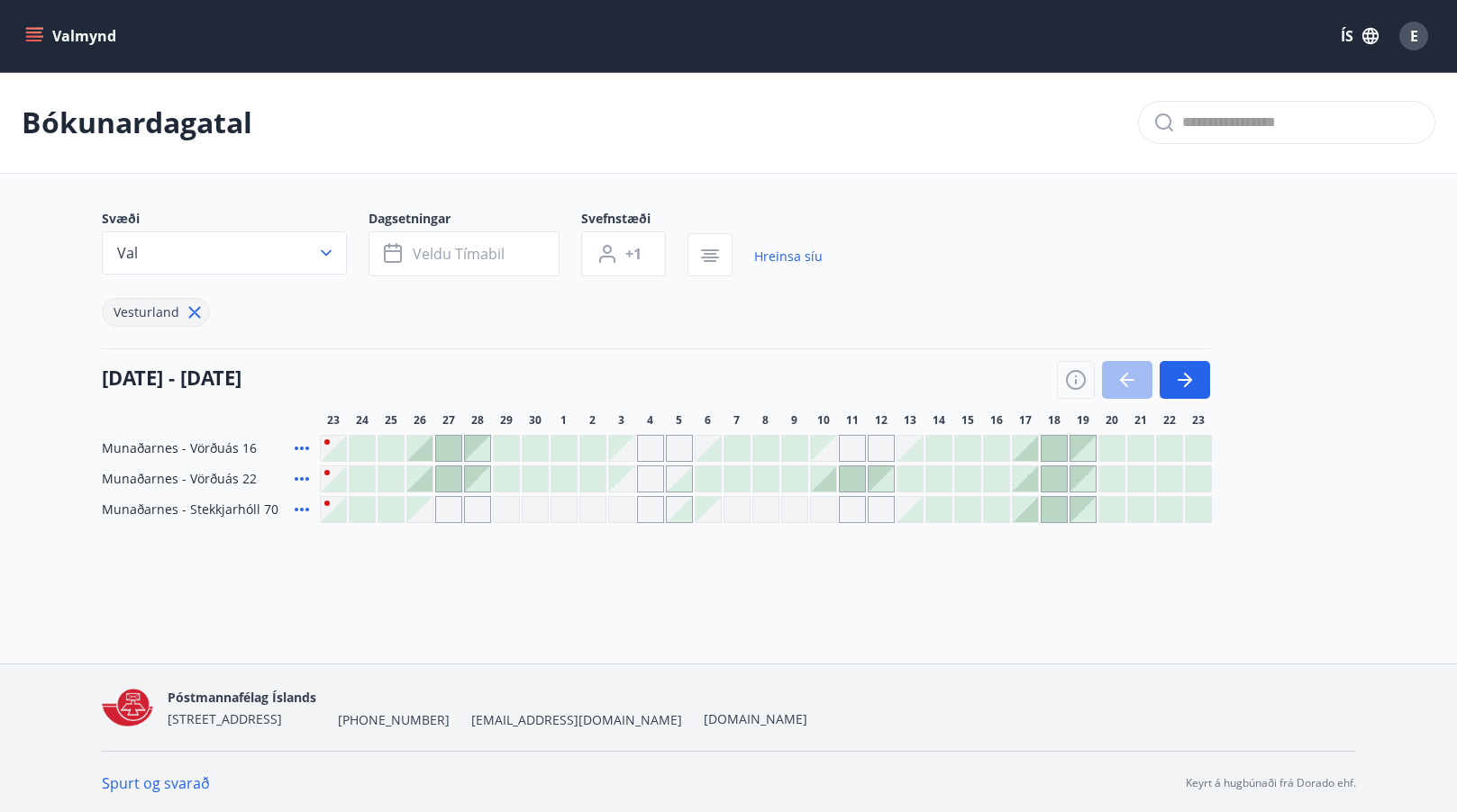
click at [305, 449] on icon at bounding box center [301, 448] width 14 height 4
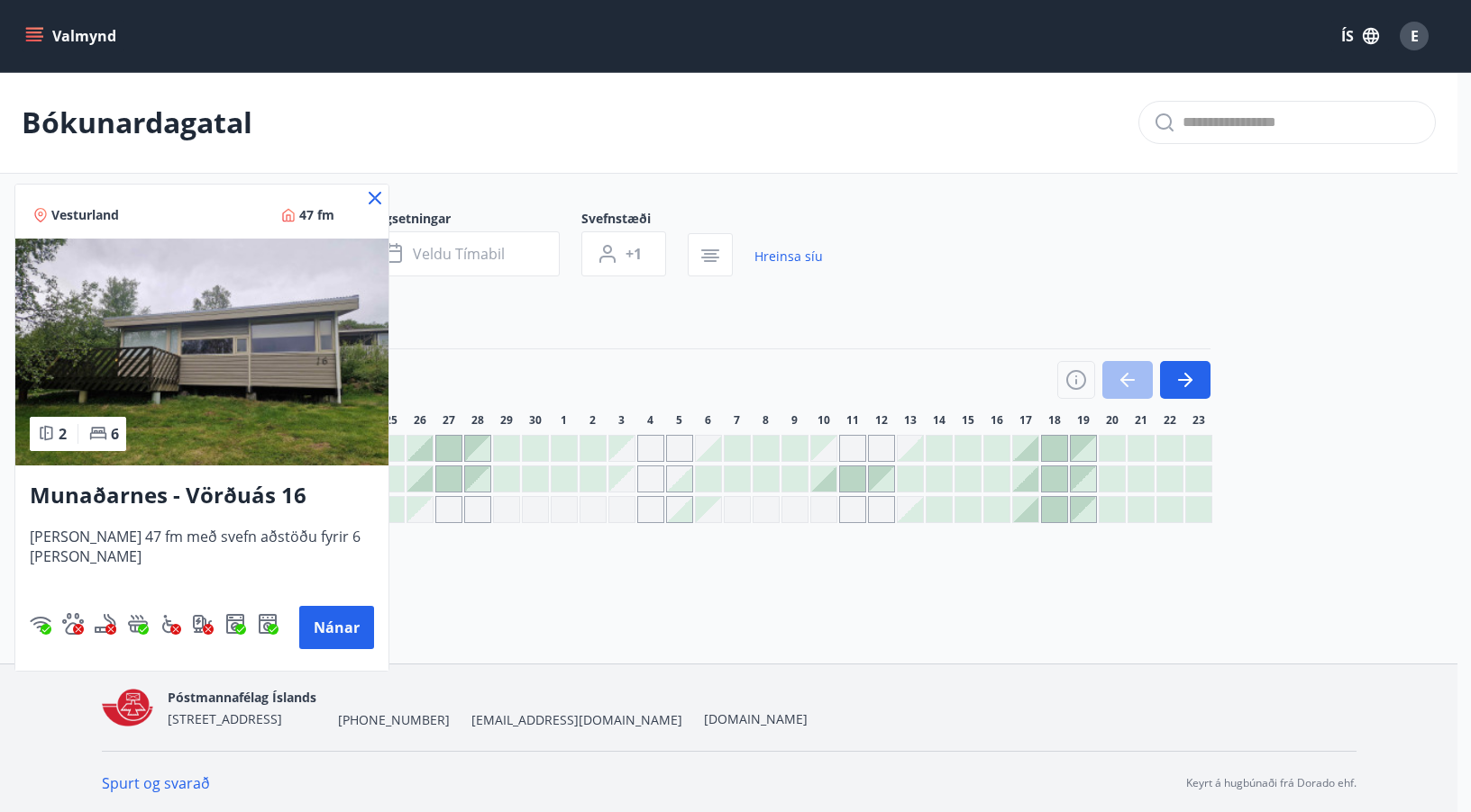
click at [364, 197] on icon at bounding box center [374, 197] width 22 height 22
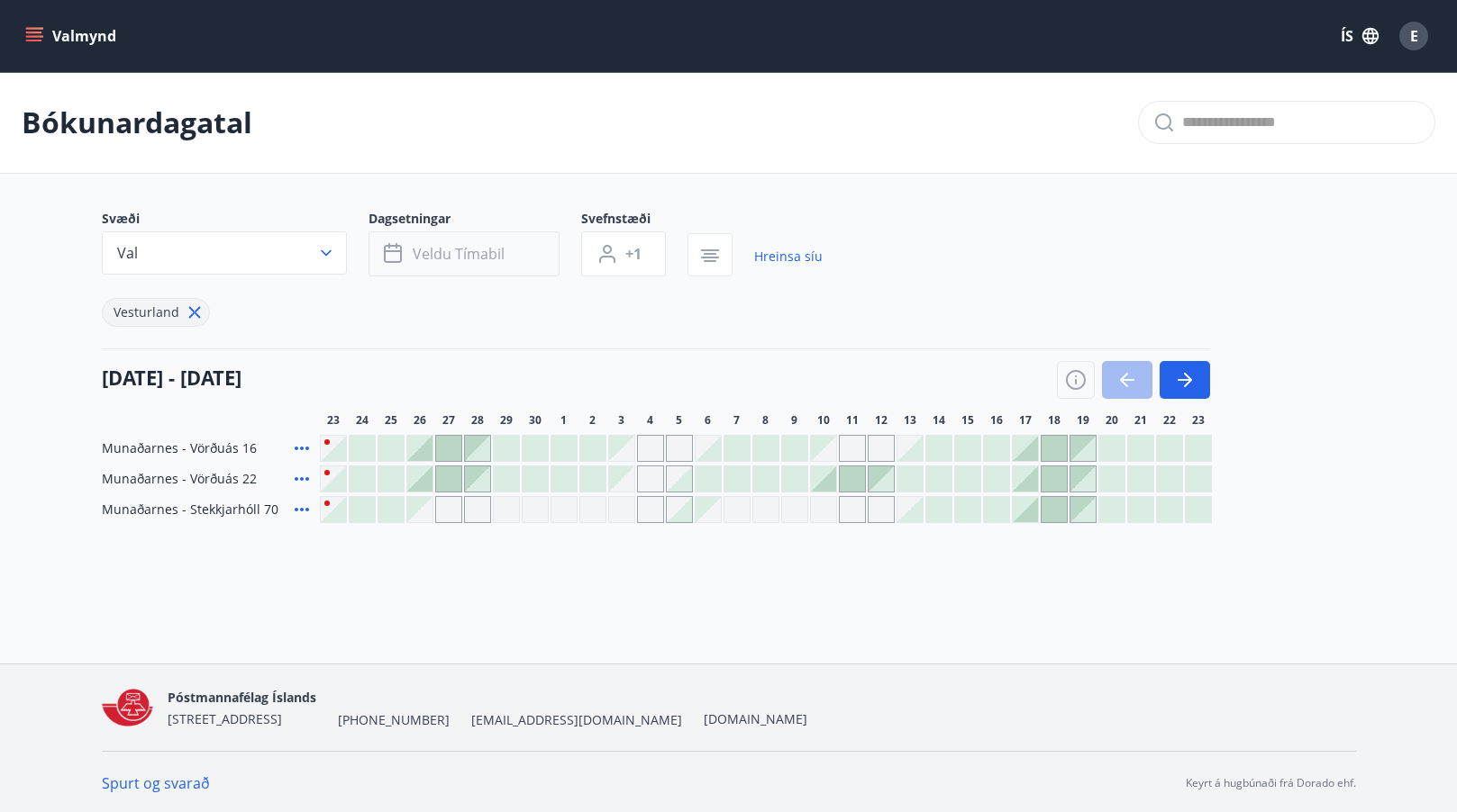
click at [444, 262] on span "Veldu tímabil" at bounding box center [458, 254] width 92 height 20
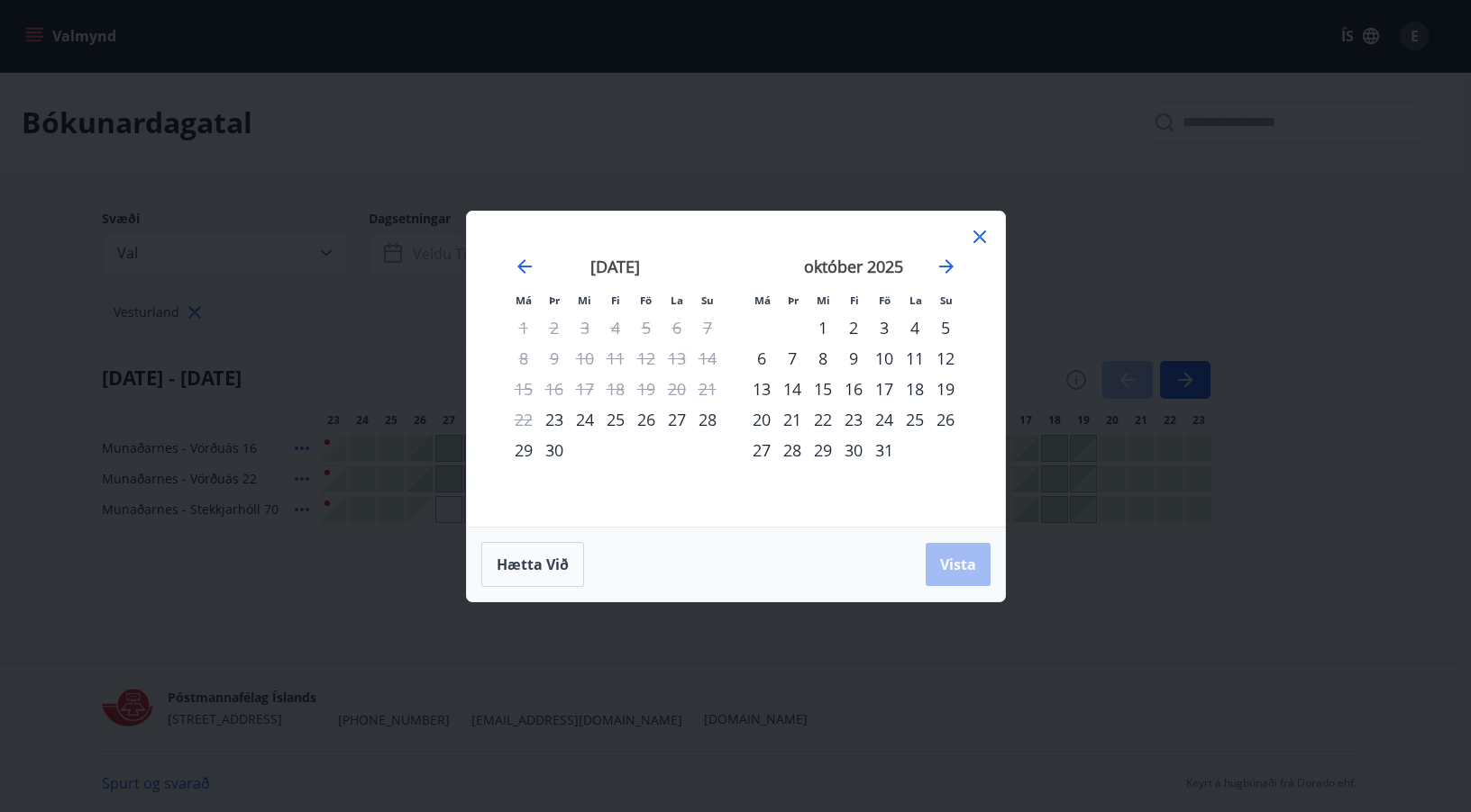
click at [552, 418] on div "23" at bounding box center [554, 419] width 30 height 30
click at [877, 453] on div "31" at bounding box center [884, 450] width 30 height 30
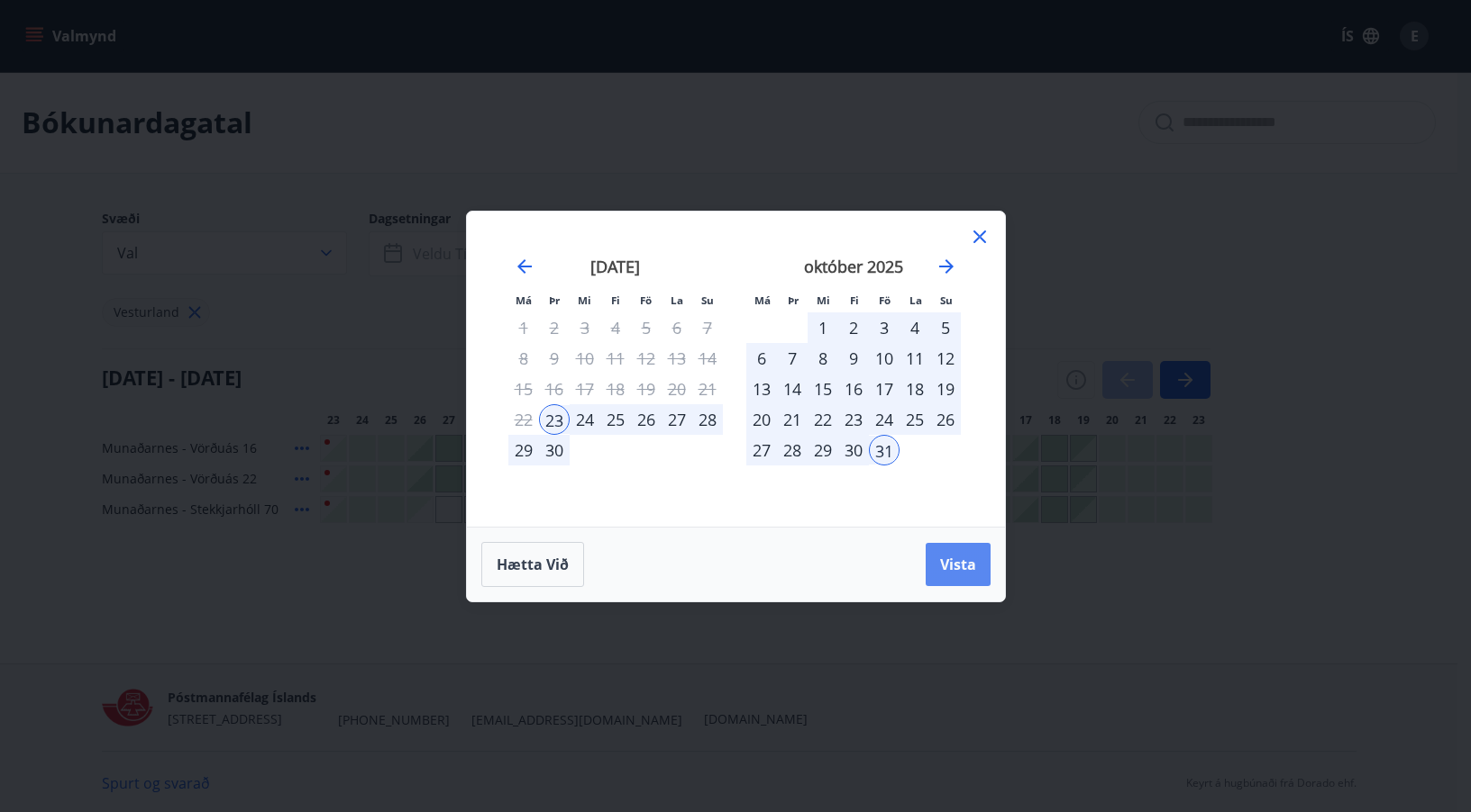
click at [961, 575] on button "Vista" at bounding box center [958, 565] width 65 height 43
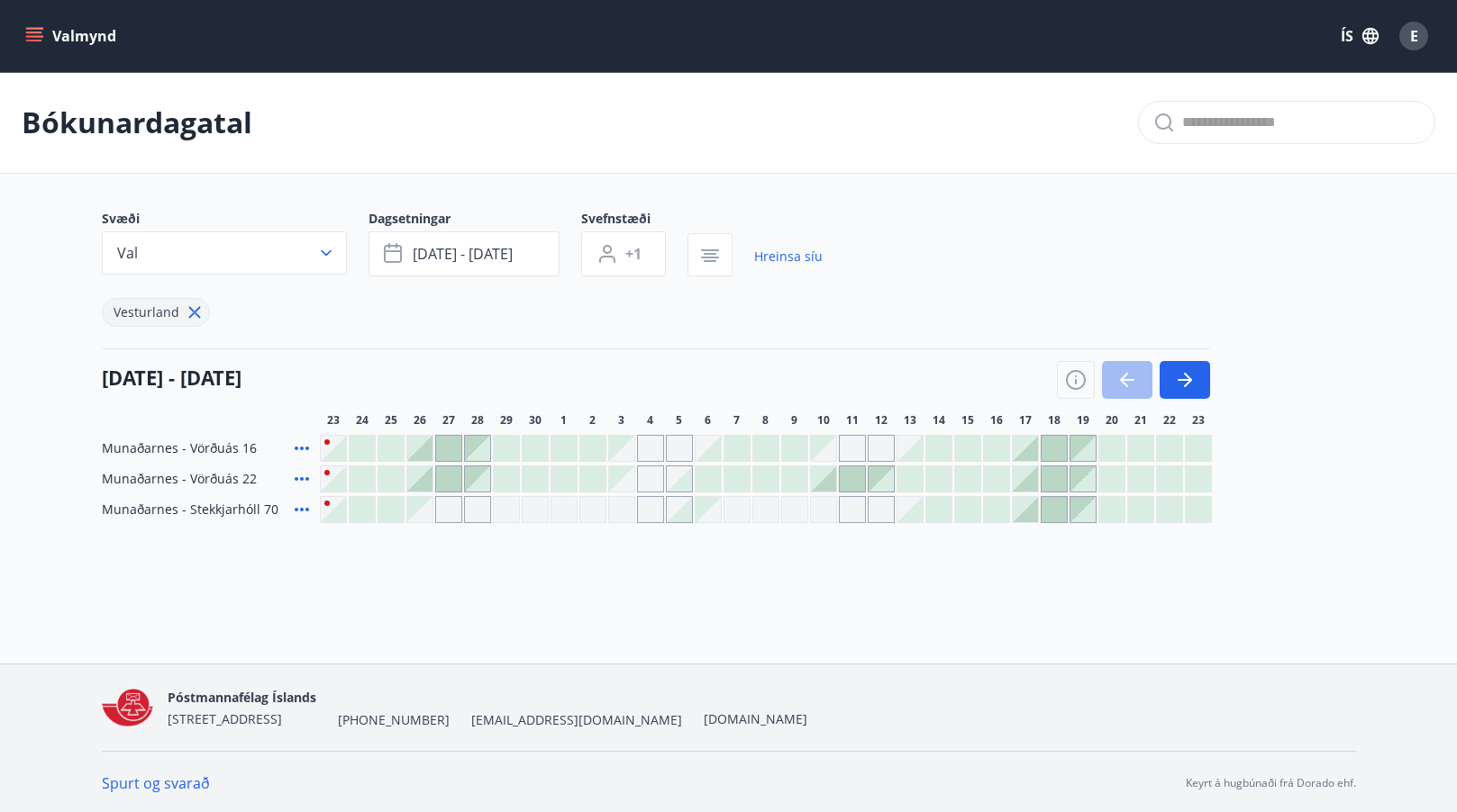
click at [369, 506] on div at bounding box center [362, 510] width 25 height 25
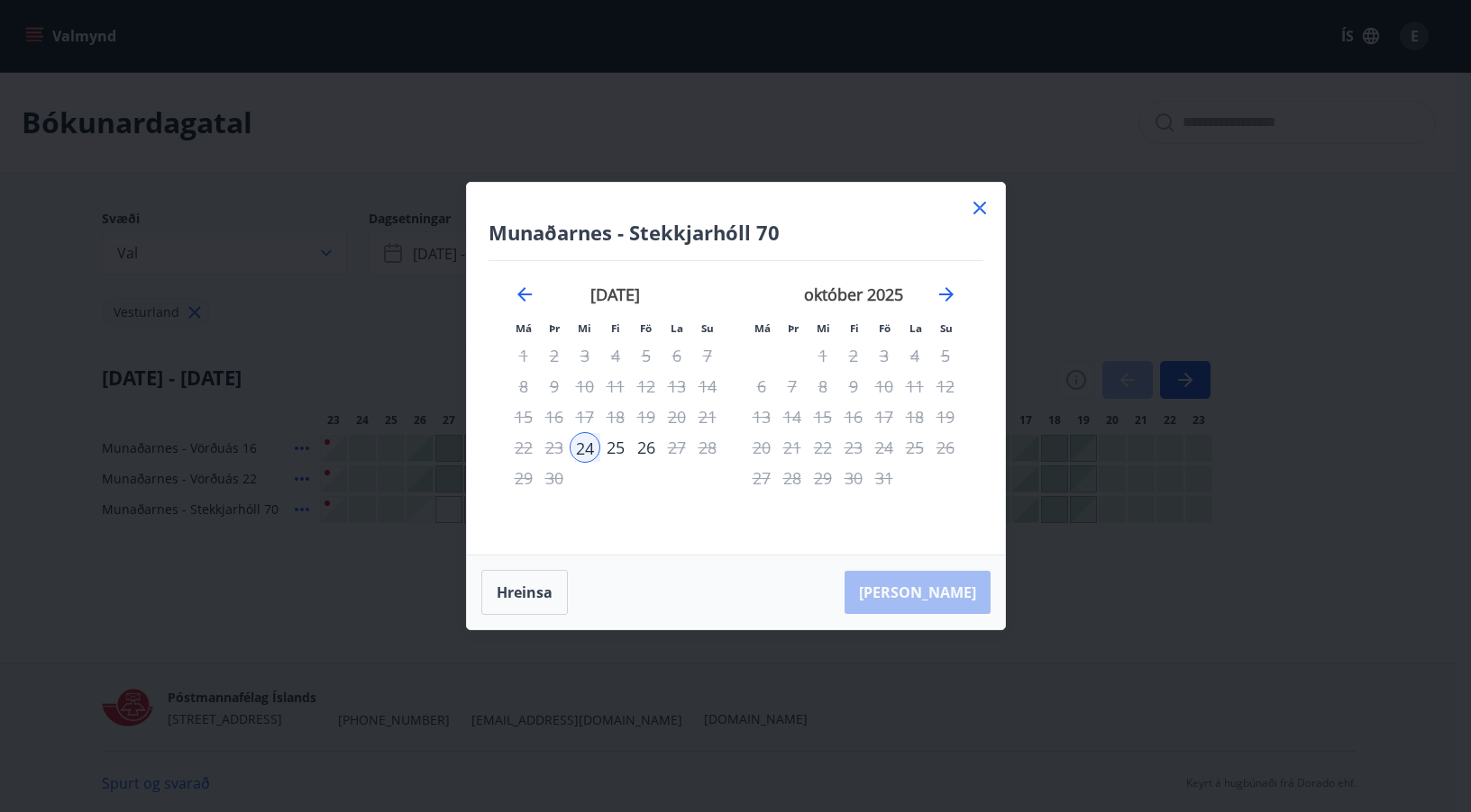
click at [585, 449] on div "24" at bounding box center [585, 448] width 30 height 30
click at [947, 291] on icon "Move forward to switch to the next month." at bounding box center [946, 294] width 22 height 22
click at [524, 293] on icon "Move backward to switch to the previous month." at bounding box center [524, 294] width 22 height 22
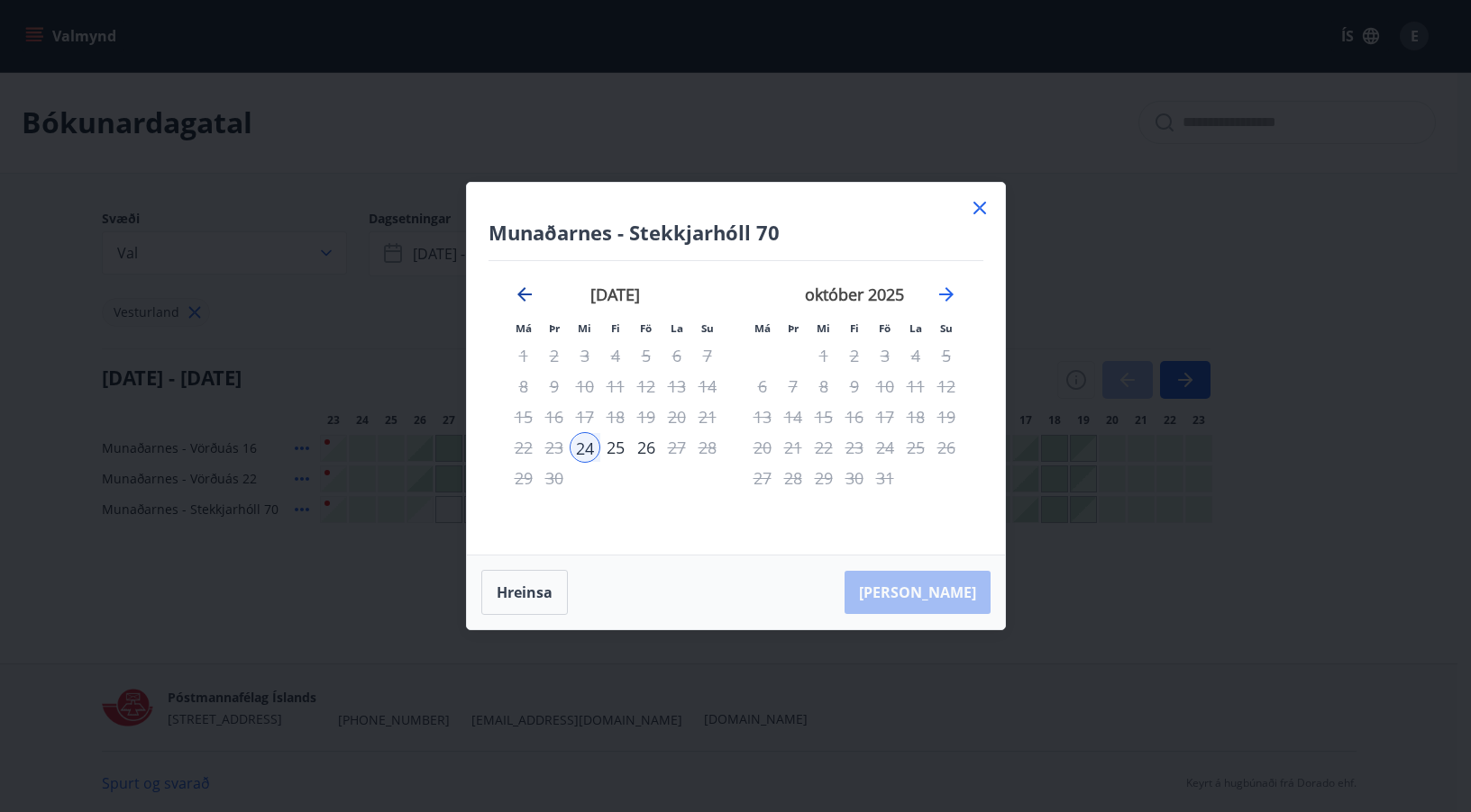
click at [524, 293] on icon "Move backward to switch to the previous month." at bounding box center [524, 294] width 22 height 22
click at [979, 208] on icon at bounding box center [979, 208] width 3 height 3
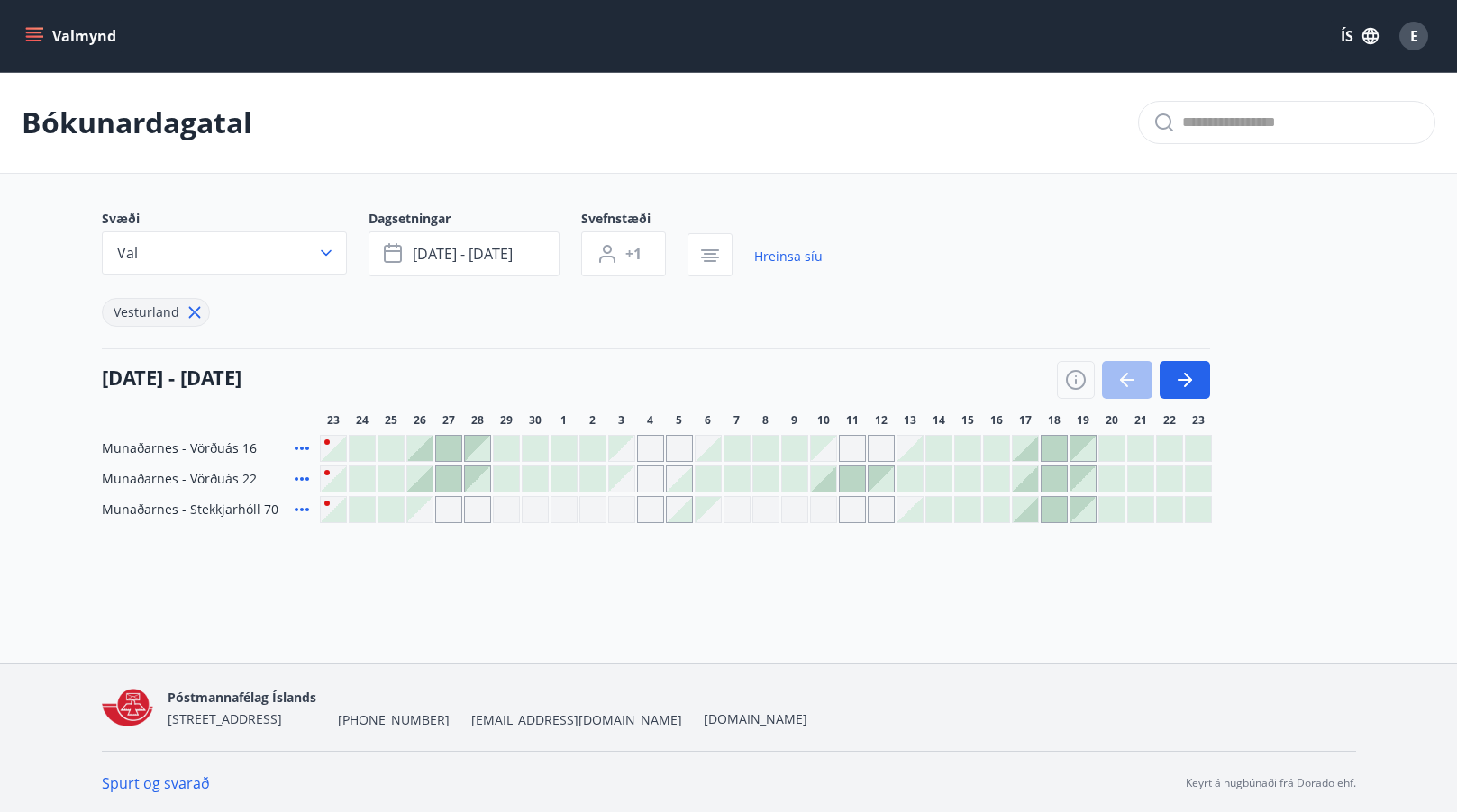
click at [509, 511] on div "Gráir dagar eru ekki bókanlegir" at bounding box center [506, 510] width 27 height 27
click at [529, 570] on div "Bókunardagatal Svæði Val Dagsetningar [DATE] - [DATE] Svefnstæði +1 Hreinsa síu…" at bounding box center [728, 333] width 1457 height 523
click at [909, 514] on div at bounding box center [909, 510] width 25 height 25
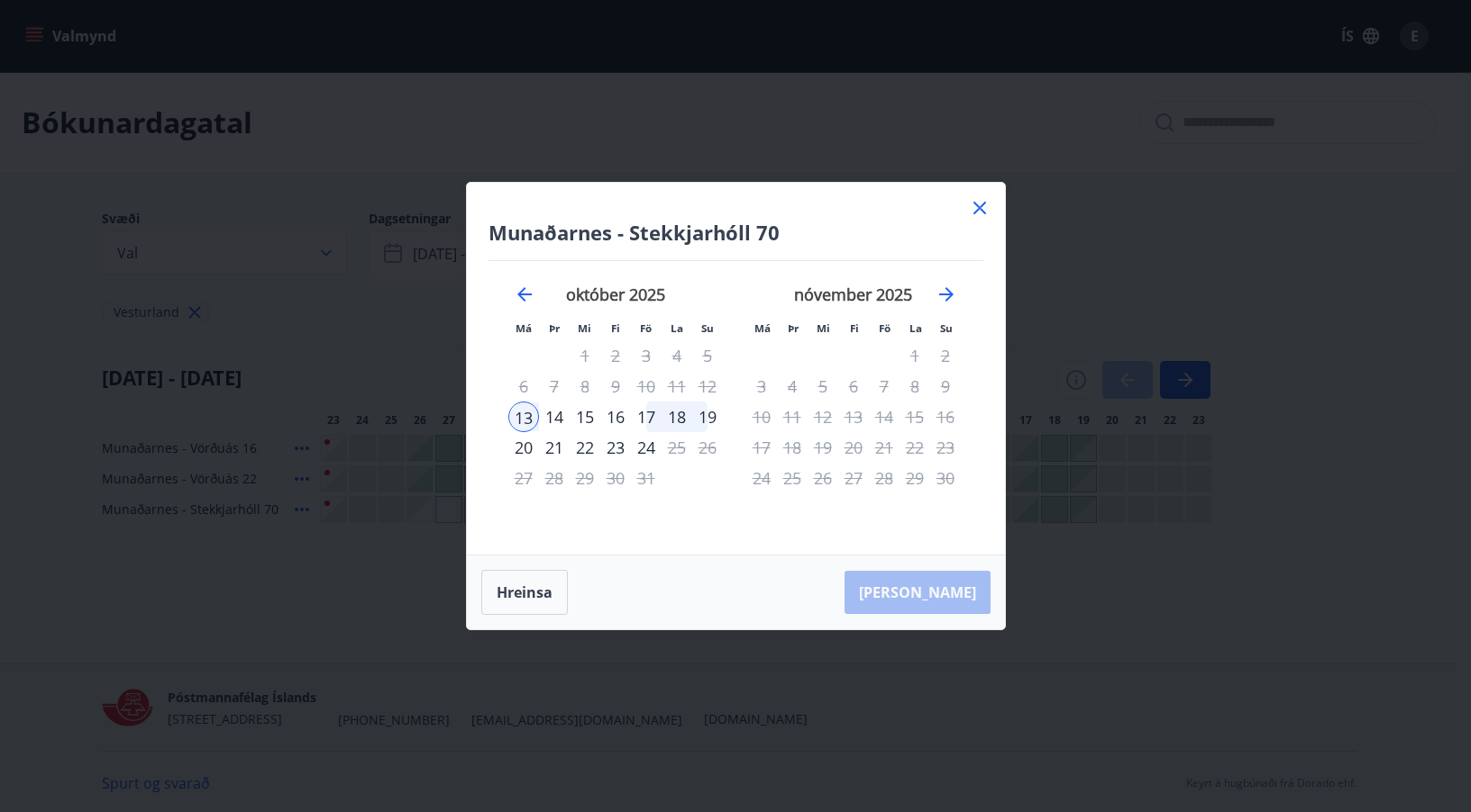
click at [647, 422] on div "17" at bounding box center [646, 416] width 30 height 30
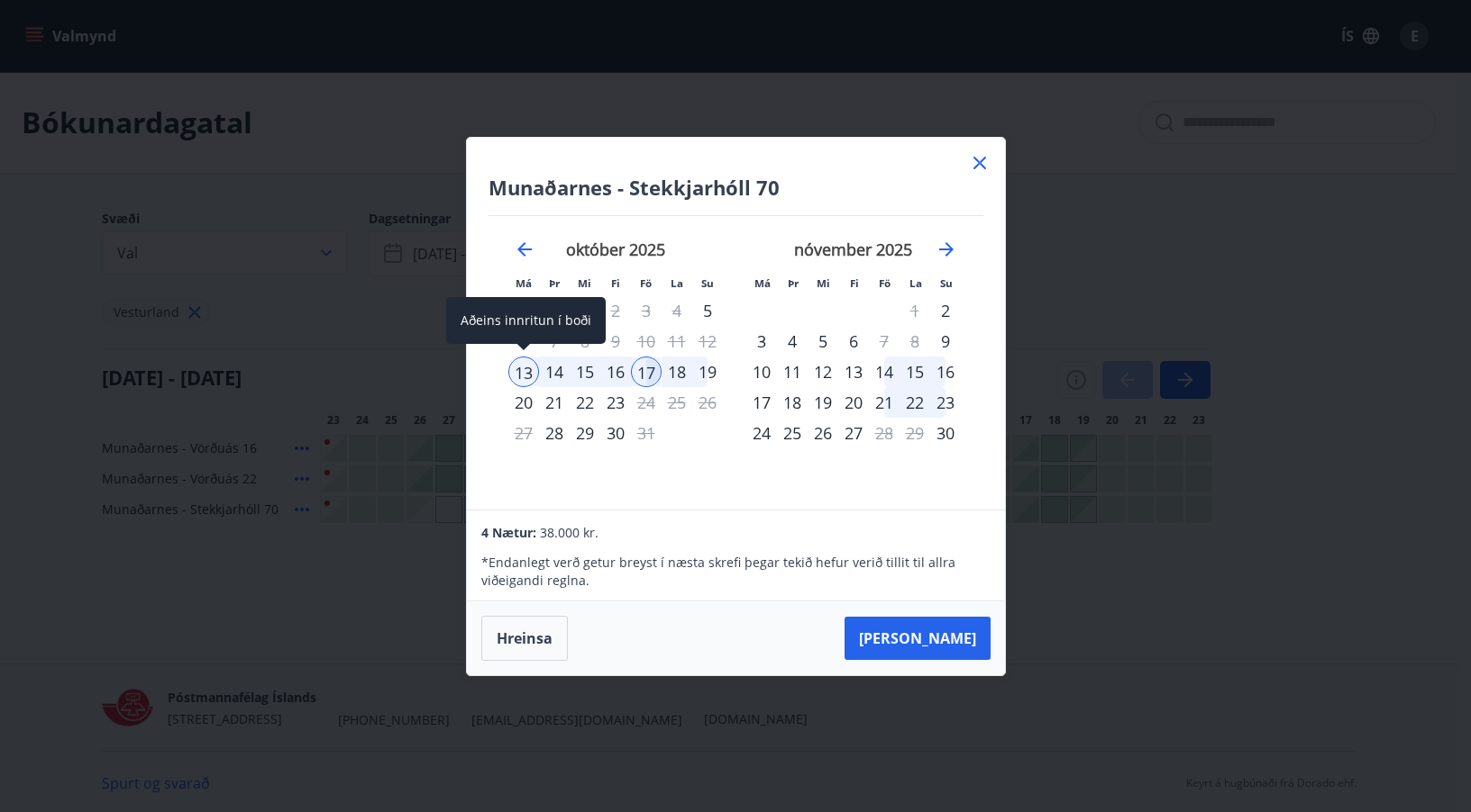
click at [522, 370] on div "13" at bounding box center [523, 372] width 30 height 30
click at [519, 642] on button "Hreinsa" at bounding box center [524, 638] width 87 height 45
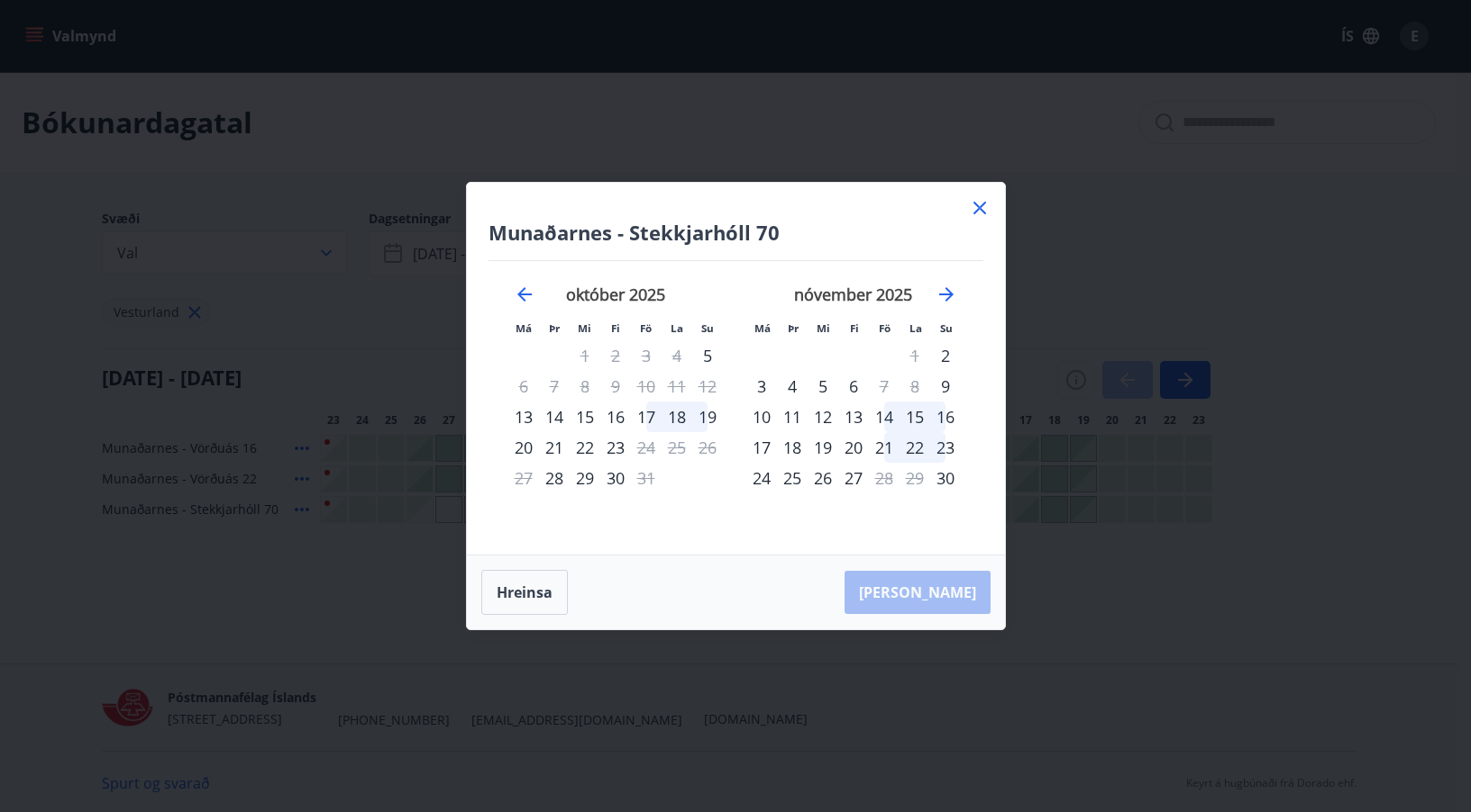
click at [981, 211] on icon at bounding box center [979, 208] width 22 height 22
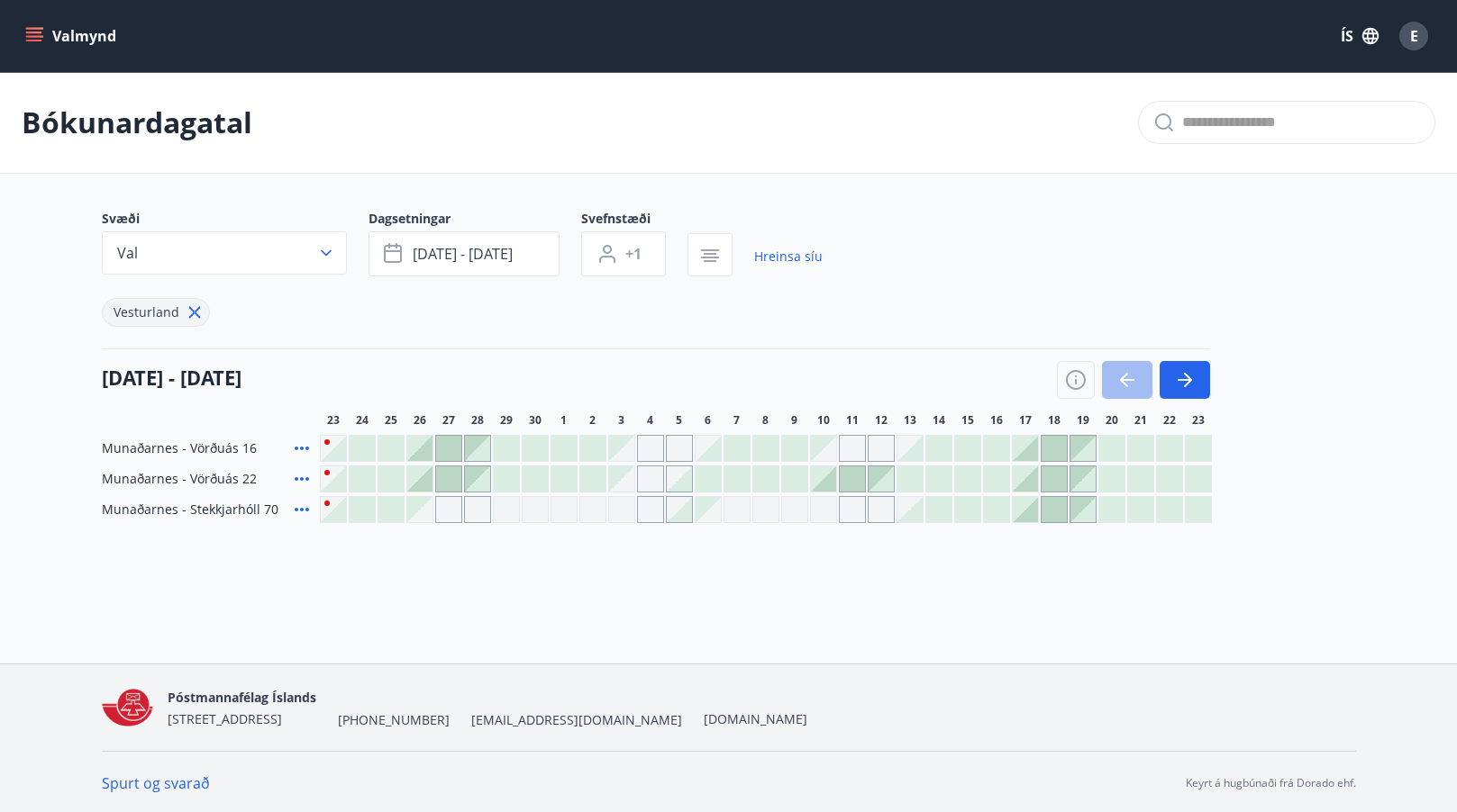
click at [42, 42] on icon "menu" at bounding box center [34, 36] width 18 height 18
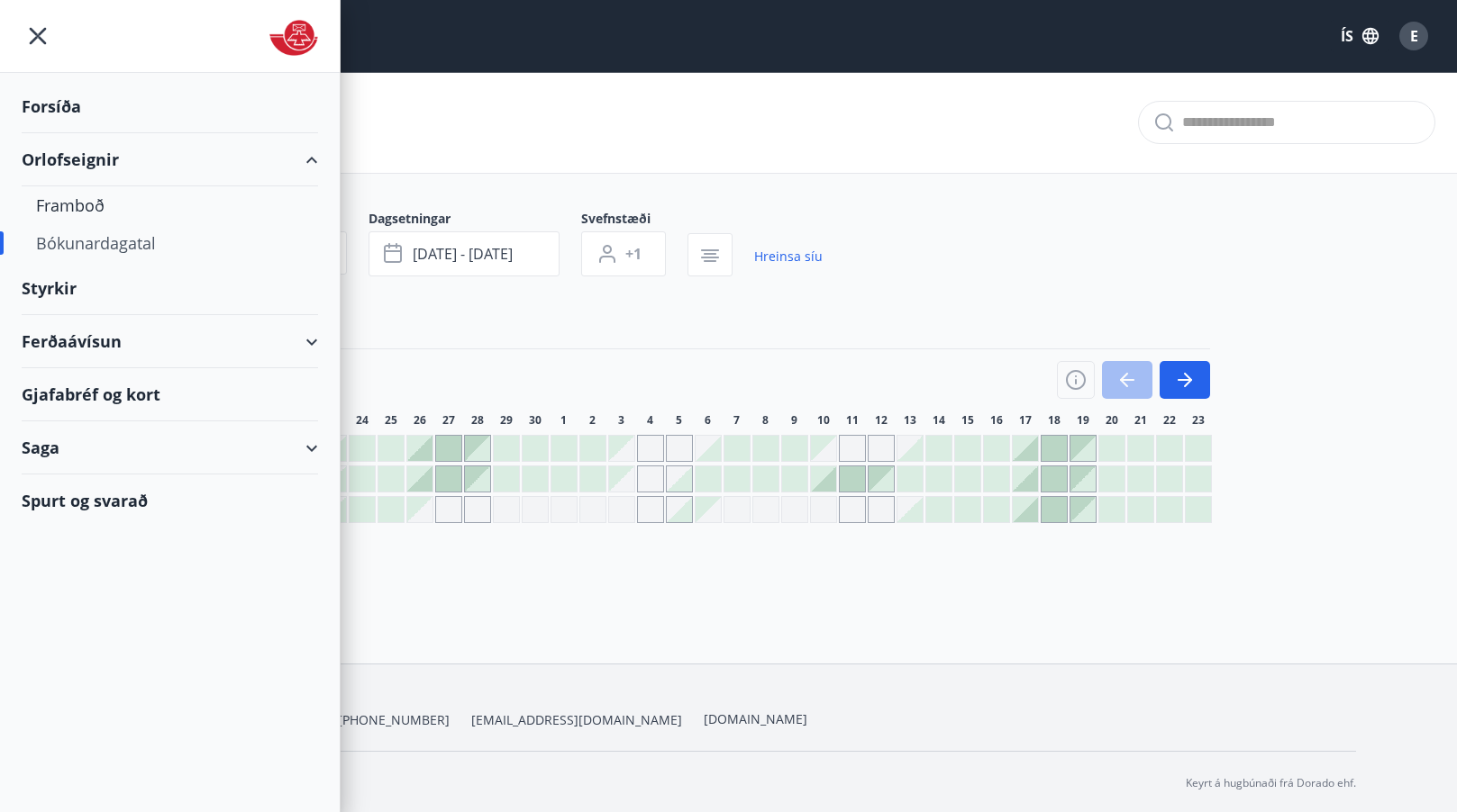
click at [320, 341] on icon at bounding box center [312, 342] width 22 height 22
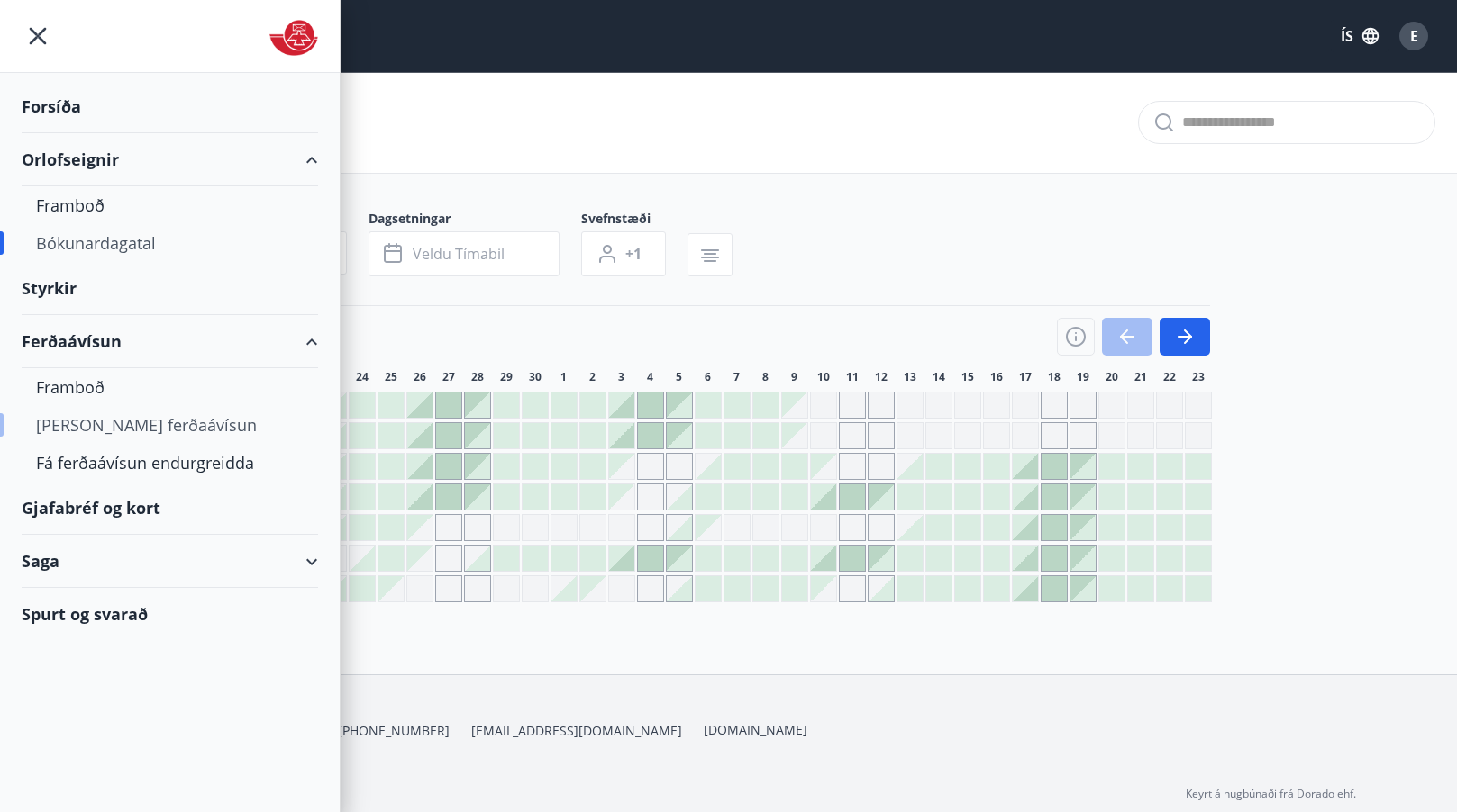
click at [60, 416] on div "[PERSON_NAME] ferðaávísun" at bounding box center [169, 425] width 267 height 38
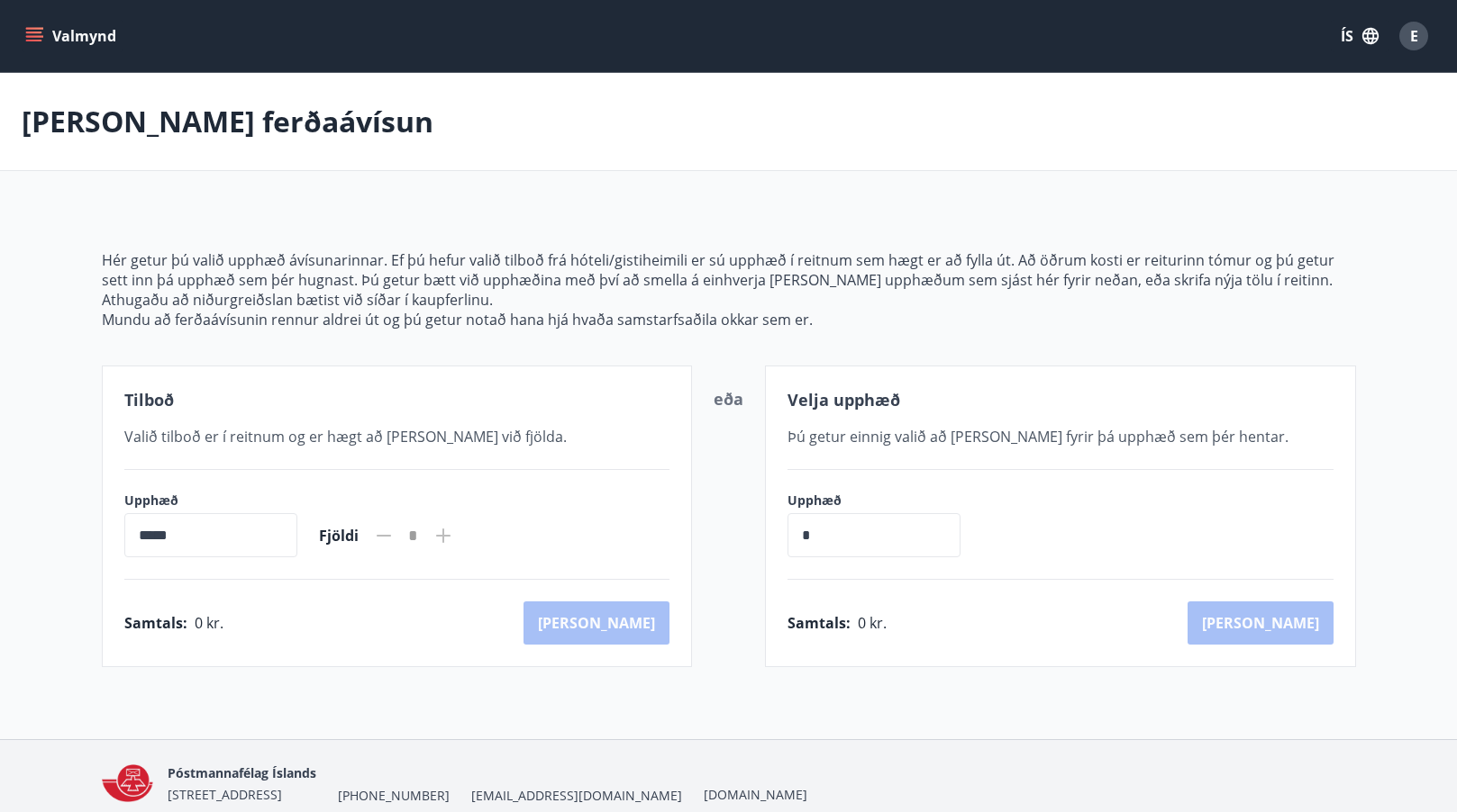
click at [30, 45] on button "Valmynd" at bounding box center [73, 36] width 102 height 32
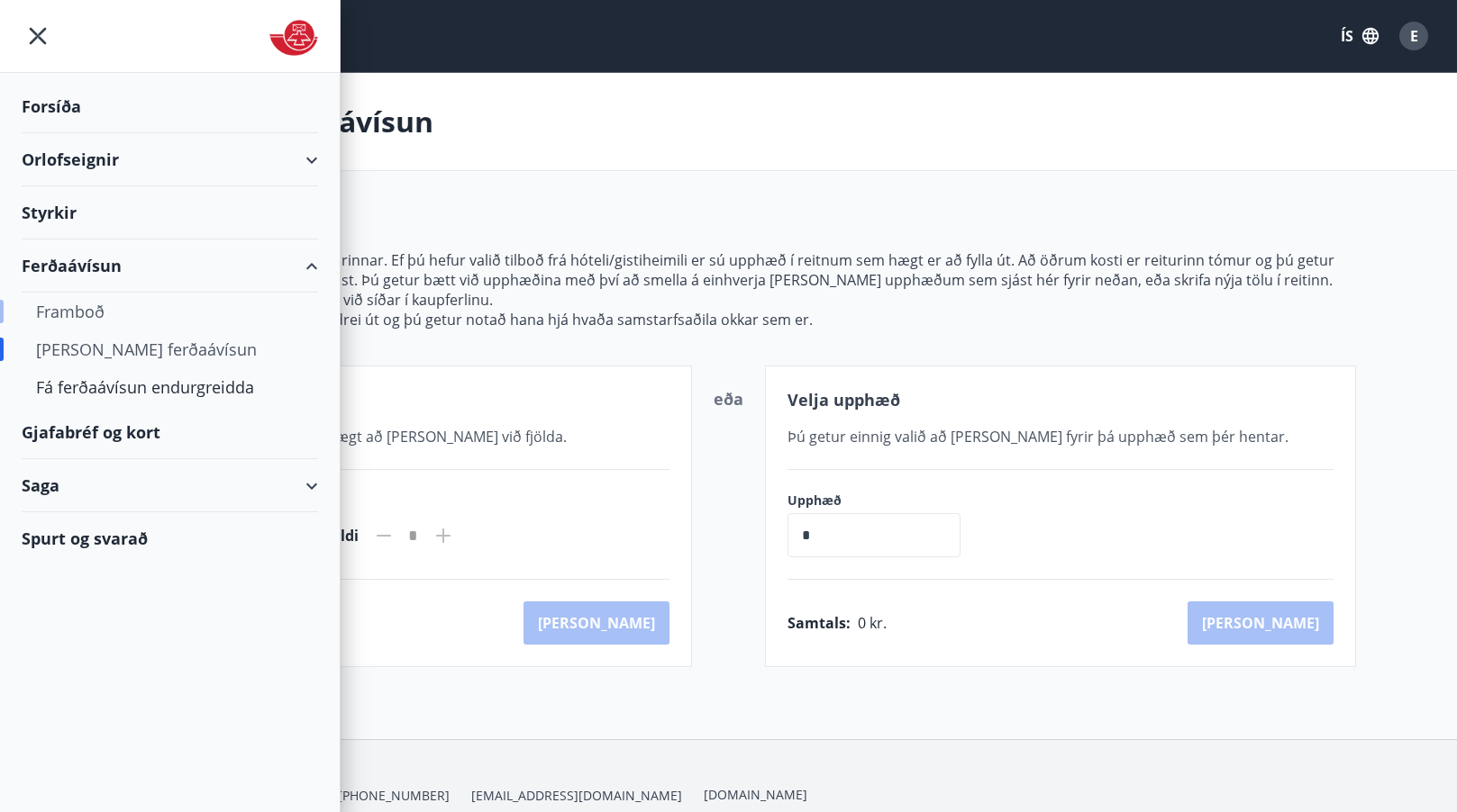
click at [54, 319] on div "Framboð" at bounding box center [169, 312] width 267 height 38
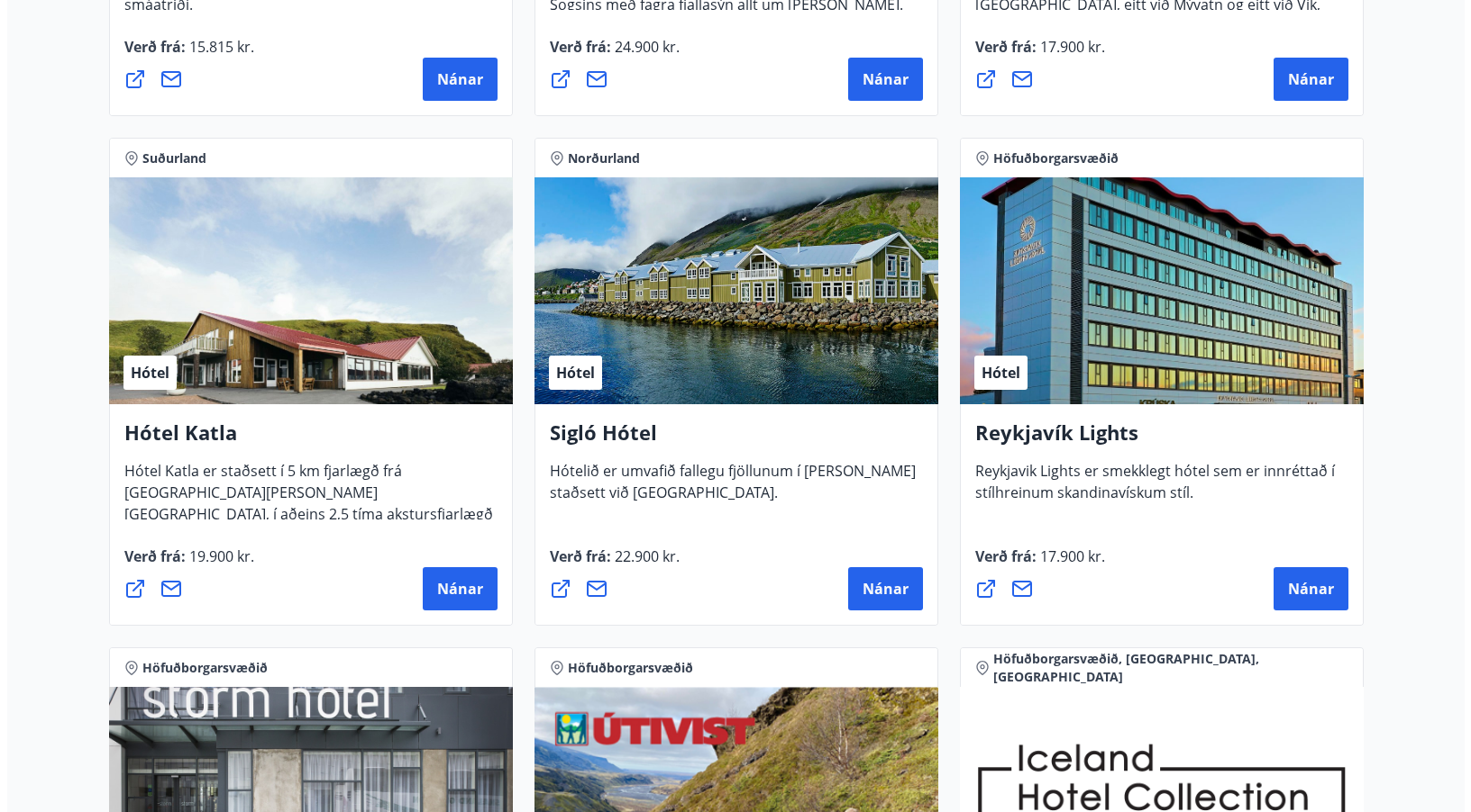
scroll to position [1171, 0]
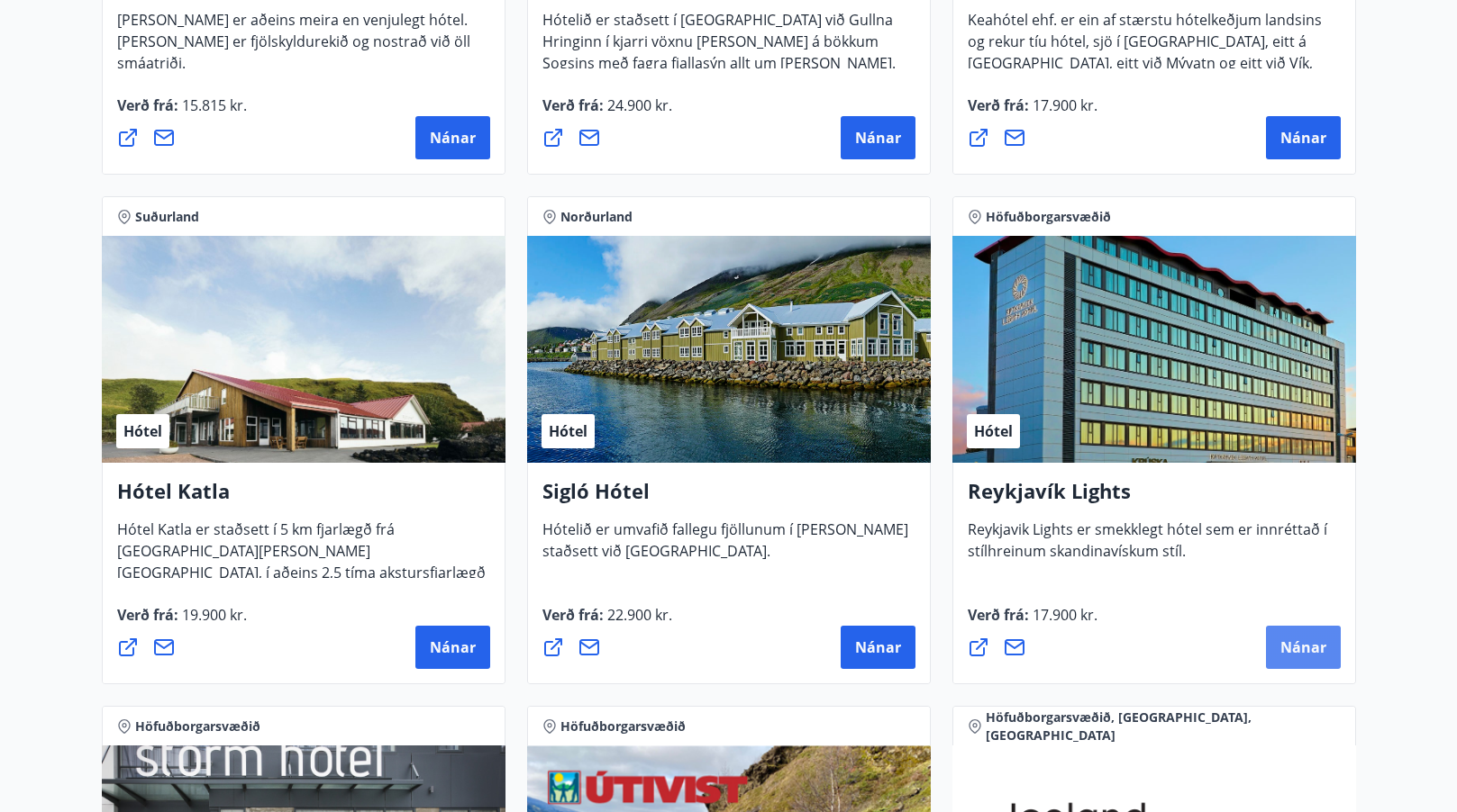
click at [1297, 649] on span "Nánar" at bounding box center [1303, 647] width 46 height 20
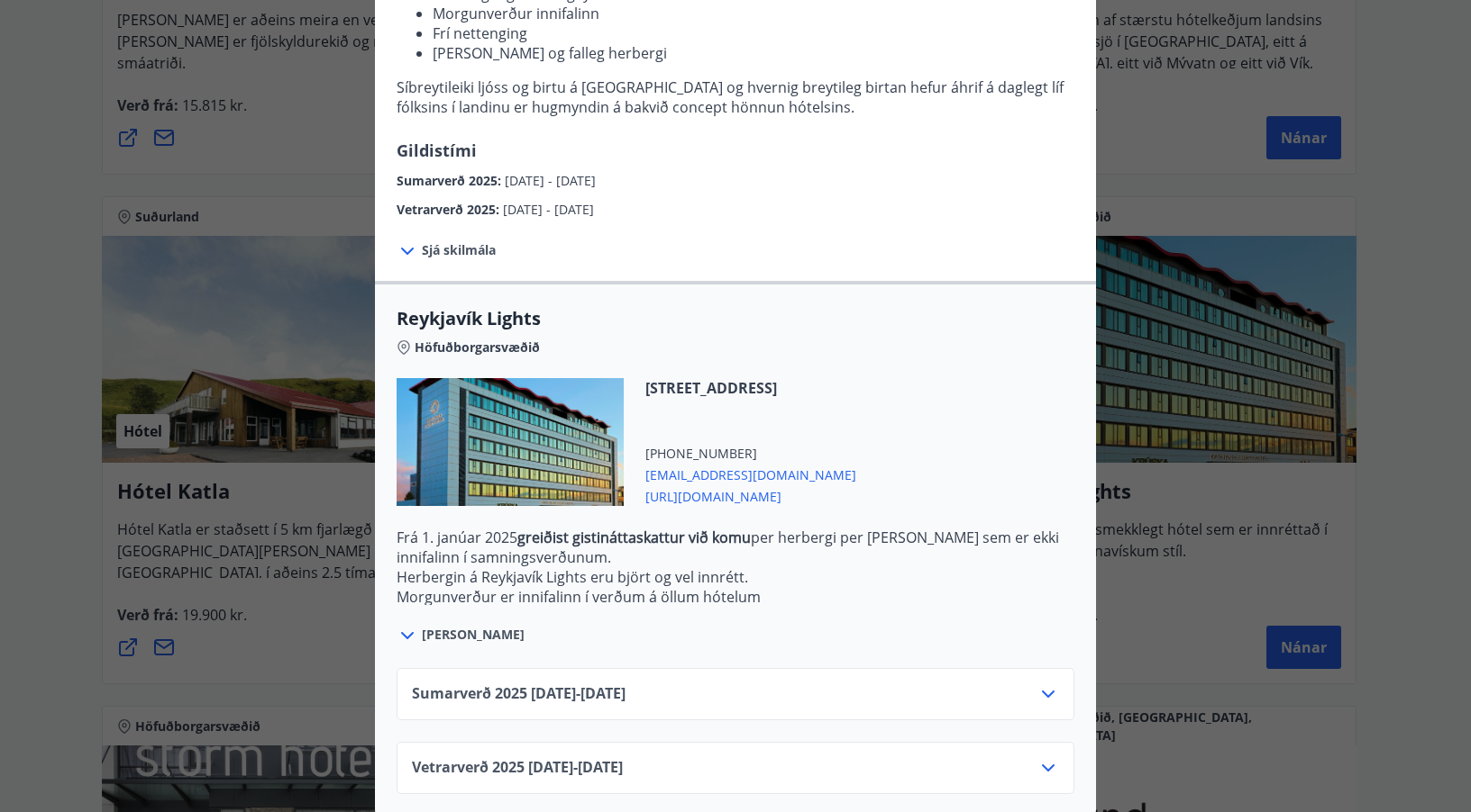
scroll to position [323, 0]
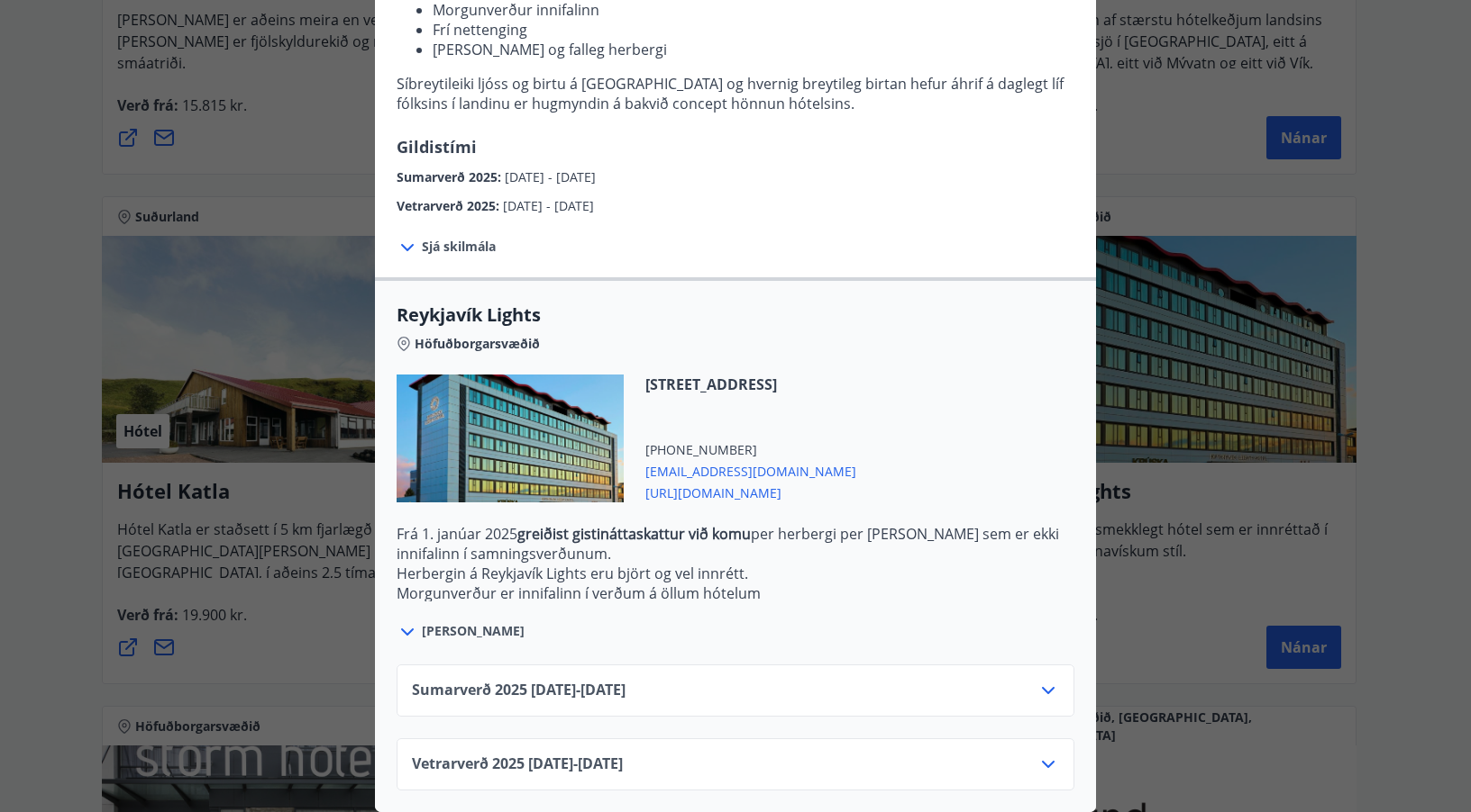
click at [1037, 753] on icon at bounding box center [1048, 764] width 22 height 22
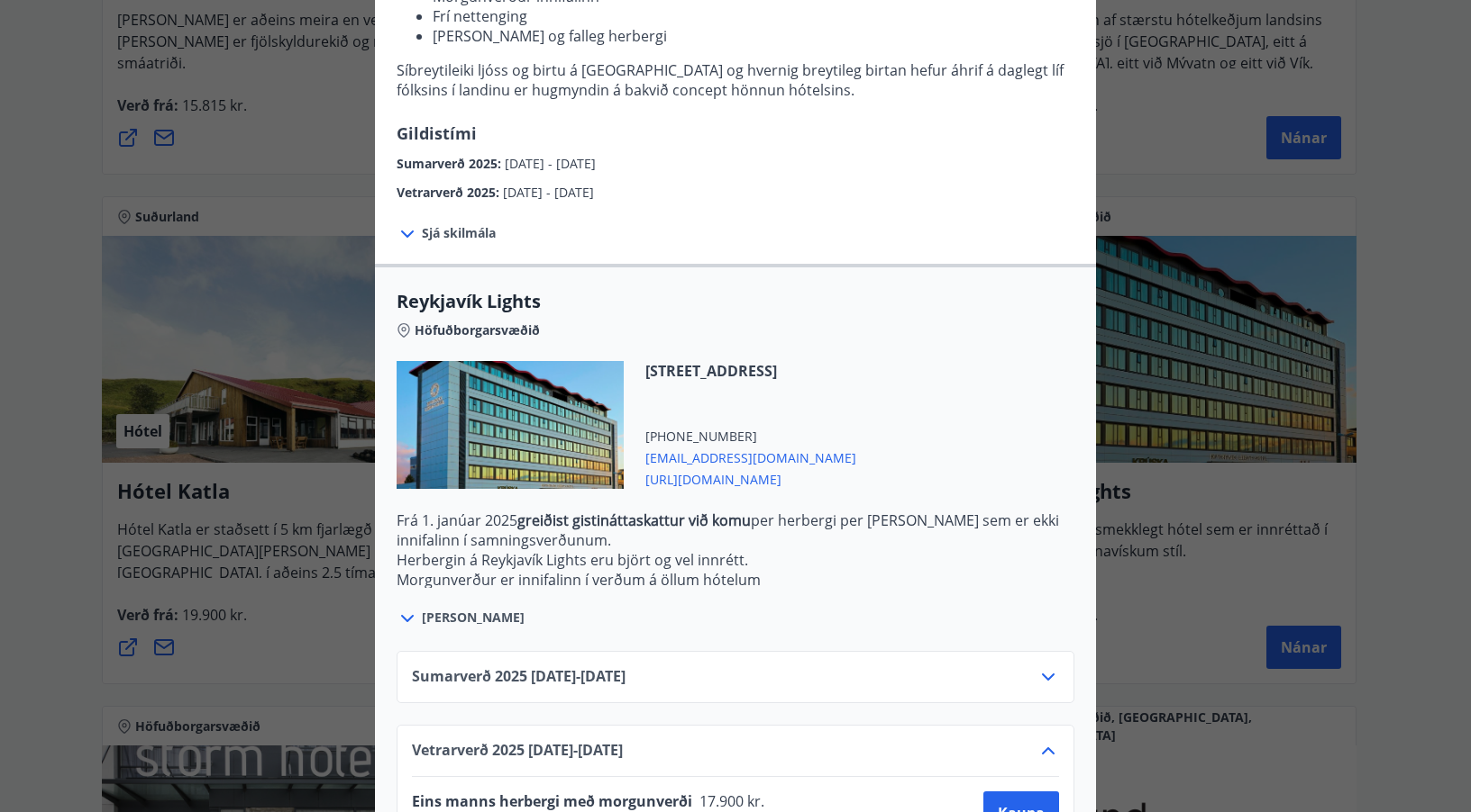
scroll to position [469, 0]
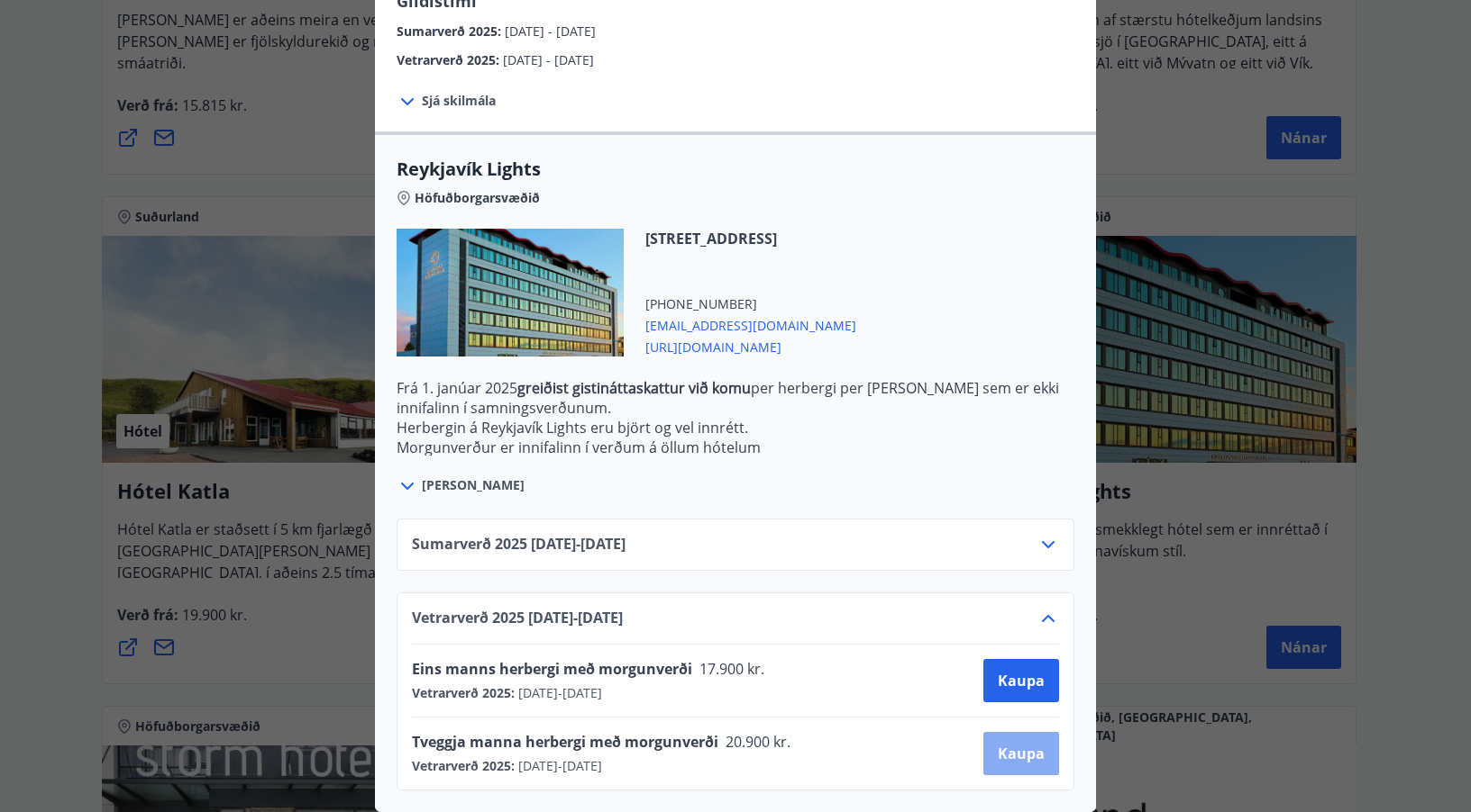
click at [1023, 744] on span "Kaupa" at bounding box center [1021, 753] width 47 height 20
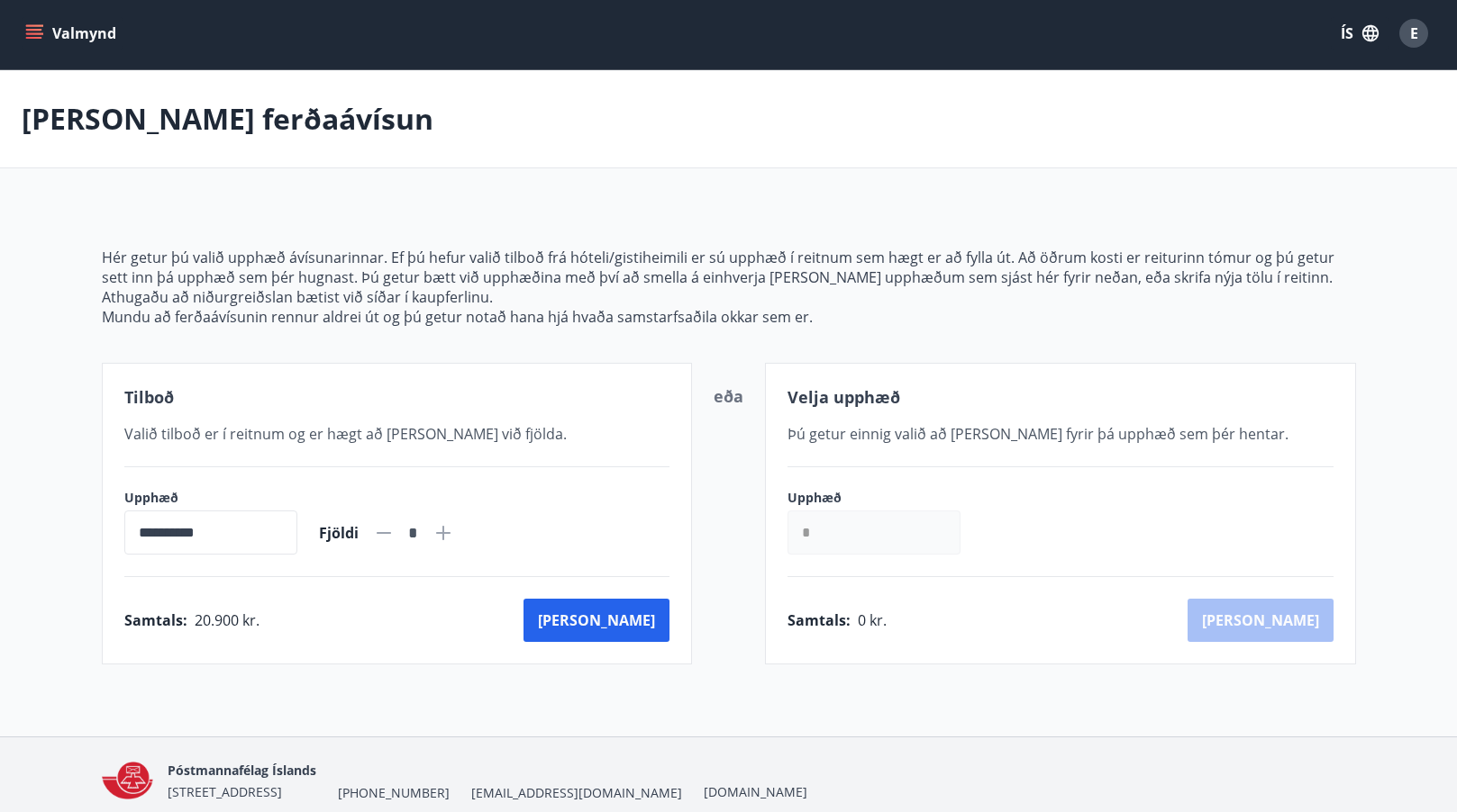
scroll to position [78, 0]
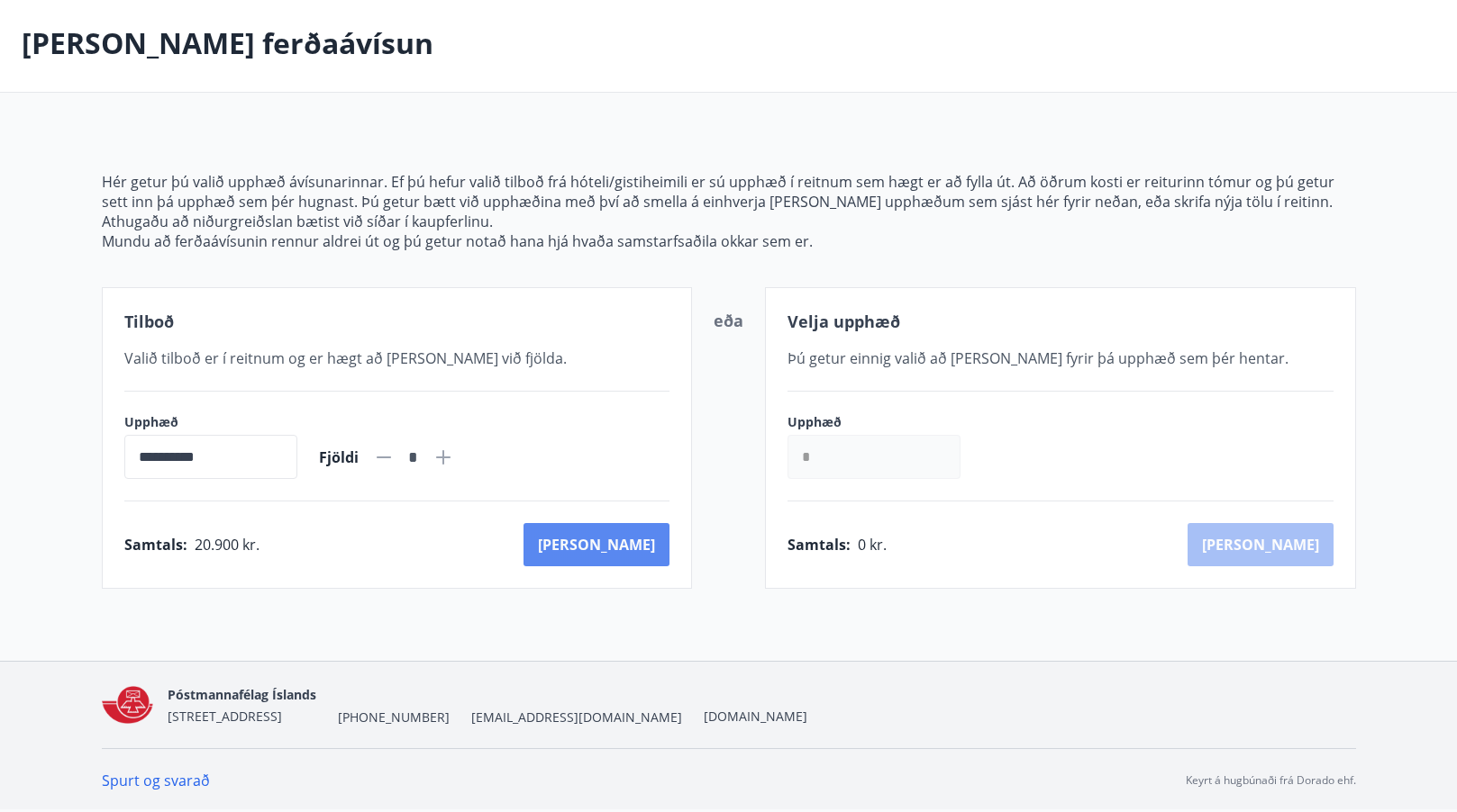
click at [638, 548] on button "[PERSON_NAME]" at bounding box center [596, 545] width 146 height 43
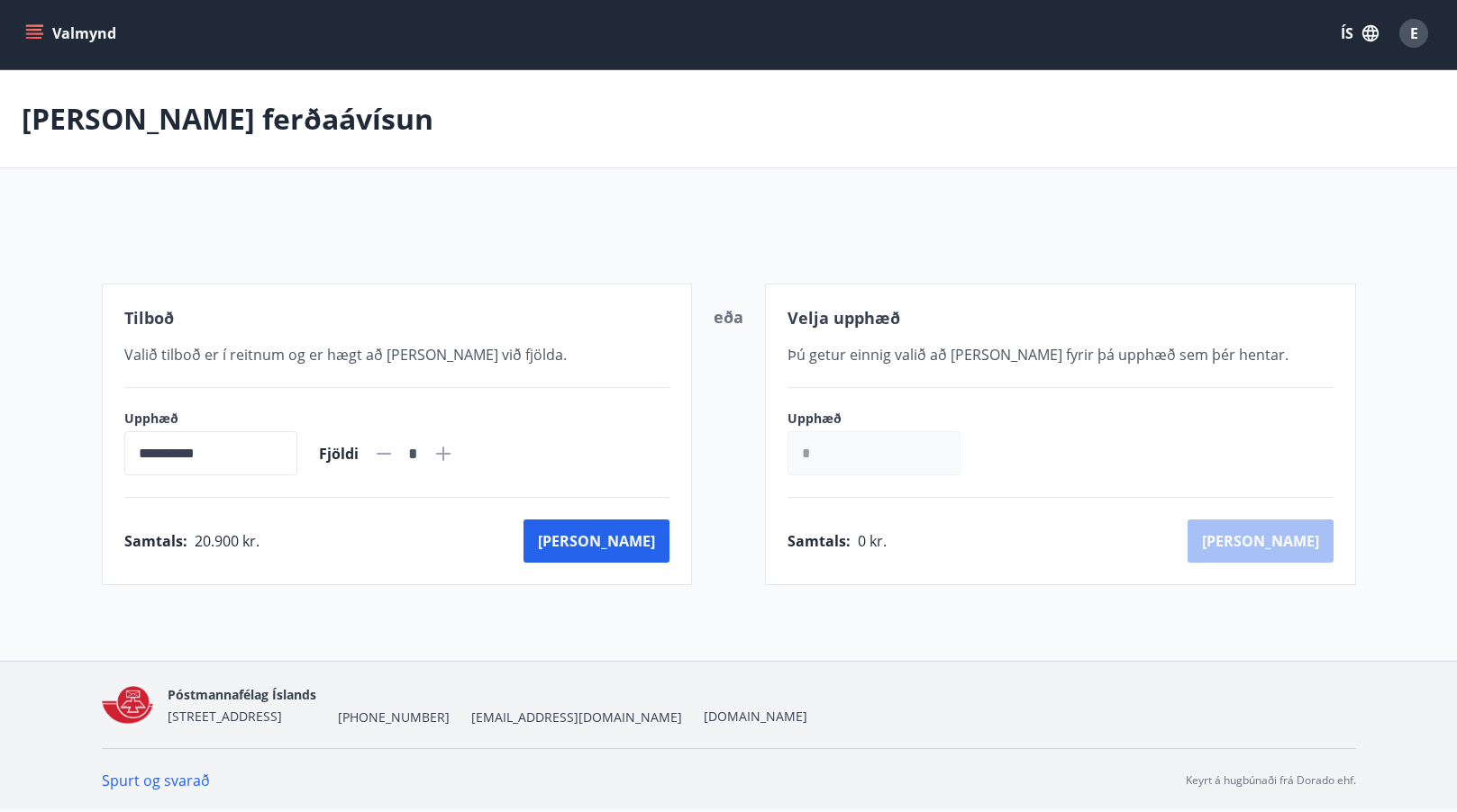
scroll to position [78, 0]
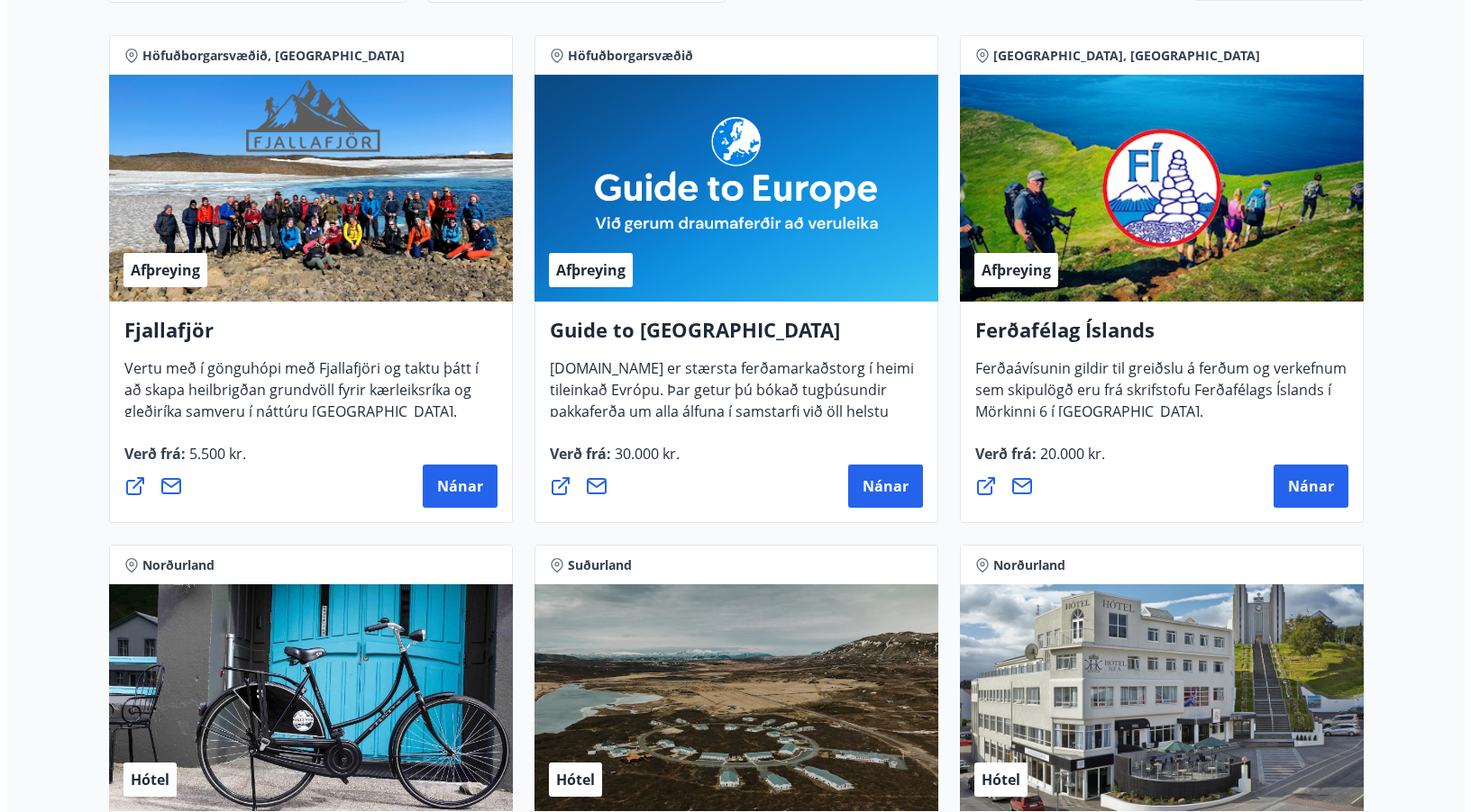
scroll to position [348, 0]
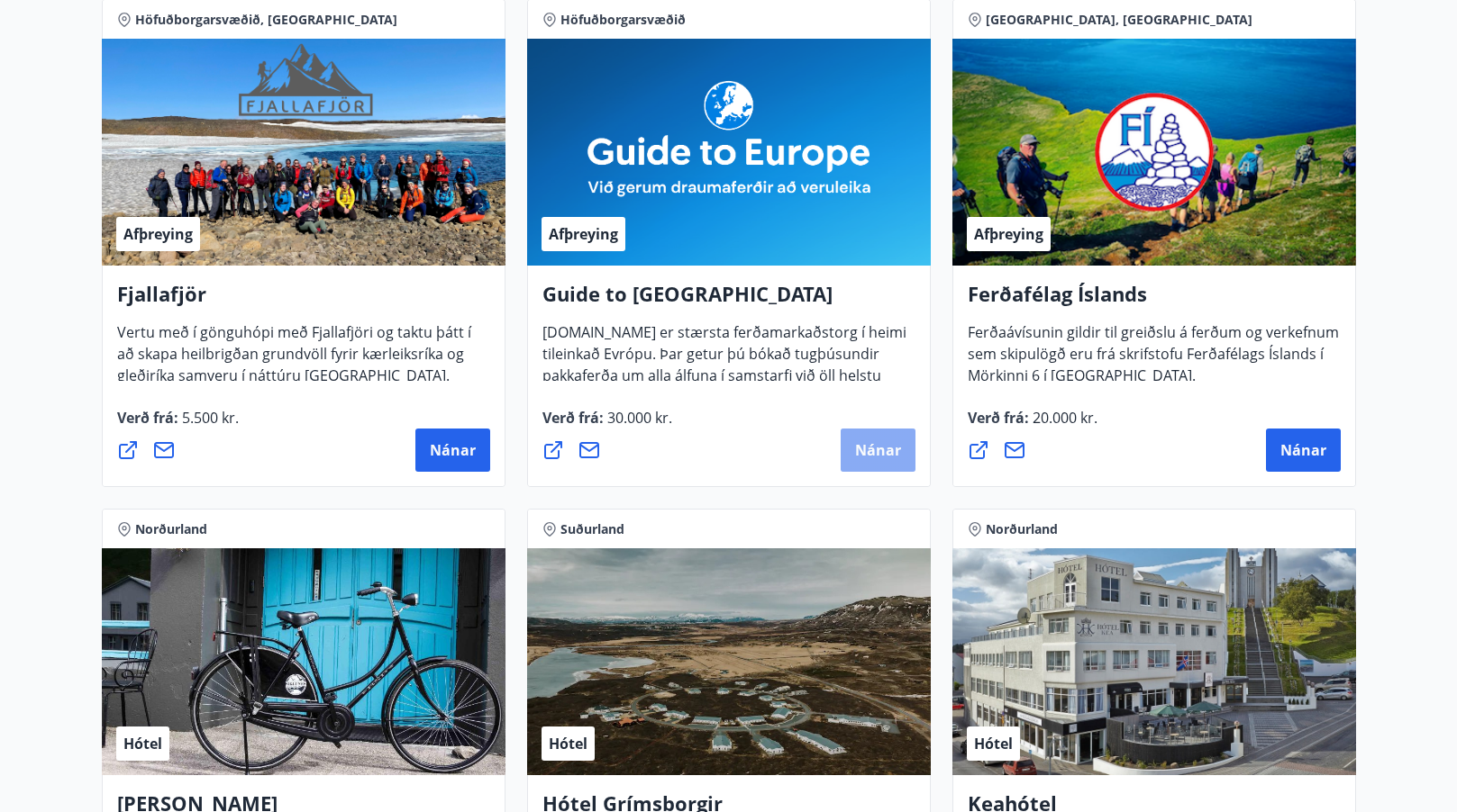
click at [871, 462] on button "Nánar" at bounding box center [877, 450] width 75 height 43
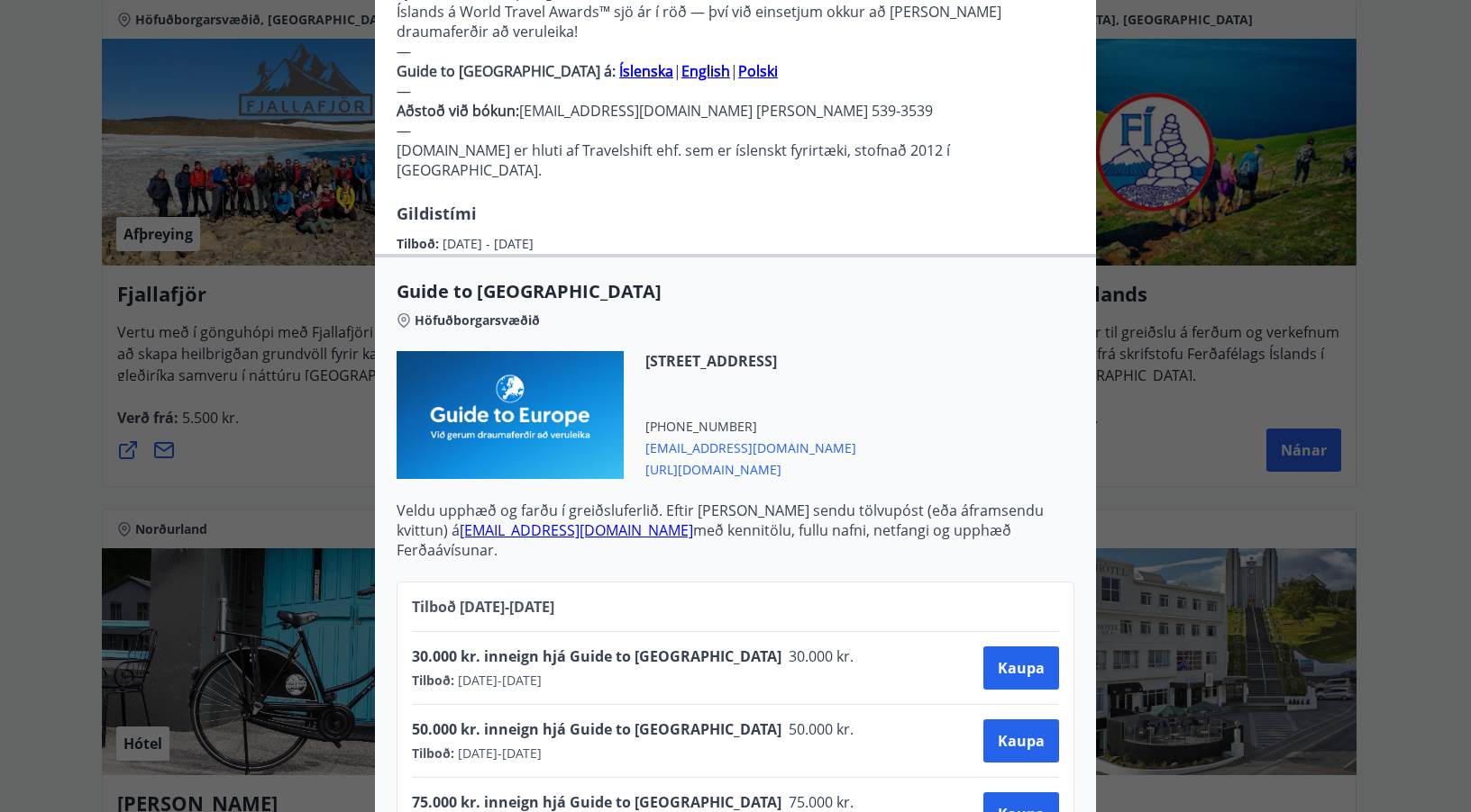
scroll to position [608, 0]
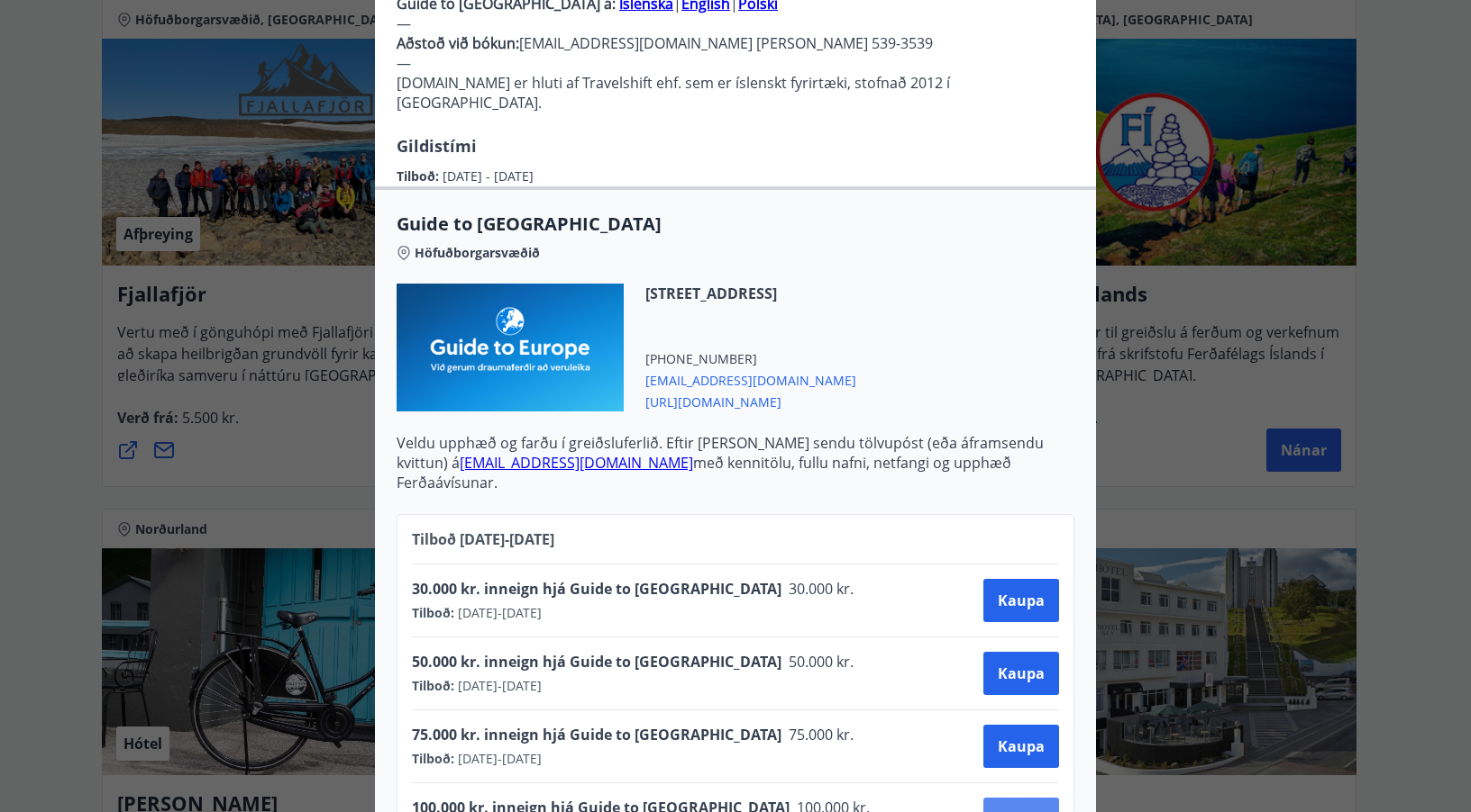
click at [1035, 810] on span "Kaupa" at bounding box center [1021, 820] width 47 height 20
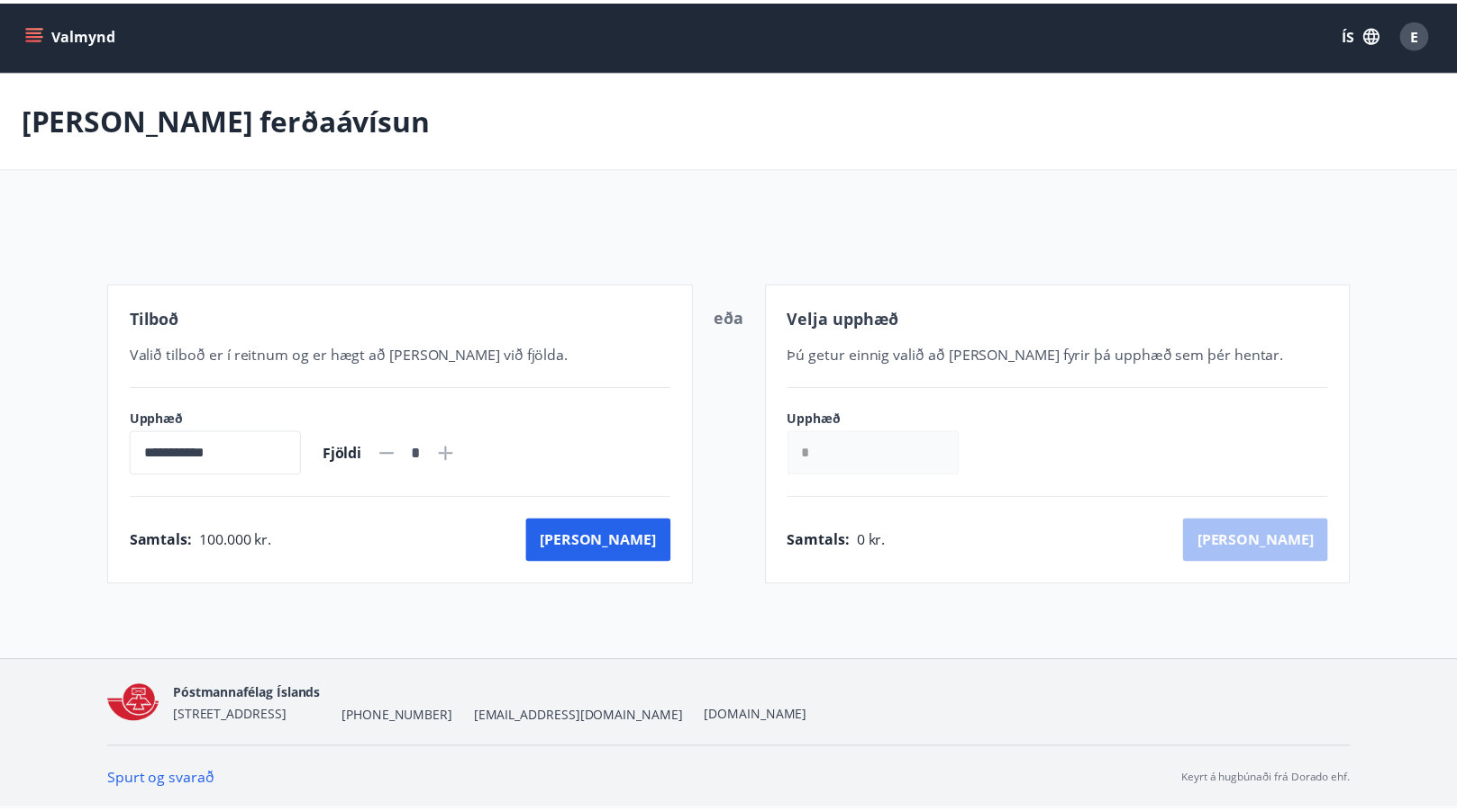
scroll to position [3, 0]
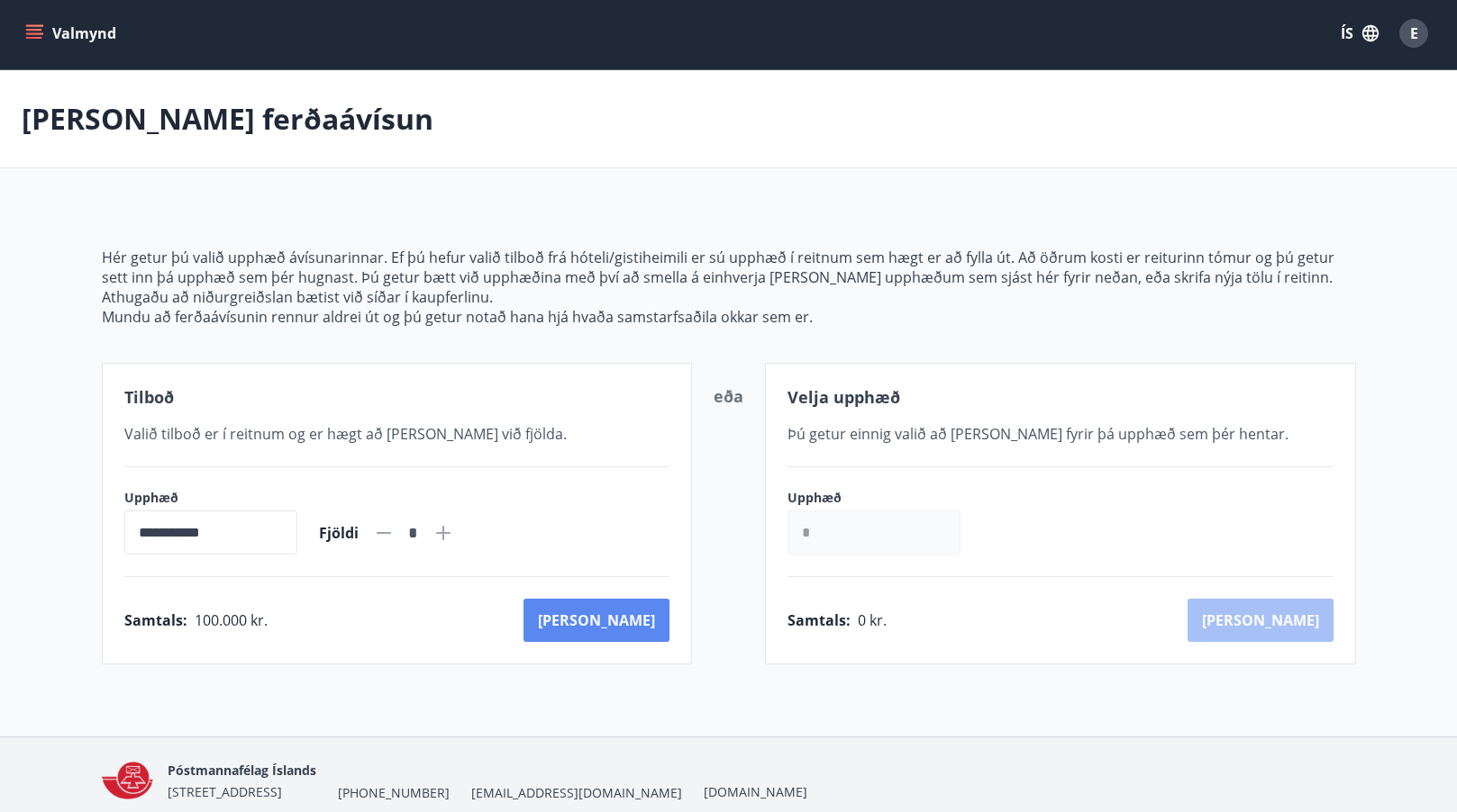
click at [635, 622] on button "[PERSON_NAME]" at bounding box center [596, 620] width 146 height 43
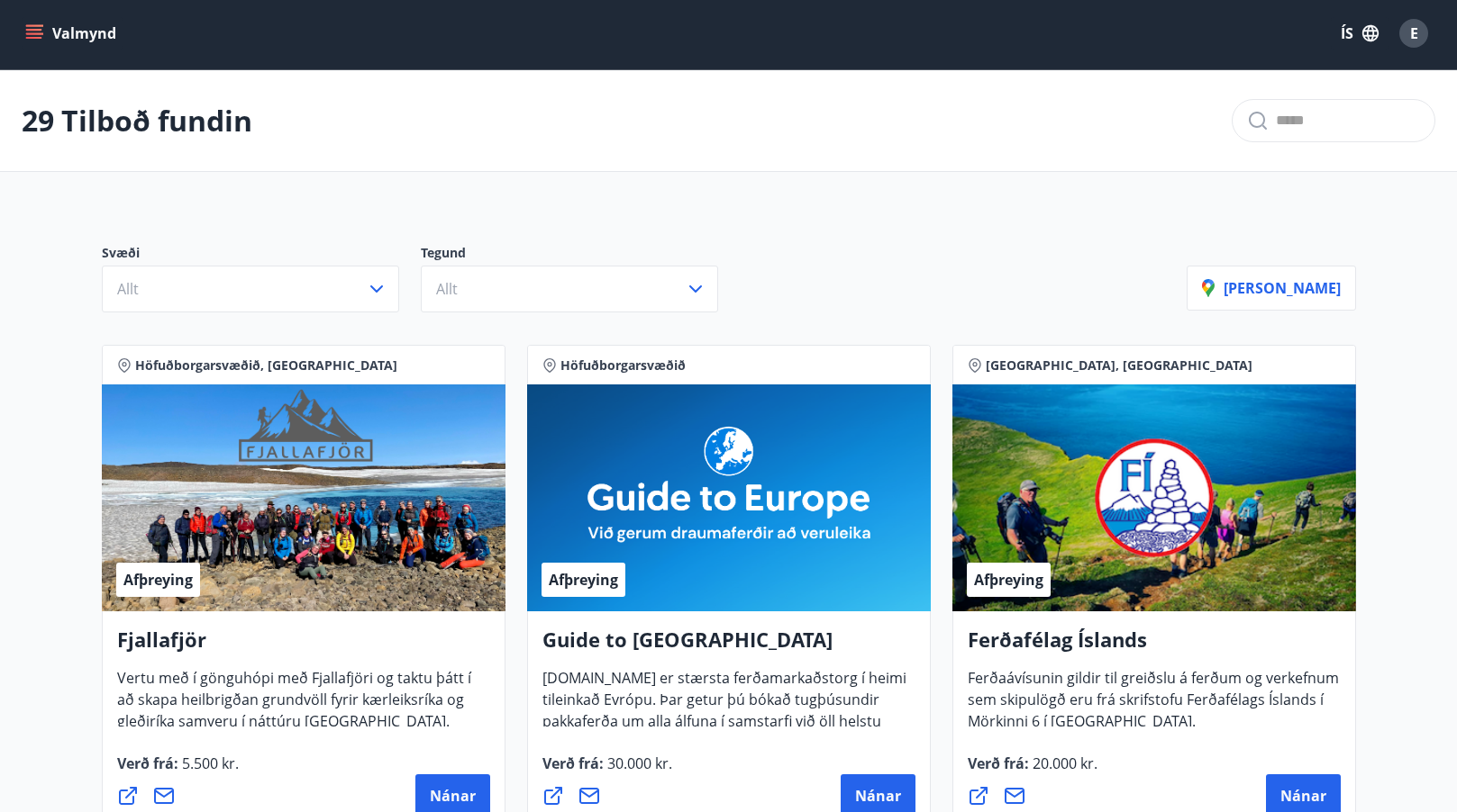
click at [31, 39] on icon "menu" at bounding box center [34, 38] width 16 height 2
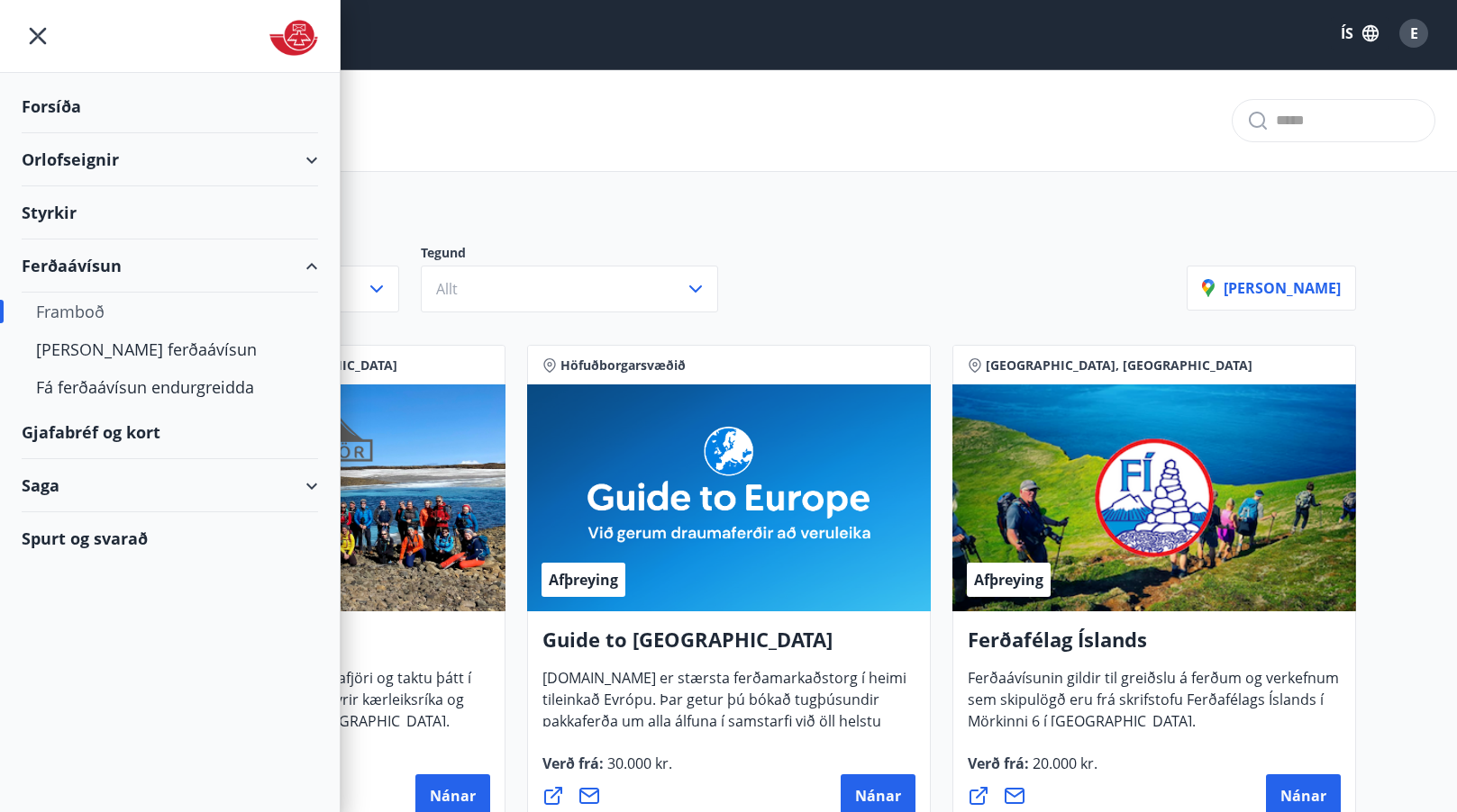
click at [72, 438] on div "Gjafabréf og kort" at bounding box center [170, 432] width 296 height 53
click at [299, 488] on div "Saga" at bounding box center [170, 486] width 296 height 53
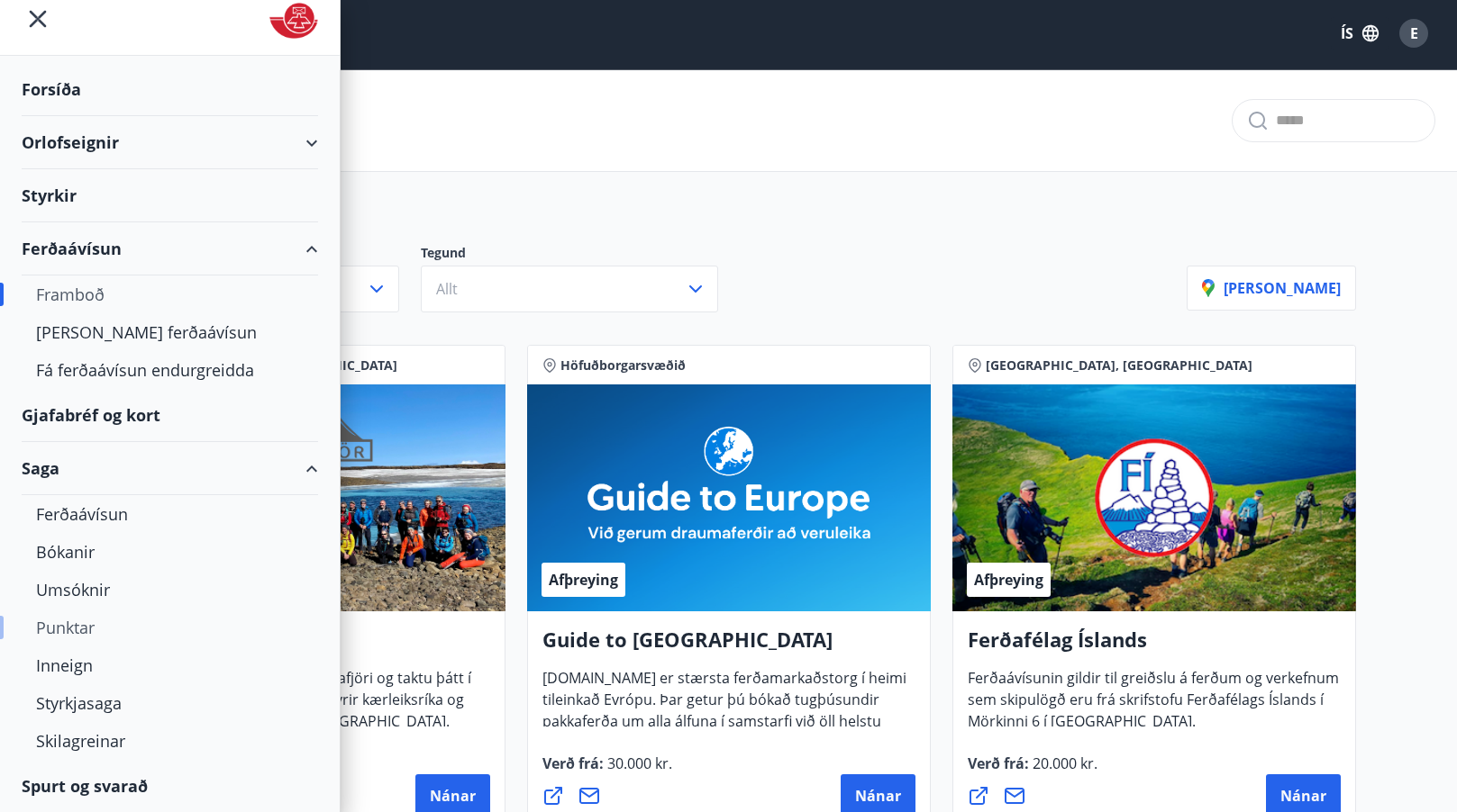
click at [48, 621] on div "Punktar" at bounding box center [169, 628] width 267 height 38
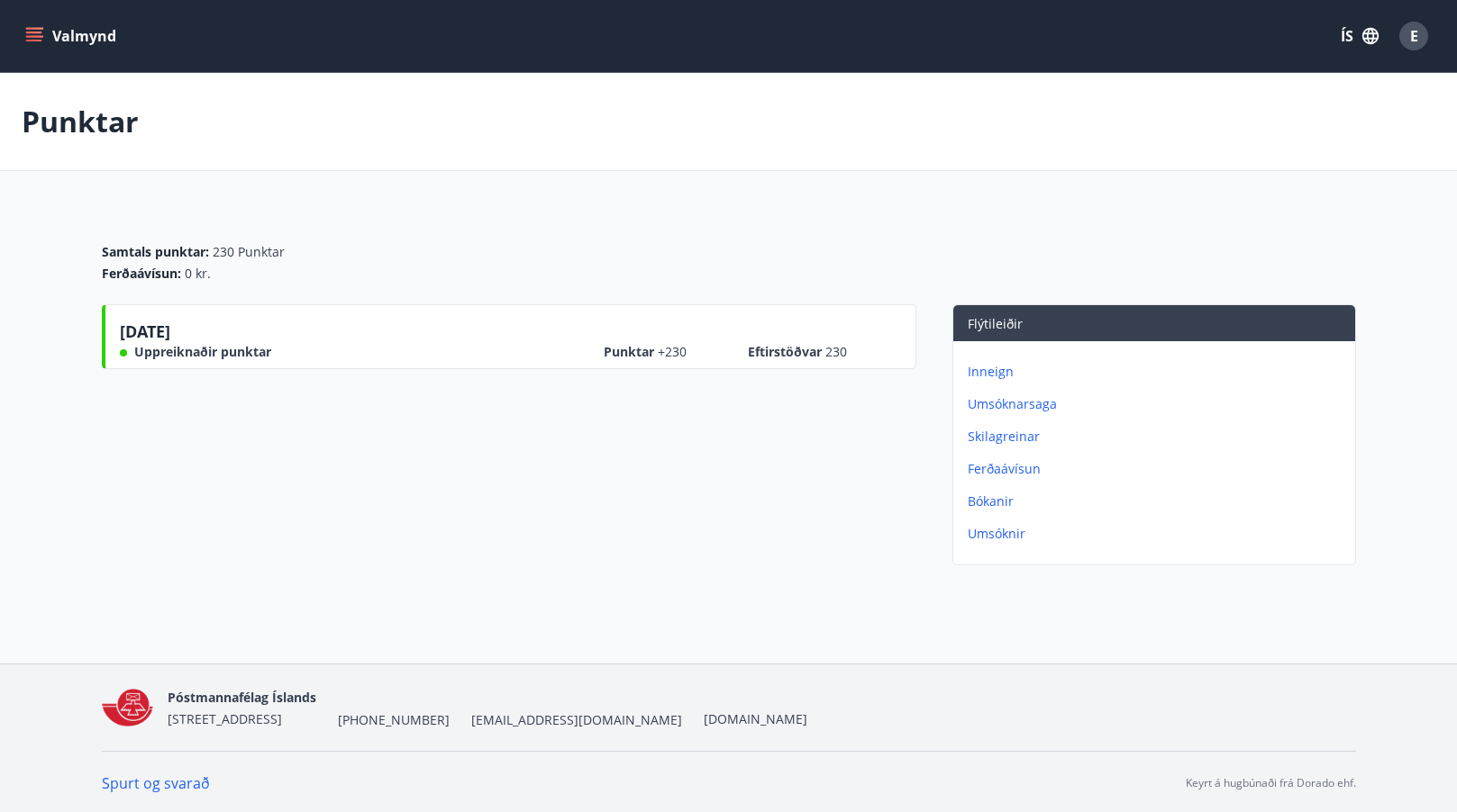
click at [1025, 405] on p "Umsóknarsaga" at bounding box center [1158, 404] width 381 height 18
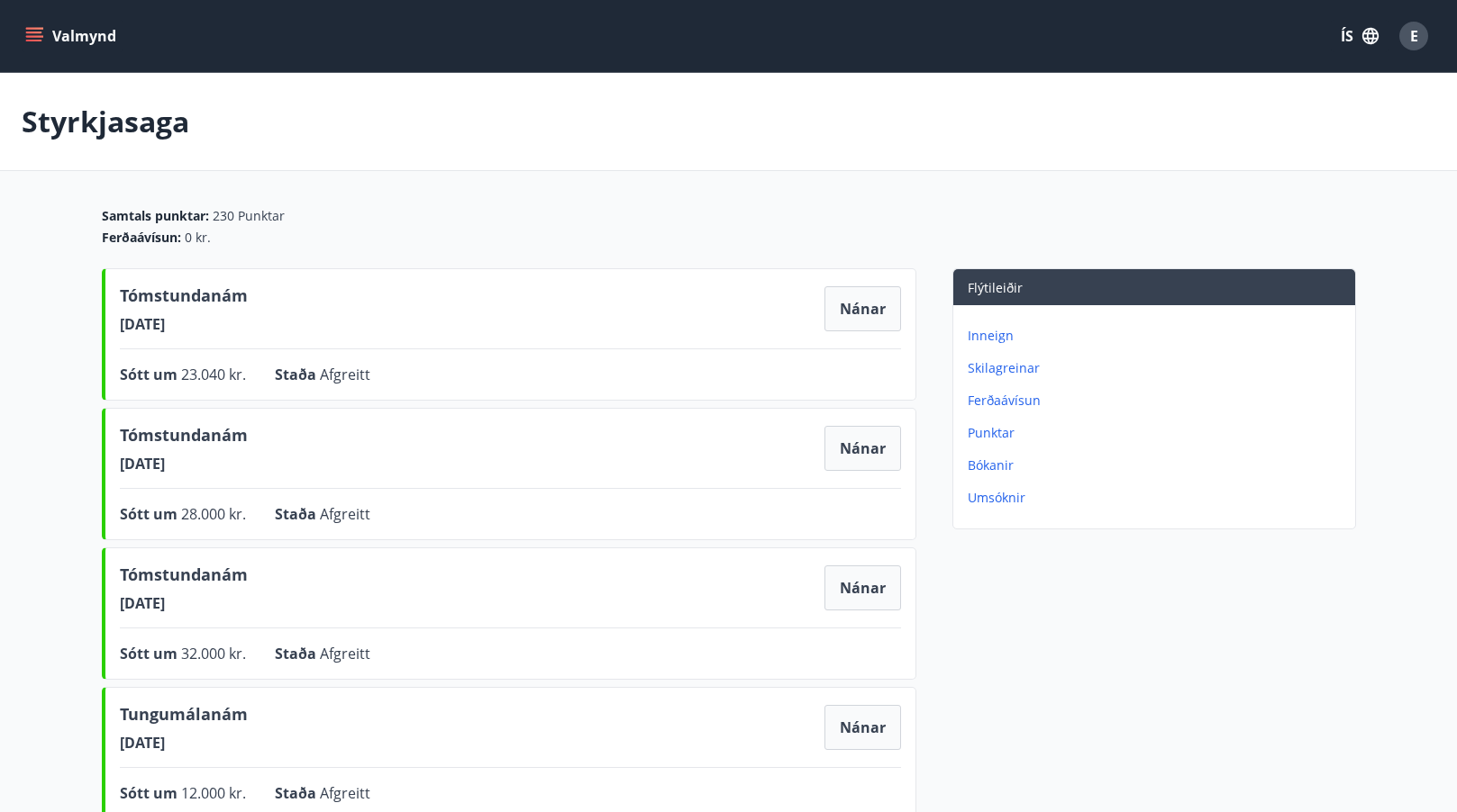
click at [991, 338] on p "Inneign" at bounding box center [1158, 335] width 381 height 18
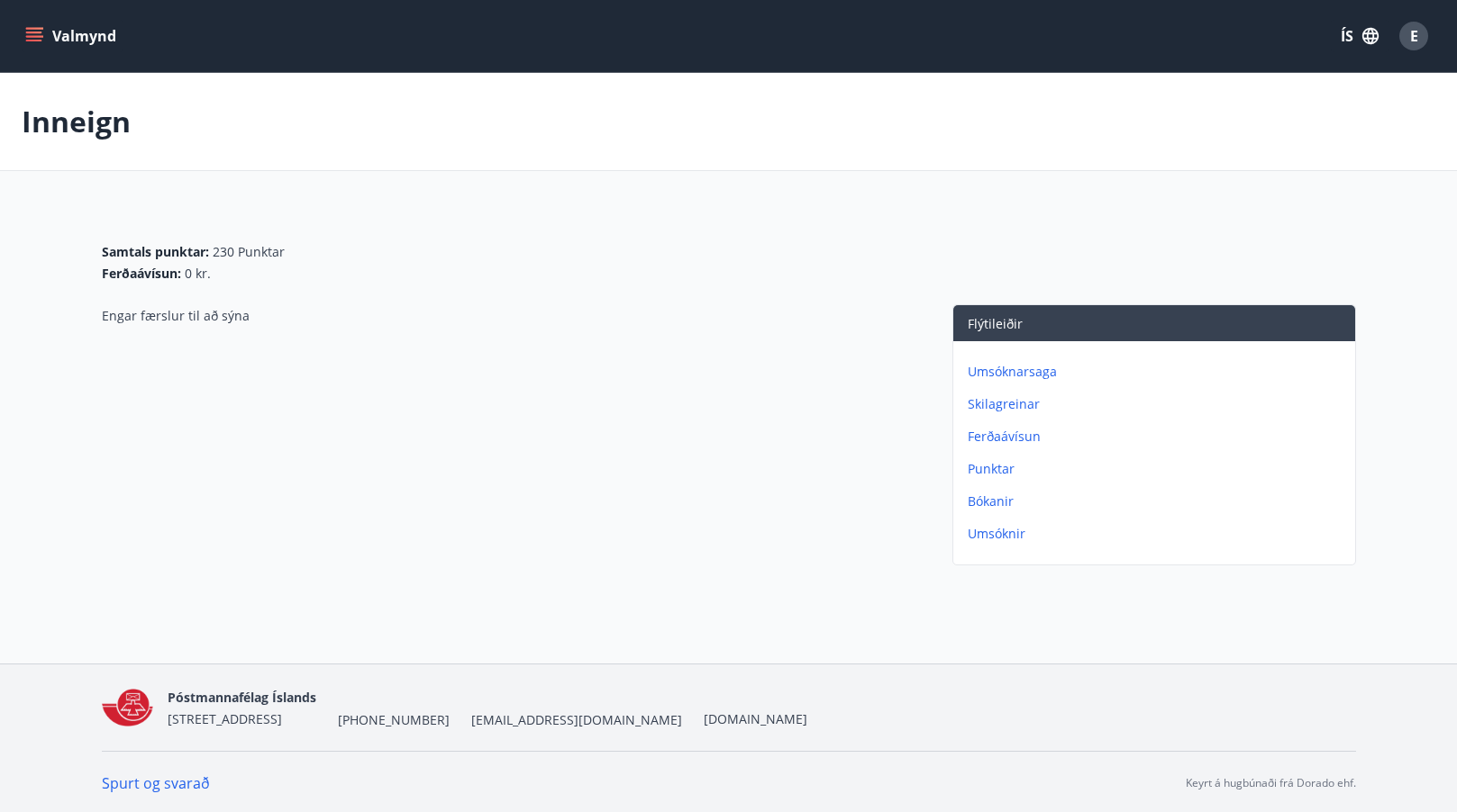
click at [980, 466] on p "Punktar" at bounding box center [1158, 468] width 381 height 18
click at [970, 534] on p "Umsóknir" at bounding box center [1158, 533] width 381 height 18
click at [976, 499] on p "Punktar" at bounding box center [1158, 501] width 381 height 18
click at [980, 464] on p "Ferðaávísun" at bounding box center [1158, 468] width 381 height 18
click at [998, 431] on p "Skilagreinar" at bounding box center [1158, 436] width 381 height 18
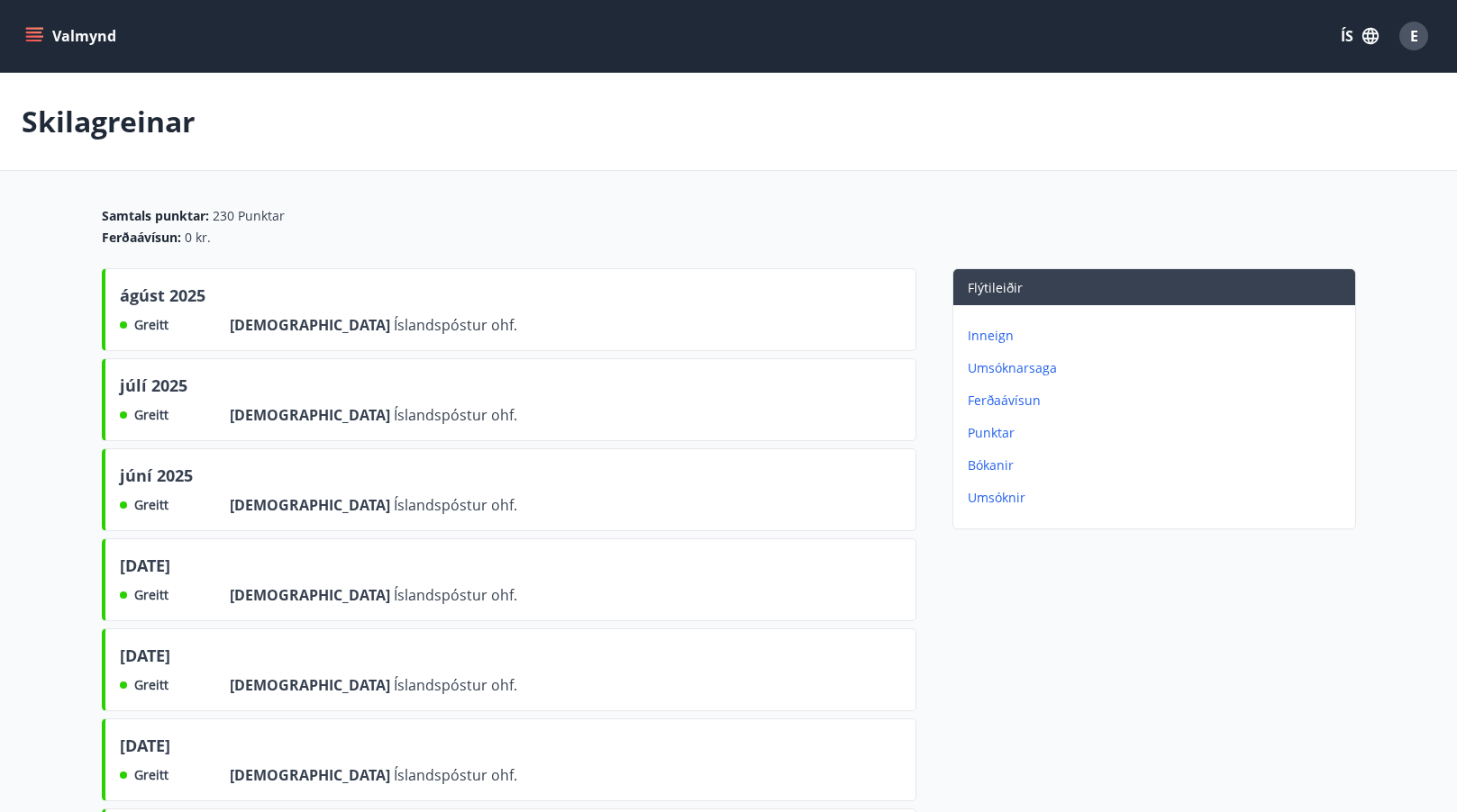
click at [988, 398] on p "Ferðaávísun" at bounding box center [1158, 400] width 381 height 18
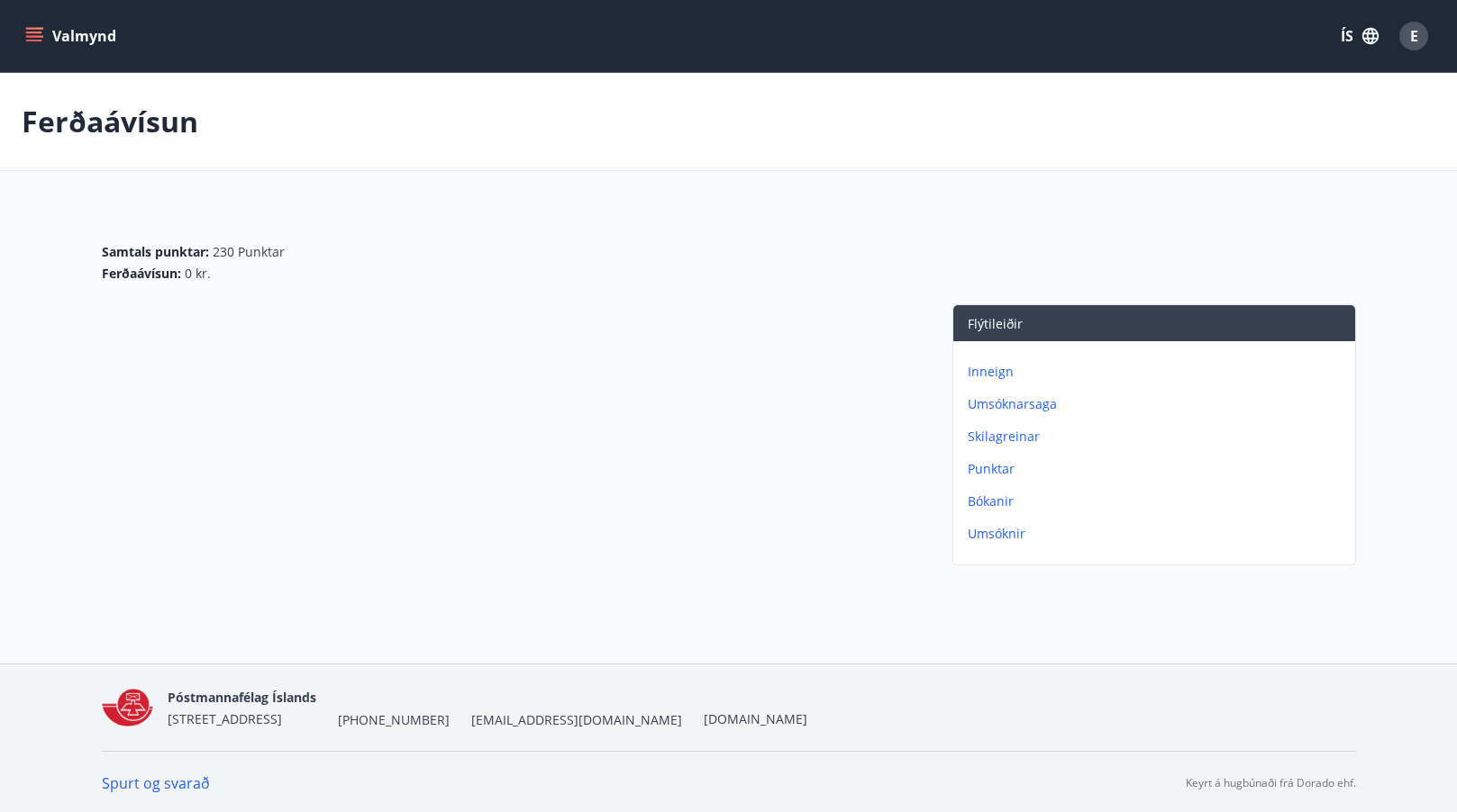
click at [1000, 404] on p "Umsóknarsaga" at bounding box center [1158, 404] width 381 height 18
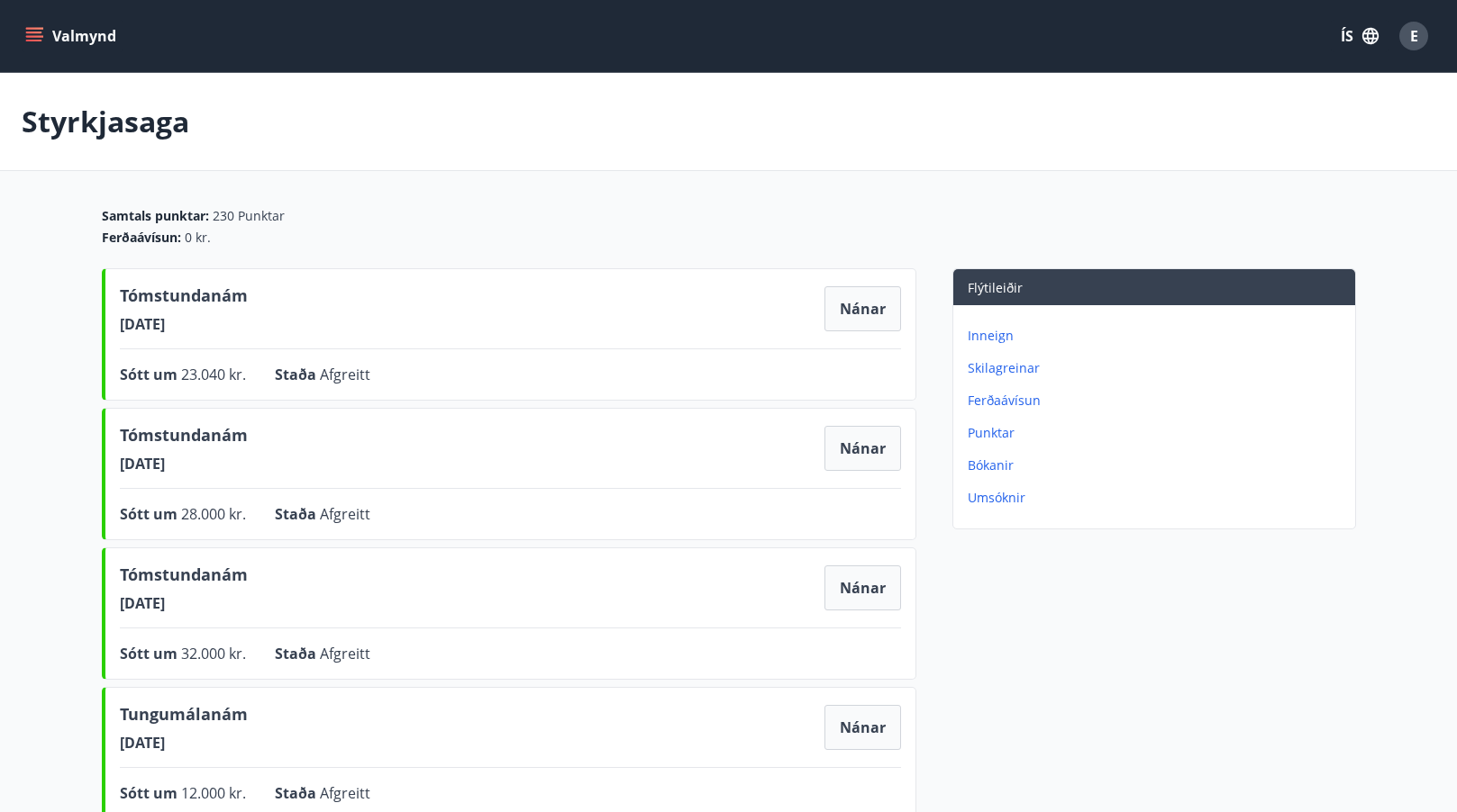
click at [983, 337] on p "Inneign" at bounding box center [1158, 335] width 381 height 18
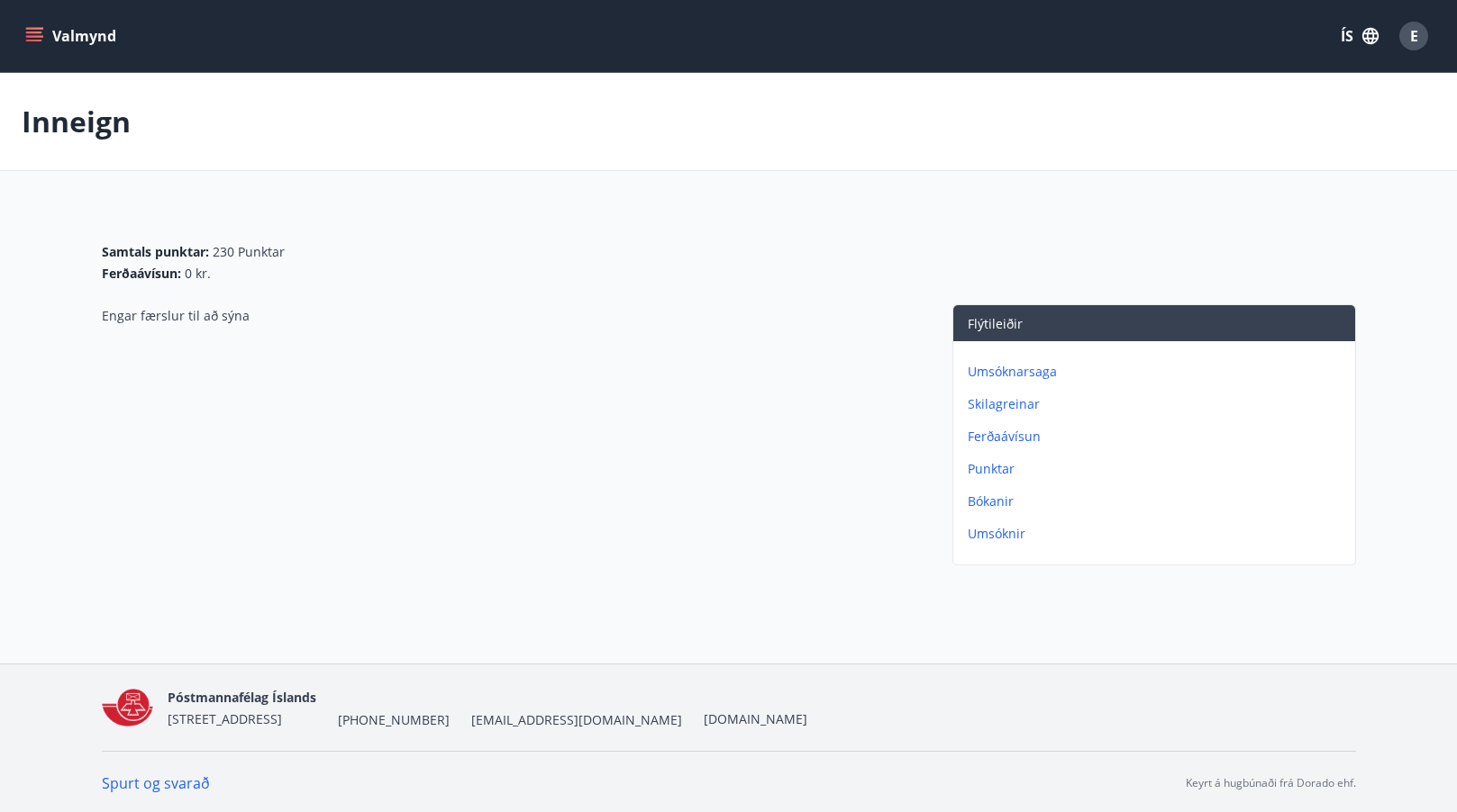
click at [1006, 398] on p "Skilagreinar" at bounding box center [1158, 404] width 381 height 18
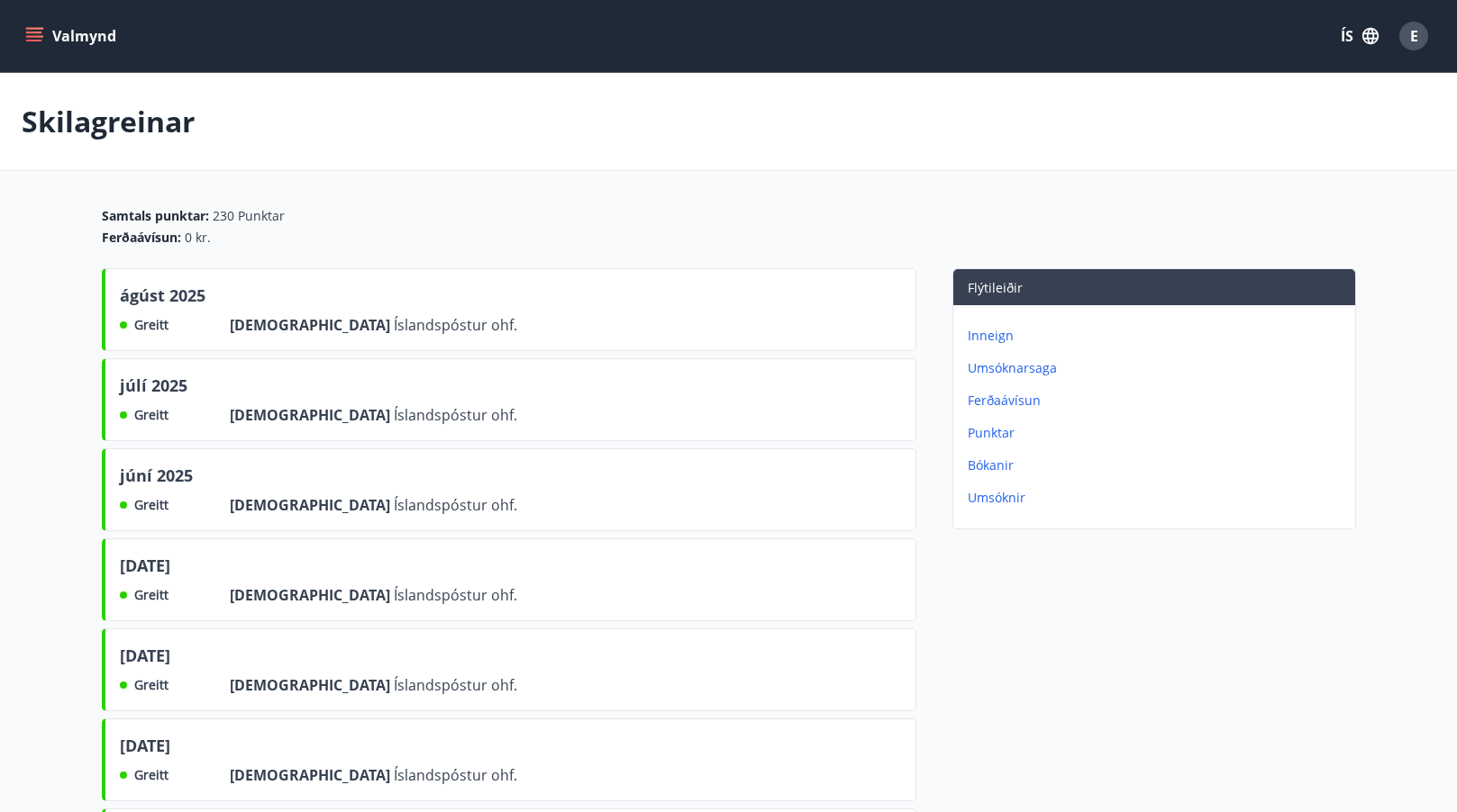
click at [997, 332] on p "Inneign" at bounding box center [1158, 335] width 381 height 18
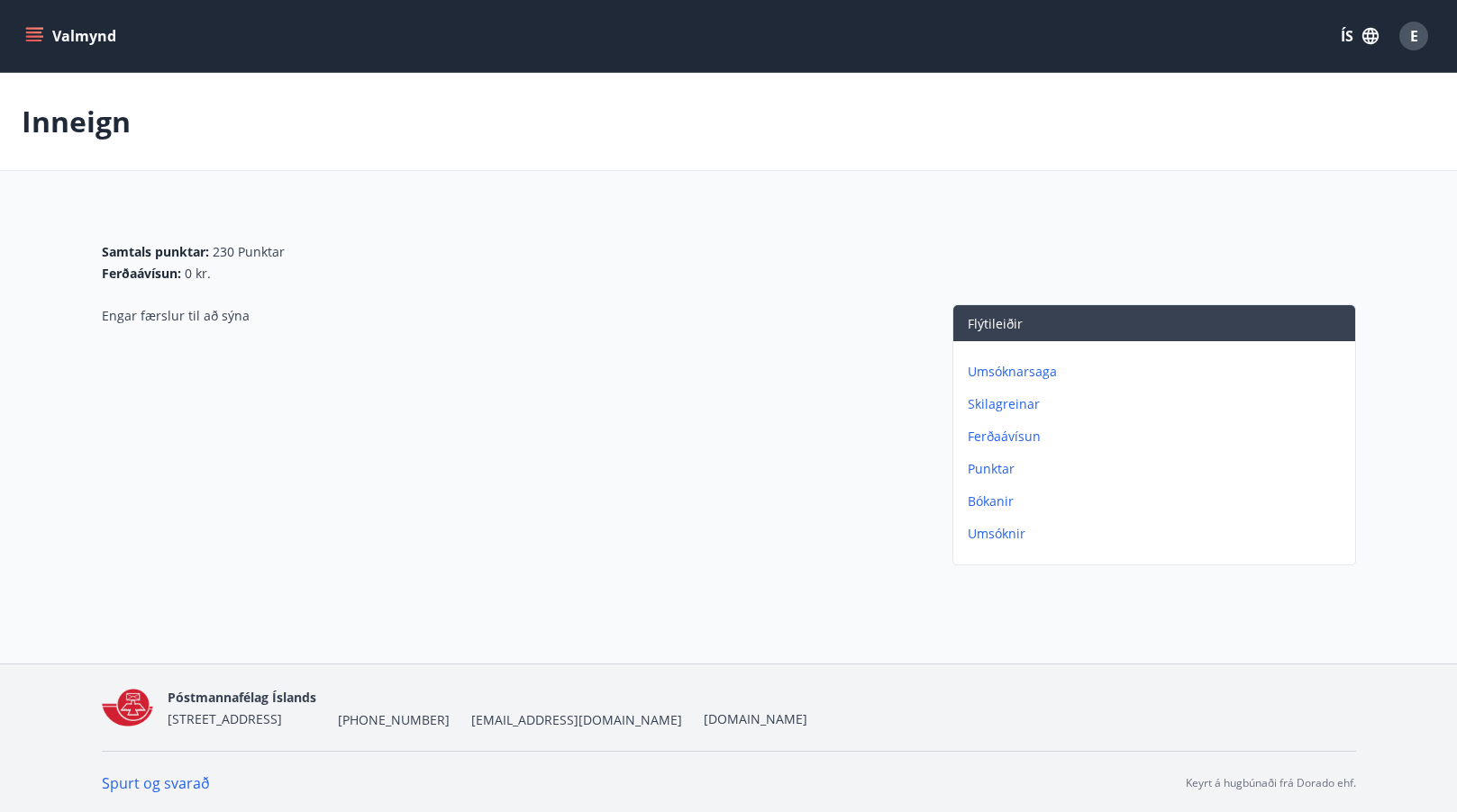
click at [117, 781] on link "Spurt og svarað" at bounding box center [156, 783] width 108 height 20
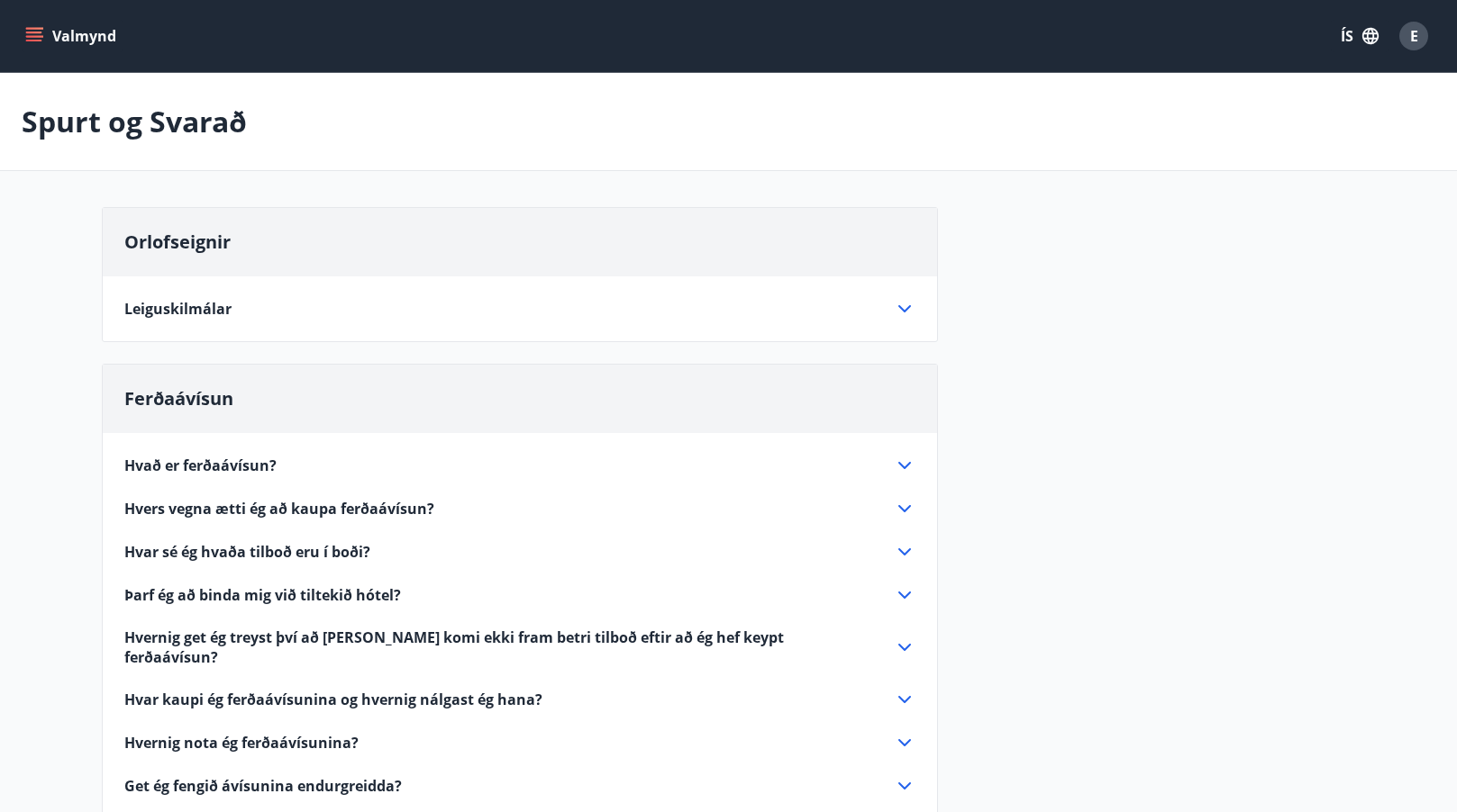
click at [33, 27] on icon "menu" at bounding box center [34, 36] width 18 height 18
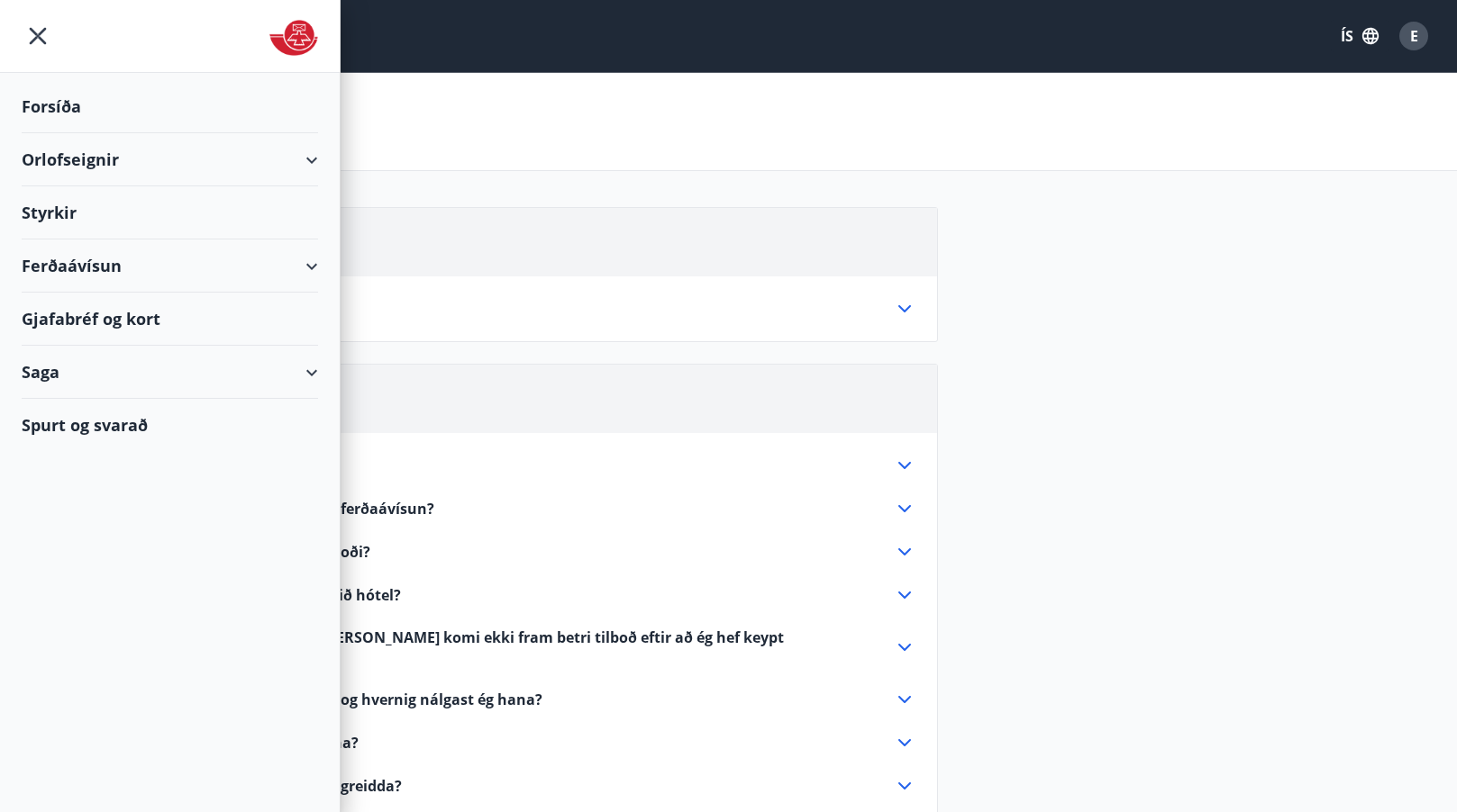
click at [49, 103] on div "Forsíða" at bounding box center [170, 107] width 296 height 53
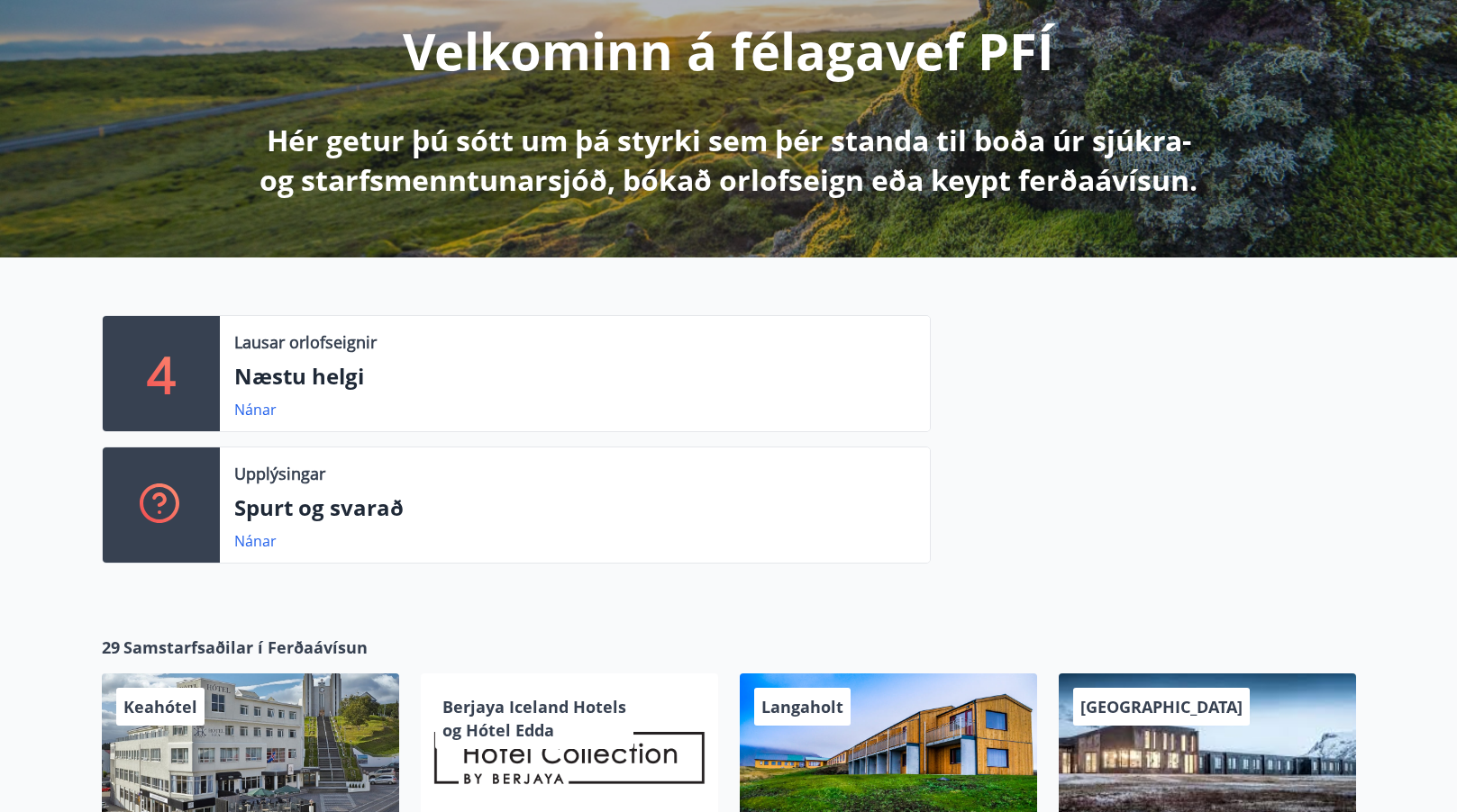
scroll to position [270, 0]
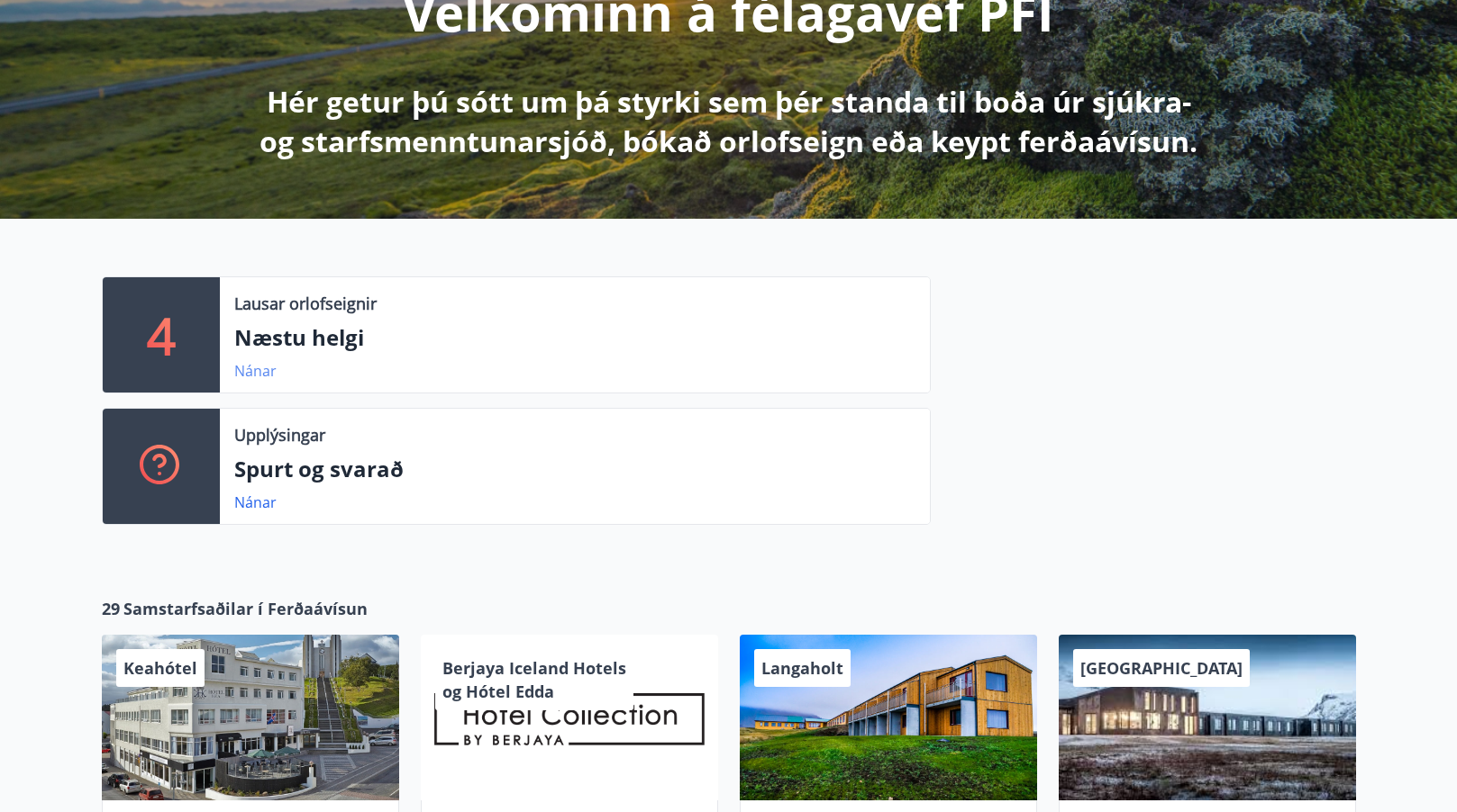
click at [248, 366] on link "Nánar" at bounding box center [255, 371] width 42 height 20
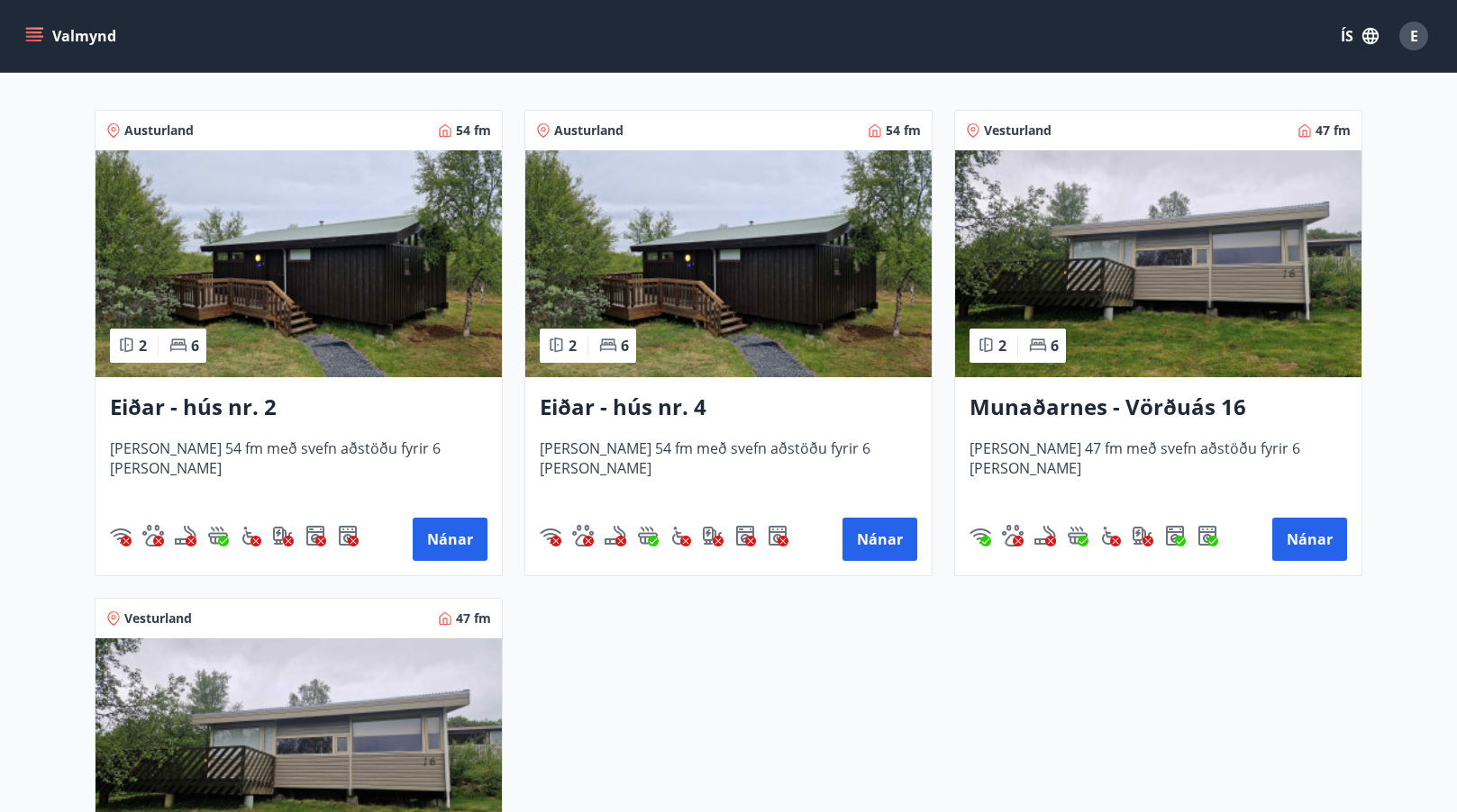
scroll to position [270, 0]
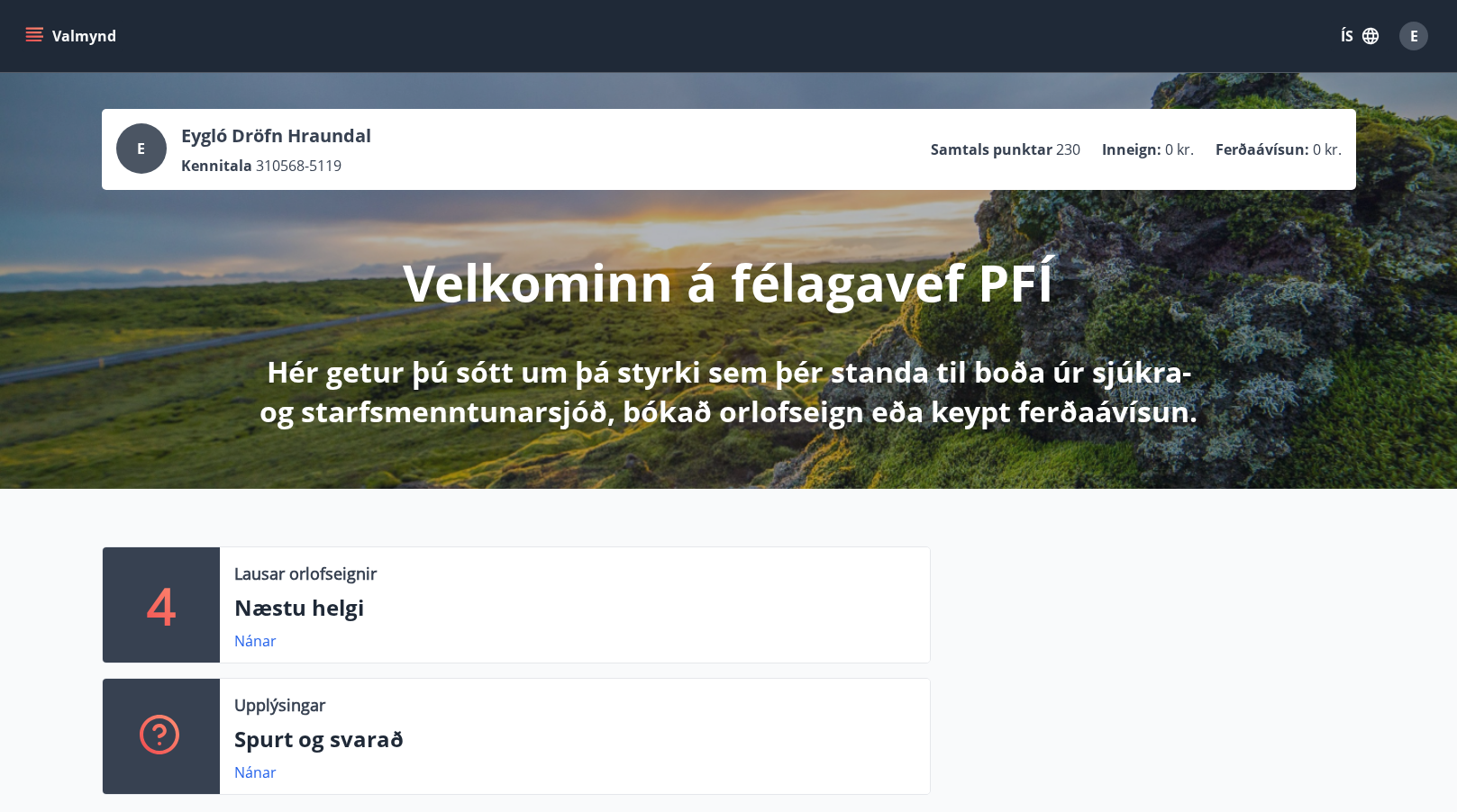
click at [38, 33] on icon "menu" at bounding box center [34, 32] width 16 height 2
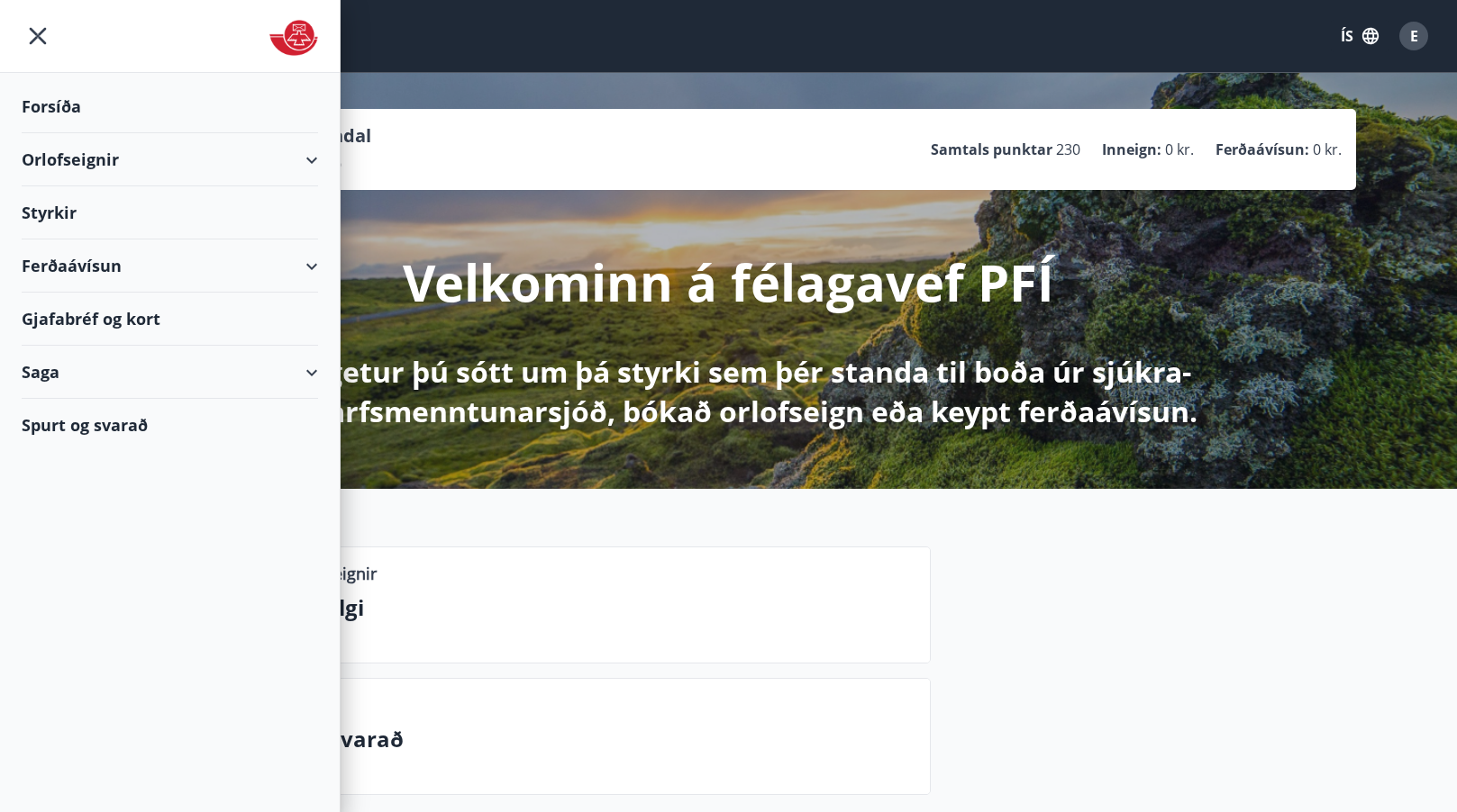
click at [50, 164] on div "Orlofseignir" at bounding box center [170, 160] width 296 height 53
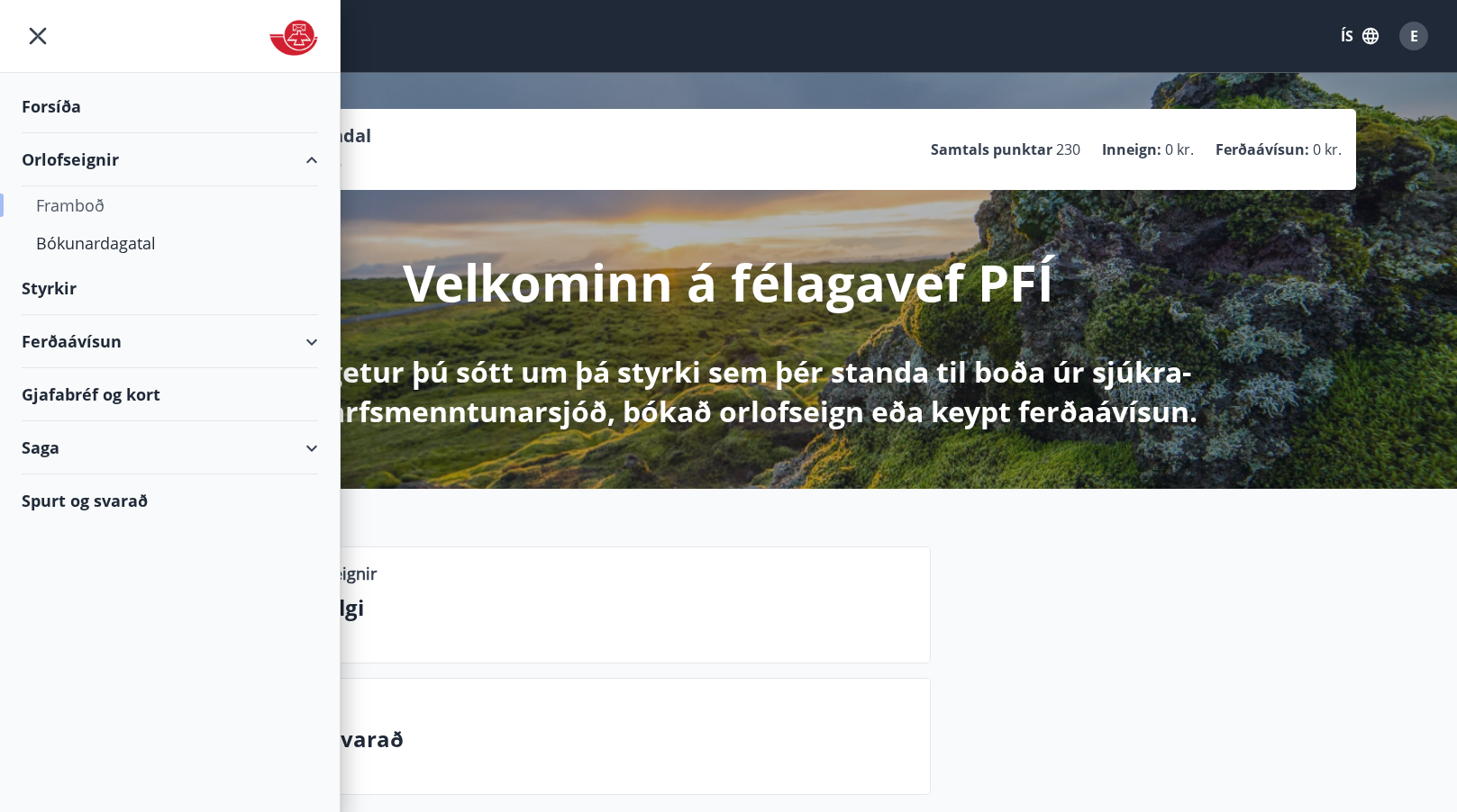
click at [58, 210] on div "Framboð" at bounding box center [169, 205] width 267 height 38
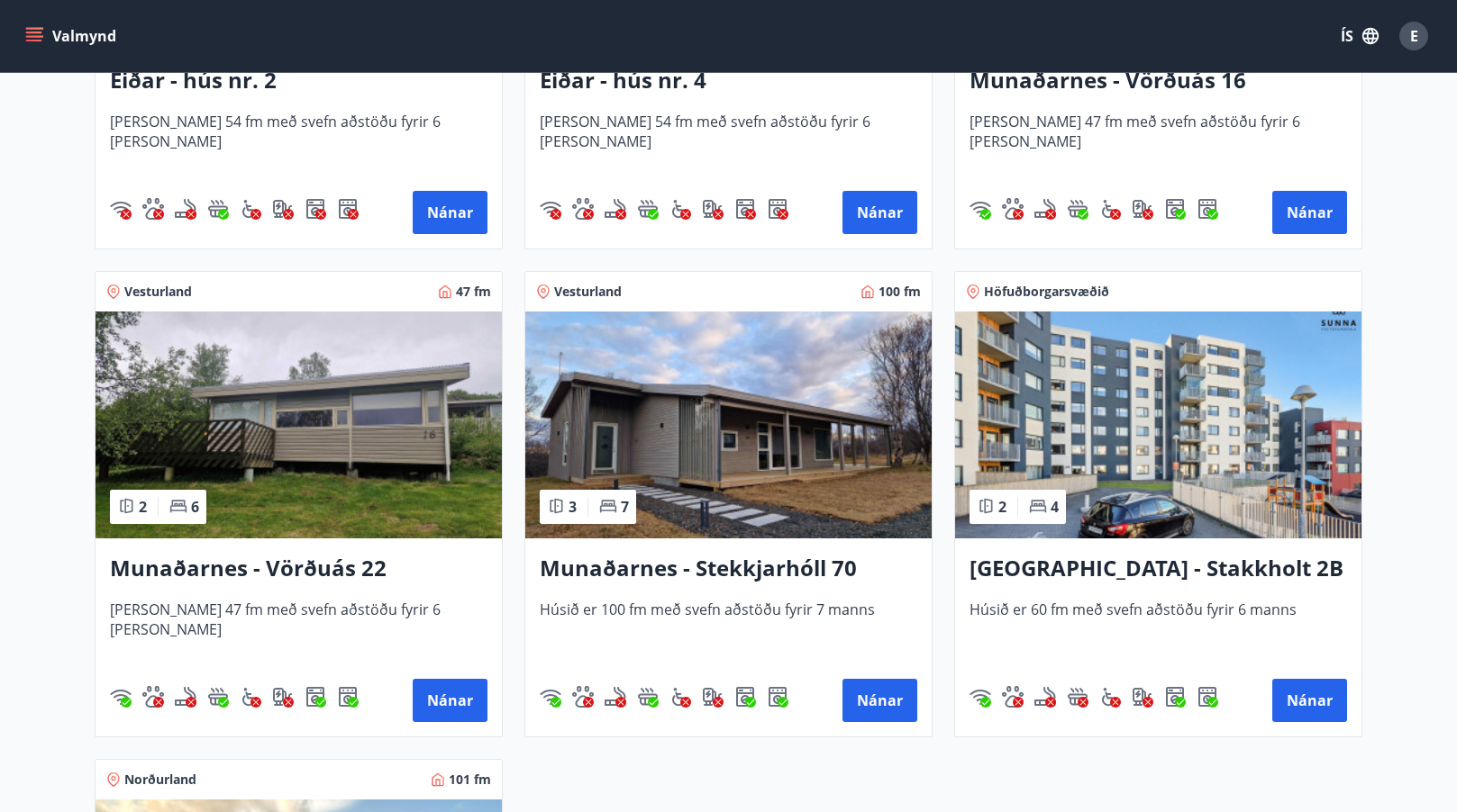
click at [730, 388] on img at bounding box center [728, 425] width 406 height 227
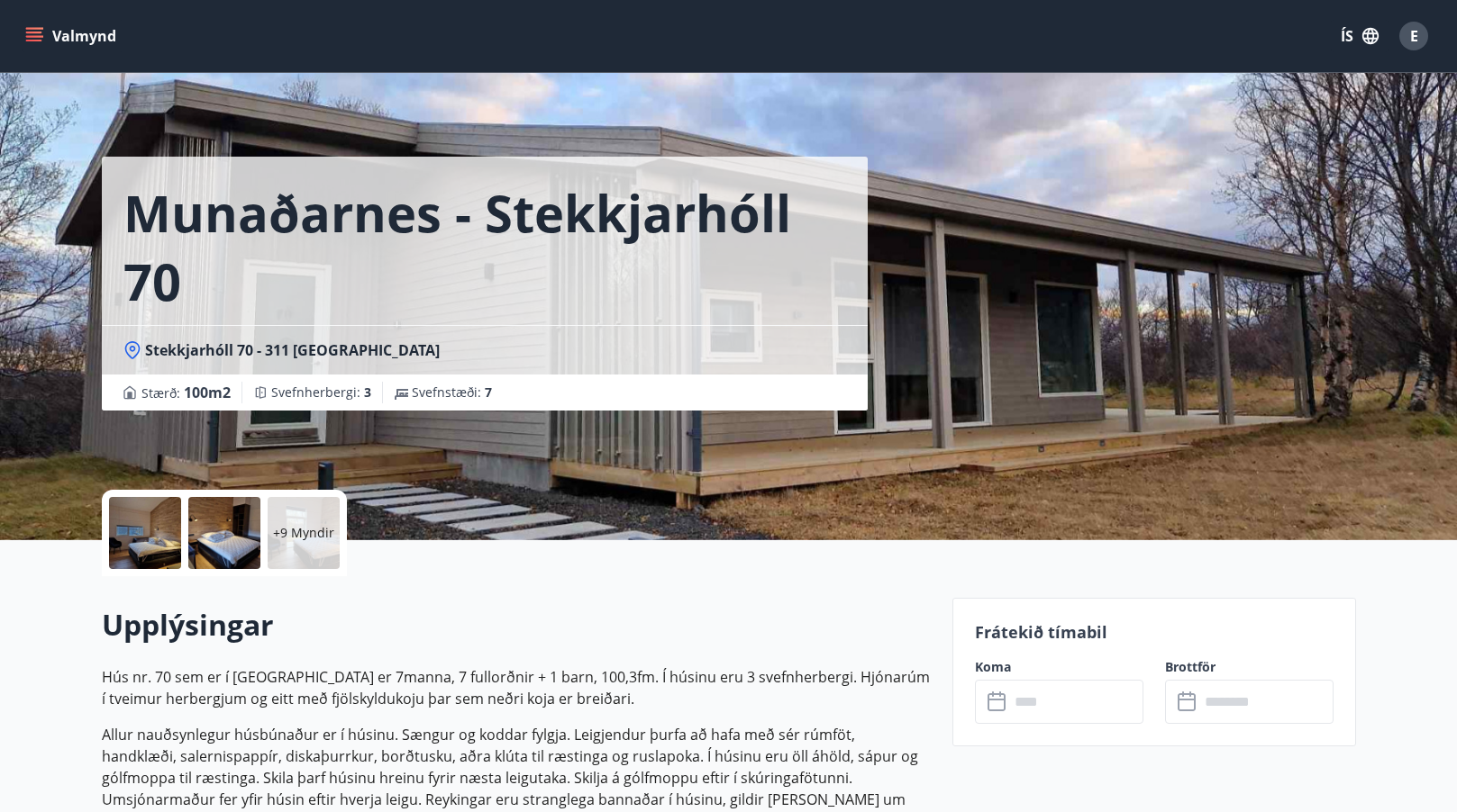
click at [169, 537] on div at bounding box center [144, 533] width 72 height 72
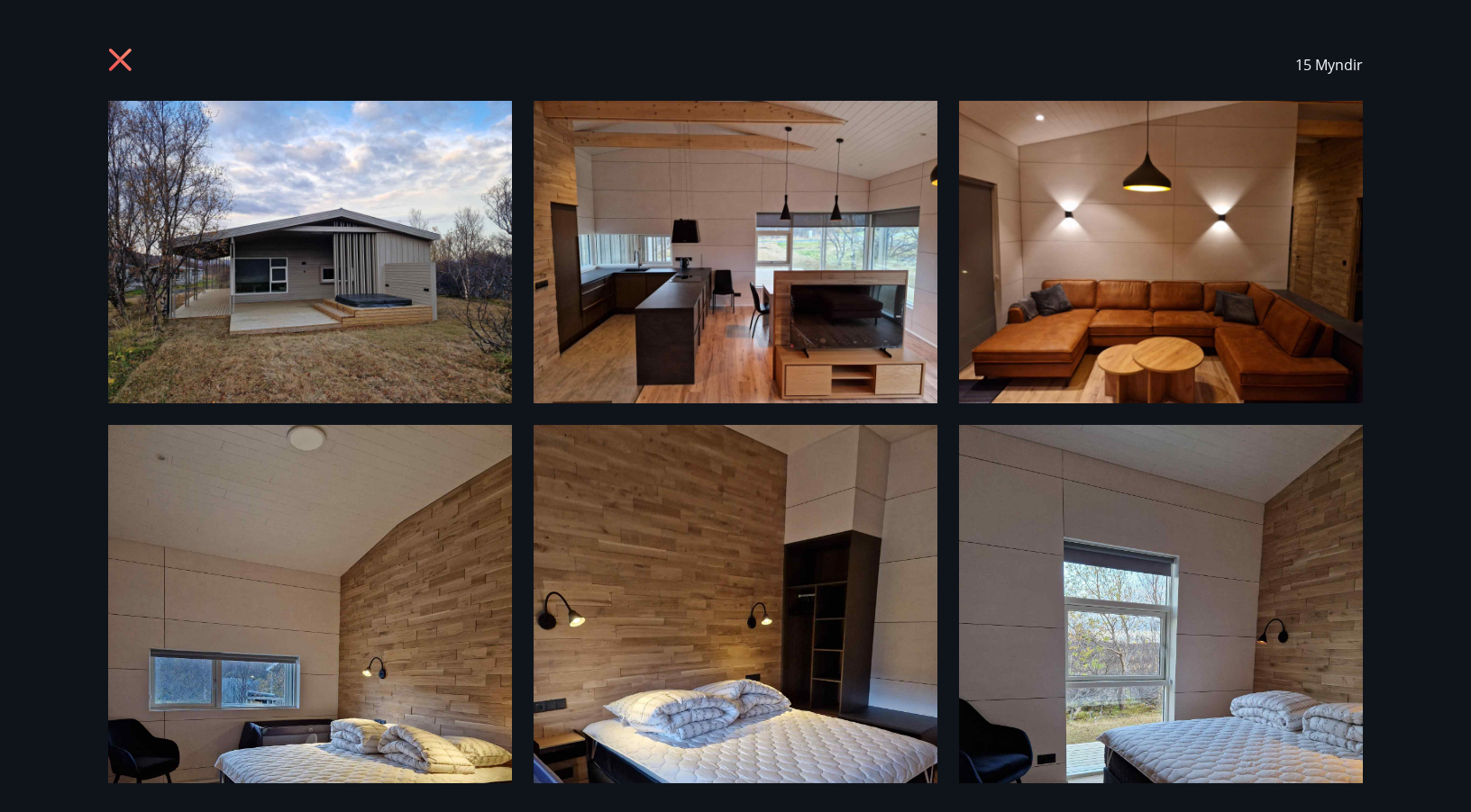
click at [122, 57] on icon at bounding box center [120, 60] width 23 height 23
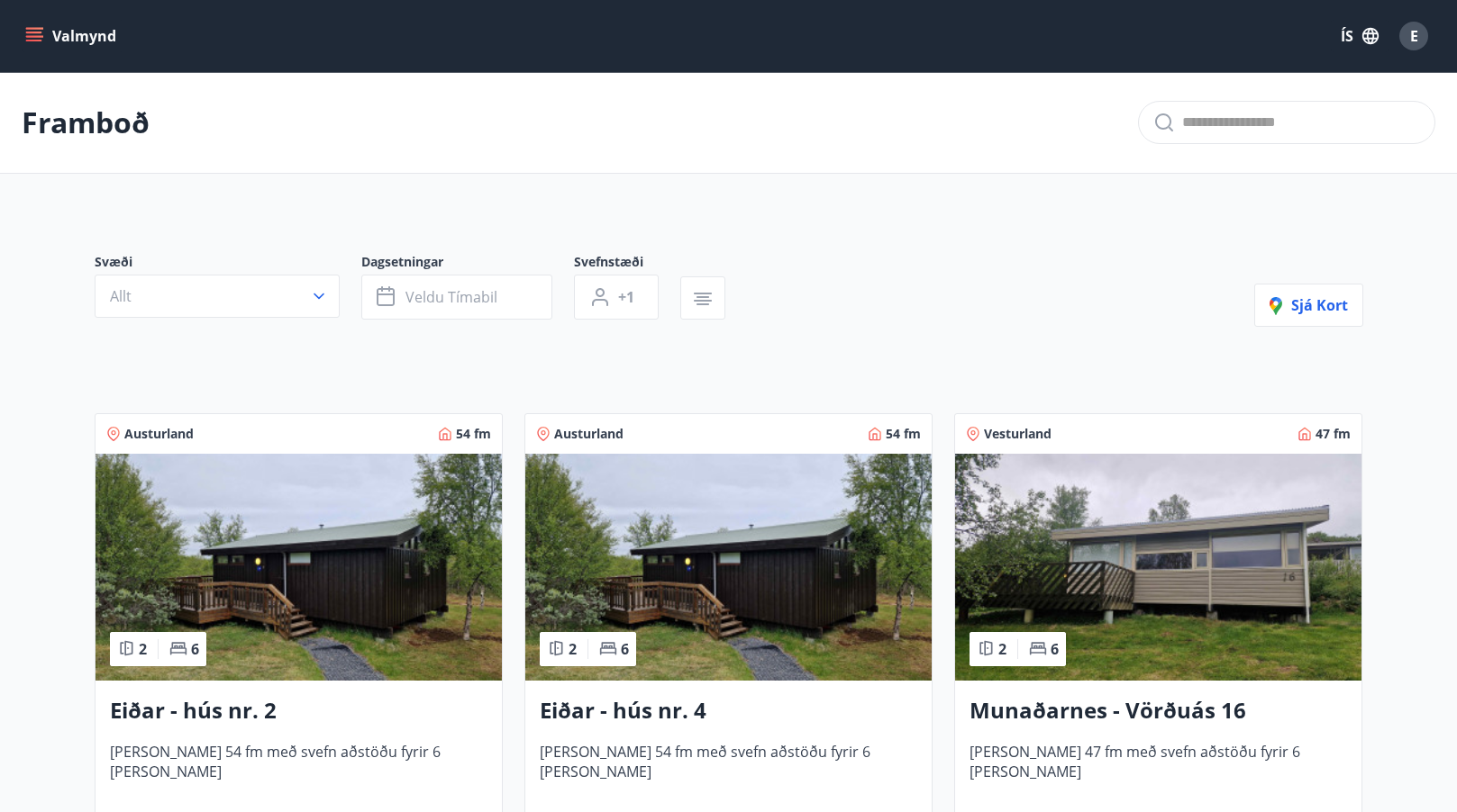
click at [1220, 531] on img at bounding box center [1158, 567] width 406 height 227
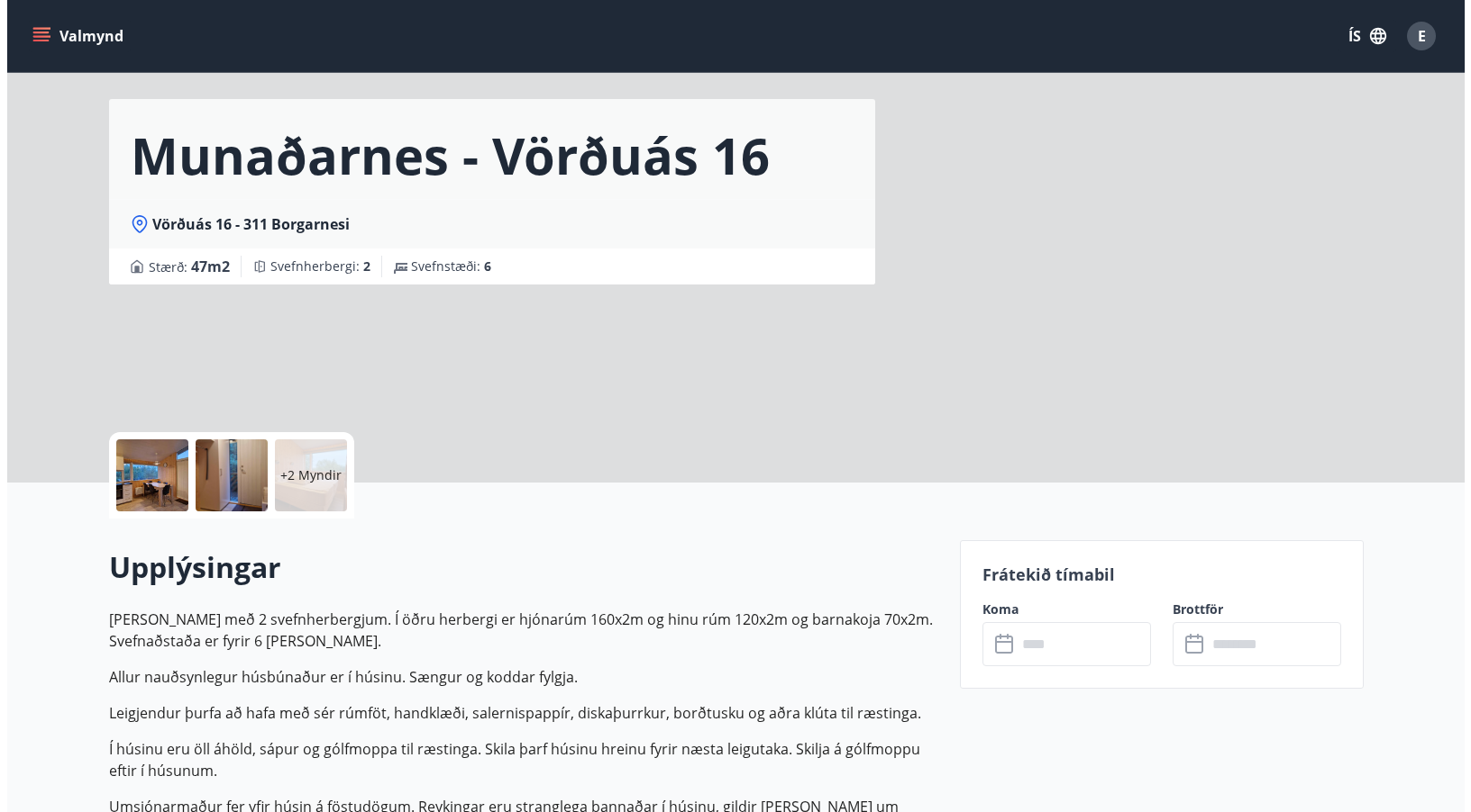
scroll to position [90, 0]
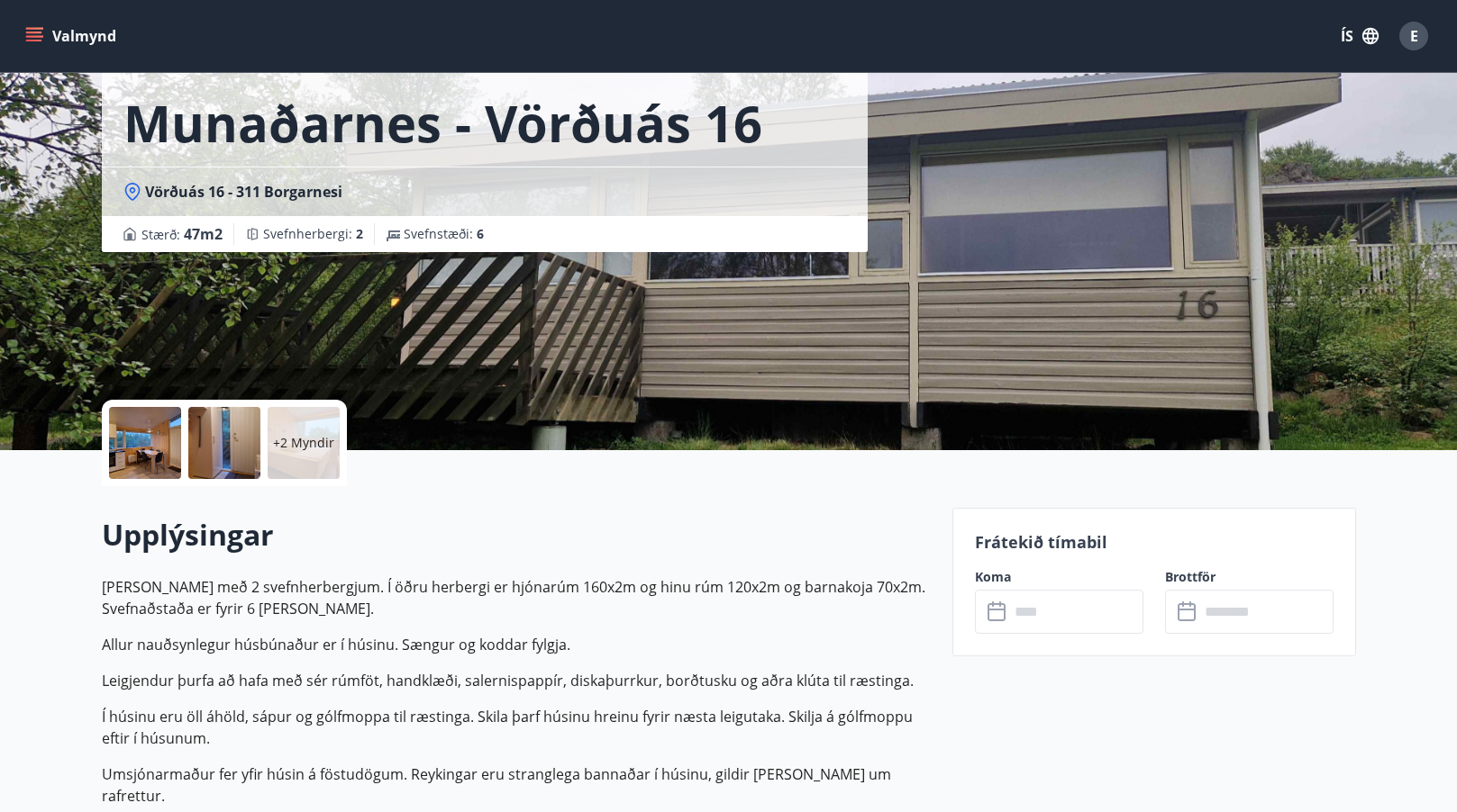
click at [143, 444] on div at bounding box center [144, 443] width 72 height 72
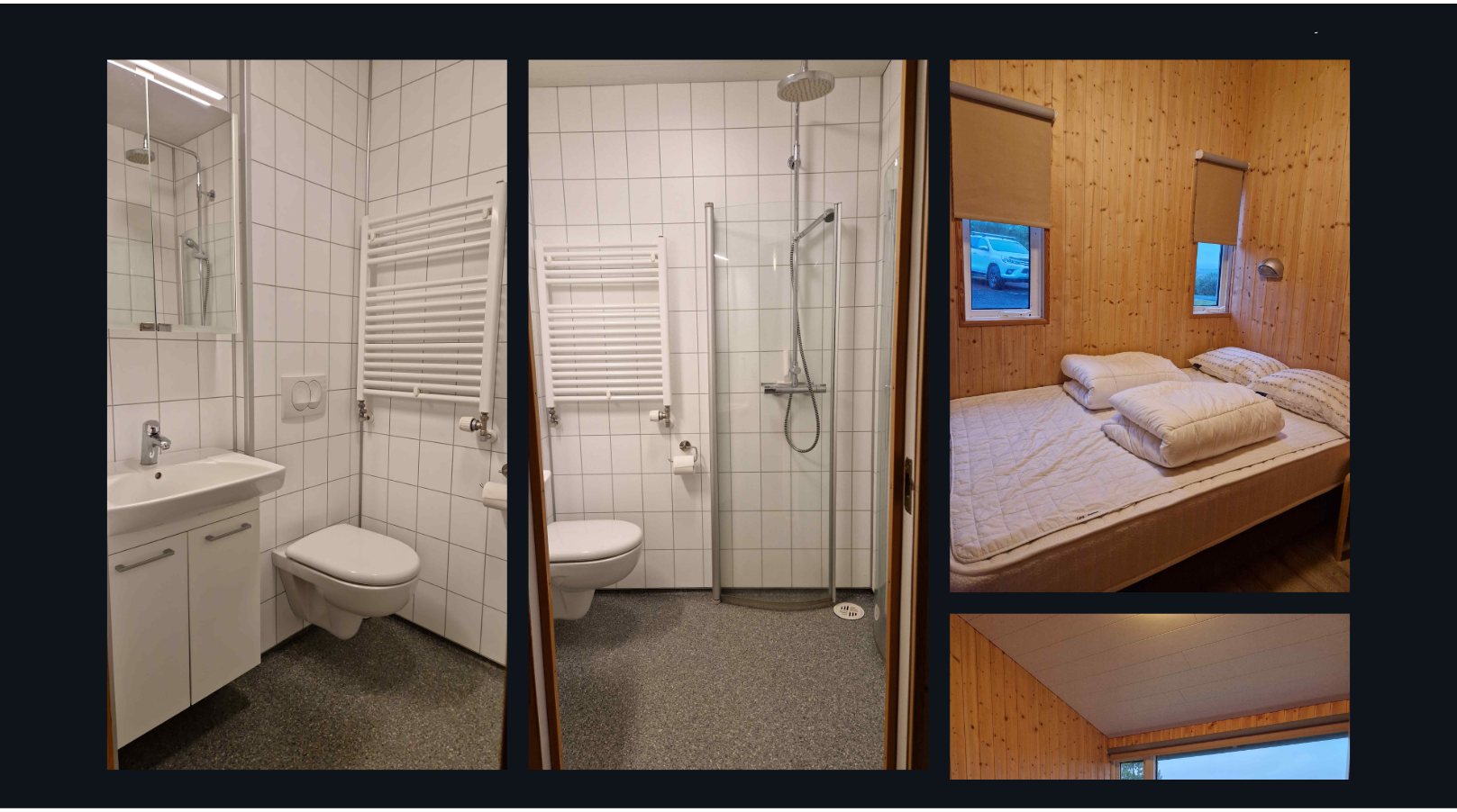
scroll to position [0, 0]
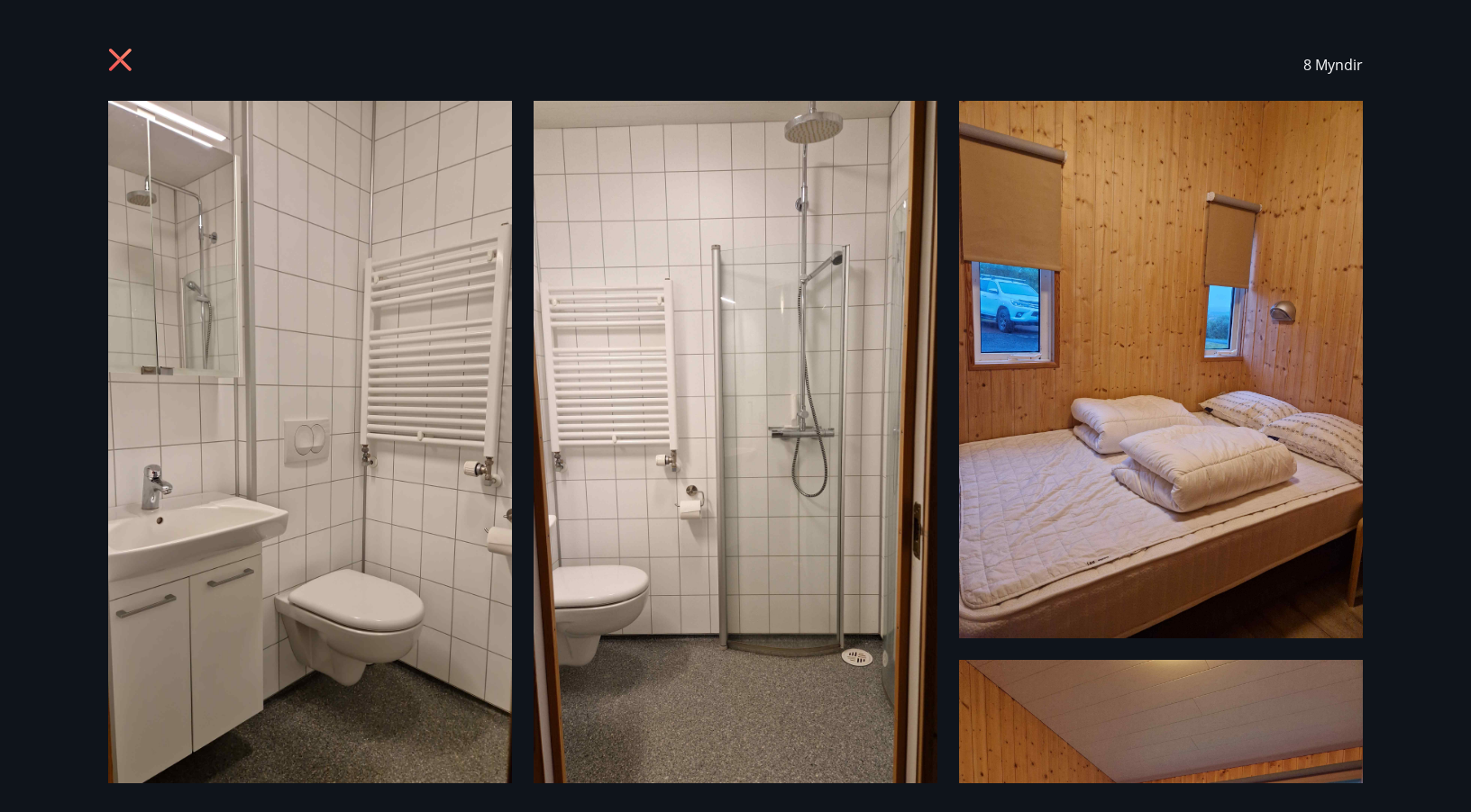
click at [113, 50] on icon at bounding box center [122, 62] width 29 height 29
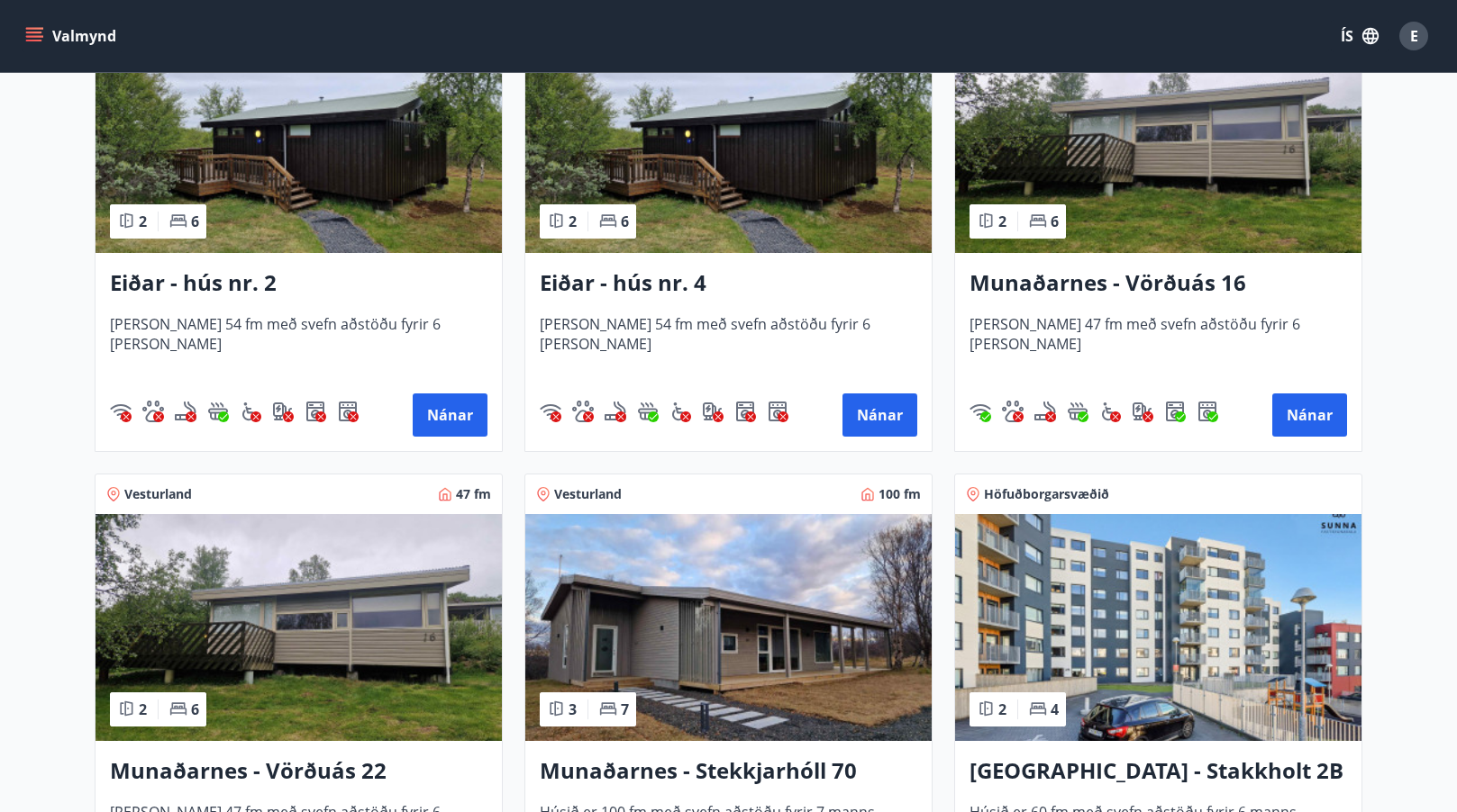
scroll to position [450, 0]
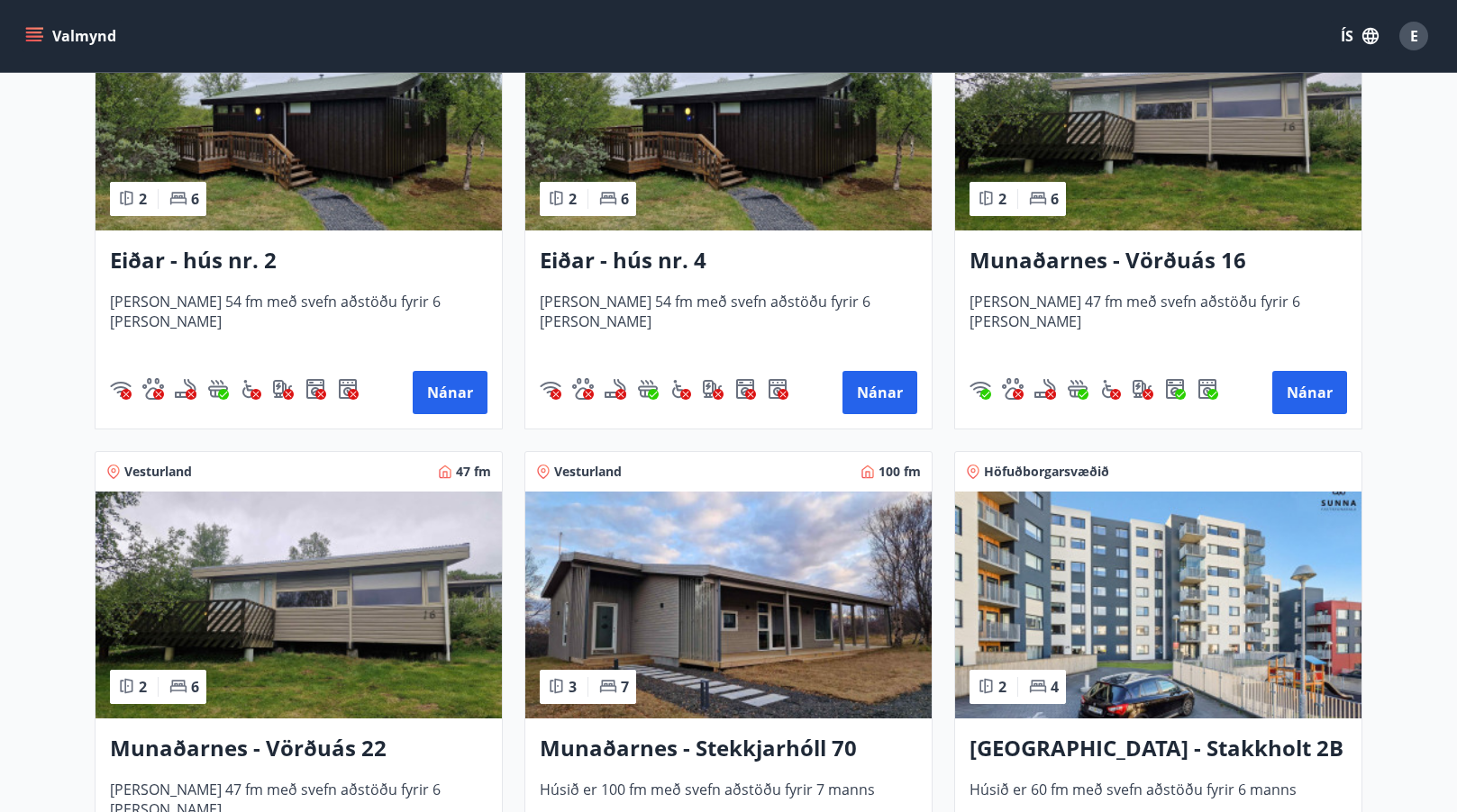
click at [288, 639] on img at bounding box center [298, 605] width 406 height 227
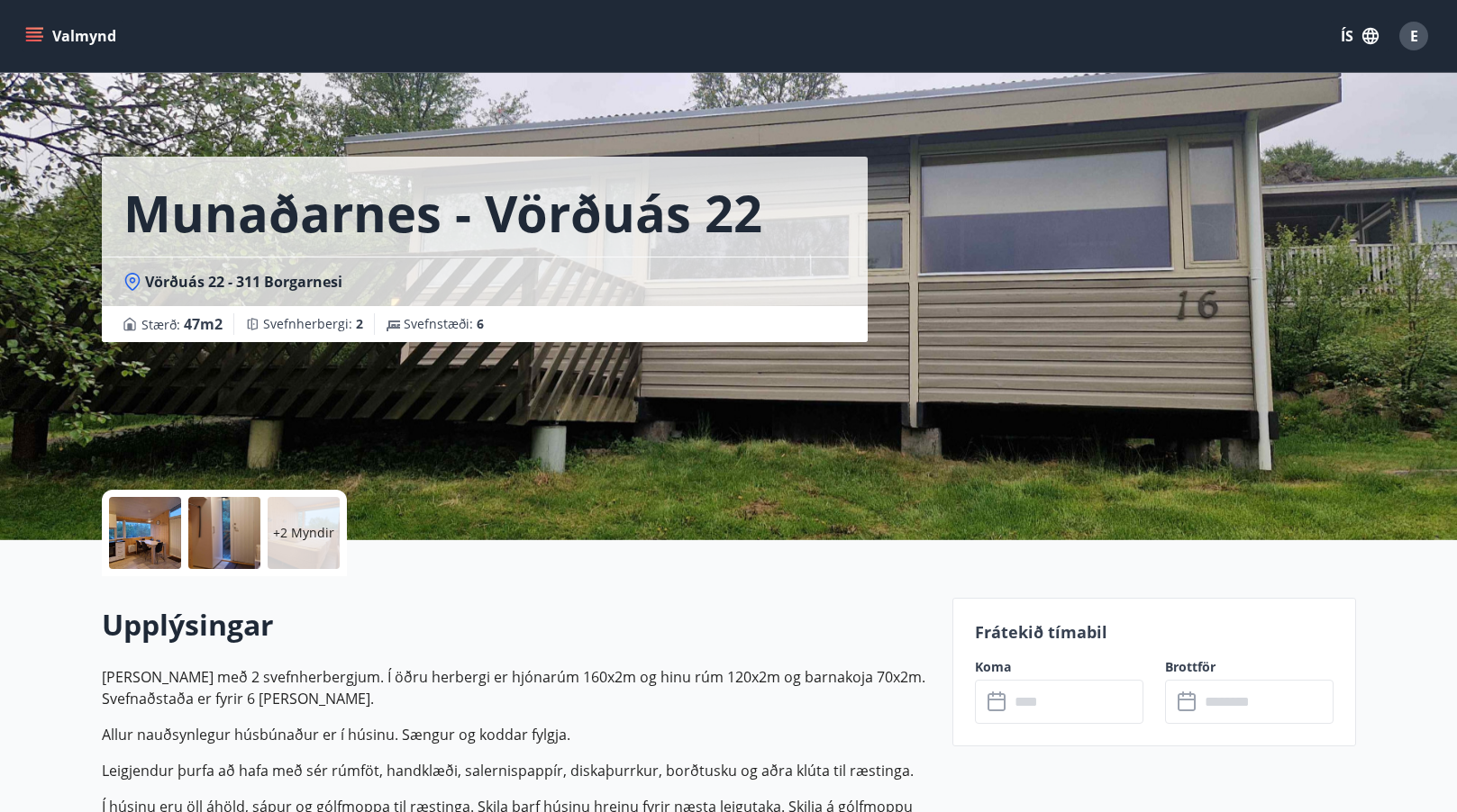
click at [161, 537] on div at bounding box center [144, 533] width 72 height 72
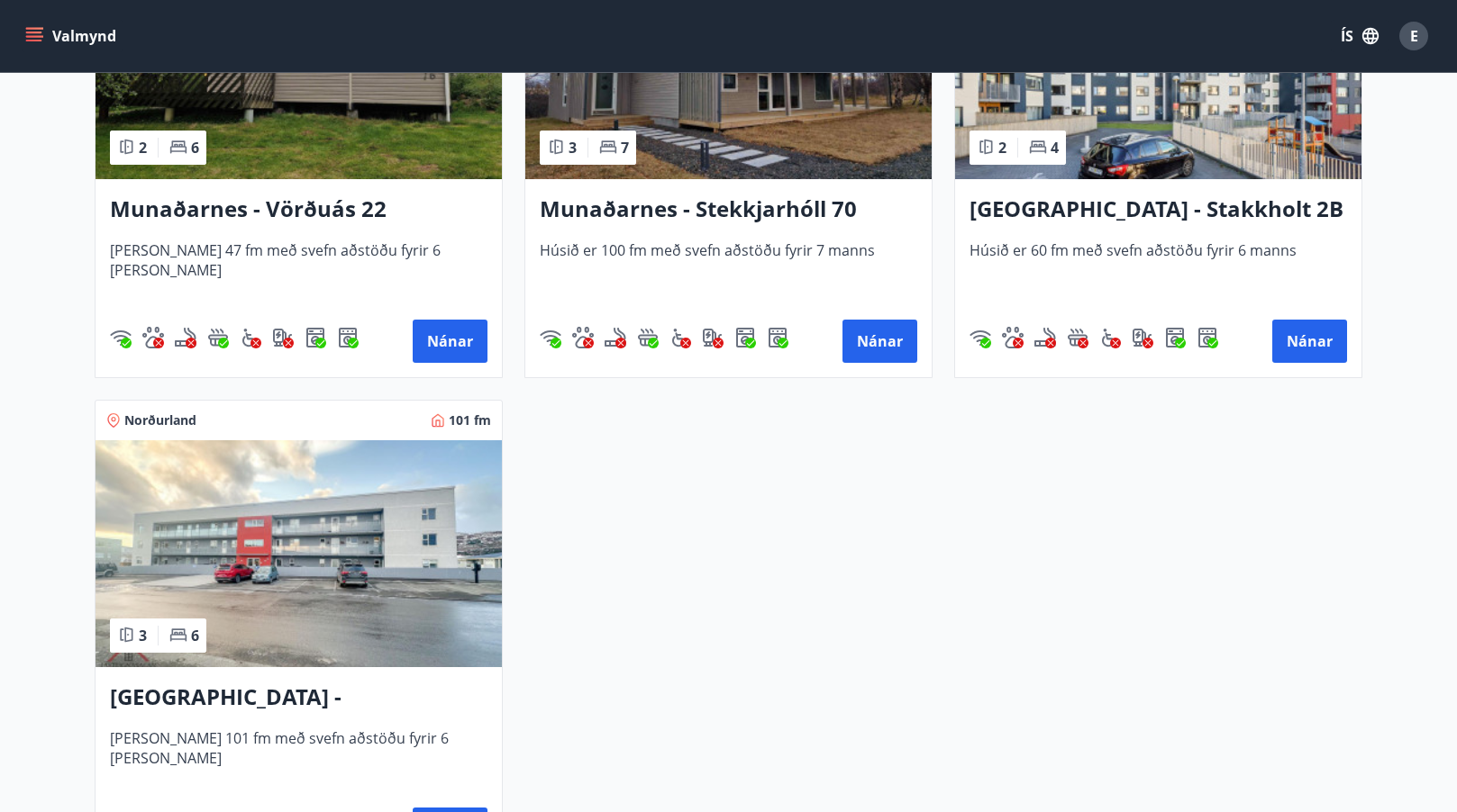
scroll to position [990, 0]
click at [205, 600] on img at bounding box center [298, 553] width 406 height 227
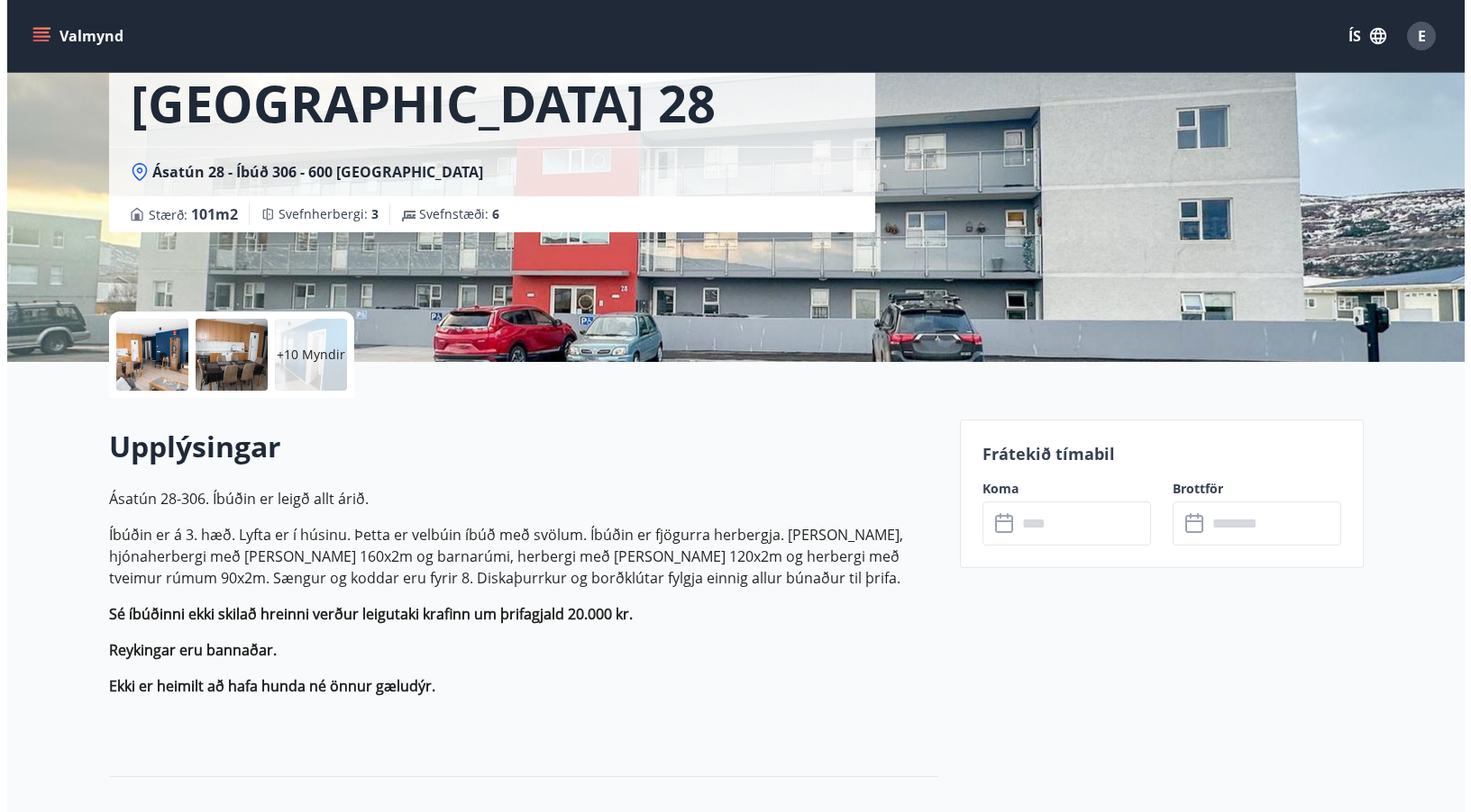
scroll to position [180, 0]
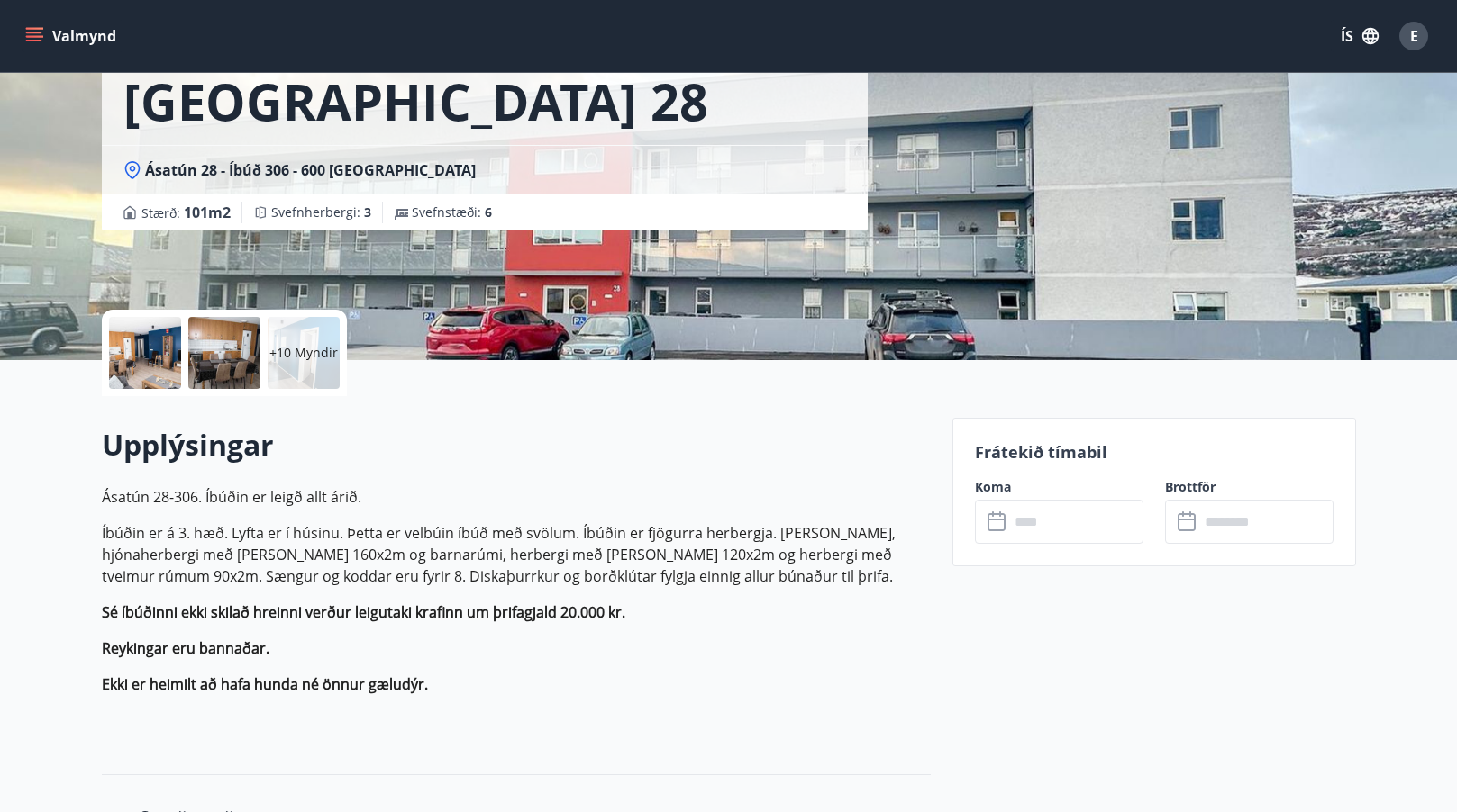
click at [160, 348] on div at bounding box center [144, 353] width 72 height 72
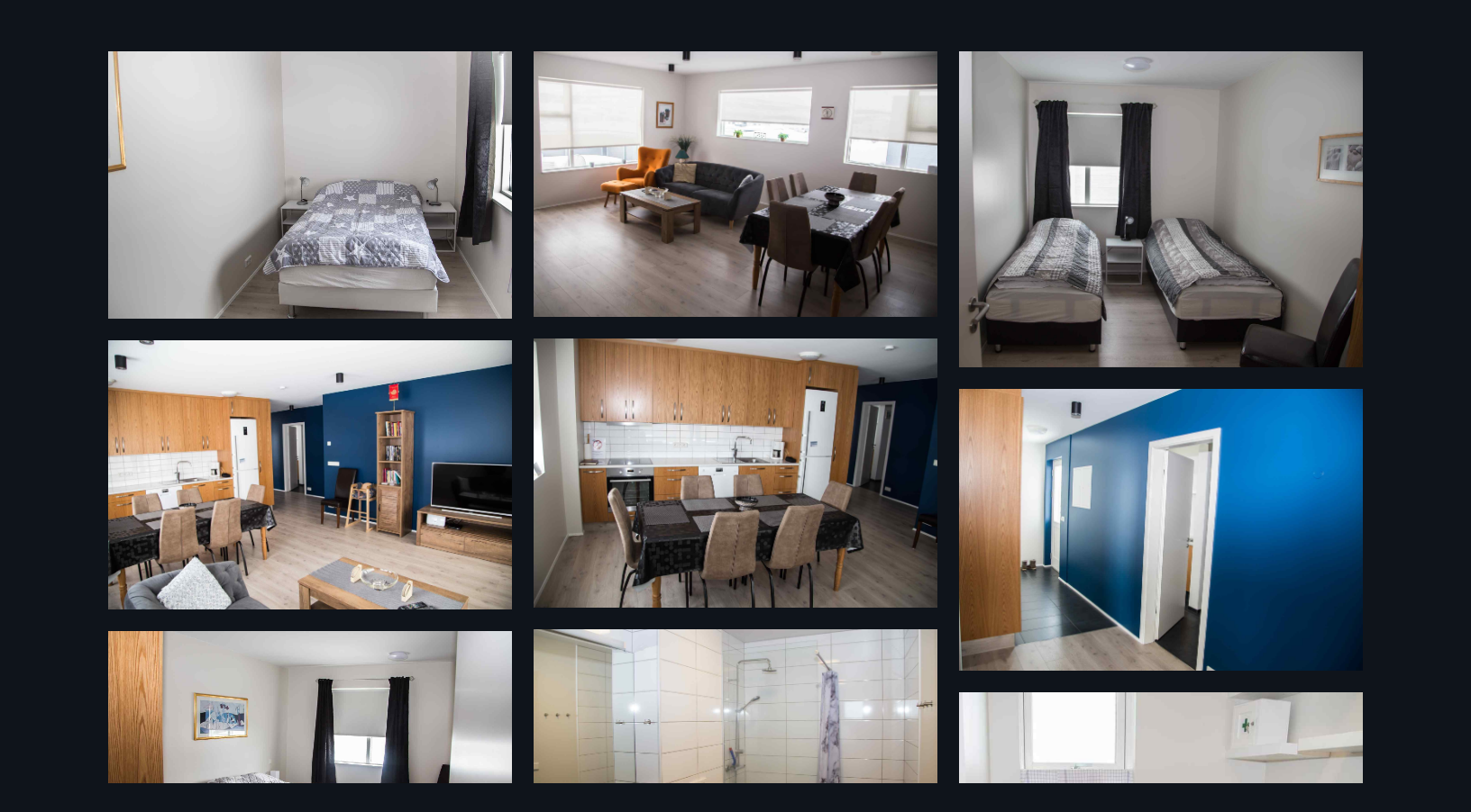
scroll to position [90, 0]
